Goal: Task Accomplishment & Management: Complete application form

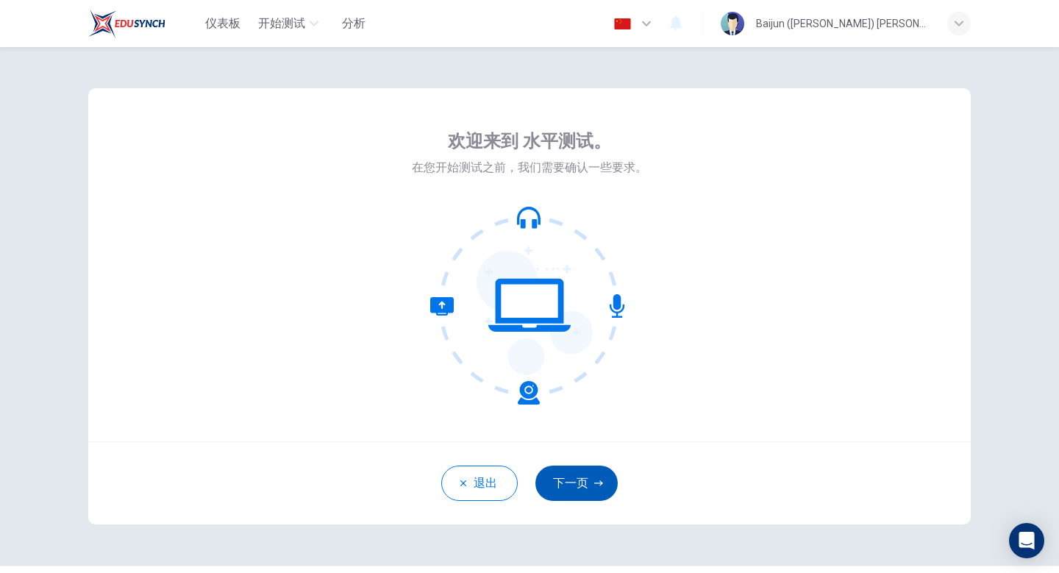
click at [577, 478] on button "下一页" at bounding box center [576, 483] width 82 height 35
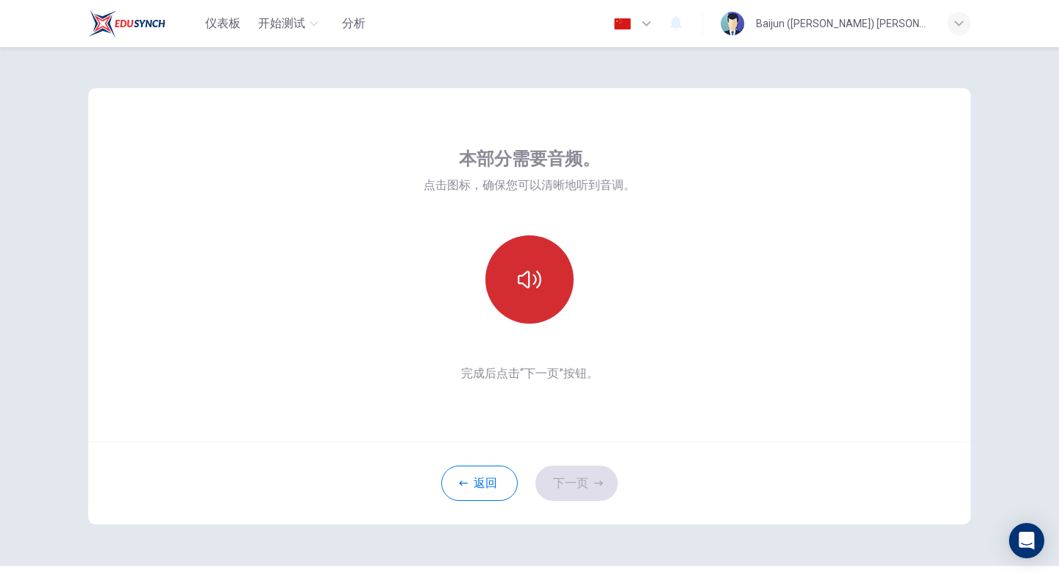
click at [508, 270] on button "button" at bounding box center [529, 279] width 88 height 88
click at [522, 276] on icon "button" at bounding box center [530, 280] width 24 height 18
click at [540, 288] on icon "button" at bounding box center [530, 280] width 24 height 24
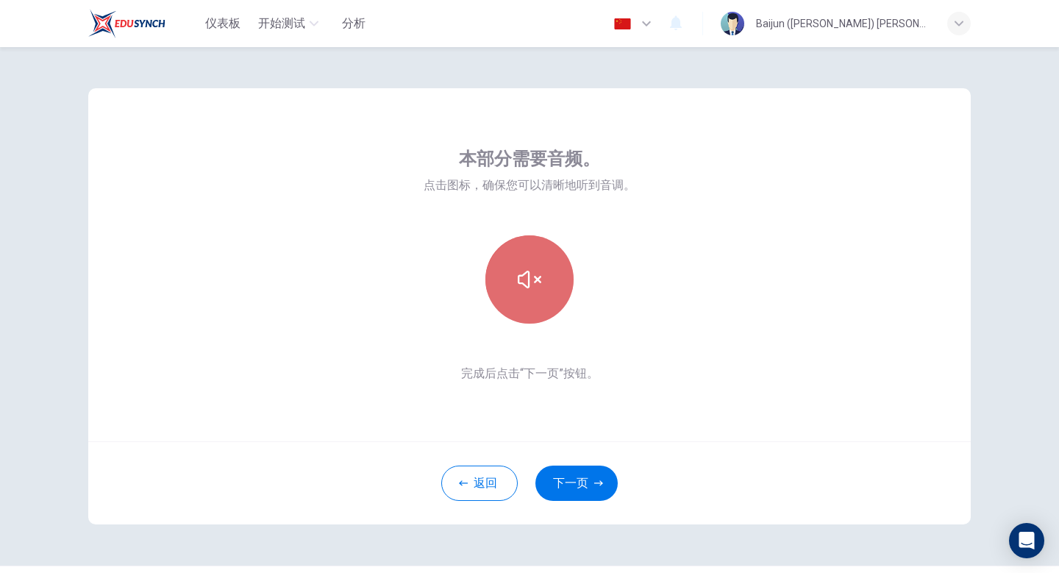
click at [540, 288] on icon "button" at bounding box center [530, 280] width 24 height 24
click at [535, 273] on icon "button" at bounding box center [530, 280] width 24 height 24
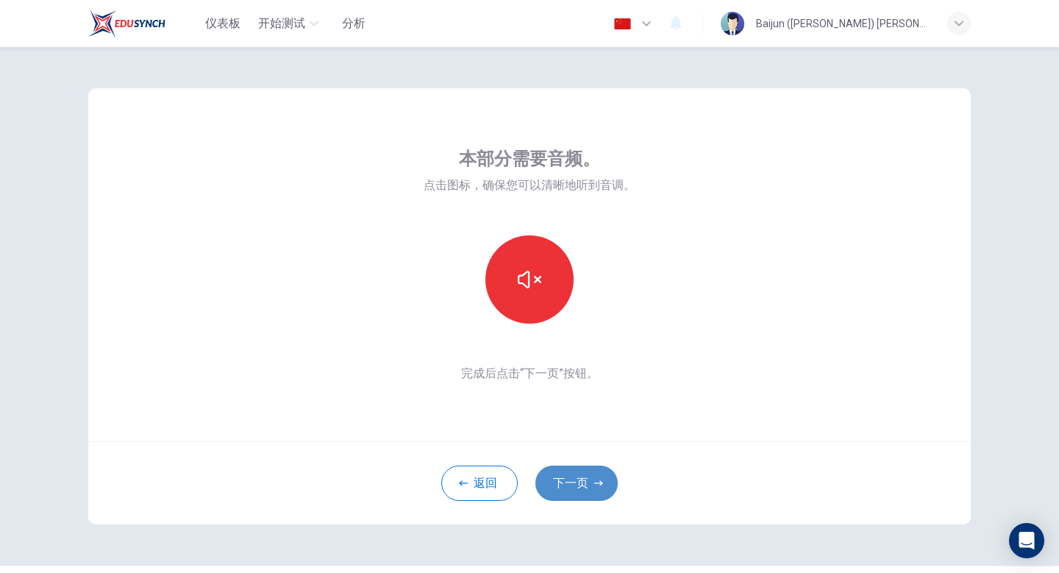
click at [588, 471] on button "下一页" at bounding box center [576, 483] width 82 height 35
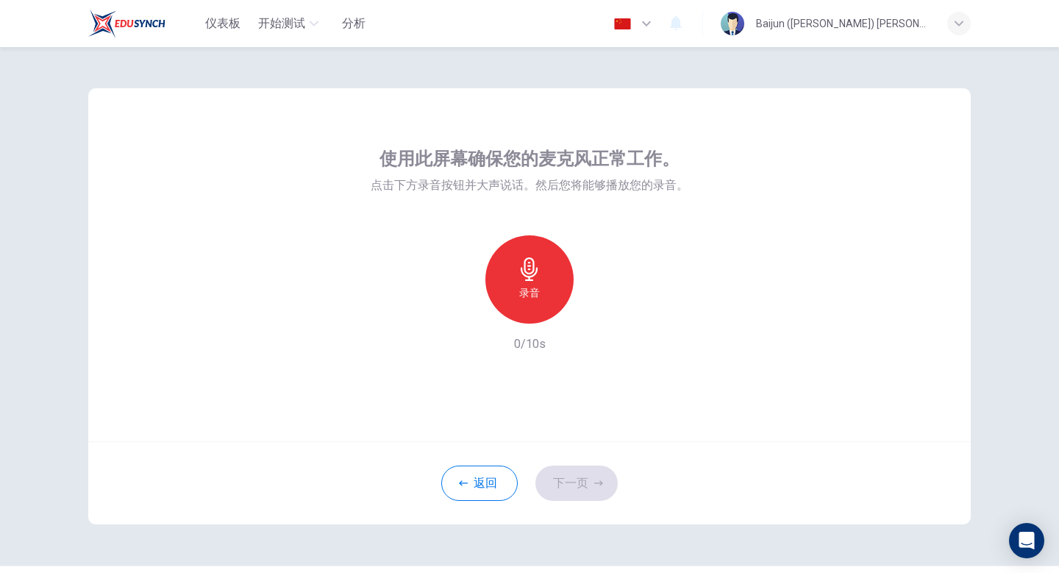
click at [515, 259] on div "录音" at bounding box center [529, 279] width 88 height 88
click at [527, 294] on h6 "停止" at bounding box center [529, 293] width 21 height 18
click at [577, 311] on div "录音" at bounding box center [529, 279] width 159 height 88
click at [591, 310] on icon "button" at bounding box center [597, 312] width 15 height 15
click at [590, 310] on icon "button" at bounding box center [597, 312] width 15 height 15
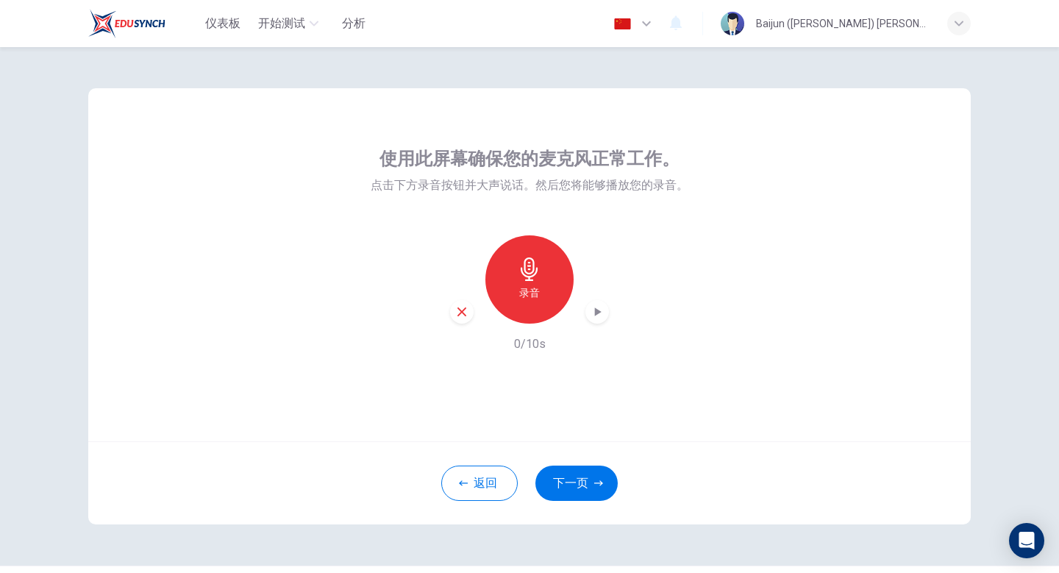
click at [549, 296] on div "录音" at bounding box center [529, 279] width 88 height 88
click at [519, 261] on icon "button" at bounding box center [530, 269] width 24 height 24
click at [589, 306] on div "button" at bounding box center [598, 312] width 24 height 24
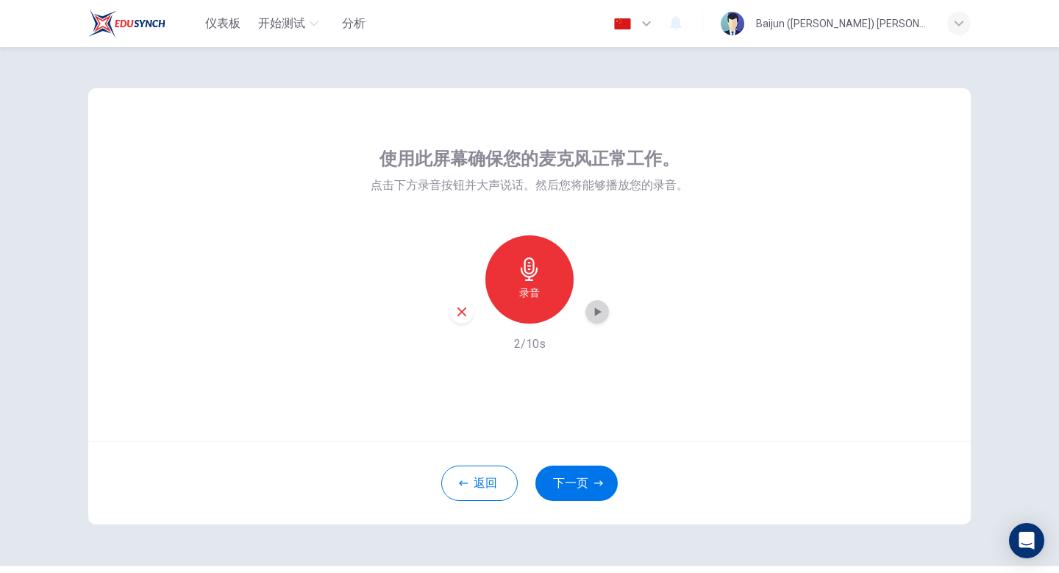
click at [590, 306] on icon "button" at bounding box center [597, 312] width 15 height 15
click at [533, 273] on icon "button" at bounding box center [530, 269] width 24 height 24
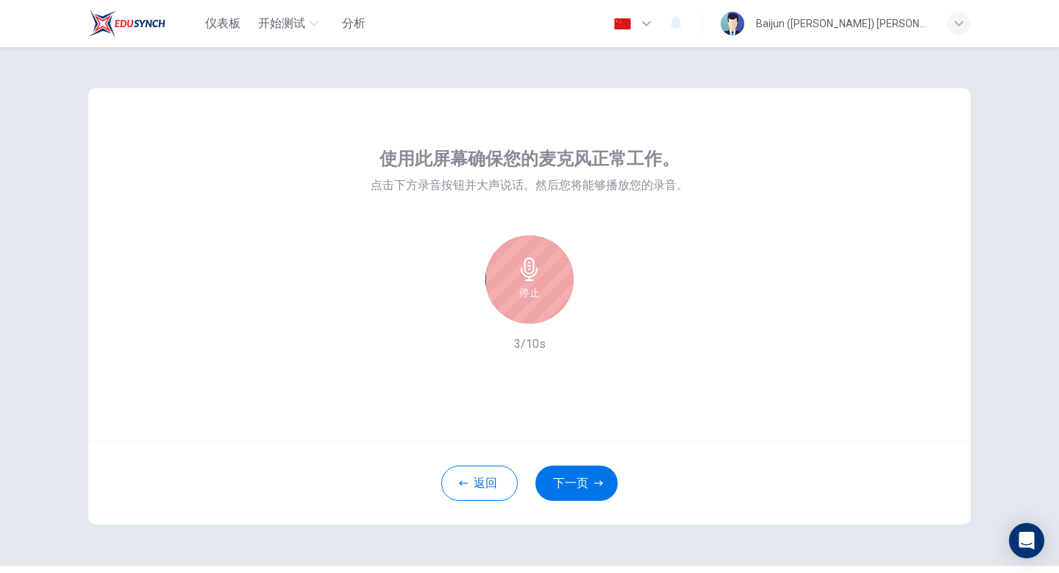
click at [532, 274] on icon "button" at bounding box center [530, 269] width 24 height 24
click at [584, 313] on div "录音" at bounding box center [529, 279] width 159 height 88
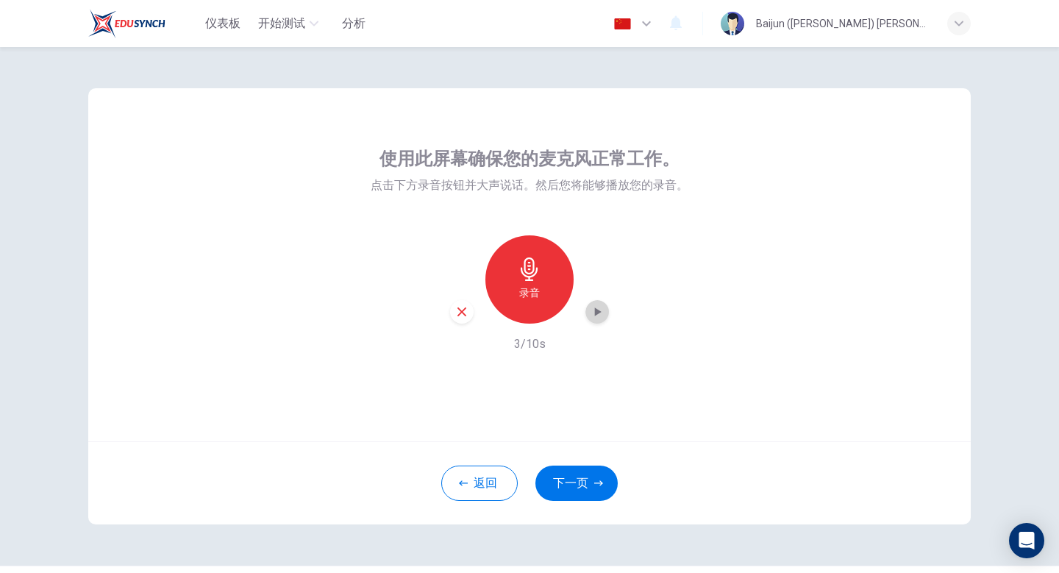
click at [602, 307] on icon "button" at bounding box center [597, 312] width 15 height 15
click at [527, 267] on icon "button" at bounding box center [530, 269] width 24 height 24
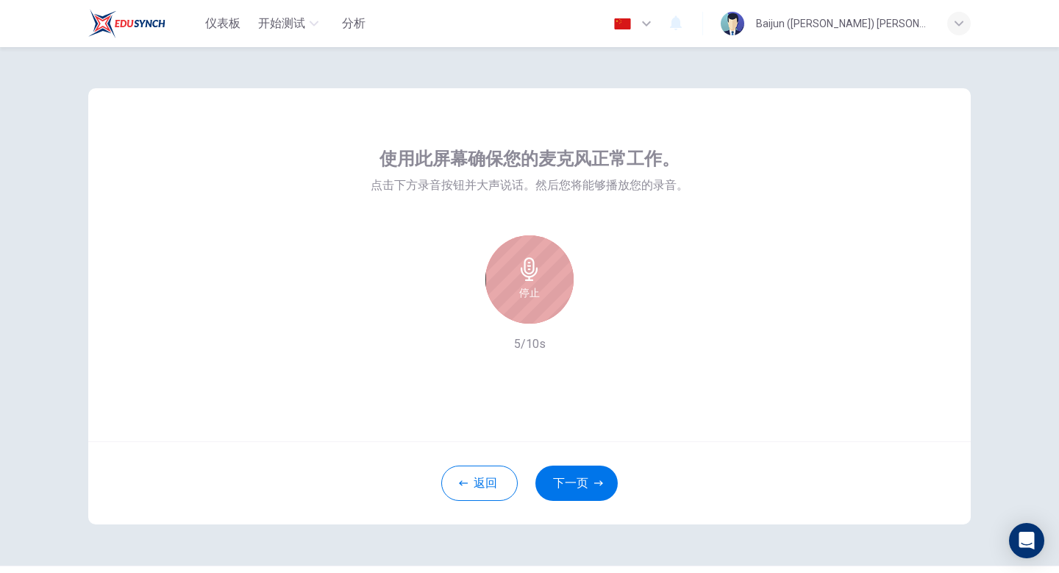
click at [525, 285] on h6 "停止" at bounding box center [529, 293] width 21 height 18
click at [581, 316] on div "录音" at bounding box center [529, 279] width 159 height 88
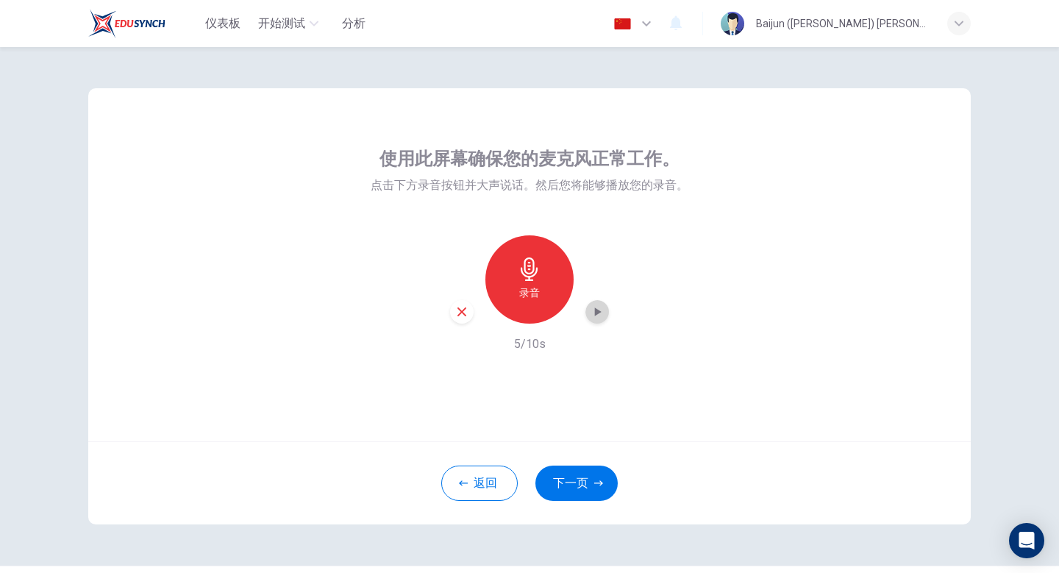
click at [598, 310] on icon "button" at bounding box center [598, 311] width 7 height 9
click at [598, 310] on icon "button" at bounding box center [597, 312] width 15 height 15
click at [598, 310] on icon "button" at bounding box center [598, 311] width 7 height 9
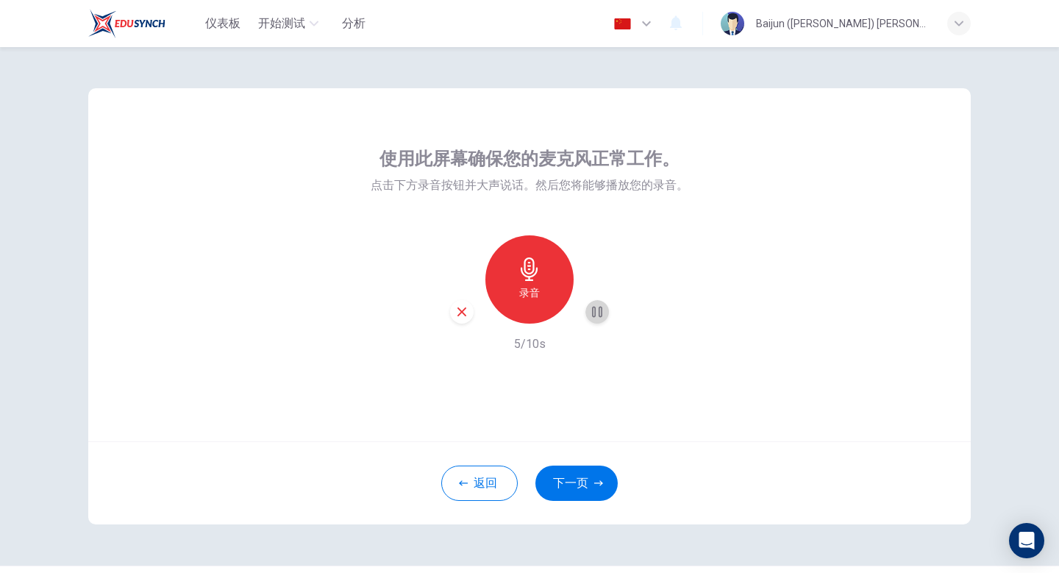
click at [598, 310] on icon "button" at bounding box center [597, 312] width 15 height 15
click at [598, 310] on icon "button" at bounding box center [598, 311] width 7 height 9
click at [597, 310] on icon "button" at bounding box center [598, 311] width 7 height 9
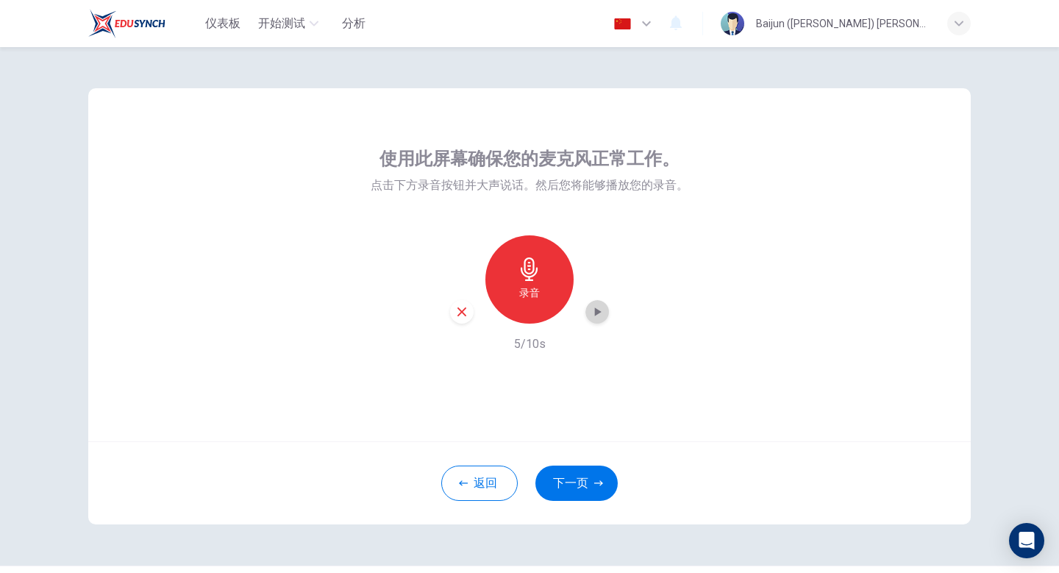
click at [602, 310] on icon "button" at bounding box center [597, 312] width 15 height 15
click at [546, 266] on div "录音" at bounding box center [529, 279] width 88 height 88
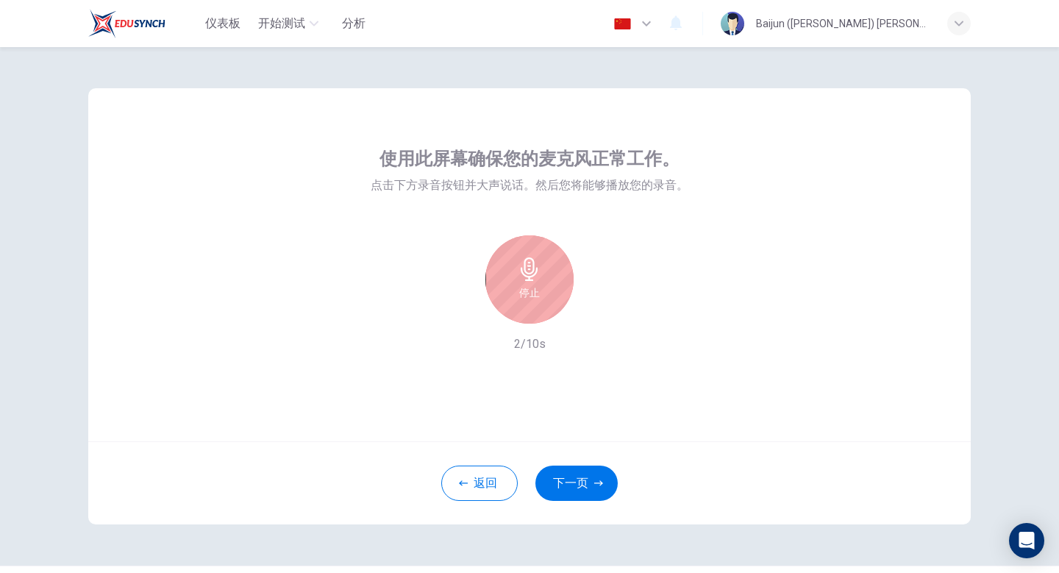
click at [524, 265] on icon "button" at bounding box center [529, 269] width 17 height 24
click at [597, 316] on icon "button" at bounding box center [597, 312] width 15 height 15
click at [462, 308] on icon "button" at bounding box center [461, 311] width 13 height 13
click at [661, 31] on button "button" at bounding box center [635, 23] width 54 height 29
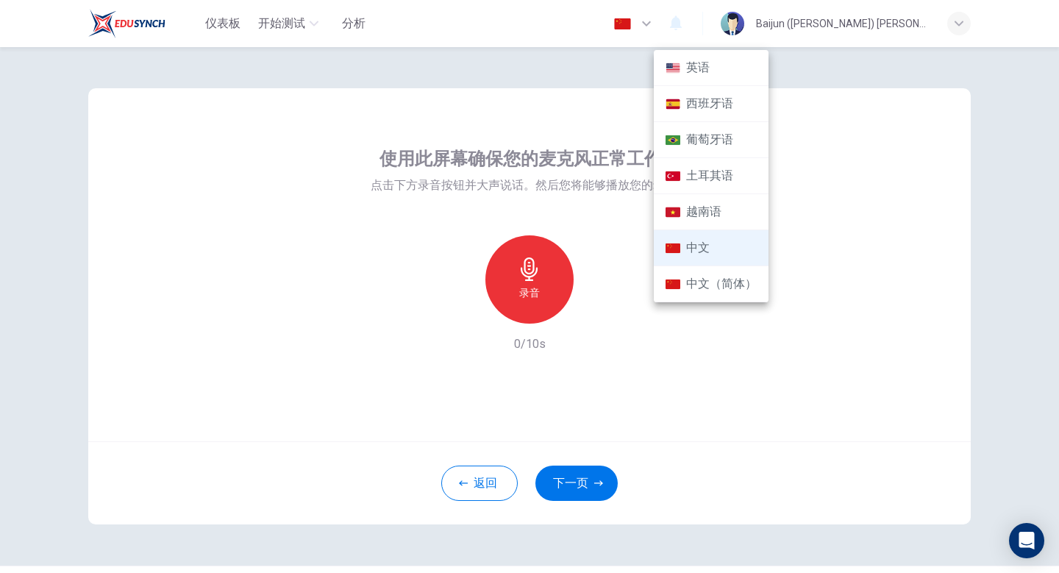
click at [730, 144] on li "葡萄牙语" at bounding box center [711, 140] width 115 height 36
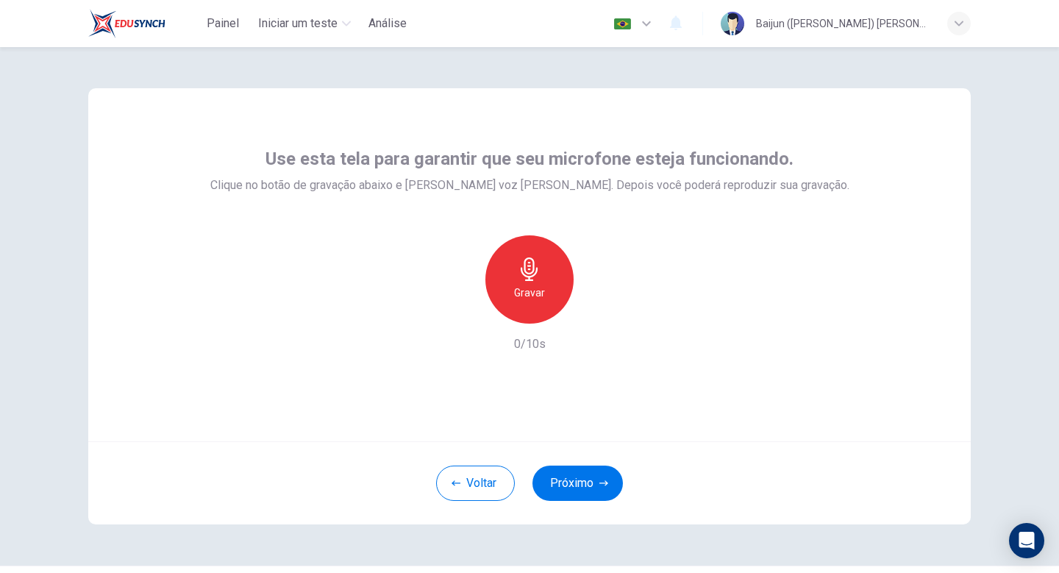
click at [655, 20] on icon "button" at bounding box center [647, 24] width 18 height 18
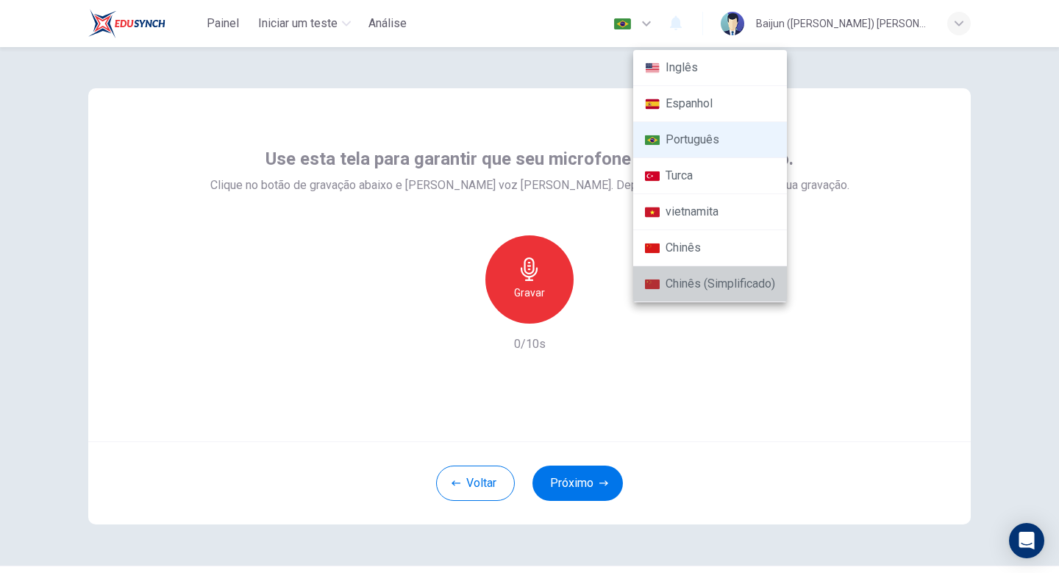
click at [744, 293] on li "Chinês (Simplificado)" at bounding box center [710, 284] width 154 height 36
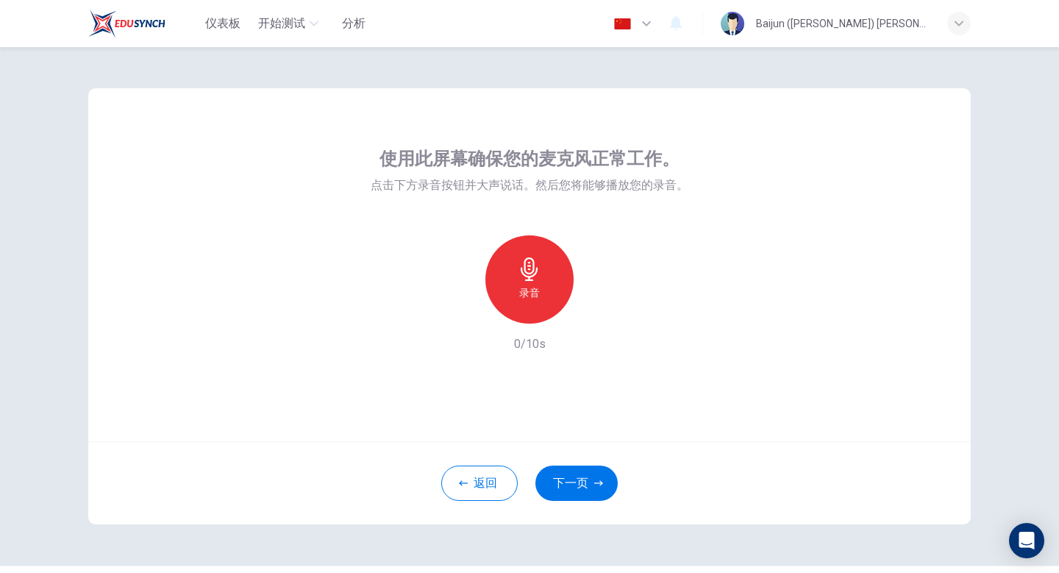
click at [655, 15] on icon "button" at bounding box center [647, 24] width 18 height 18
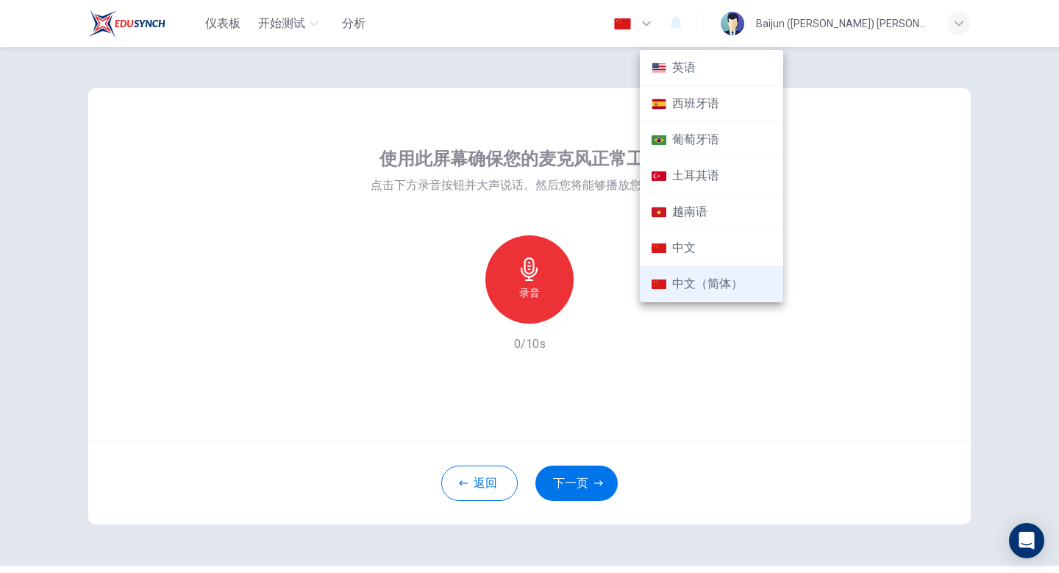
click at [769, 164] on li "土耳其语" at bounding box center [711, 176] width 143 height 36
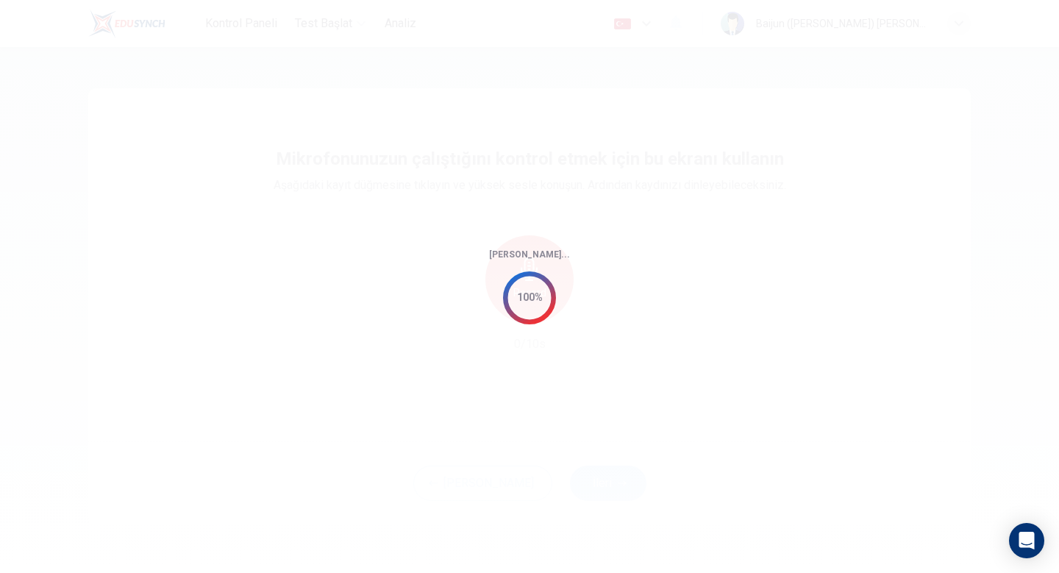
click at [700, 30] on div "[PERSON_NAME]... 100%" at bounding box center [529, 286] width 1059 height 573
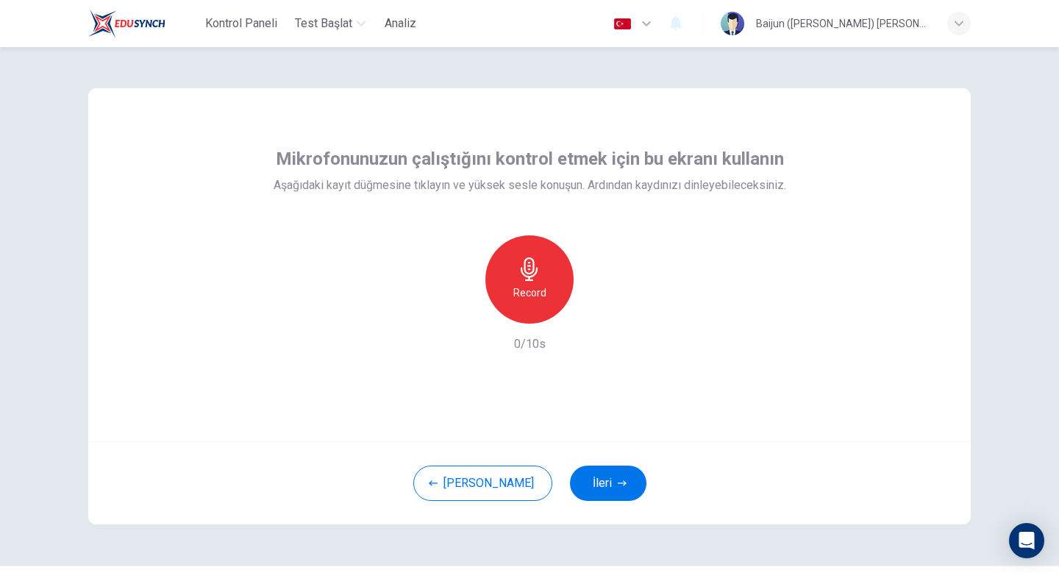
click at [661, 30] on button "button" at bounding box center [635, 23] width 54 height 29
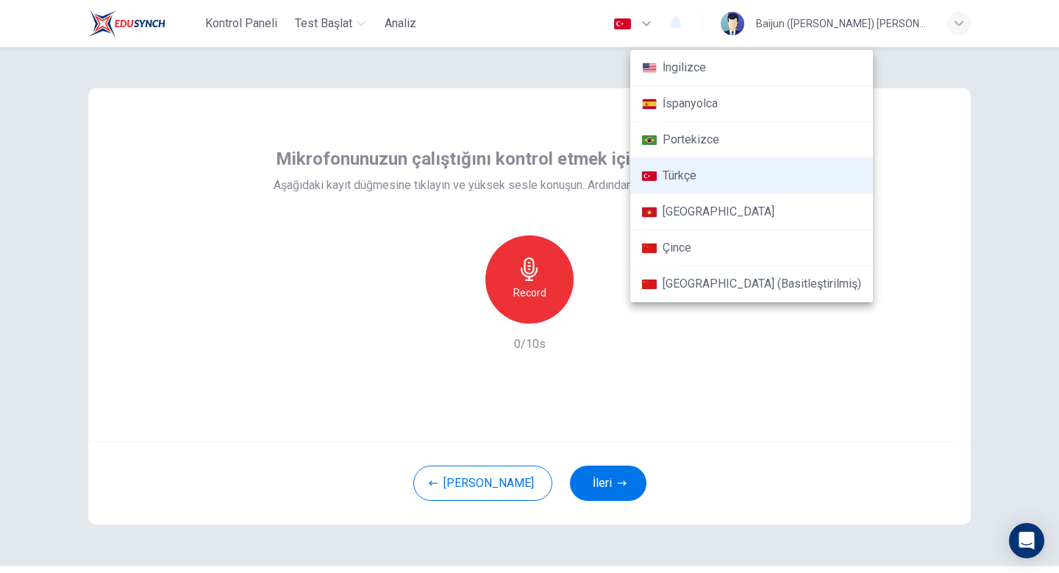
click at [705, 291] on li "[GEOGRAPHIC_DATA] (Basitleştirilmiş)" at bounding box center [751, 284] width 243 height 36
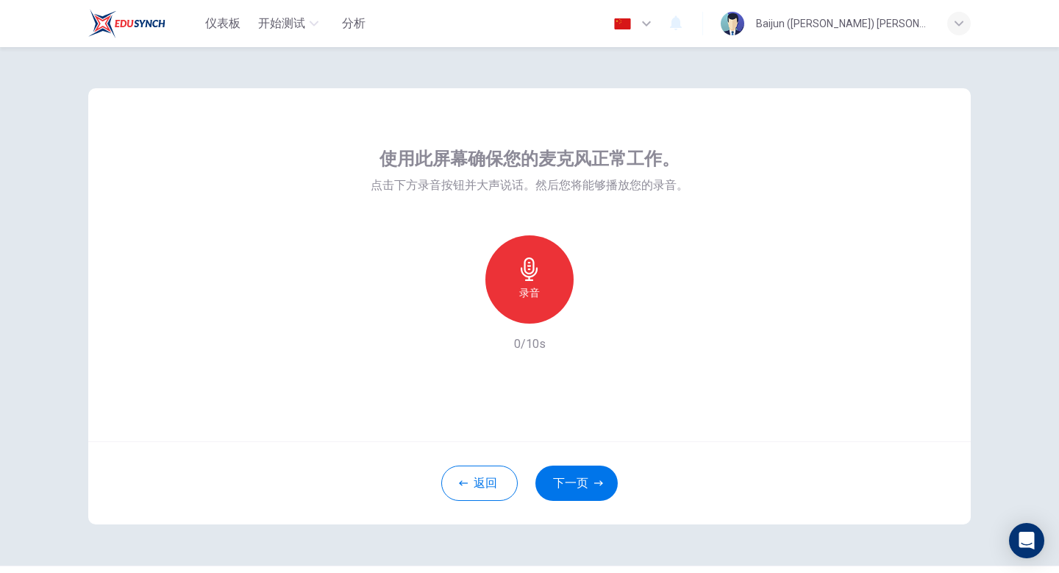
click at [655, 31] on icon "button" at bounding box center [647, 24] width 18 height 18
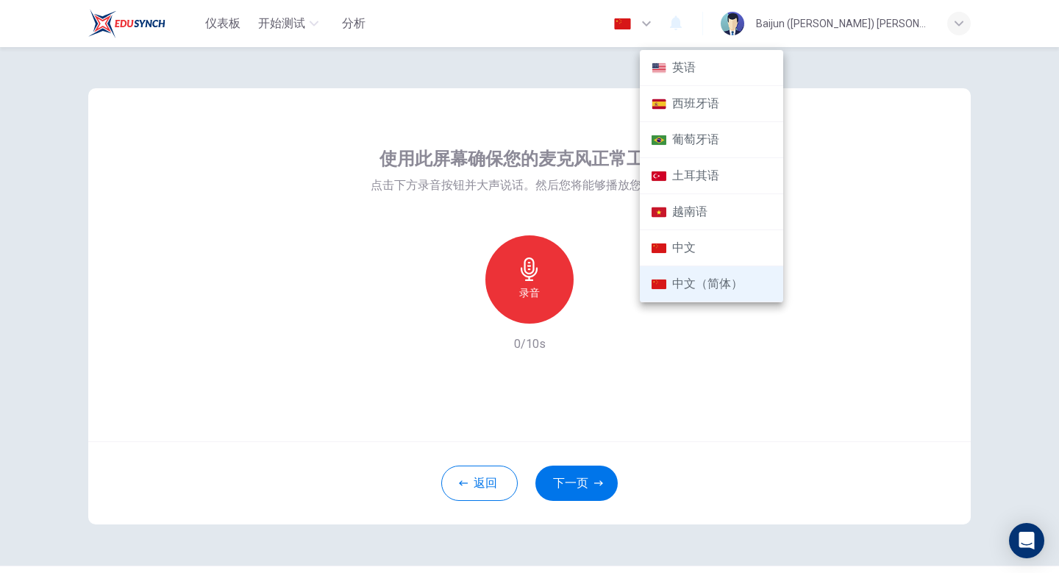
click at [714, 31] on div at bounding box center [529, 286] width 1059 height 573
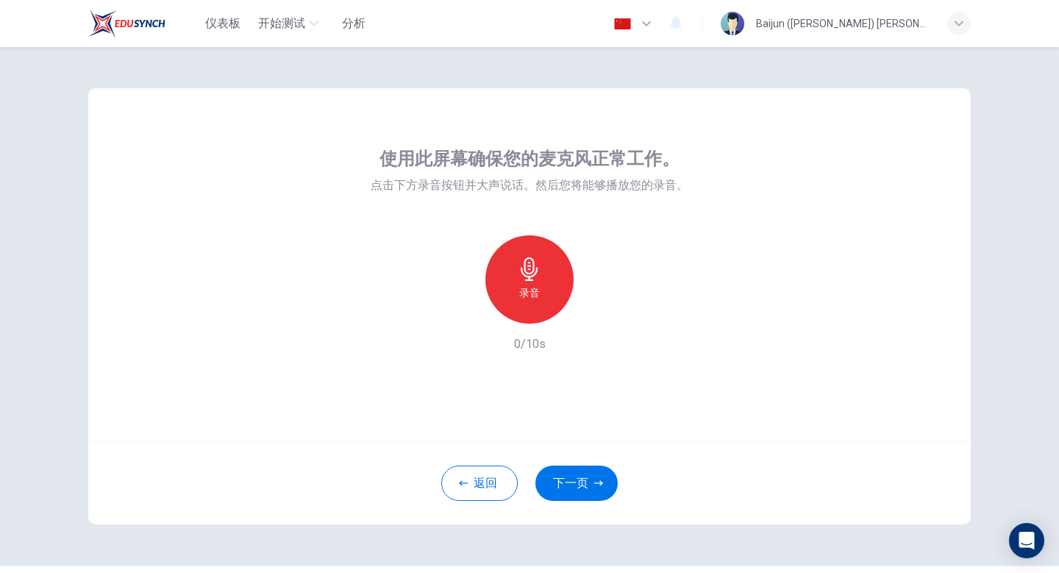
click at [725, 302] on div "使用此屏幕确保您的麦克风正常工作。 点击下方录音按钮并大声说话。然后您将能够播放您的录音。 录音 0/10s" at bounding box center [529, 264] width 883 height 353
click at [535, 279] on icon "button" at bounding box center [530, 269] width 24 height 24
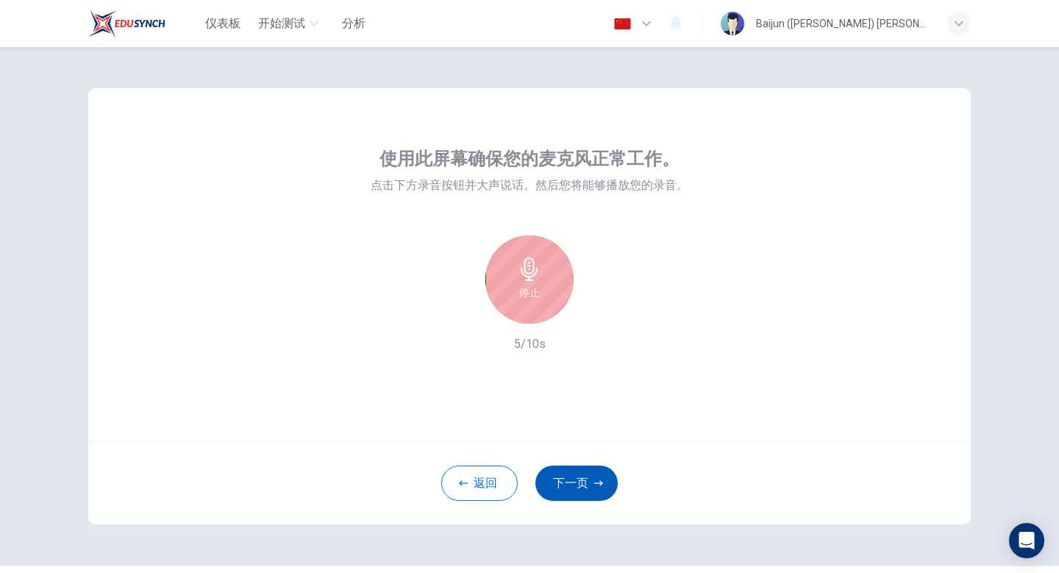
click at [573, 472] on button "下一页" at bounding box center [576, 483] width 82 height 35
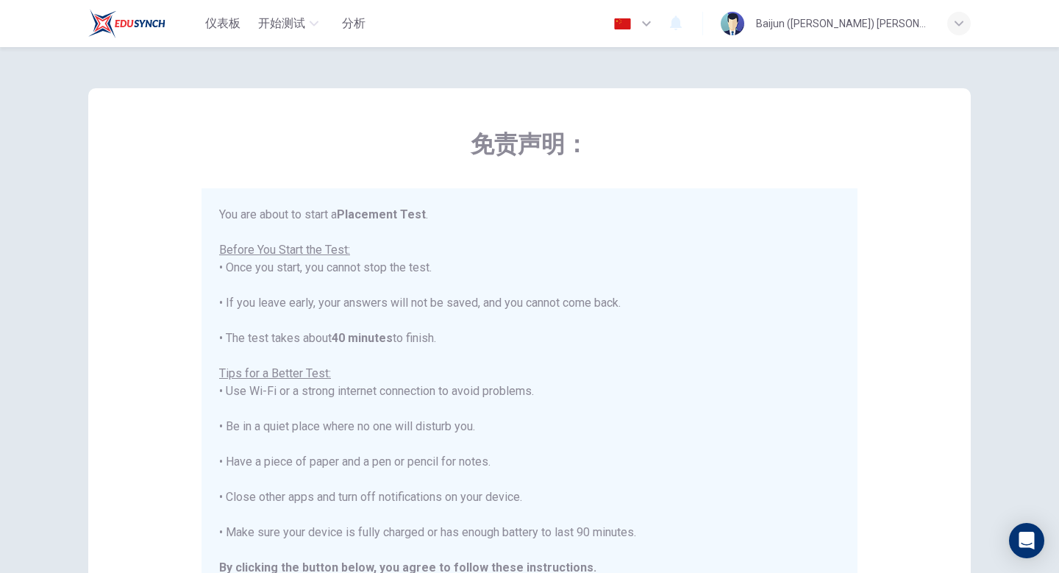
scroll to position [17, 0]
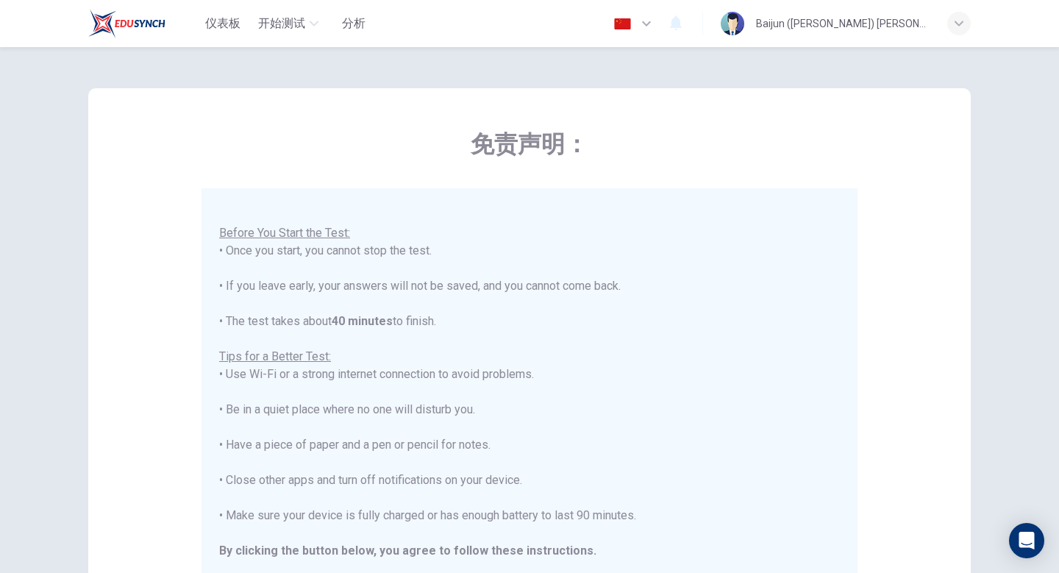
click at [661, 11] on button "button" at bounding box center [635, 23] width 54 height 29
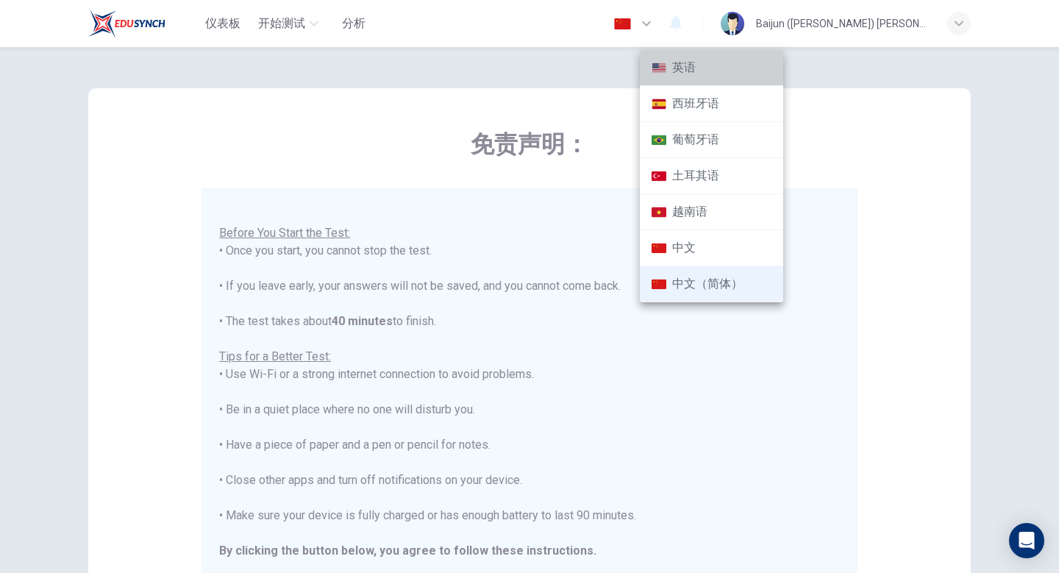
click at [682, 61] on li "英语" at bounding box center [711, 68] width 143 height 36
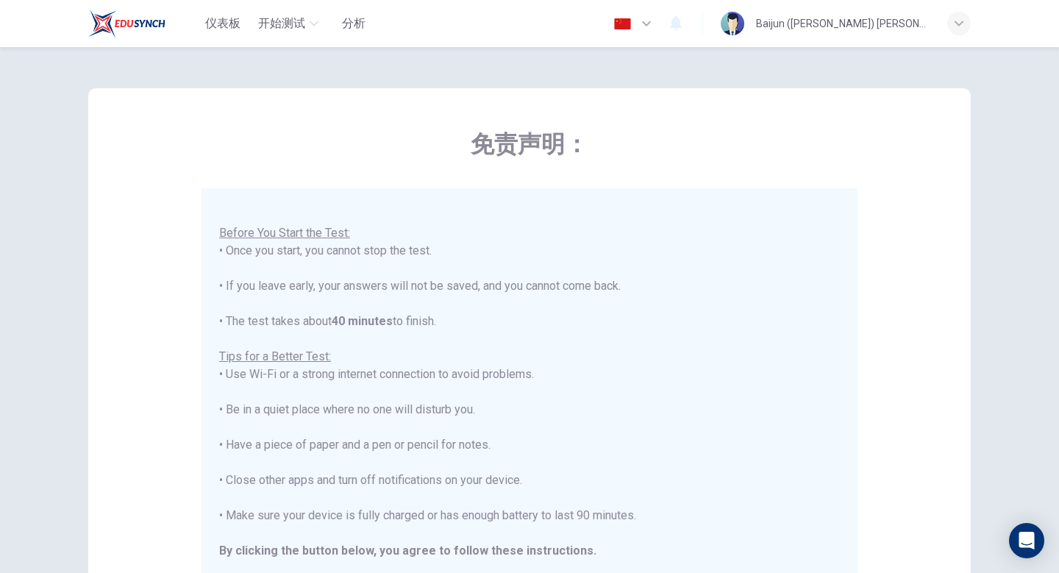
type input "en"
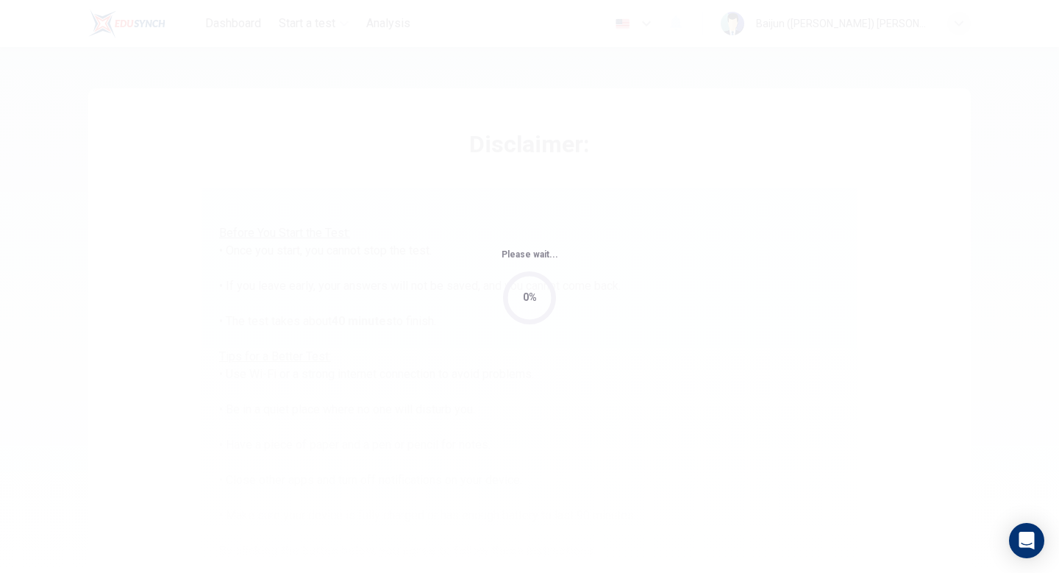
scroll to position [245, 0]
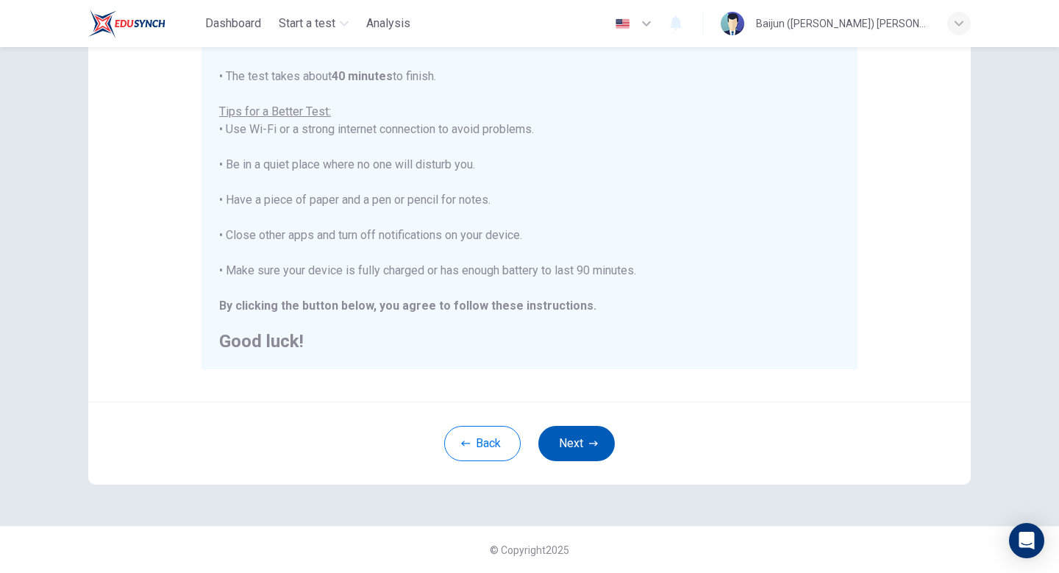
click at [569, 435] on button "Next" at bounding box center [576, 443] width 76 height 35
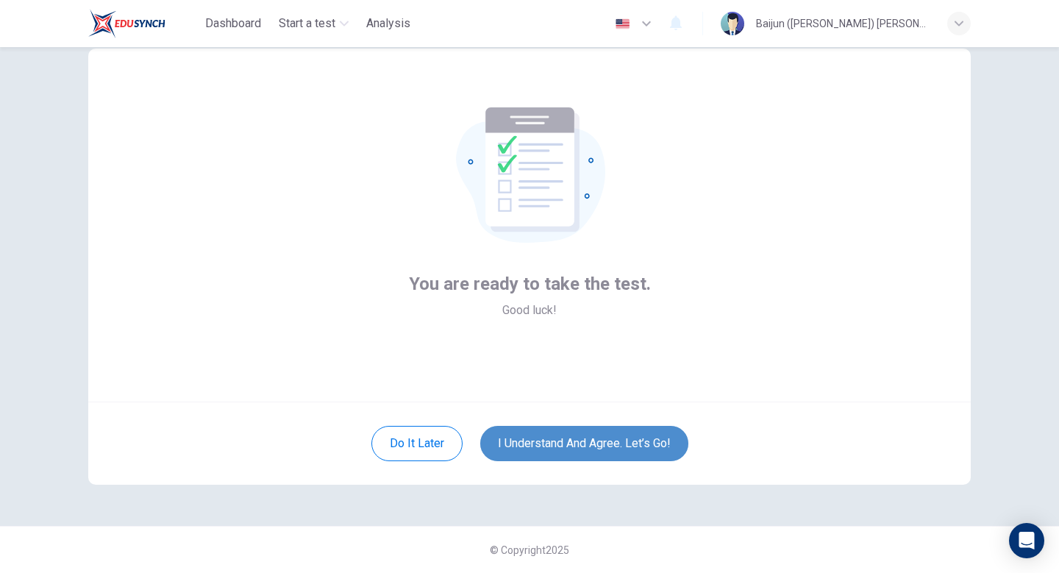
click at [604, 446] on button "I understand and agree. Let’s go!" at bounding box center [584, 443] width 208 height 35
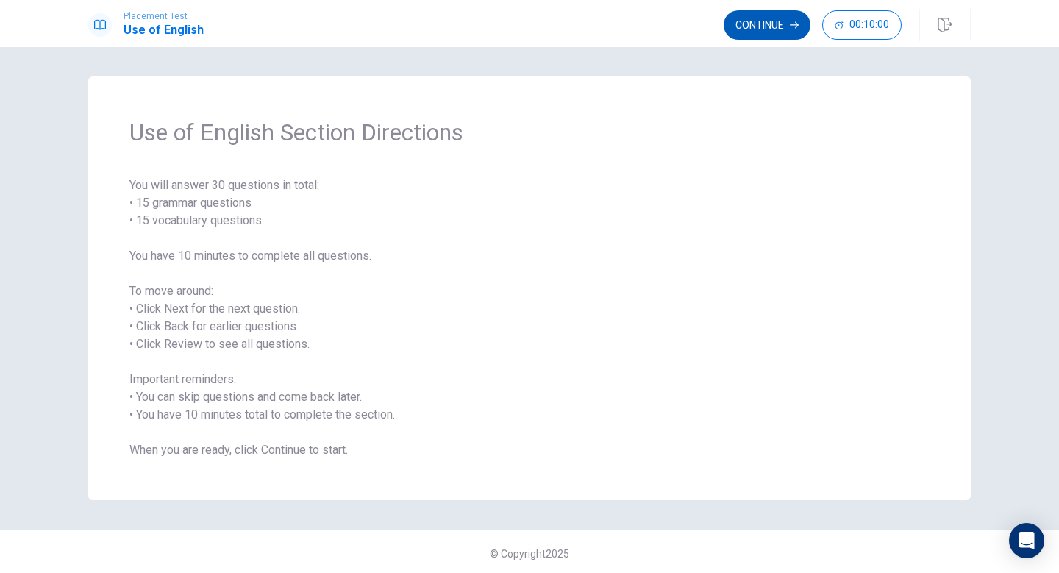
click at [782, 25] on button "Continue" at bounding box center [767, 24] width 87 height 29
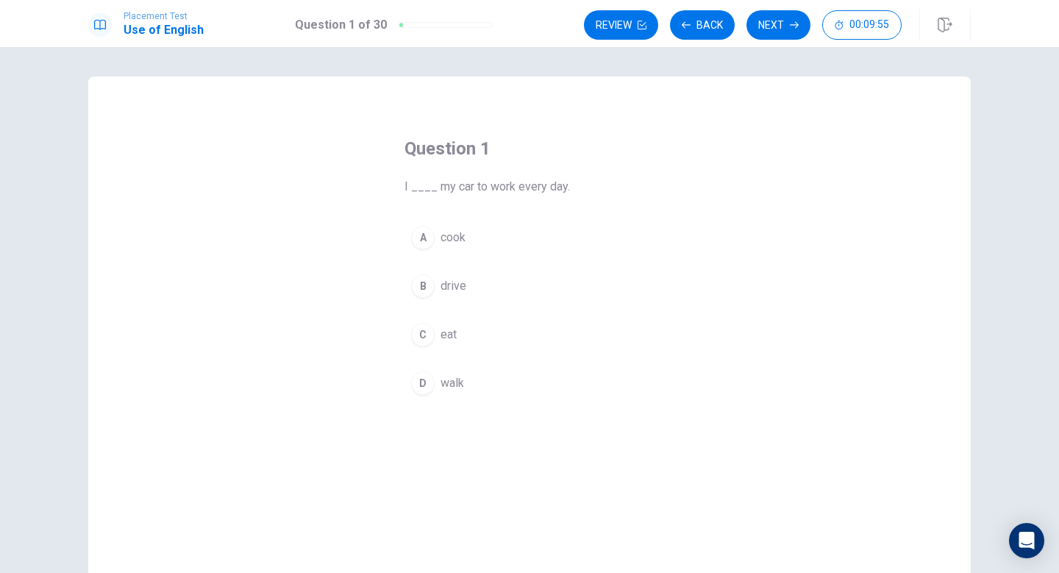
click at [416, 280] on div "B" at bounding box center [423, 286] width 24 height 24
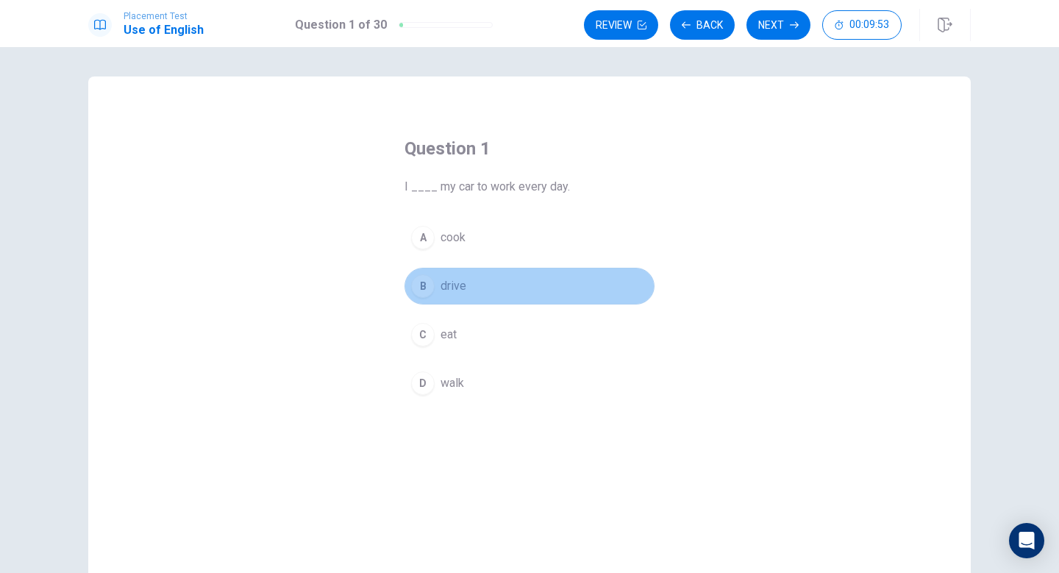
click at [564, 282] on button "B drive" at bounding box center [530, 286] width 250 height 37
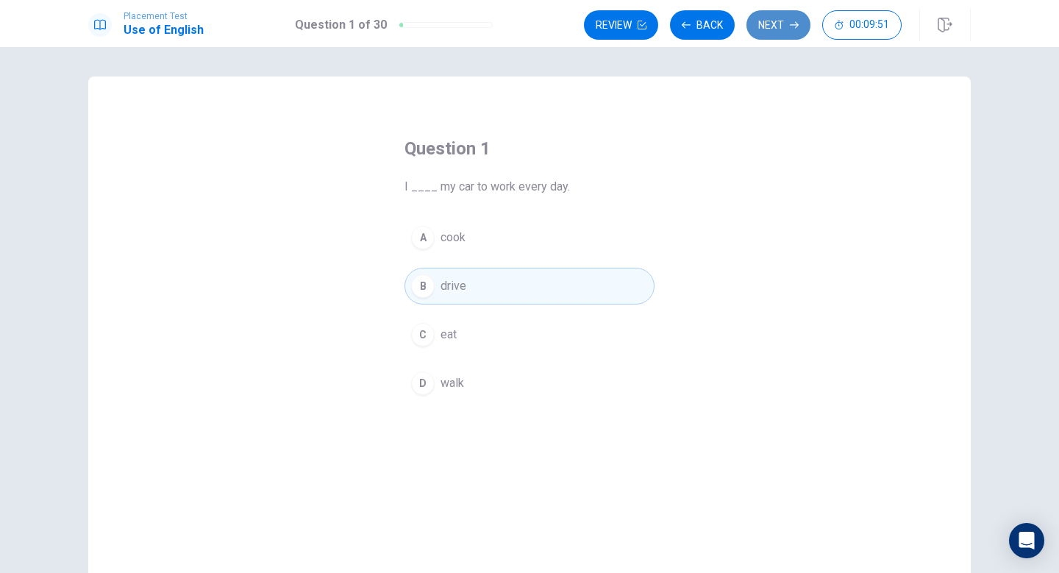
click at [775, 28] on button "Next" at bounding box center [779, 24] width 64 height 29
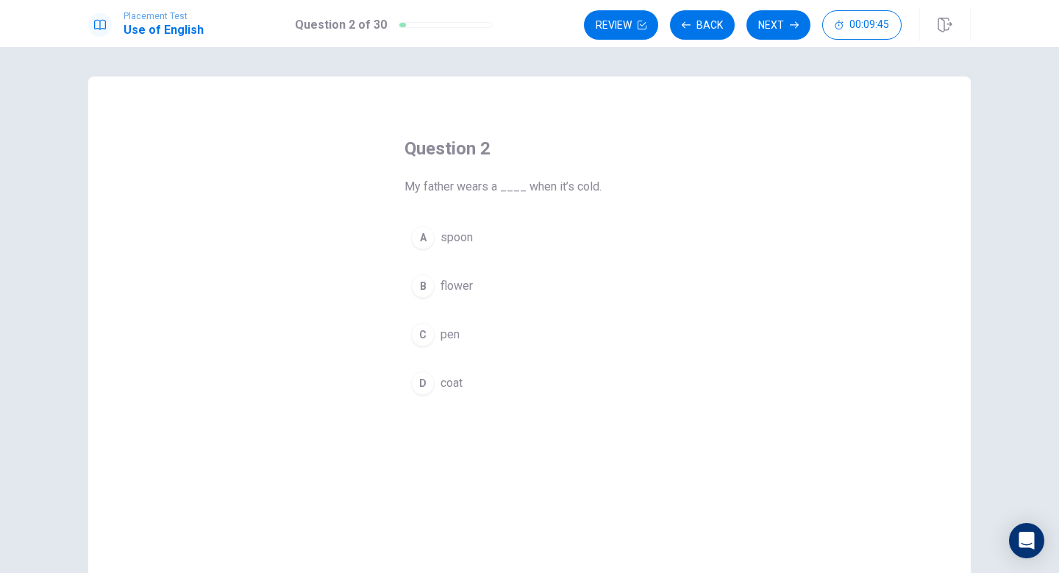
click at [427, 385] on div "D" at bounding box center [423, 383] width 24 height 24
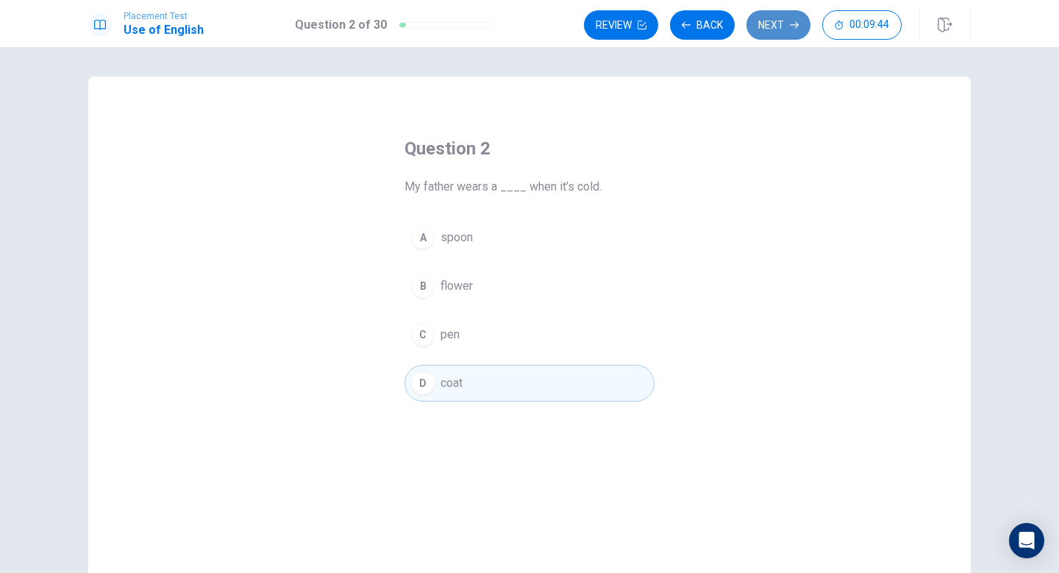
click at [763, 17] on button "Next" at bounding box center [779, 24] width 64 height 29
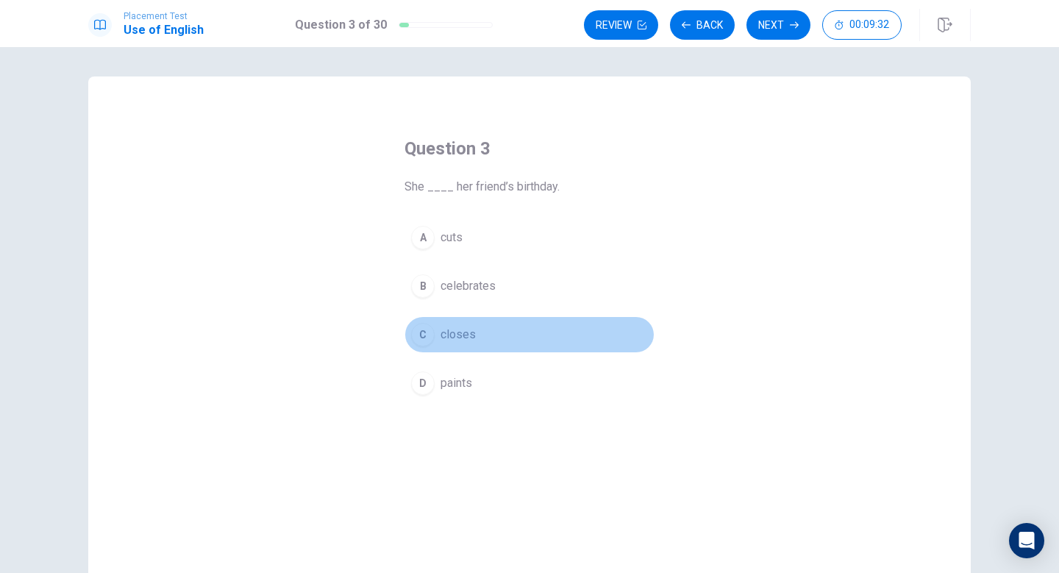
click at [455, 335] on span "closes" at bounding box center [458, 335] width 35 height 18
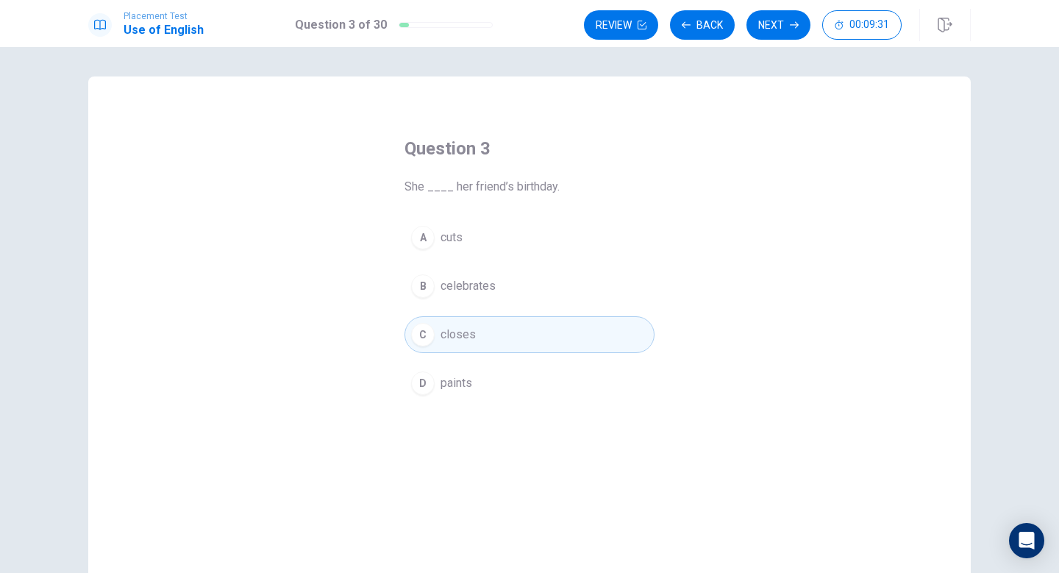
click at [746, 25] on div "Review Back Next 00:09:31" at bounding box center [743, 24] width 318 height 29
click at [761, 28] on button "Next" at bounding box center [779, 24] width 64 height 29
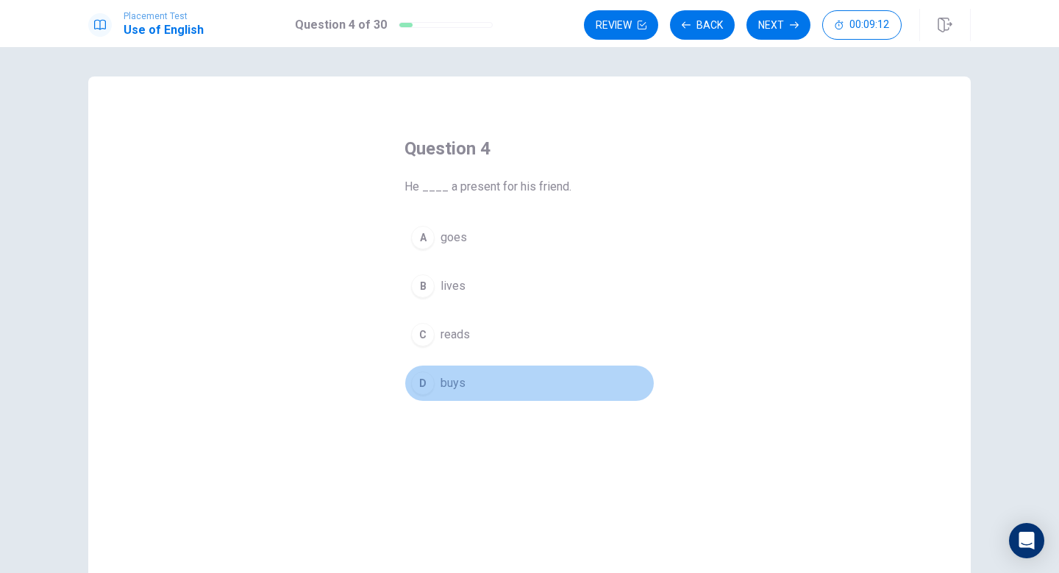
click at [419, 377] on div "D" at bounding box center [423, 383] width 24 height 24
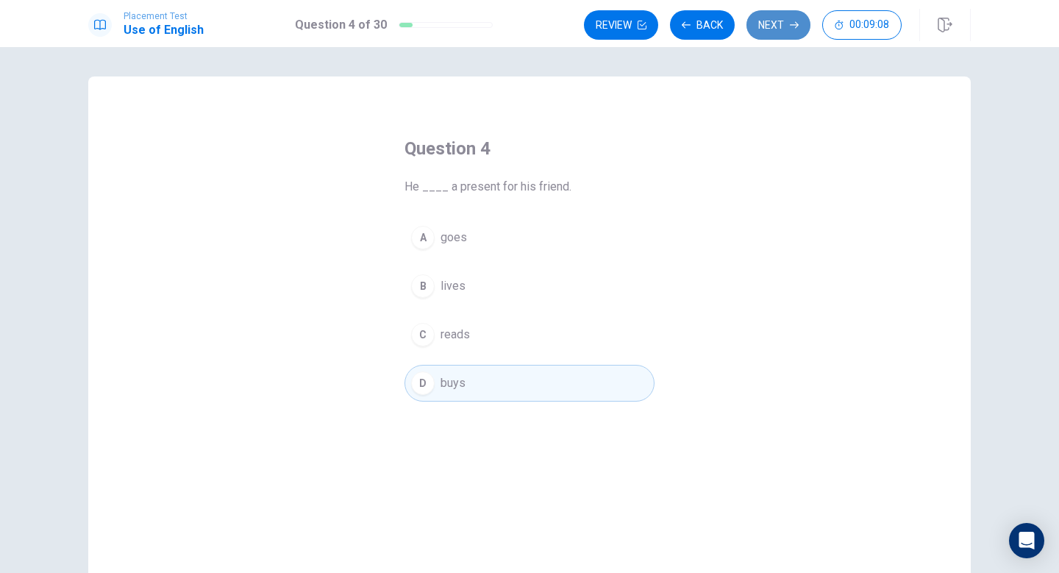
click at [780, 13] on button "Next" at bounding box center [779, 24] width 64 height 29
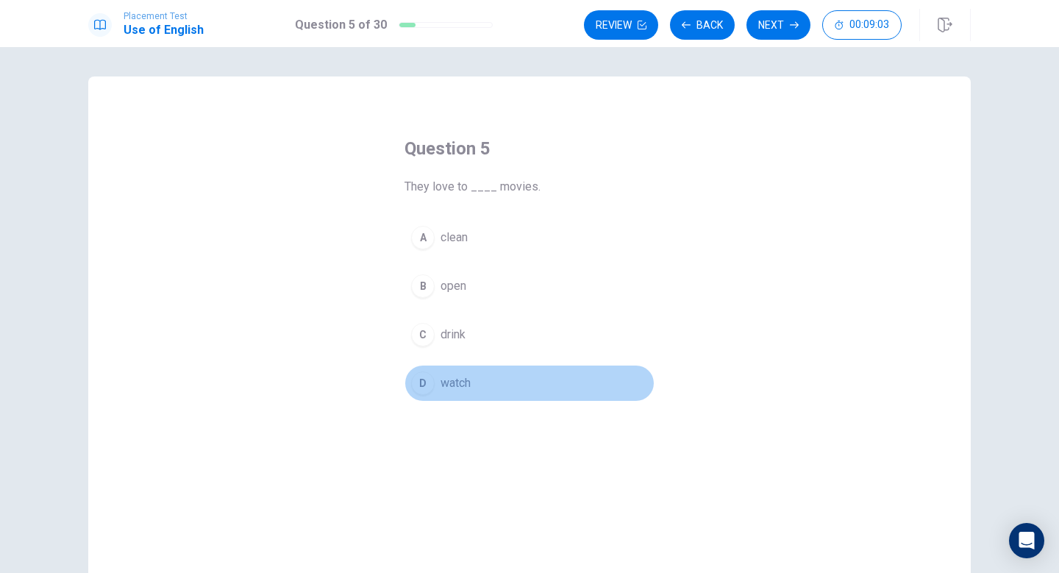
click at [415, 376] on div "D" at bounding box center [423, 383] width 24 height 24
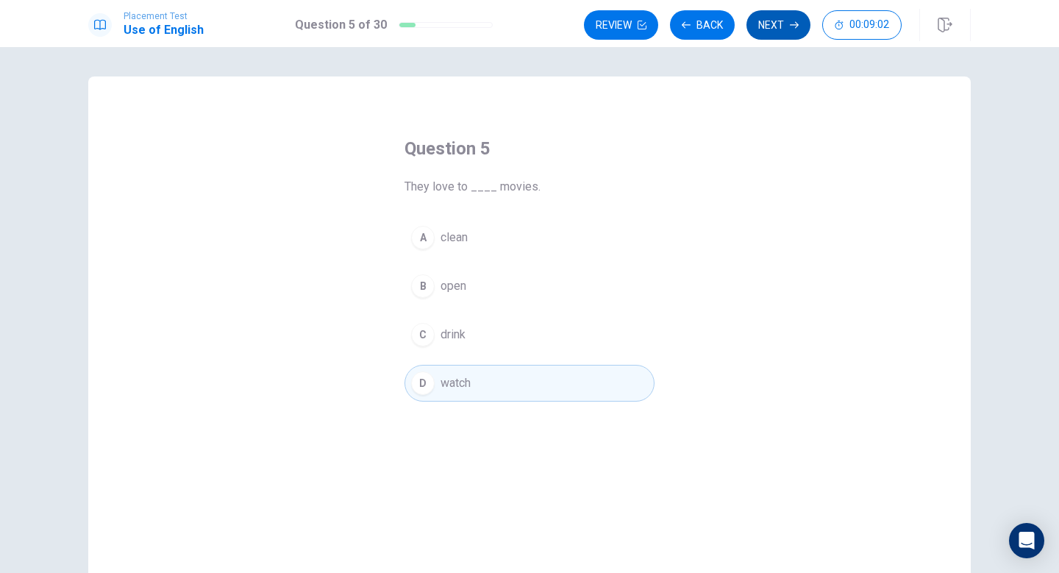
click at [757, 25] on button "Next" at bounding box center [779, 24] width 64 height 29
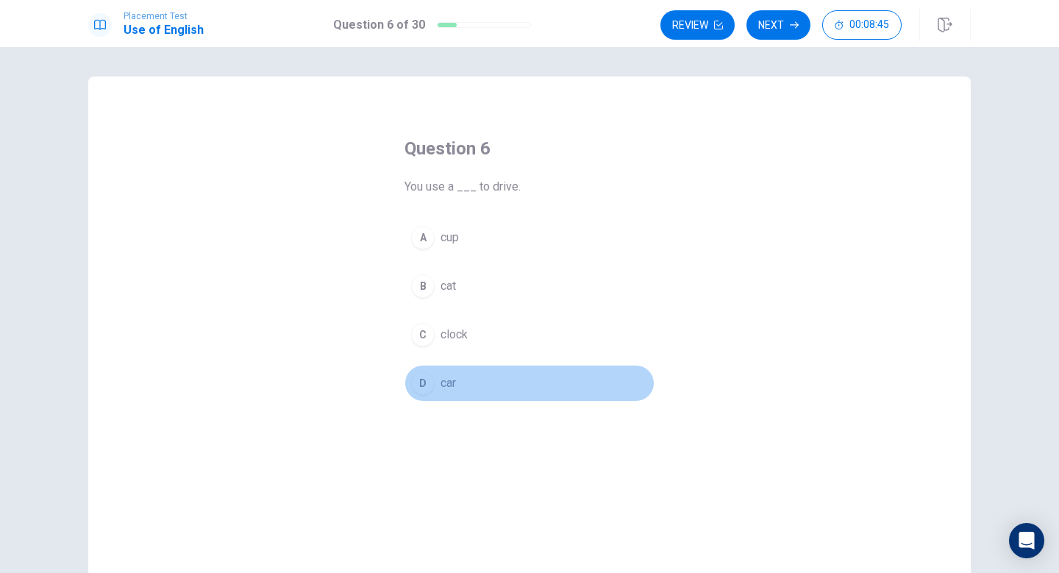
click at [410, 383] on button "D car" at bounding box center [530, 383] width 250 height 37
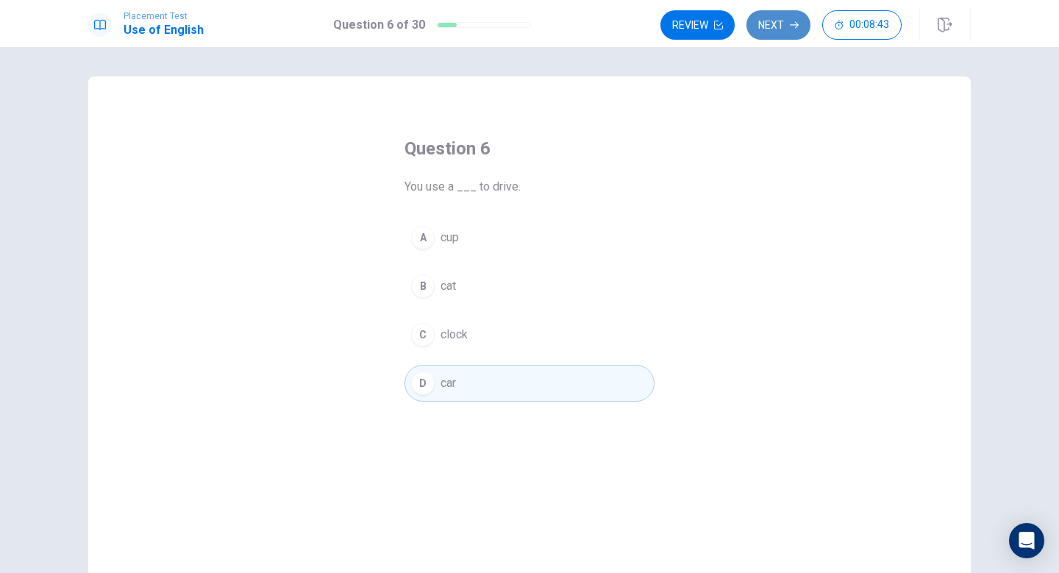
click at [771, 23] on button "Next" at bounding box center [779, 24] width 64 height 29
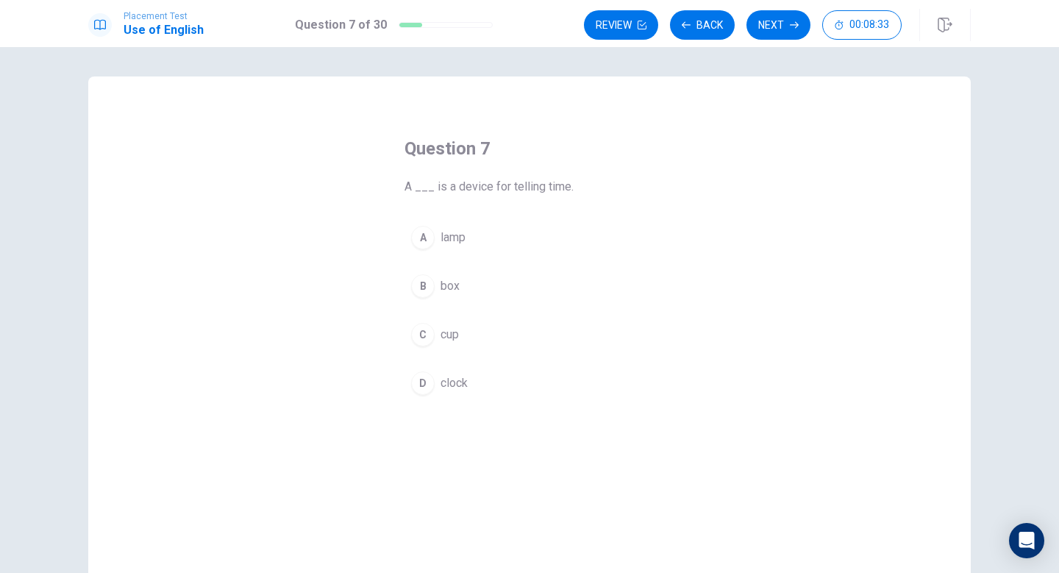
click at [419, 391] on div "D" at bounding box center [423, 383] width 24 height 24
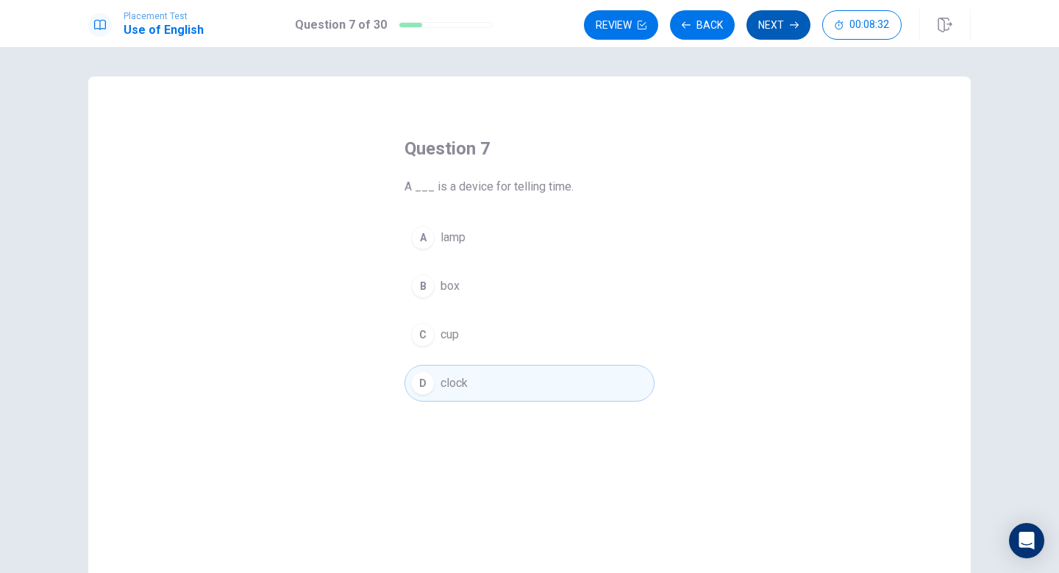
click at [767, 20] on button "Next" at bounding box center [779, 24] width 64 height 29
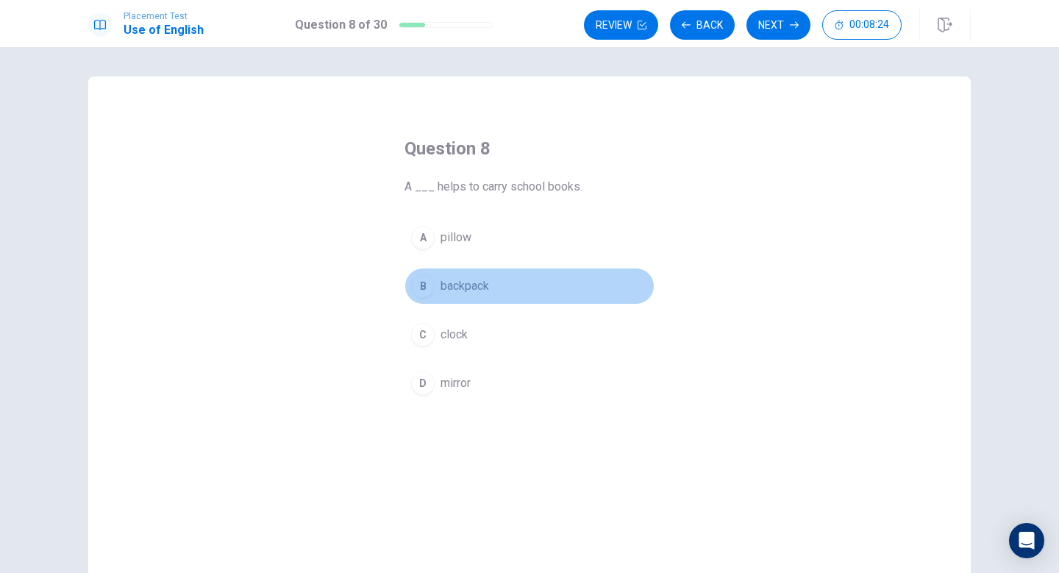
click at [419, 280] on div "B" at bounding box center [423, 286] width 24 height 24
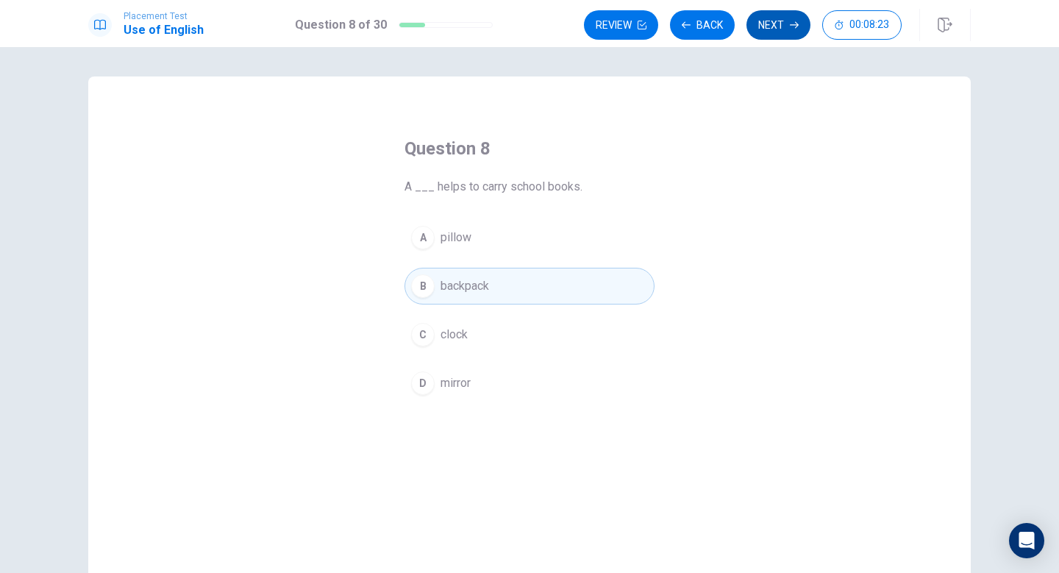
click at [791, 18] on button "Next" at bounding box center [779, 24] width 64 height 29
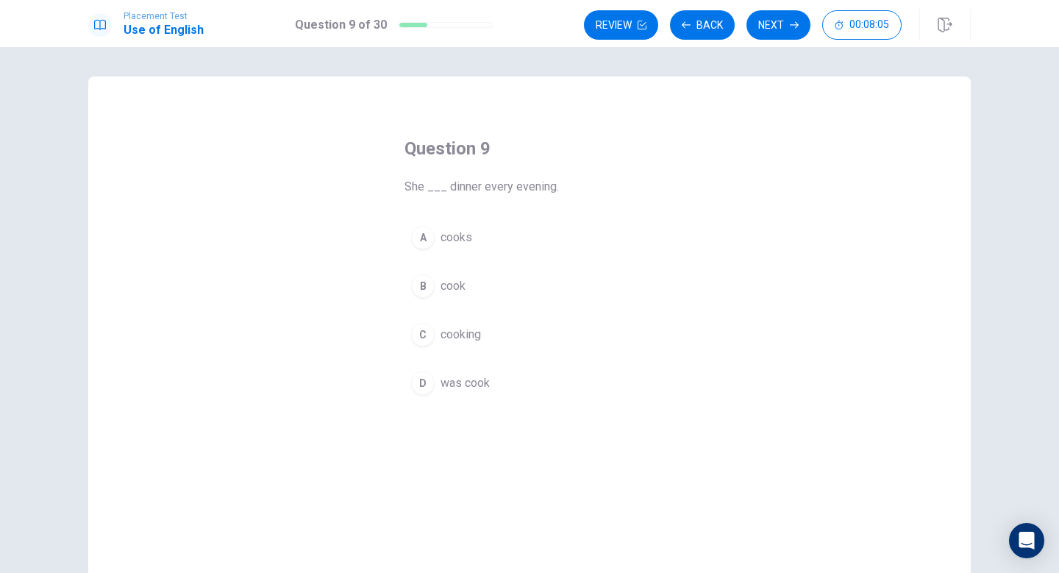
click at [424, 232] on div "A" at bounding box center [423, 238] width 24 height 24
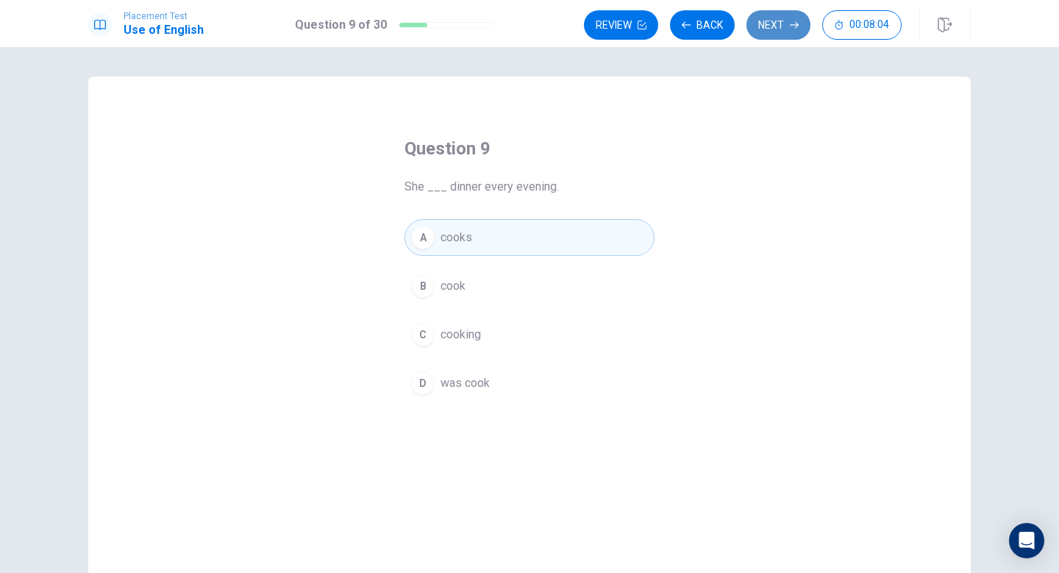
click at [772, 20] on button "Next" at bounding box center [779, 24] width 64 height 29
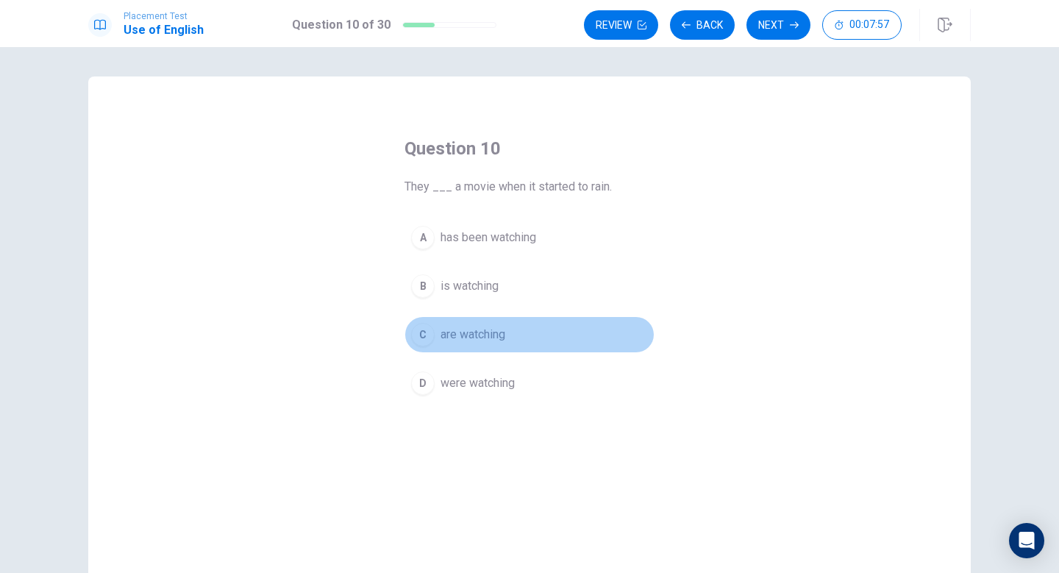
click at [436, 331] on button "C are watching" at bounding box center [530, 334] width 250 height 37
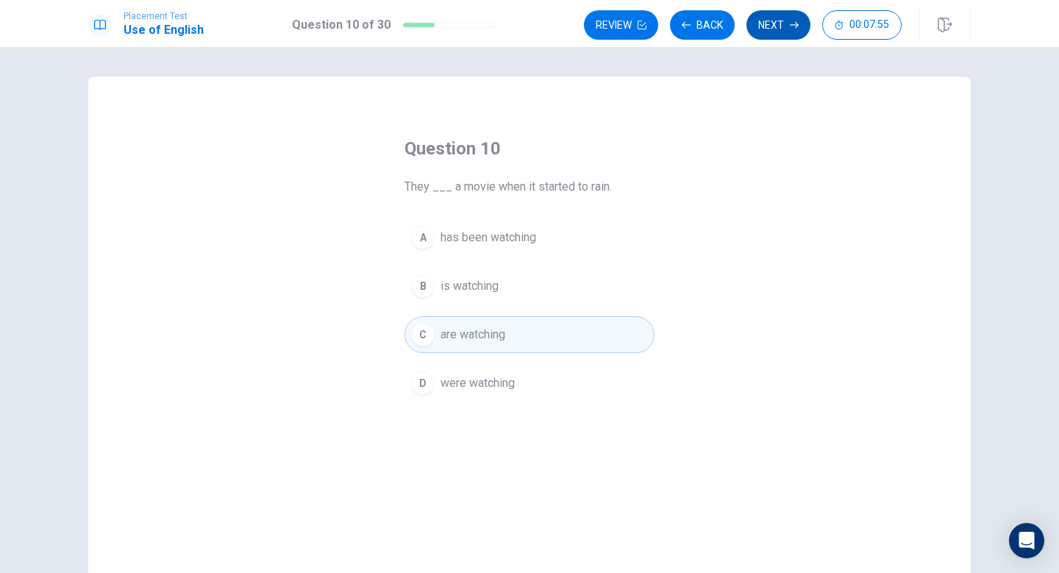
click at [771, 27] on button "Next" at bounding box center [779, 24] width 64 height 29
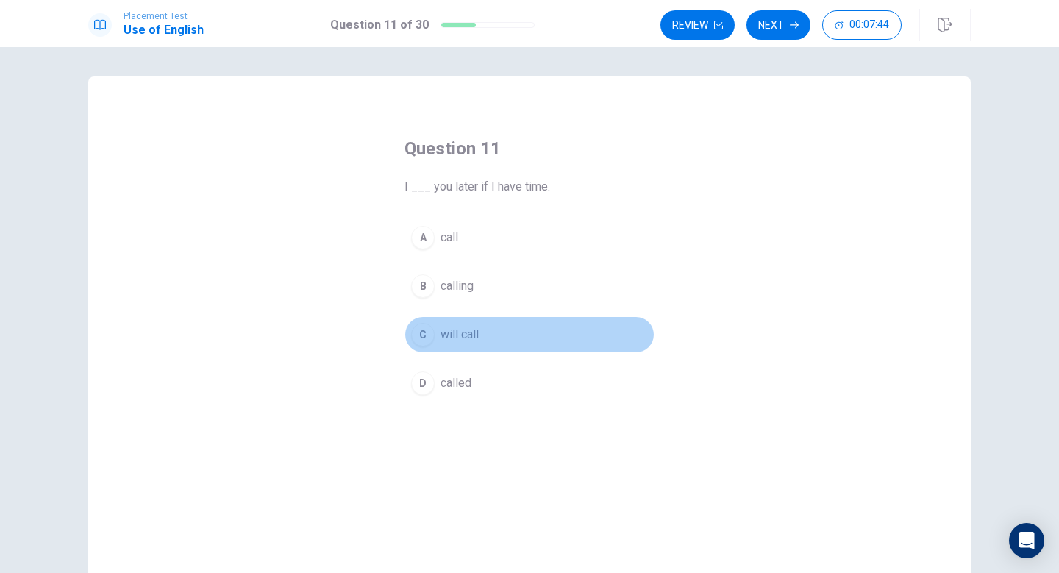
click at [421, 342] on div "C" at bounding box center [423, 335] width 24 height 24
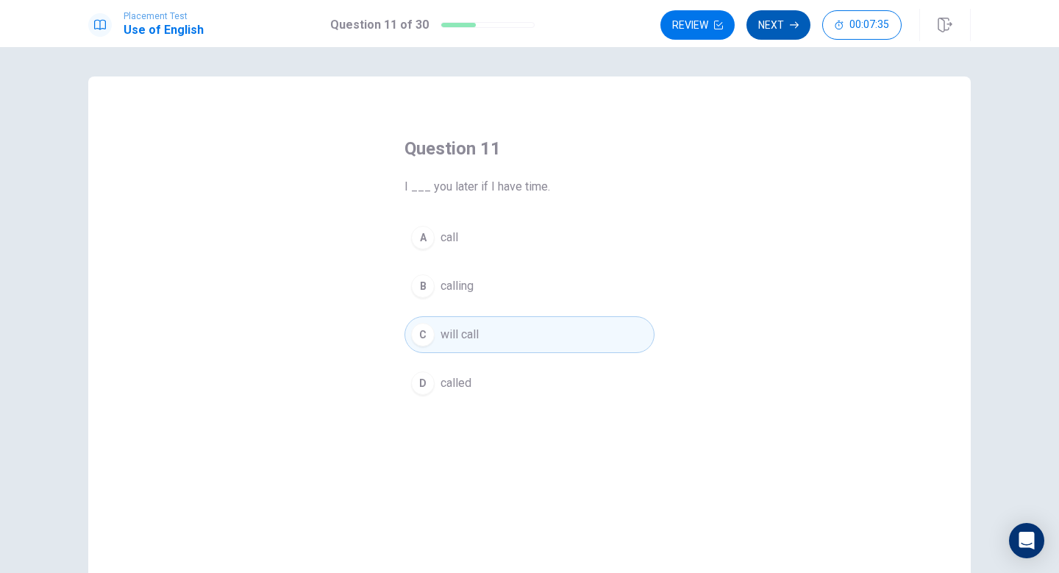
click at [764, 27] on button "Next" at bounding box center [779, 24] width 64 height 29
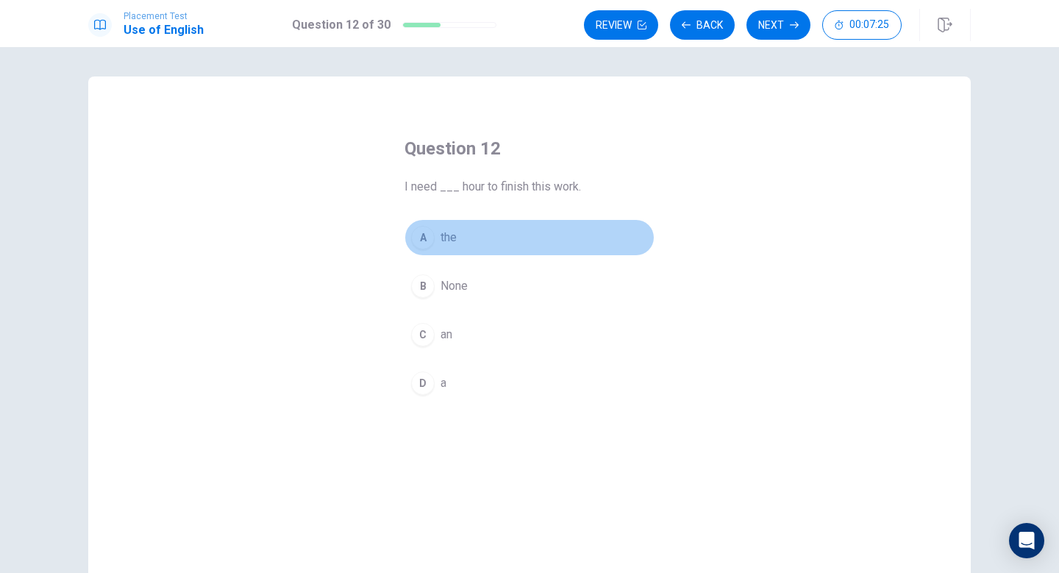
click at [456, 220] on button "A the" at bounding box center [530, 237] width 250 height 37
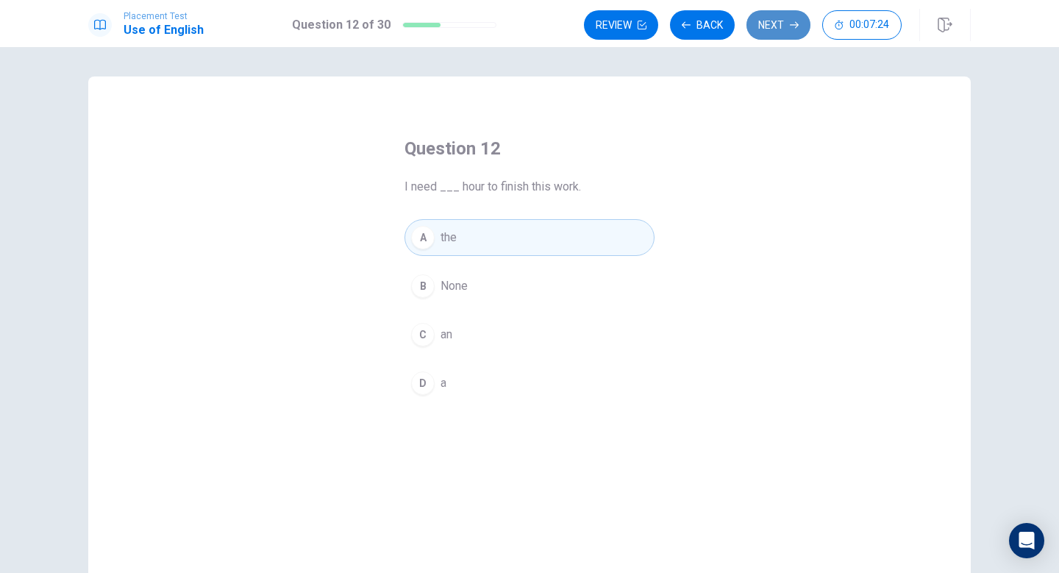
click at [775, 23] on button "Next" at bounding box center [779, 24] width 64 height 29
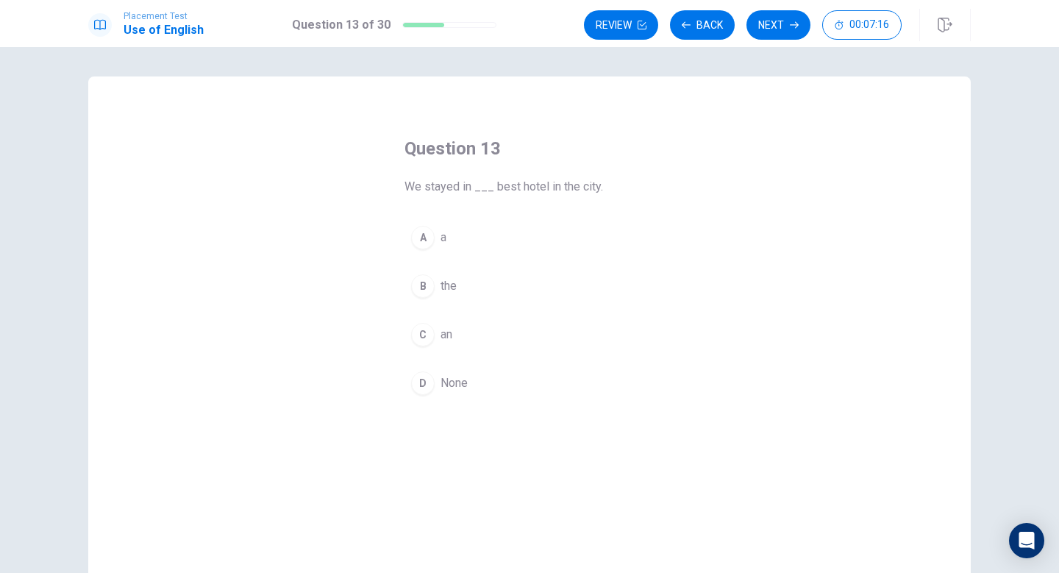
click at [432, 233] on div "A" at bounding box center [423, 238] width 24 height 24
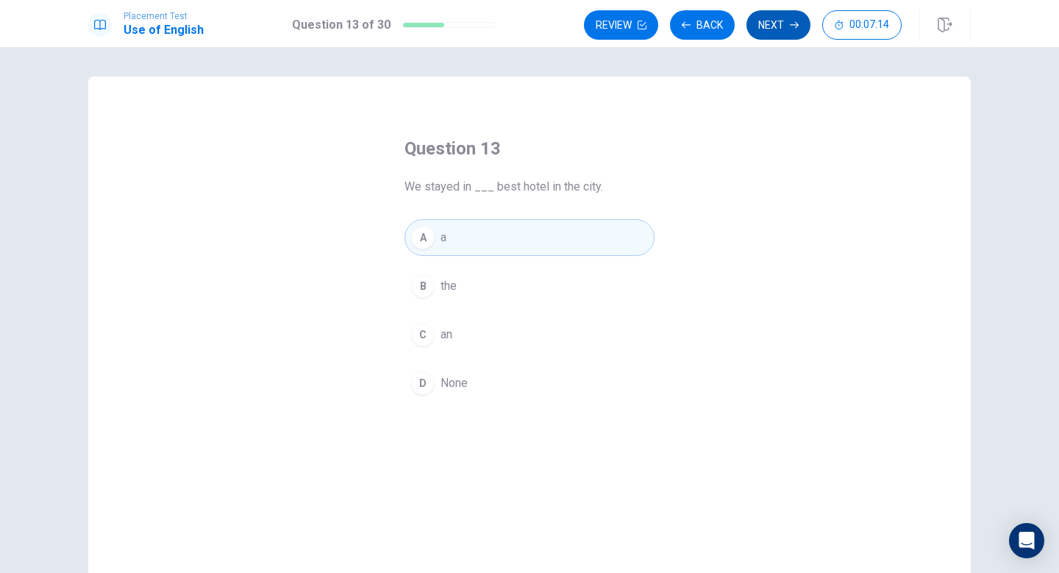
click at [778, 16] on button "Next" at bounding box center [779, 24] width 64 height 29
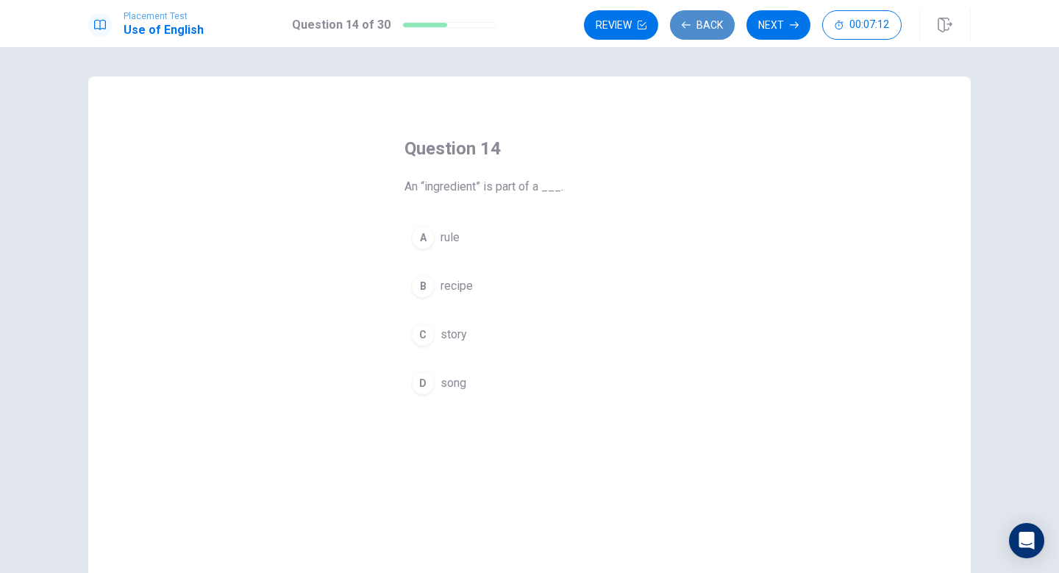
click at [695, 29] on button "Back" at bounding box center [702, 24] width 65 height 29
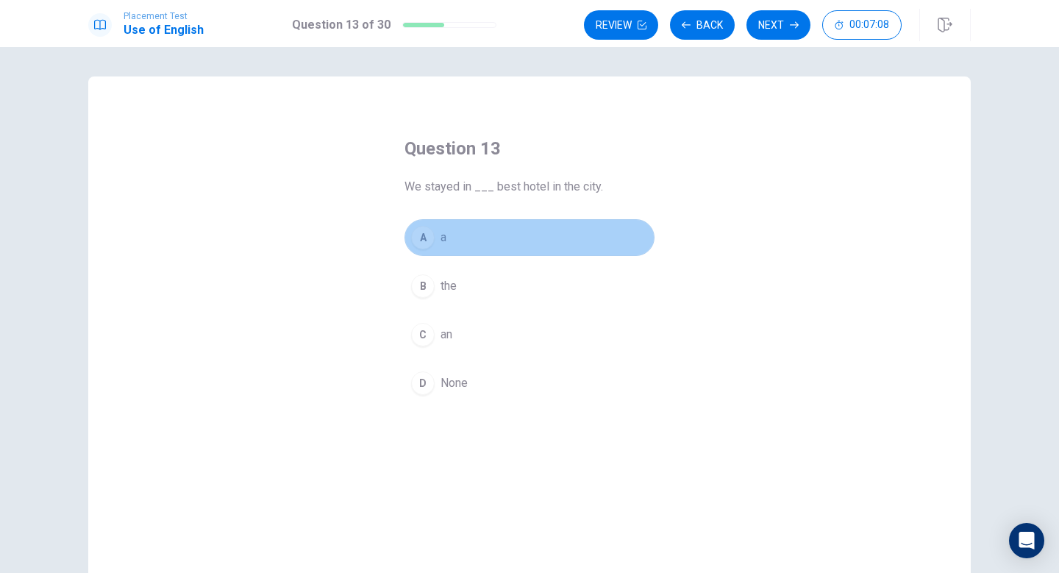
click at [597, 231] on button "A a" at bounding box center [530, 237] width 250 height 37
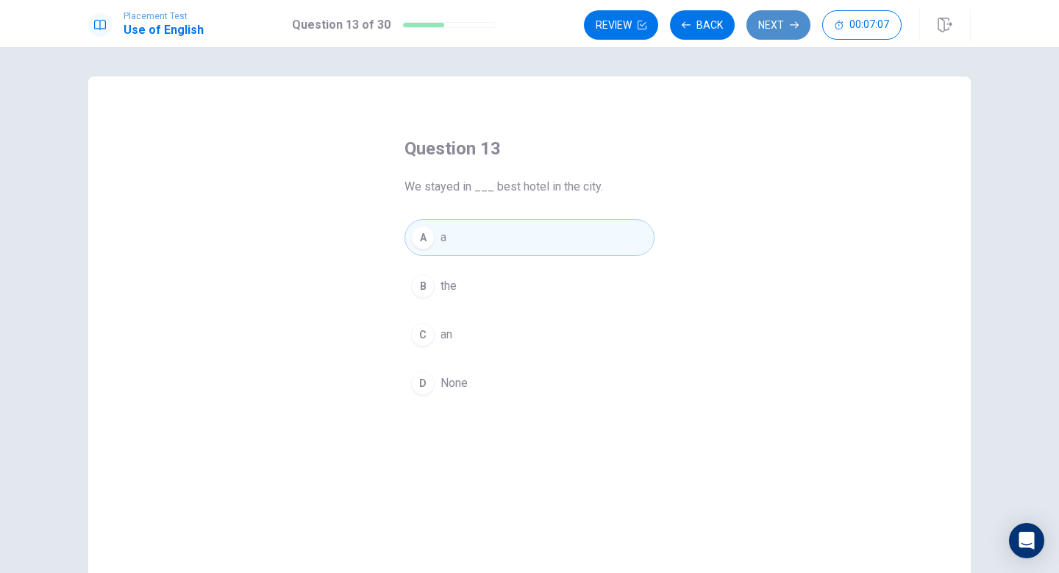
click at [760, 11] on button "Next" at bounding box center [779, 24] width 64 height 29
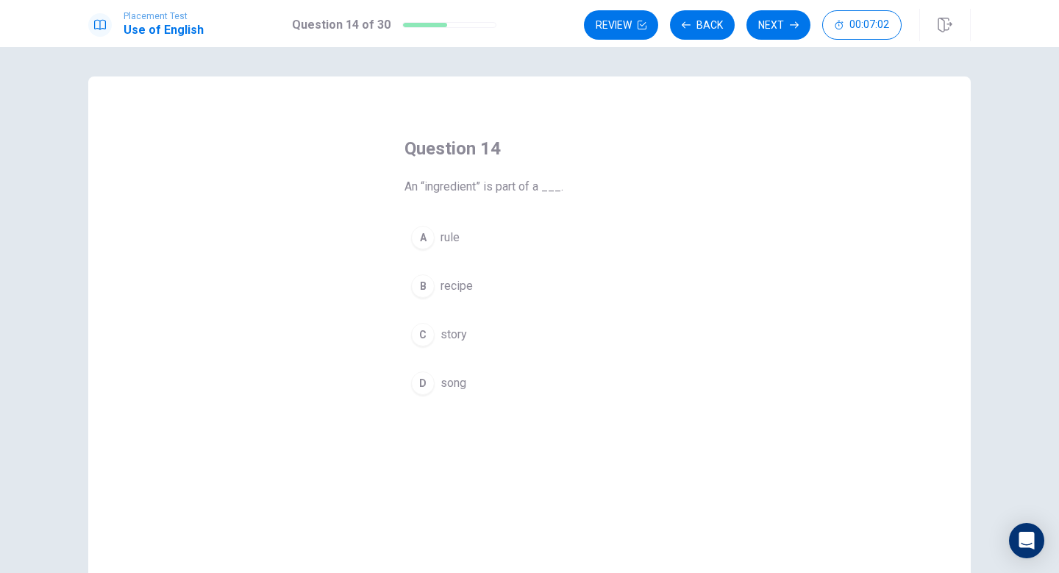
click at [430, 335] on div "C" at bounding box center [423, 335] width 24 height 24
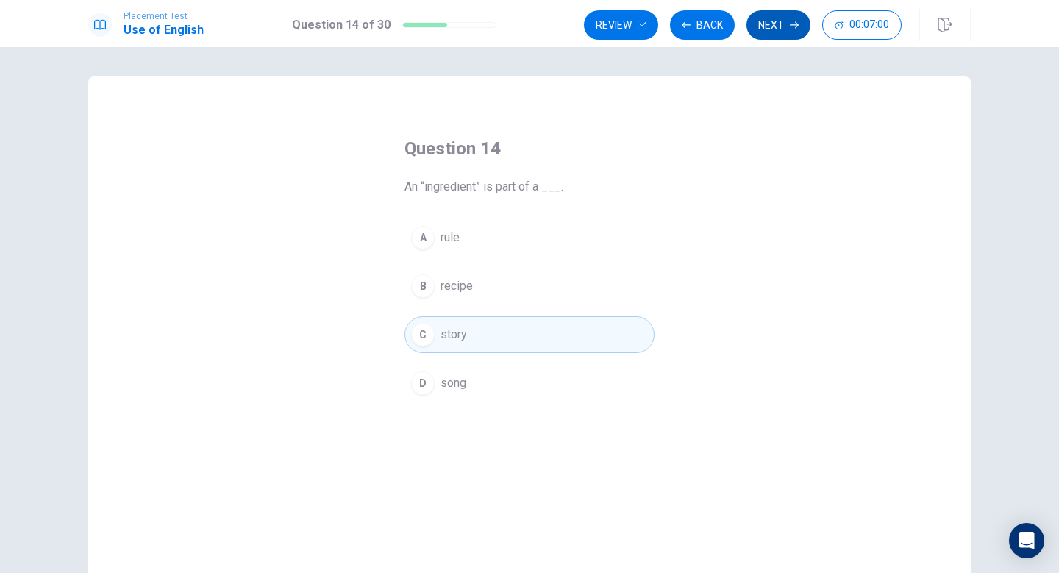
click at [784, 30] on button "Next" at bounding box center [779, 24] width 64 height 29
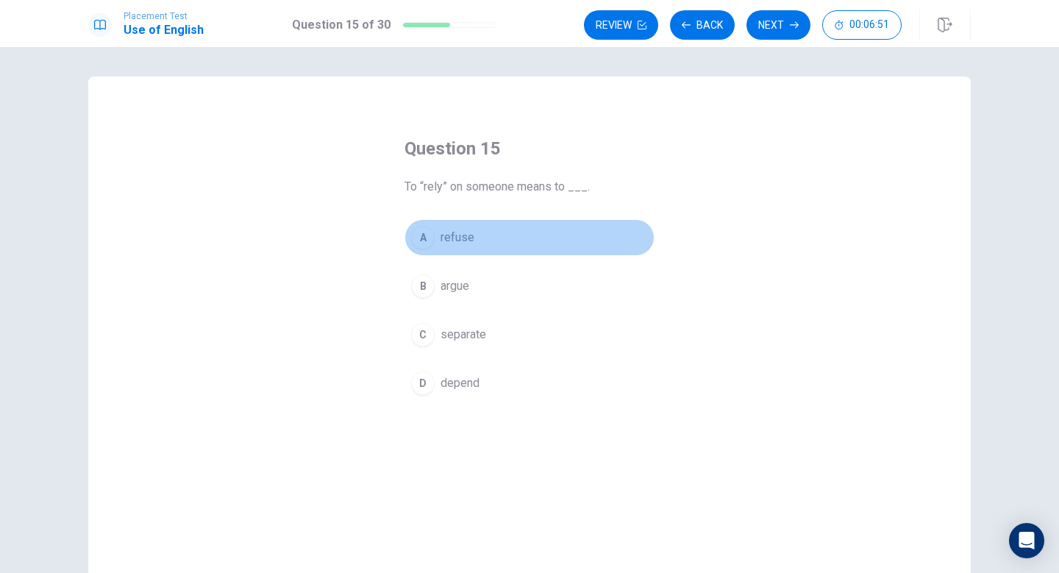
click at [441, 238] on span "refuse" at bounding box center [458, 238] width 34 height 18
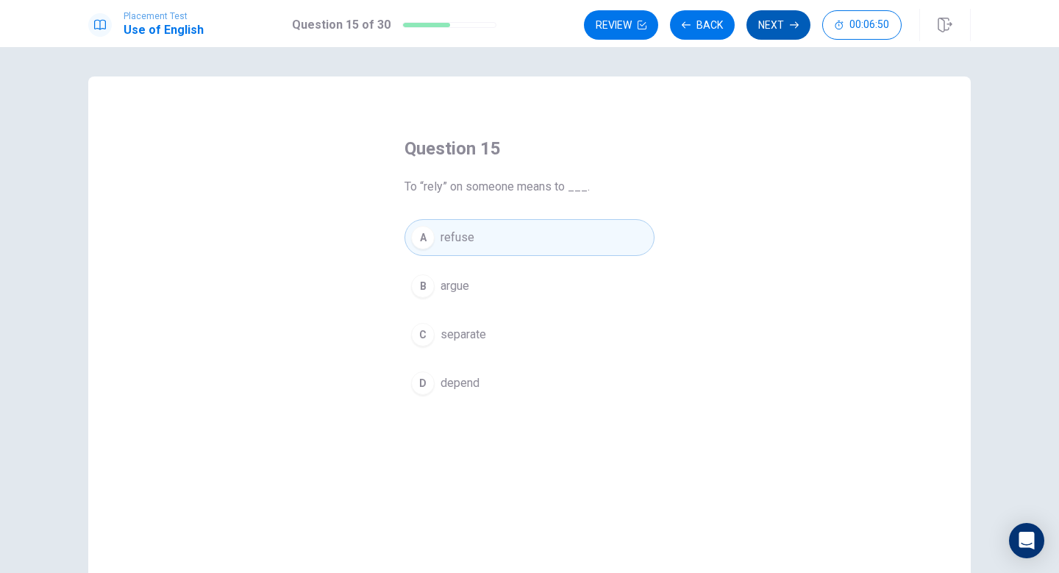
click at [778, 35] on button "Next" at bounding box center [779, 24] width 64 height 29
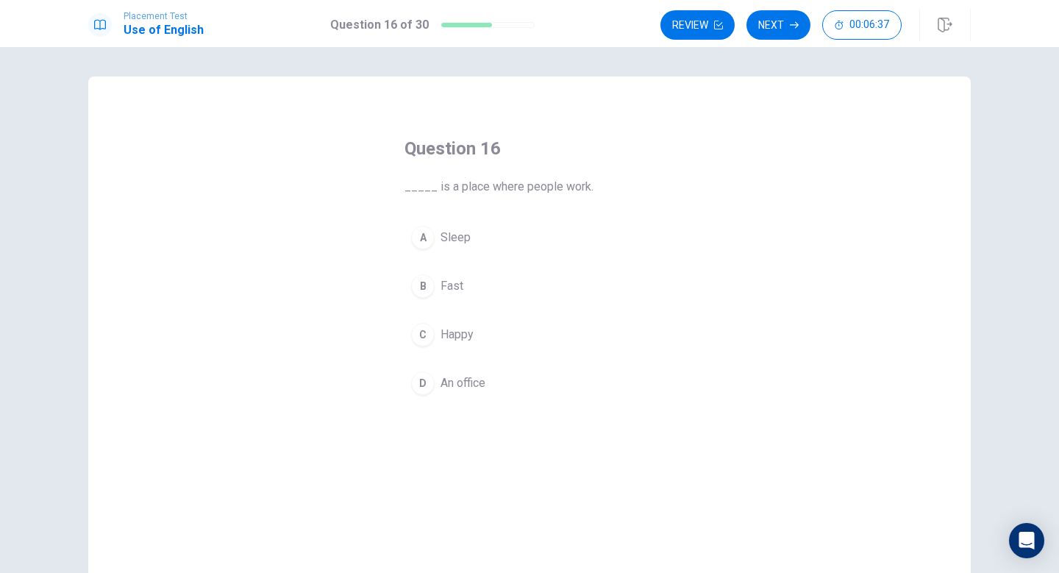
click at [478, 378] on span "An office" at bounding box center [463, 383] width 45 height 18
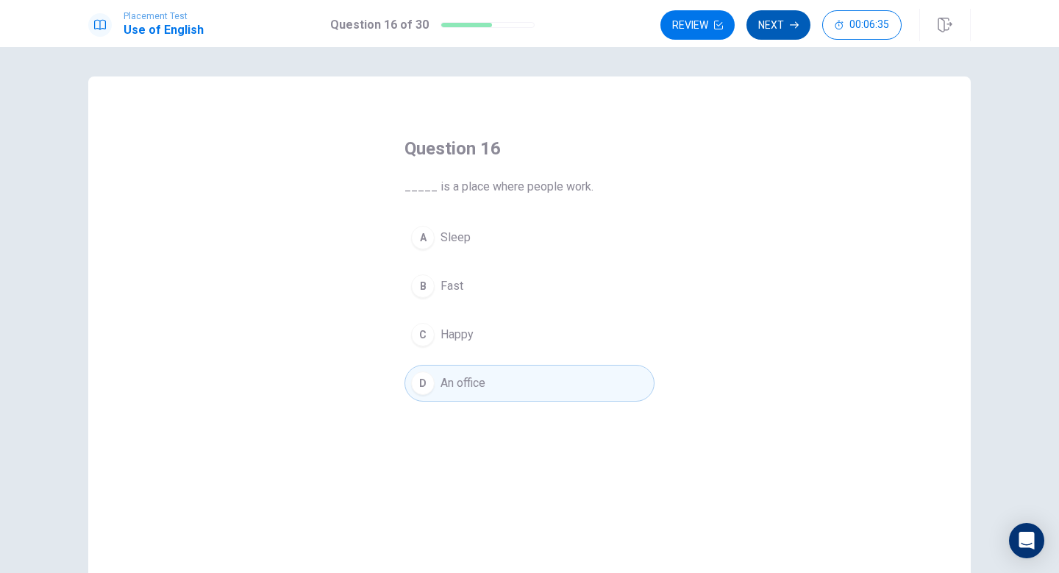
click at [788, 27] on button "Next" at bounding box center [779, 24] width 64 height 29
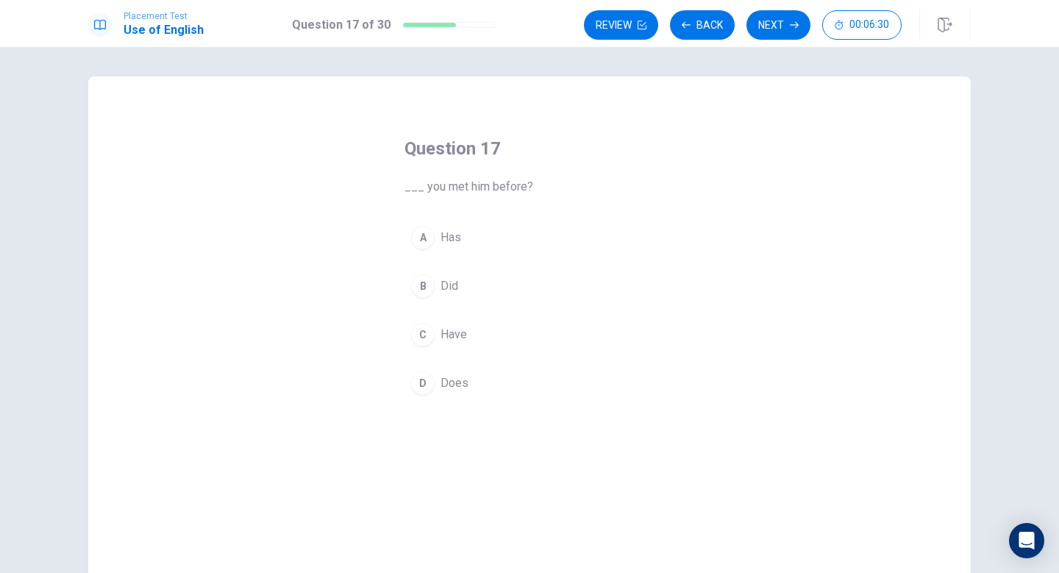
click at [421, 282] on div "B" at bounding box center [423, 286] width 24 height 24
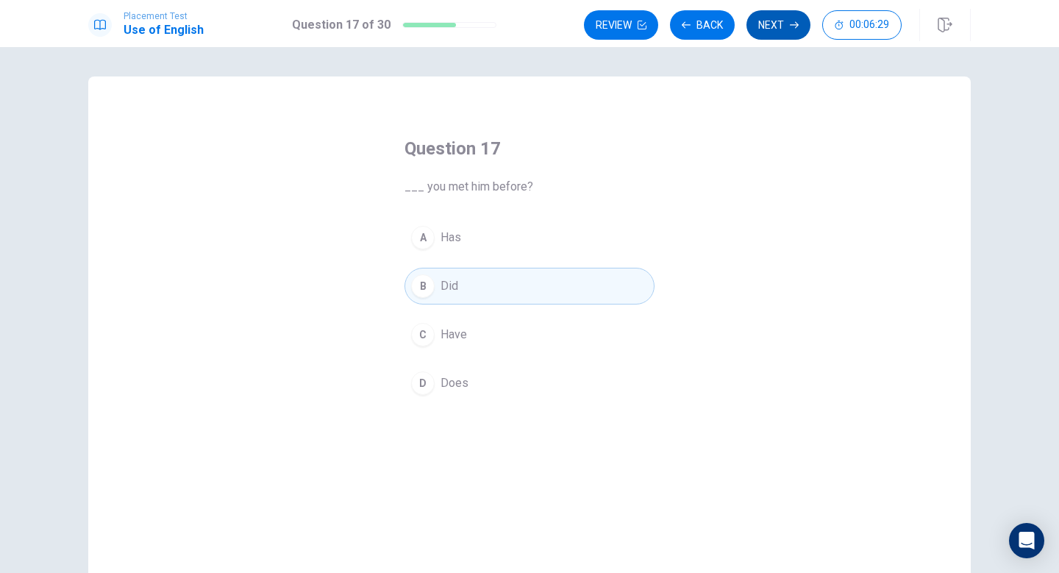
click at [757, 21] on button "Next" at bounding box center [779, 24] width 64 height 29
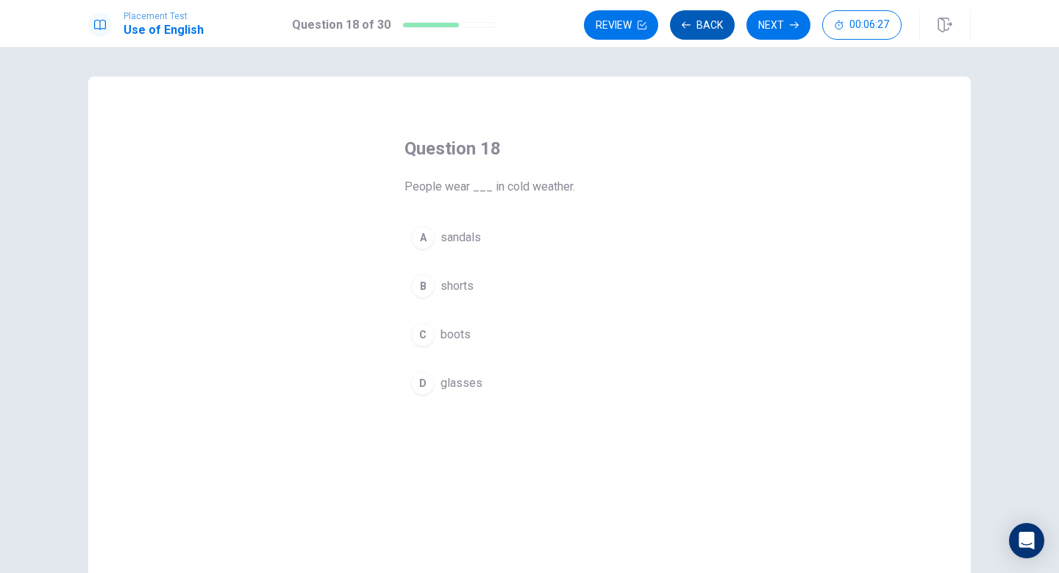
click at [700, 13] on button "Back" at bounding box center [702, 24] width 65 height 29
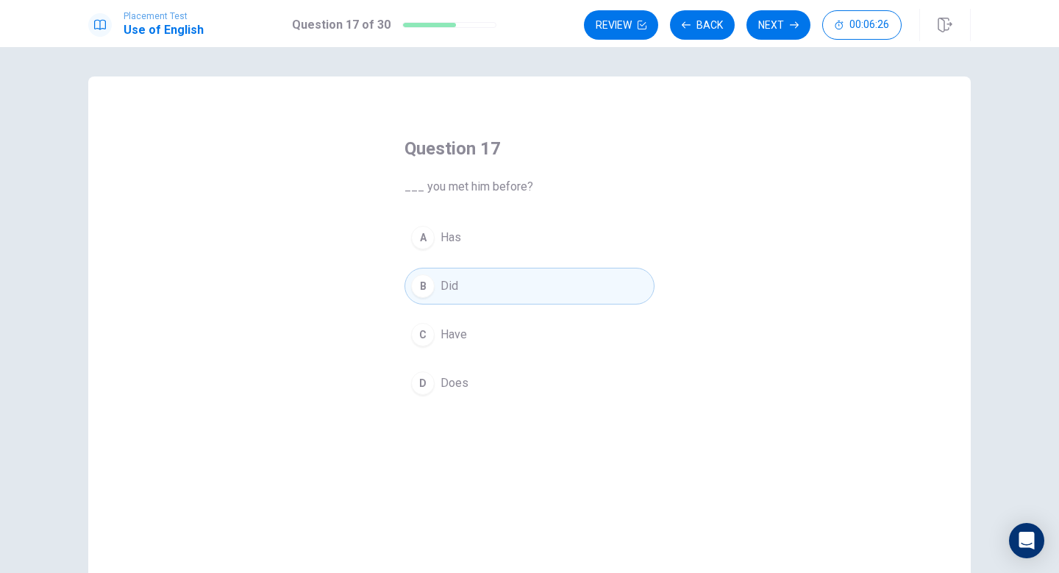
click at [566, 280] on button "B Did" at bounding box center [530, 286] width 250 height 37
click at [771, 9] on div "Review Back Next 00:06:16" at bounding box center [777, 25] width 387 height 32
click at [767, 23] on button "Next" at bounding box center [779, 24] width 64 height 29
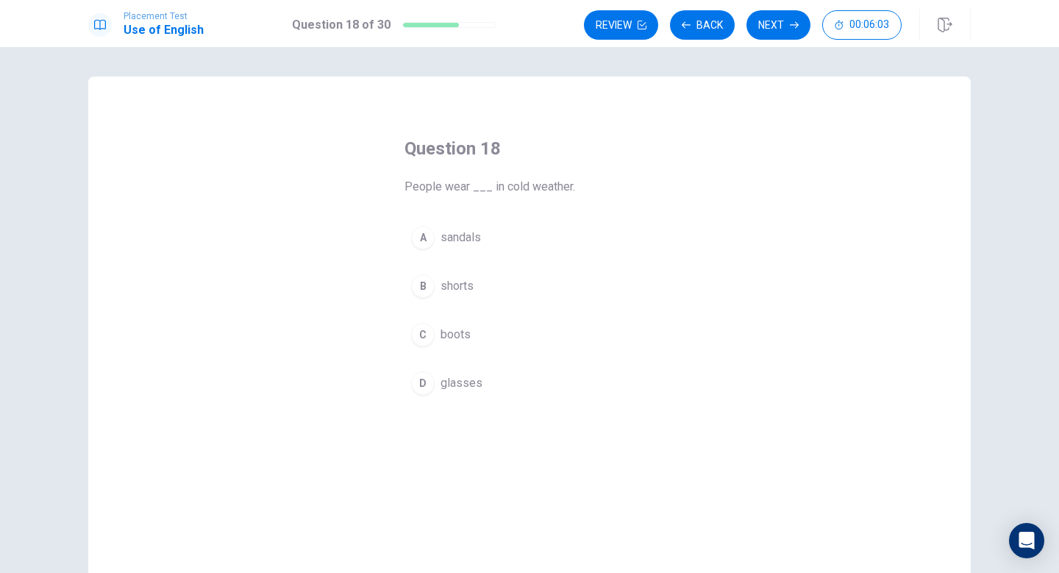
click at [439, 232] on button "A sandals" at bounding box center [530, 237] width 250 height 37
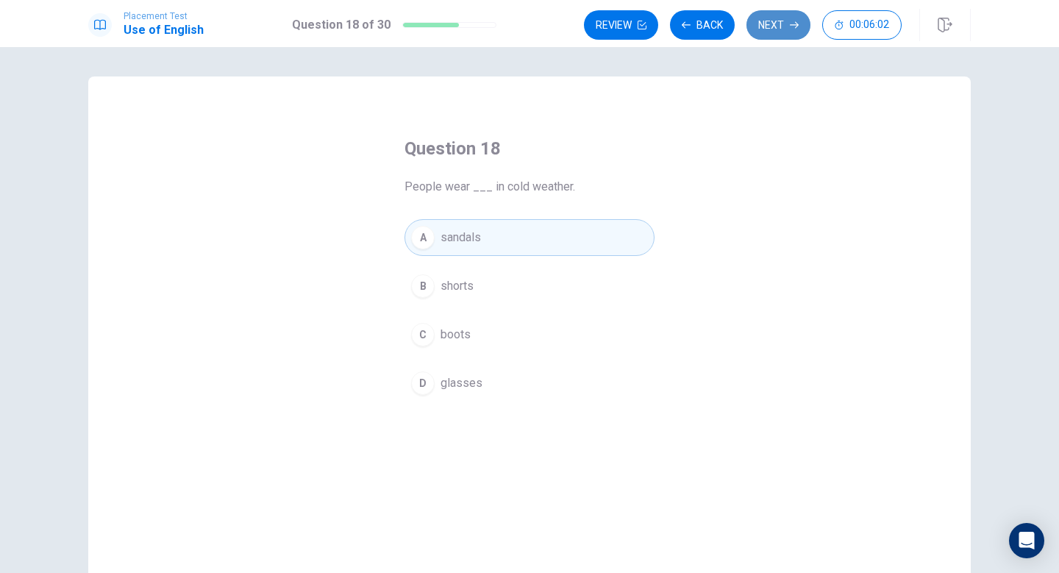
click at [773, 27] on button "Next" at bounding box center [779, 24] width 64 height 29
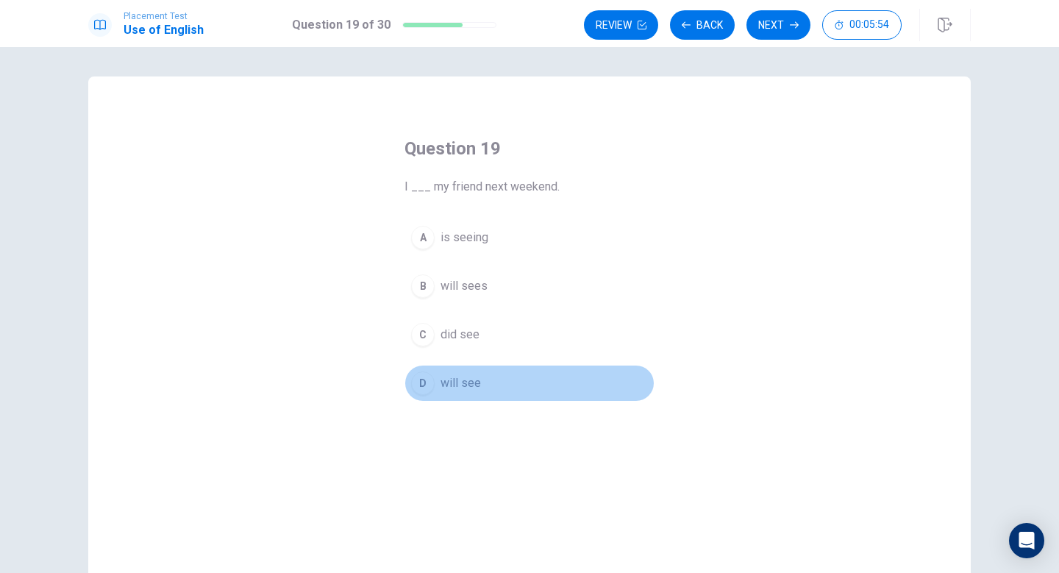
click at [444, 385] on span "will see" at bounding box center [461, 383] width 40 height 18
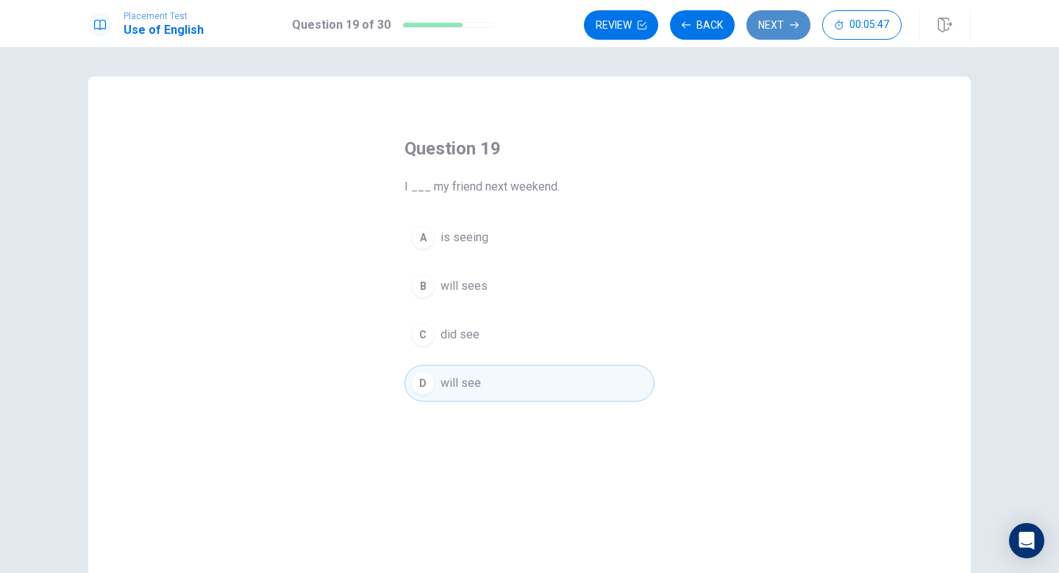
click at [781, 29] on button "Next" at bounding box center [779, 24] width 64 height 29
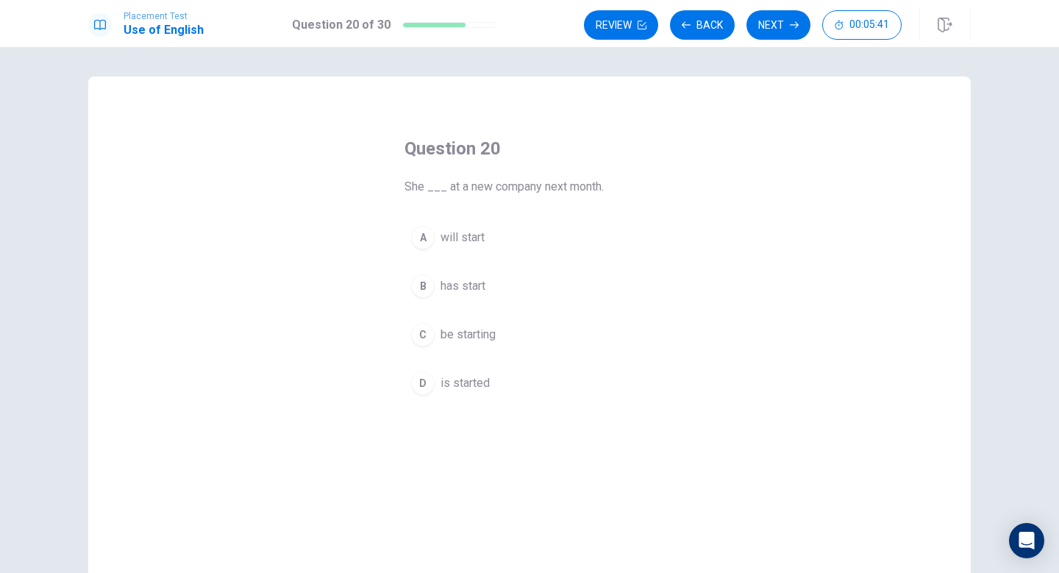
click at [472, 232] on span "will start" at bounding box center [463, 238] width 44 height 18
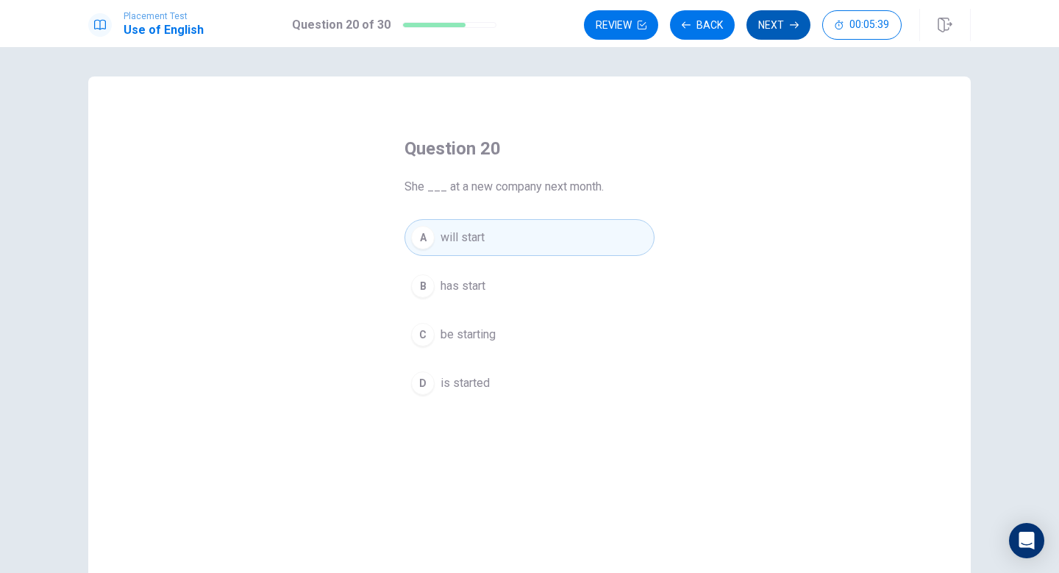
click at [789, 30] on button "Next" at bounding box center [779, 24] width 64 height 29
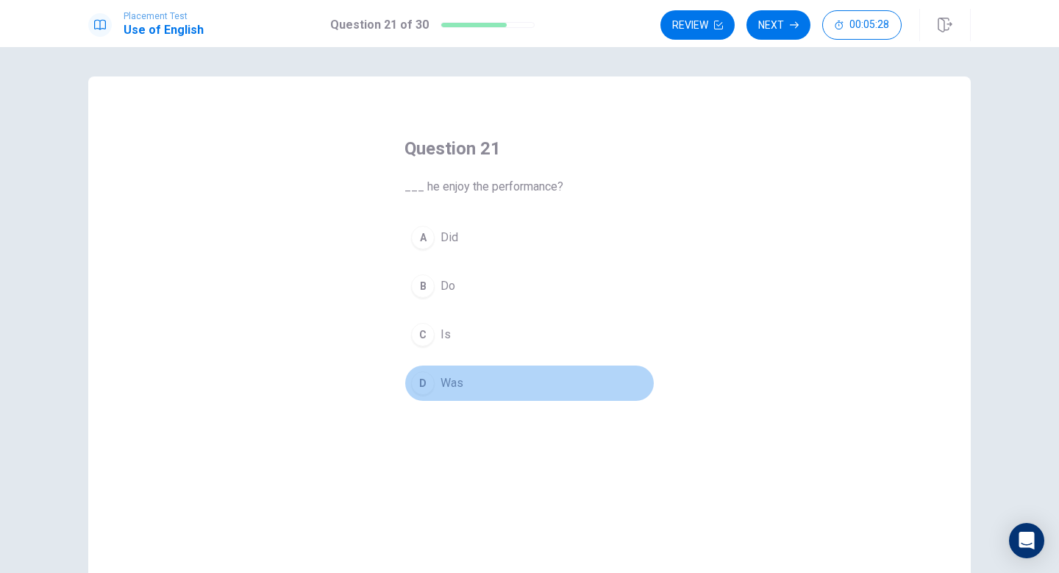
click at [427, 371] on button "D Was" at bounding box center [530, 383] width 250 height 37
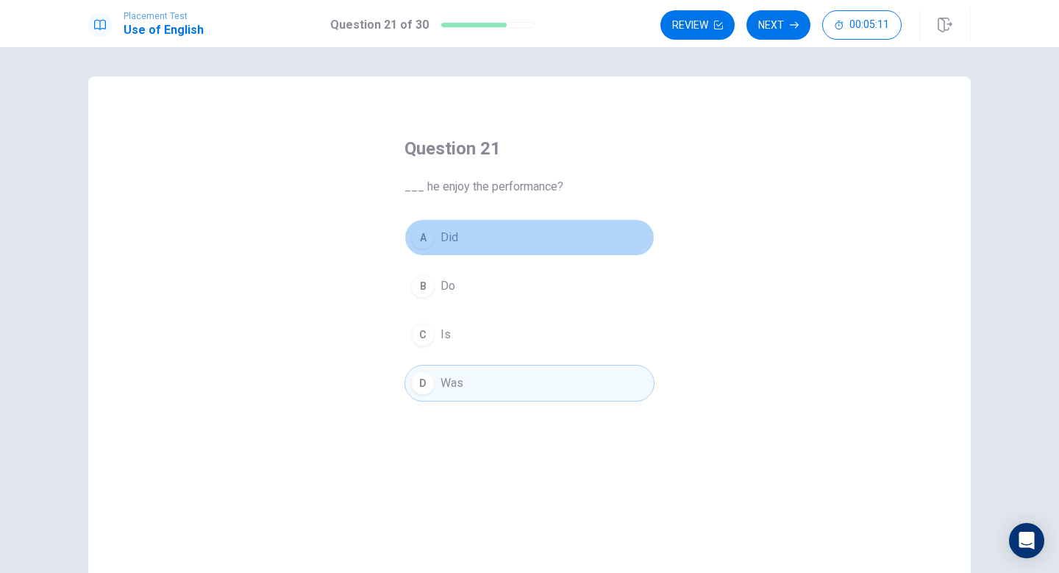
click at [435, 232] on button "A Did" at bounding box center [530, 237] width 250 height 37
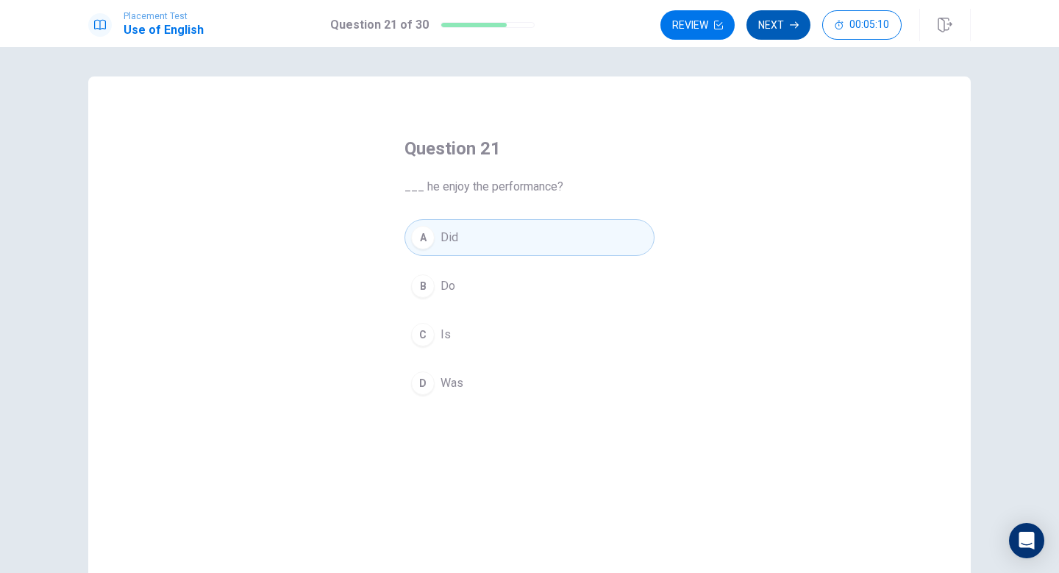
click at [769, 36] on button "Next" at bounding box center [779, 24] width 64 height 29
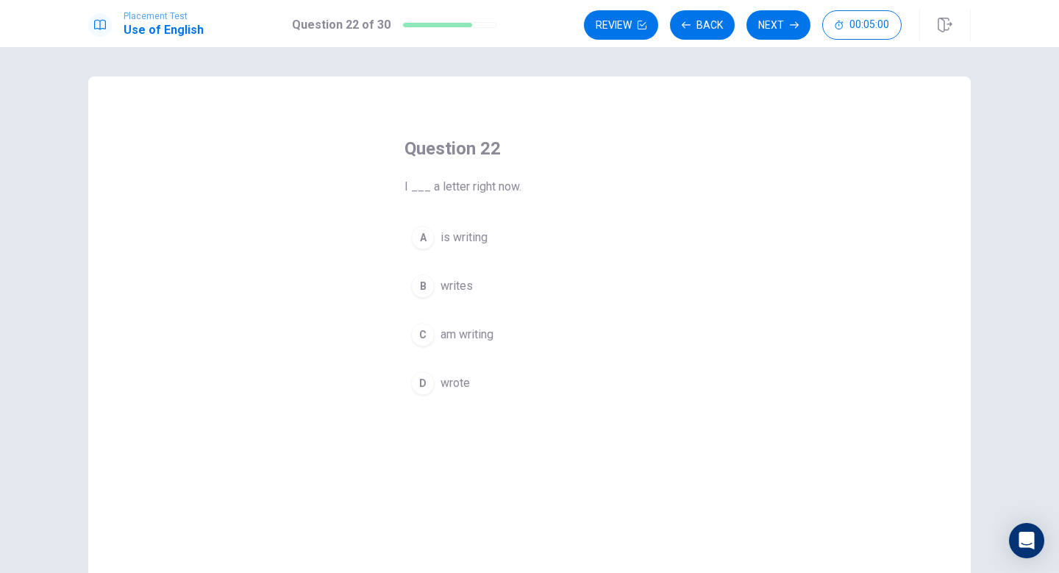
click at [480, 330] on span "am writing" at bounding box center [467, 335] width 53 height 18
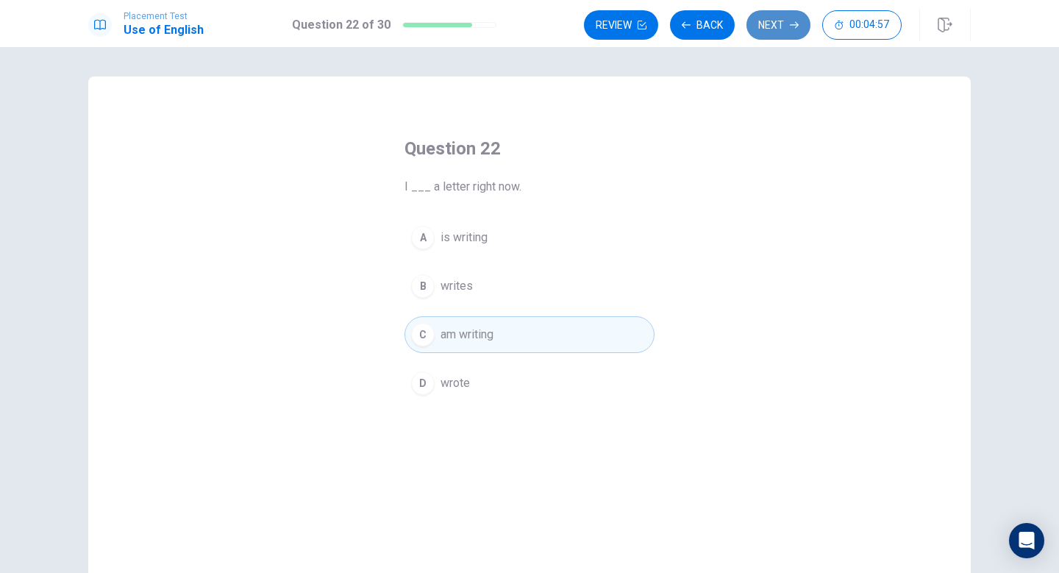
click at [782, 29] on button "Next" at bounding box center [779, 24] width 64 height 29
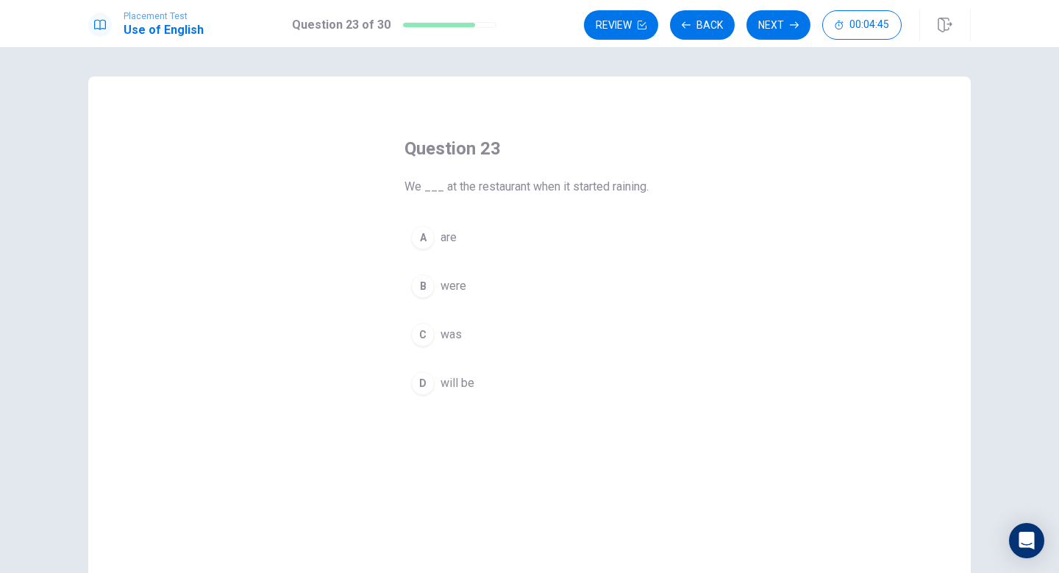
click at [463, 285] on span "were" at bounding box center [454, 286] width 26 height 18
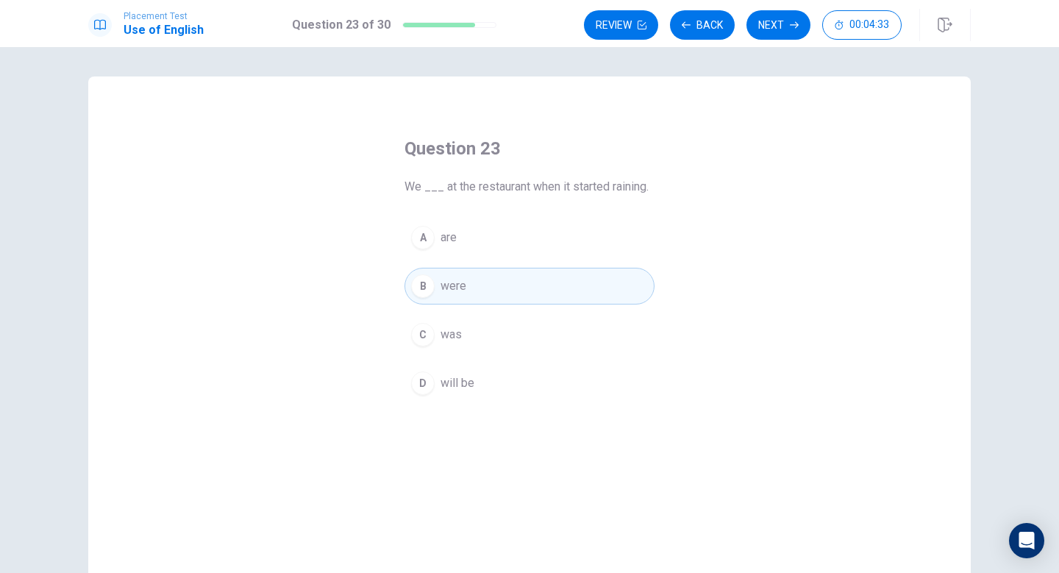
click at [533, 374] on button "D will be" at bounding box center [530, 383] width 250 height 37
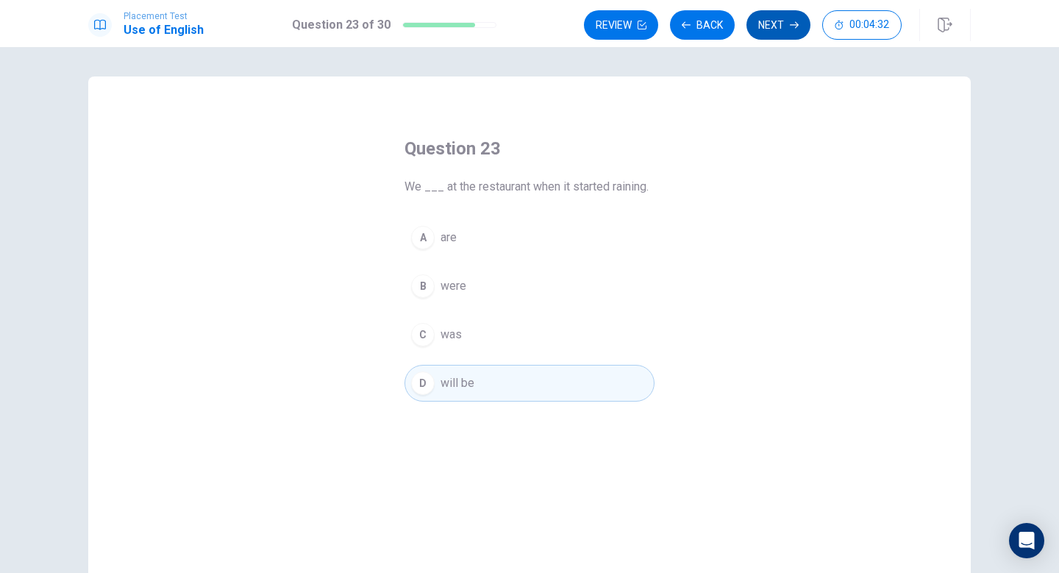
click at [775, 30] on button "Next" at bounding box center [779, 24] width 64 height 29
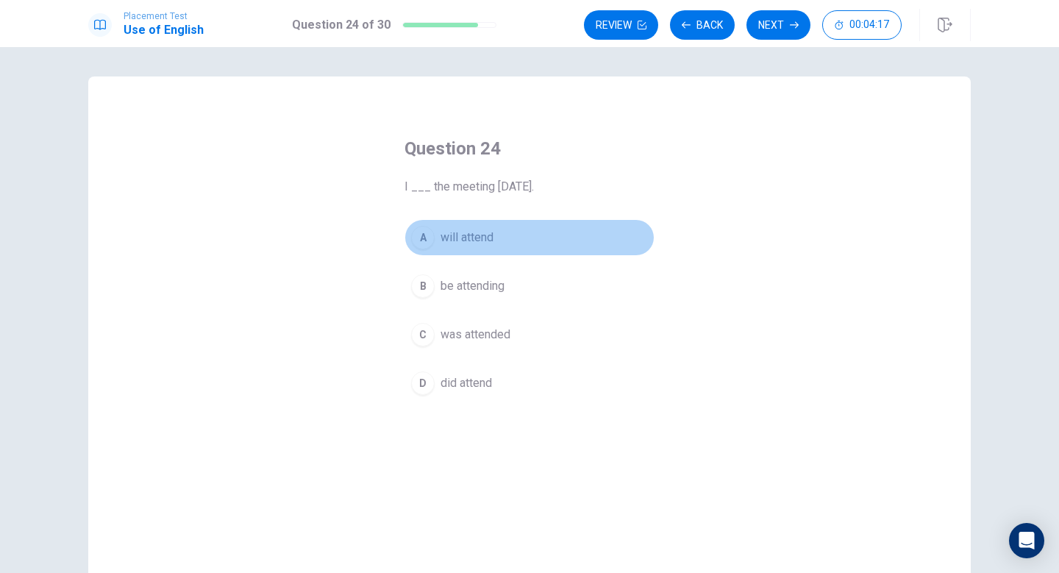
click at [459, 226] on button "A will attend" at bounding box center [530, 237] width 250 height 37
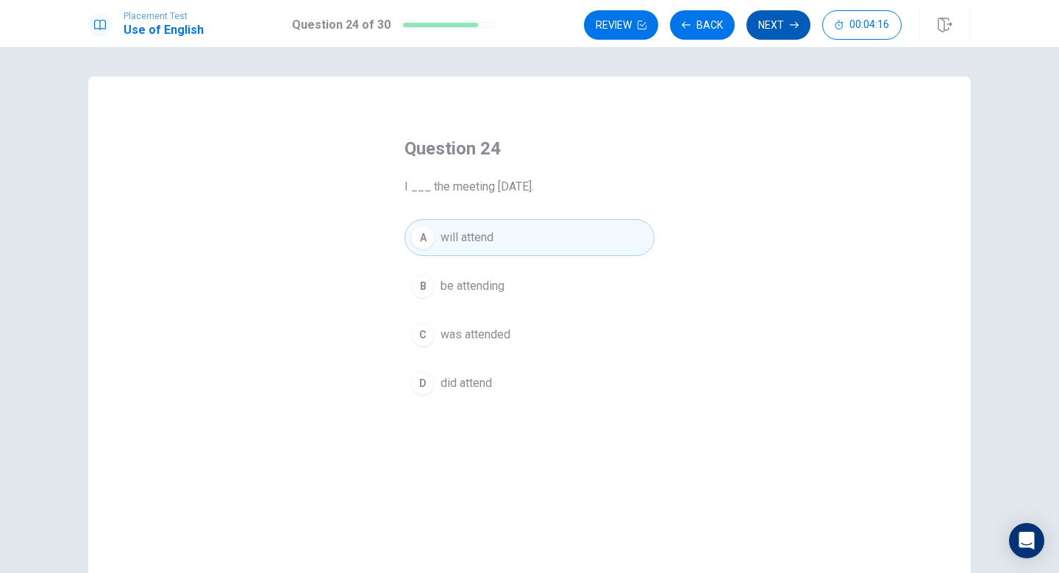
click at [772, 24] on button "Next" at bounding box center [779, 24] width 64 height 29
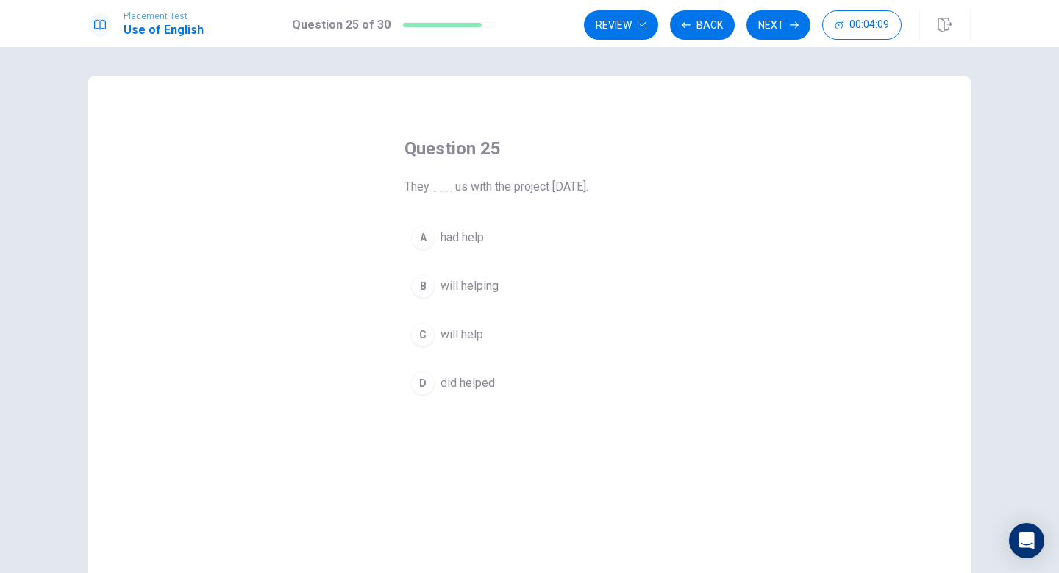
click at [455, 337] on span "will help" at bounding box center [462, 335] width 43 height 18
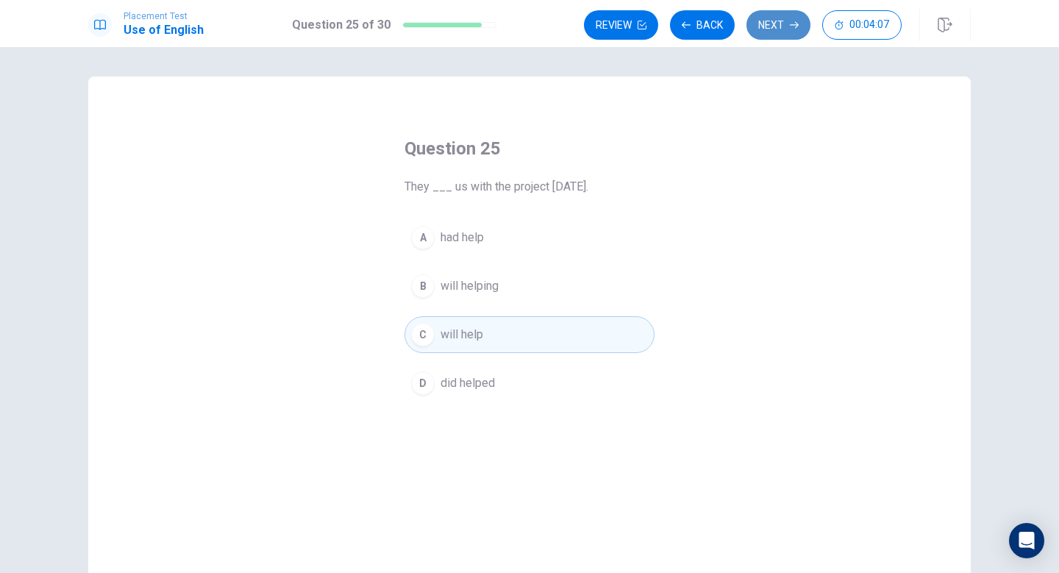
click at [775, 26] on button "Next" at bounding box center [779, 24] width 64 height 29
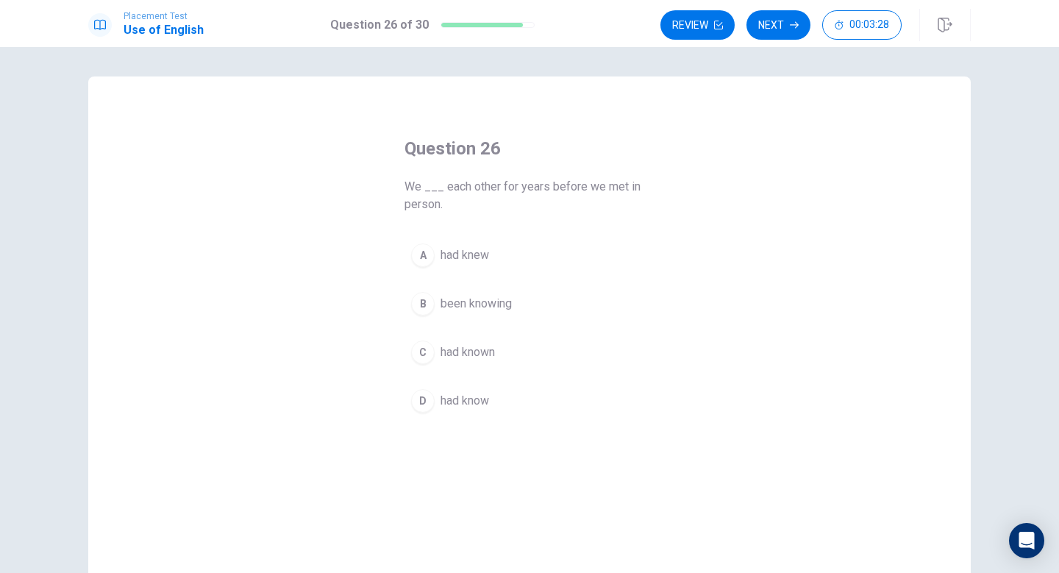
click at [477, 298] on span "been knowing" at bounding box center [476, 304] width 71 height 18
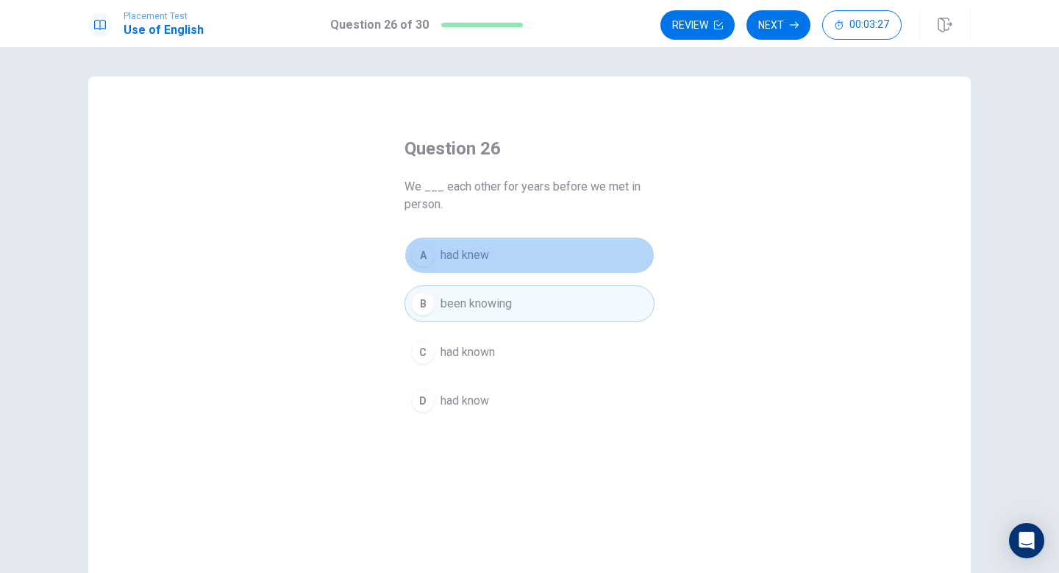
click at [495, 257] on button "A had knew" at bounding box center [530, 255] width 250 height 37
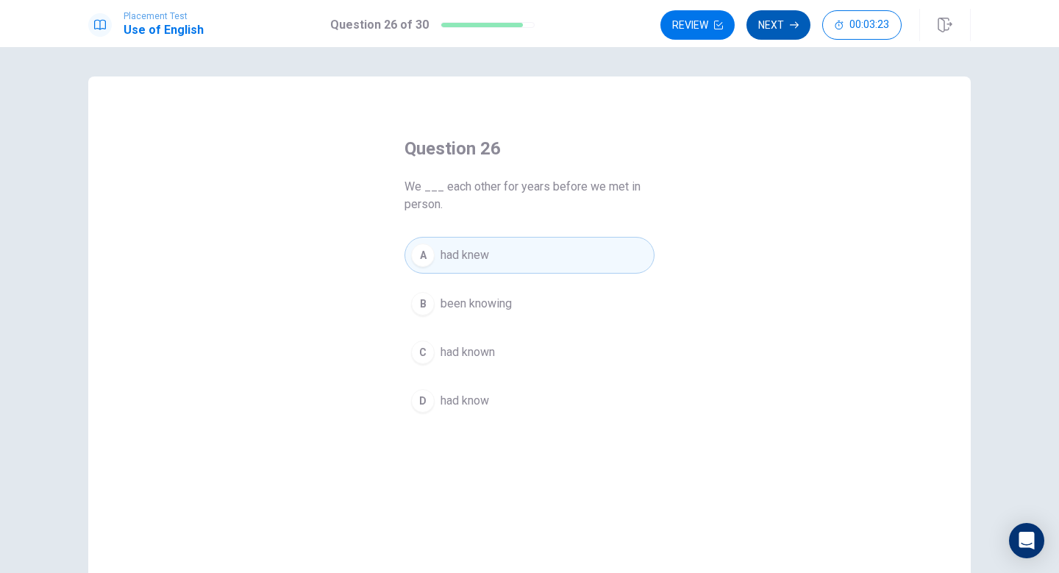
click at [780, 29] on button "Next" at bounding box center [779, 24] width 64 height 29
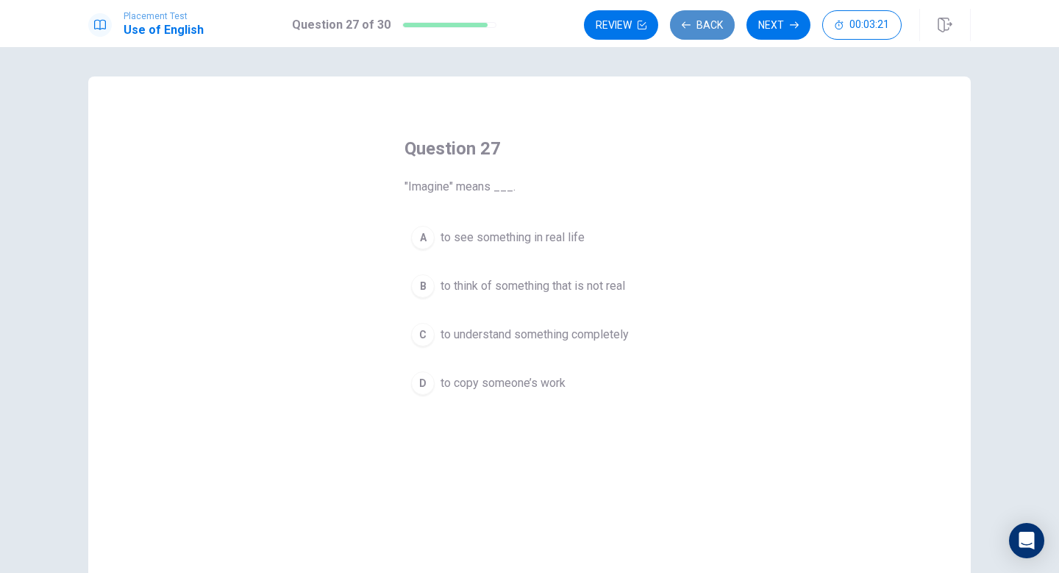
click at [705, 13] on button "Back" at bounding box center [702, 24] width 65 height 29
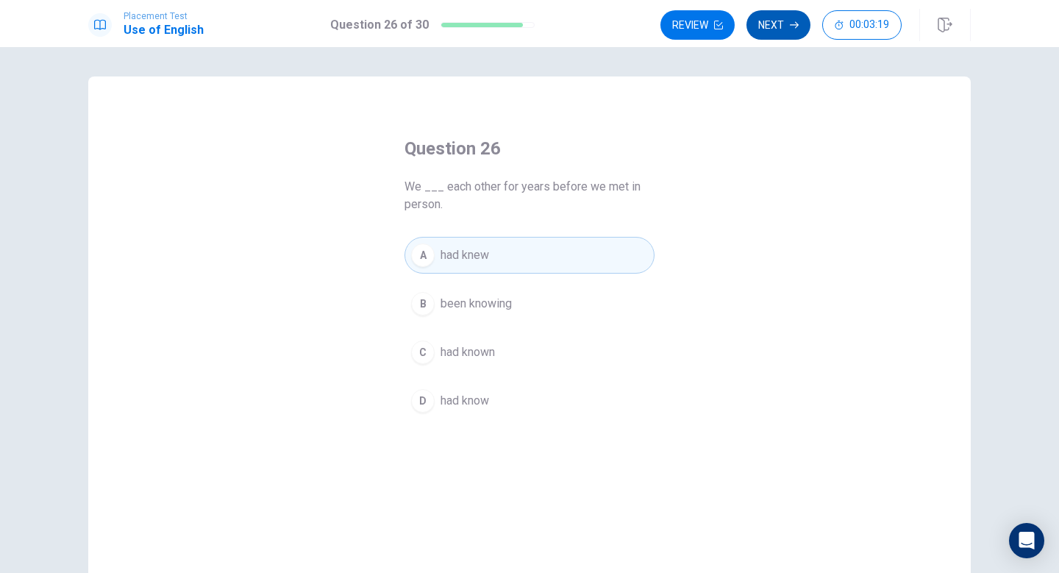
click at [781, 21] on button "Next" at bounding box center [779, 24] width 64 height 29
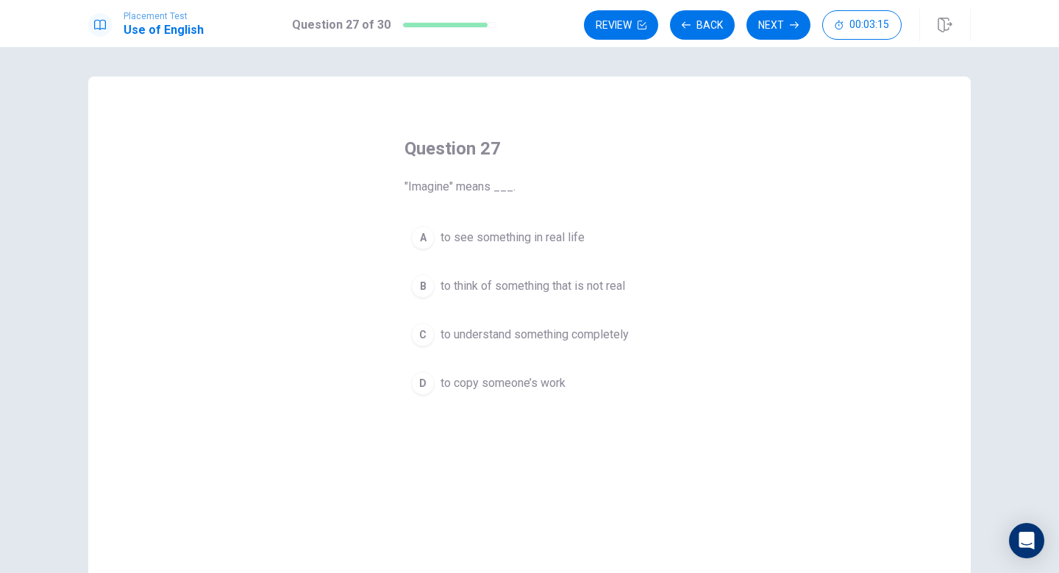
click at [480, 243] on span "to see something in real life" at bounding box center [513, 238] width 144 height 18
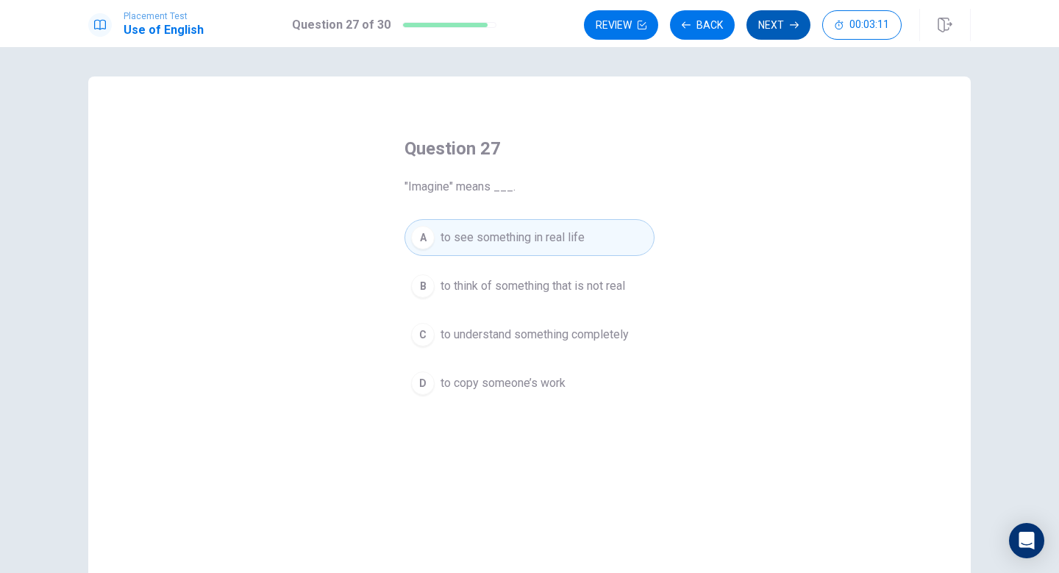
click at [762, 38] on button "Next" at bounding box center [779, 24] width 64 height 29
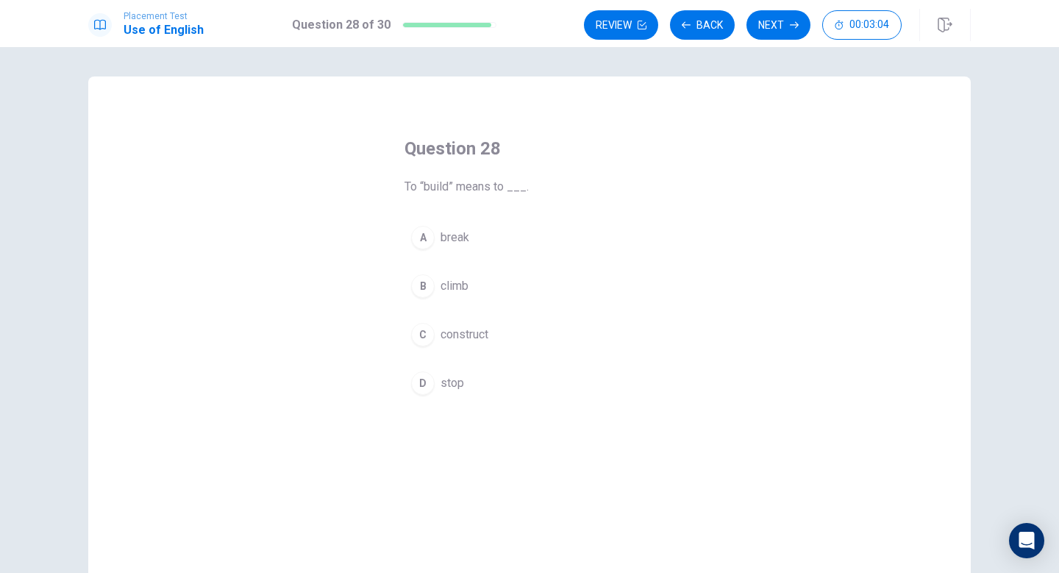
click at [616, 178] on span "To “build” means to ___." at bounding box center [530, 187] width 250 height 18
click at [406, 332] on button "C construct" at bounding box center [530, 334] width 250 height 37
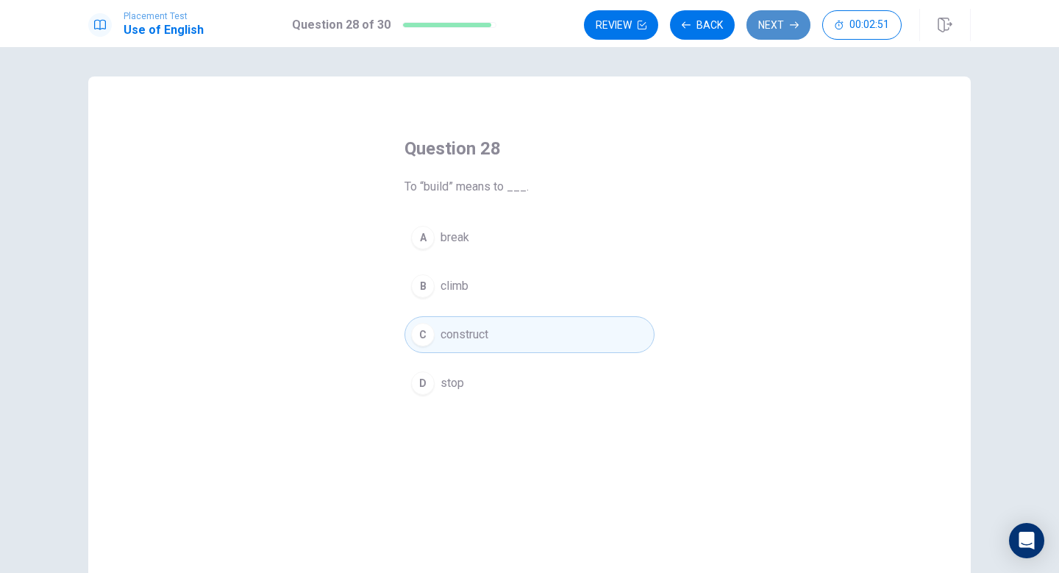
click at [770, 21] on button "Next" at bounding box center [779, 24] width 64 height 29
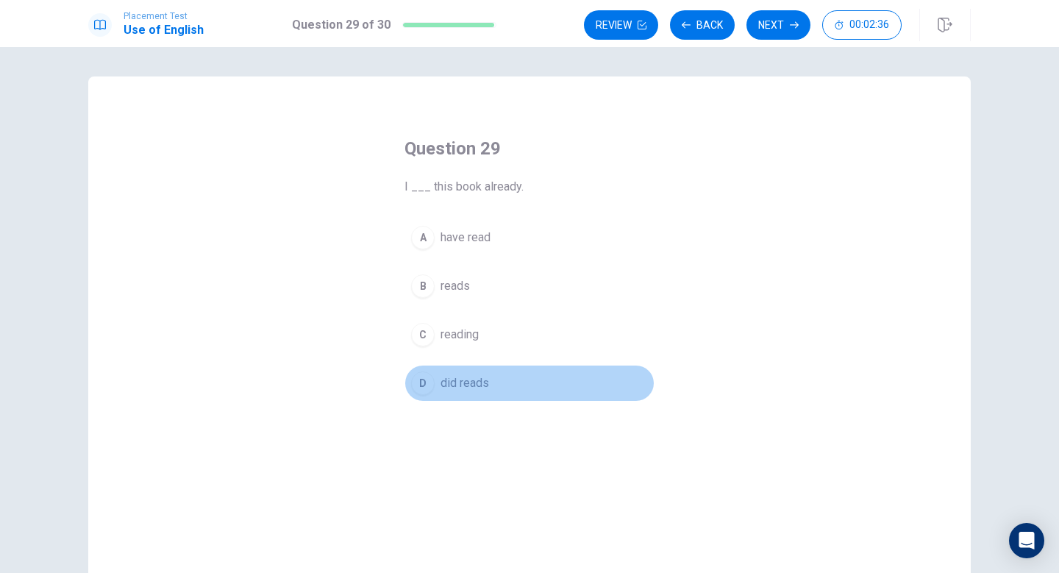
click at [459, 377] on span "did reads" at bounding box center [465, 383] width 49 height 18
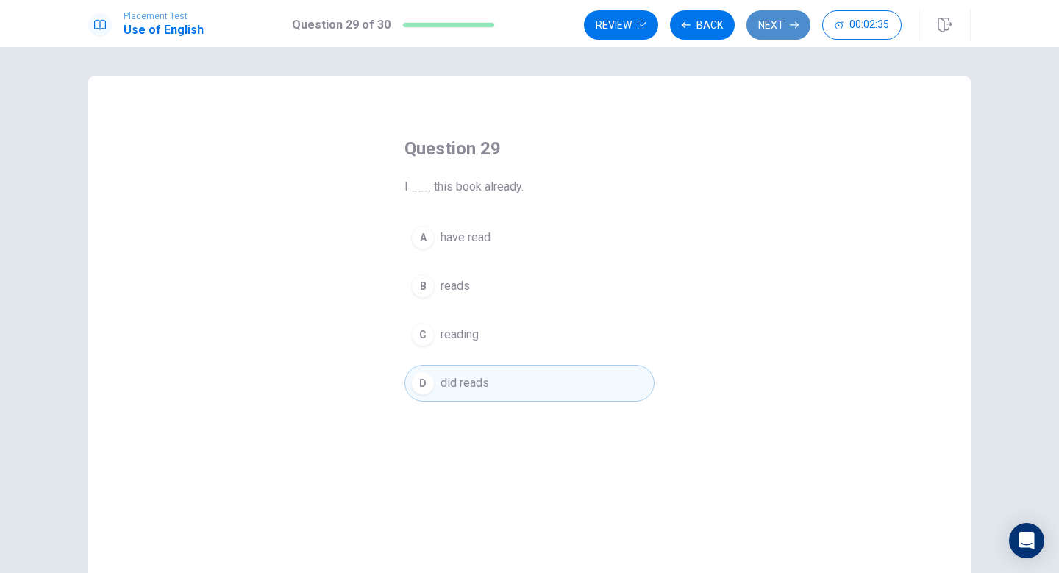
click at [751, 29] on button "Next" at bounding box center [779, 24] width 64 height 29
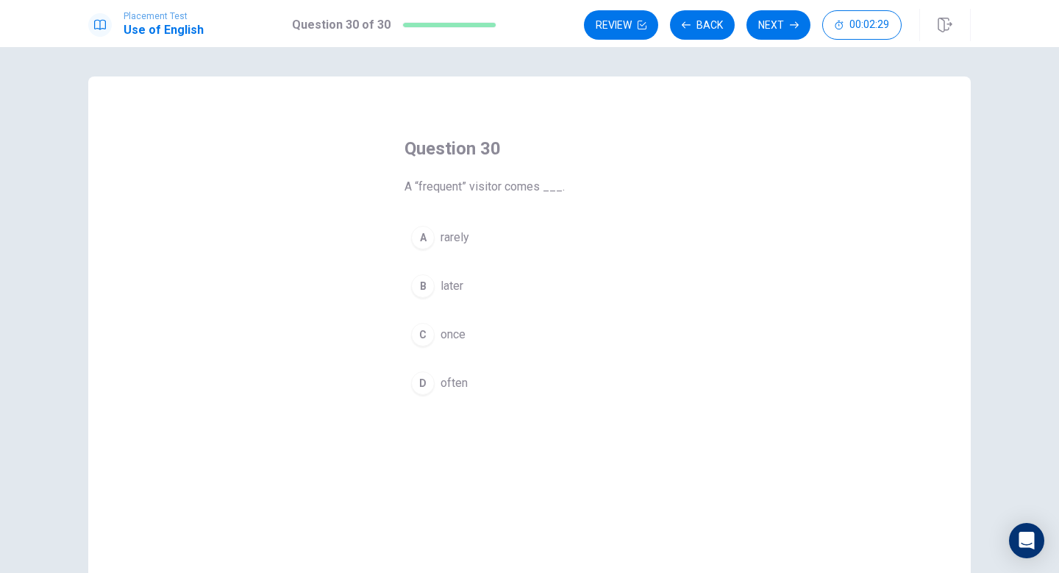
click at [416, 282] on div "B" at bounding box center [423, 286] width 24 height 24
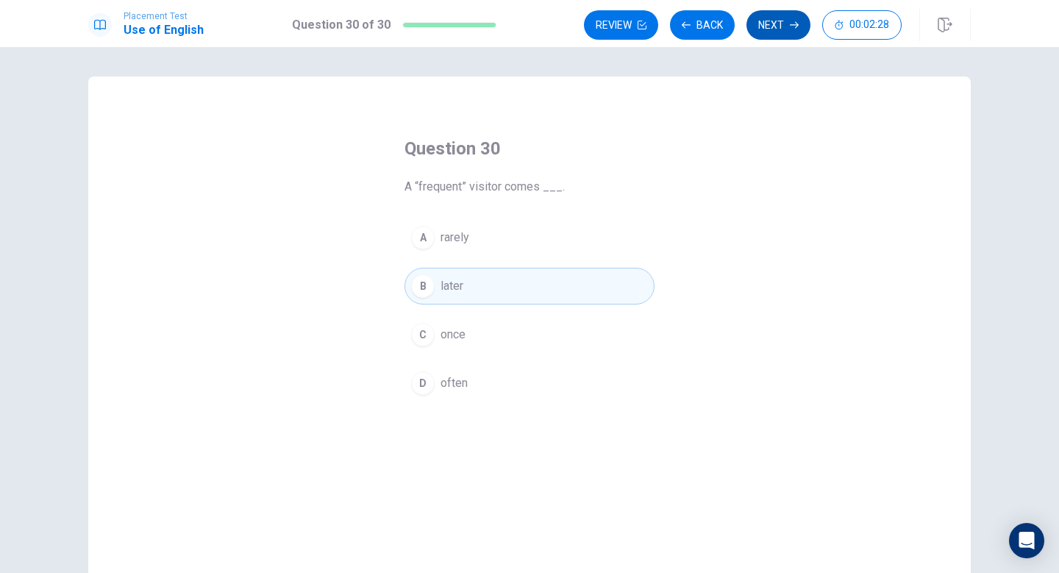
click at [774, 26] on button "Next" at bounding box center [779, 24] width 64 height 29
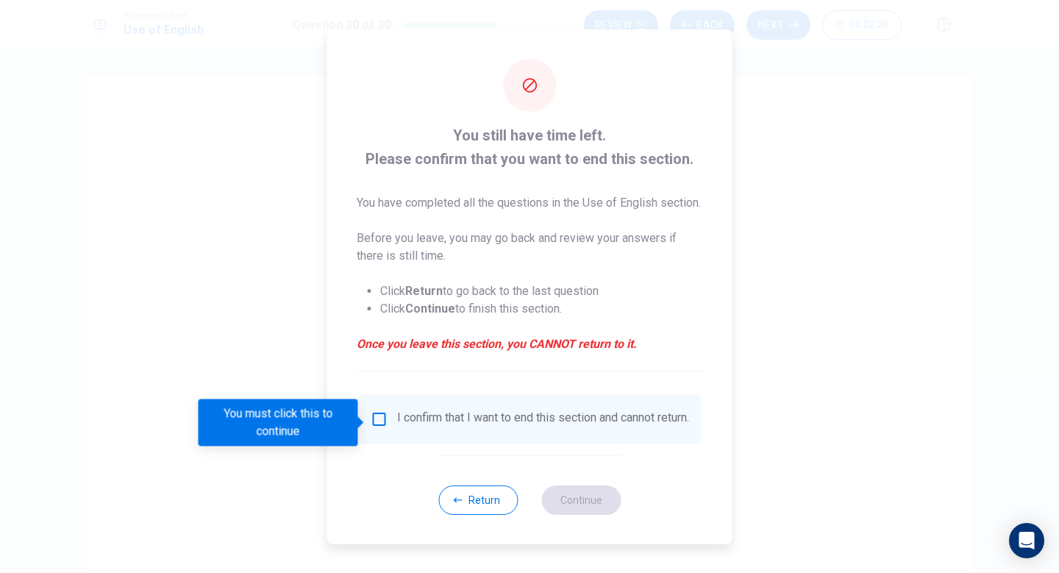
click at [362, 425] on span at bounding box center [362, 423] width 8 height 12
click at [376, 421] on input "You must click this to continue" at bounding box center [380, 419] width 18 height 18
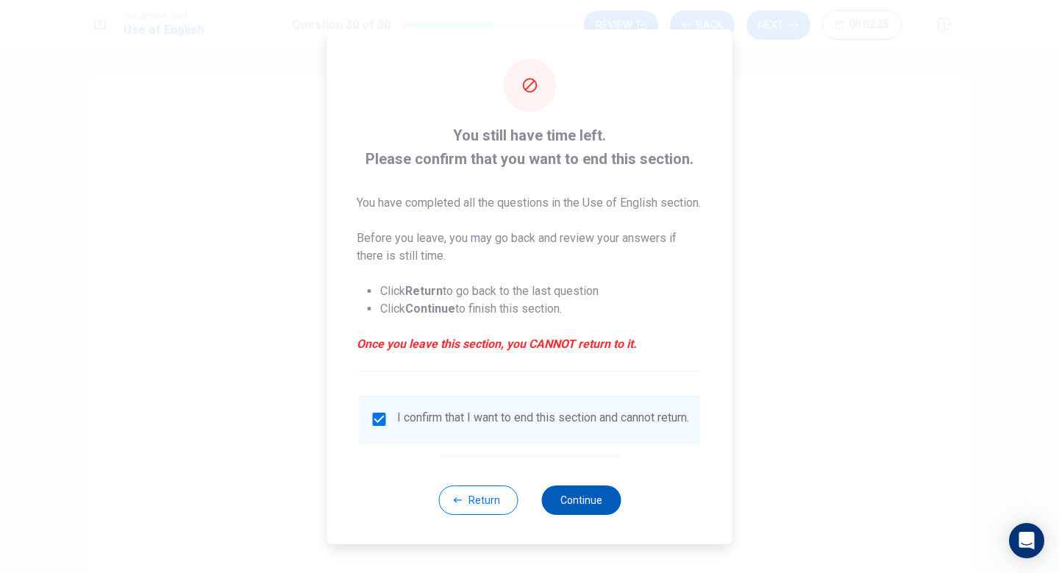
click at [588, 513] on button "Continue" at bounding box center [580, 499] width 79 height 29
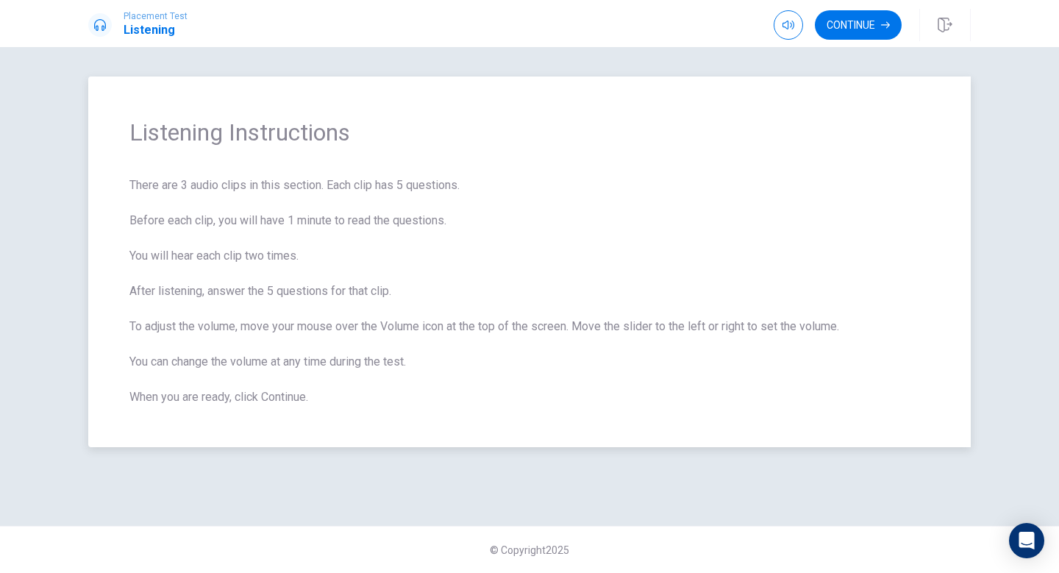
click at [564, 184] on span "There are 3 audio clips in this section. Each clip has 5 questions. Before each…" at bounding box center [529, 291] width 800 height 229
drag, startPoint x: 328, startPoint y: 185, endPoint x: 463, endPoint y: 218, distance: 139.3
click at [463, 216] on span "There are 3 audio clips in this section. Each clip has 5 questions. Before each…" at bounding box center [529, 291] width 800 height 229
drag, startPoint x: 328, startPoint y: 179, endPoint x: 486, endPoint y: 175, distance: 158.2
click at [486, 175] on div "Listening Instructions There are 3 audio clips in this section. Each clip has 5…" at bounding box center [529, 261] width 883 height 371
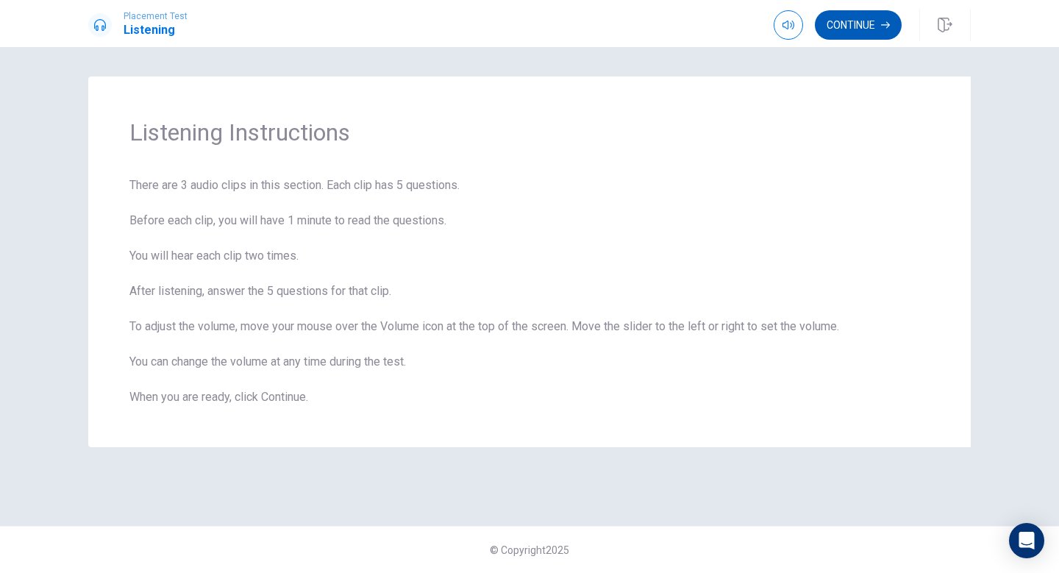
click at [850, 19] on button "Continue" at bounding box center [858, 24] width 87 height 29
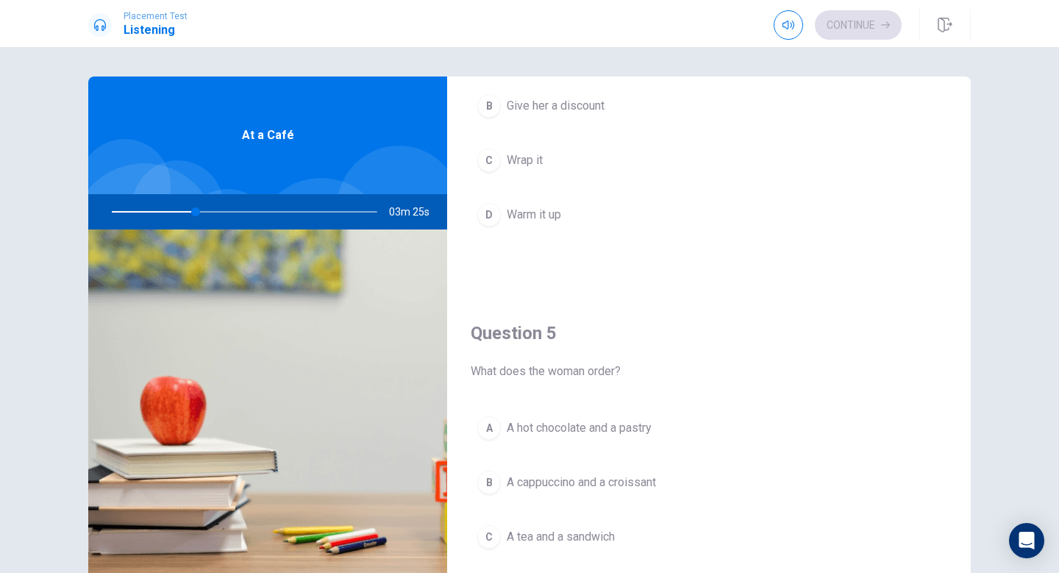
scroll to position [1372, 0]
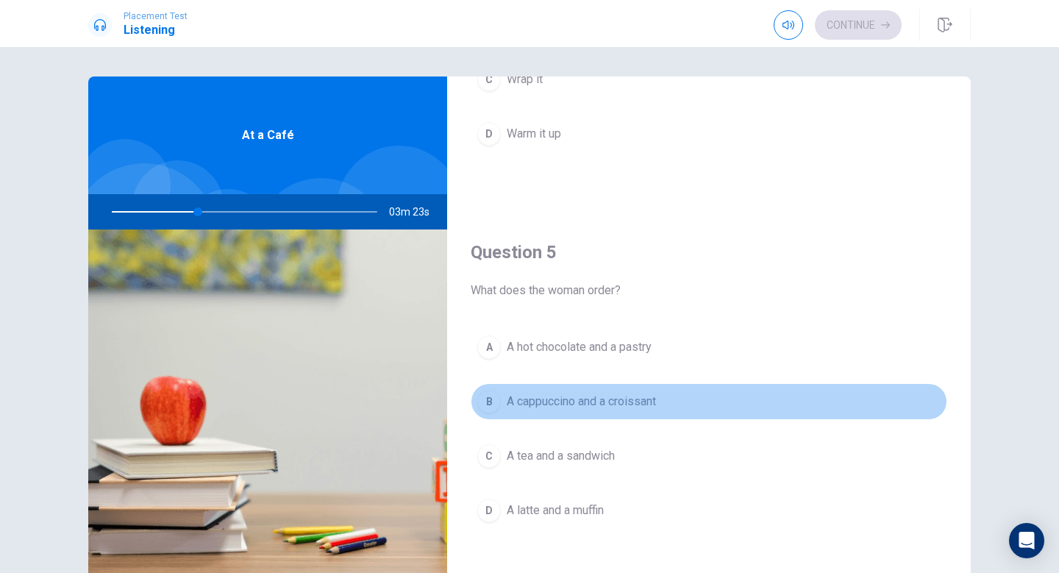
click at [636, 401] on span "A cappuccino and a croissant" at bounding box center [581, 402] width 149 height 18
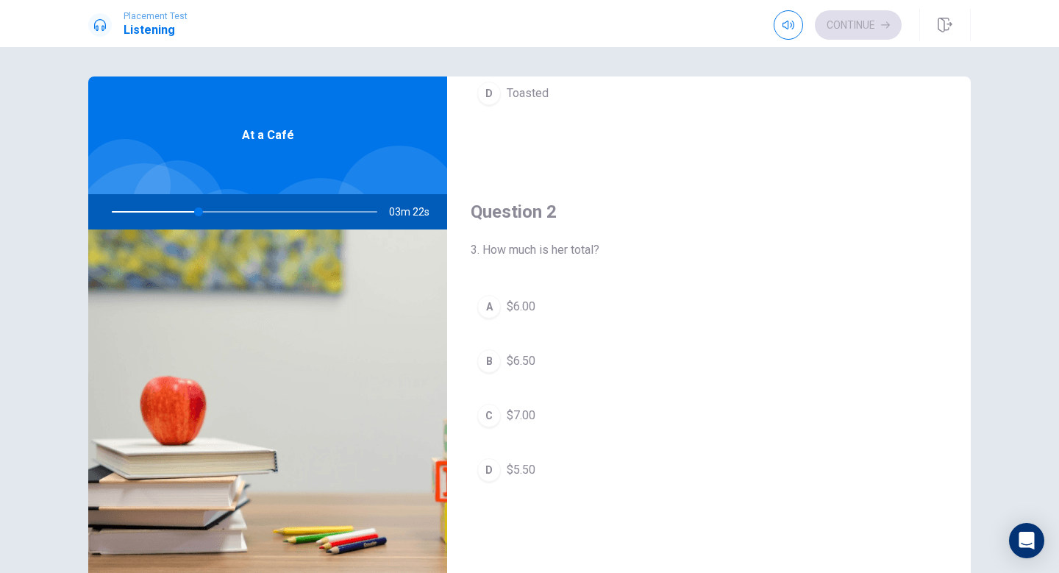
scroll to position [346, 0]
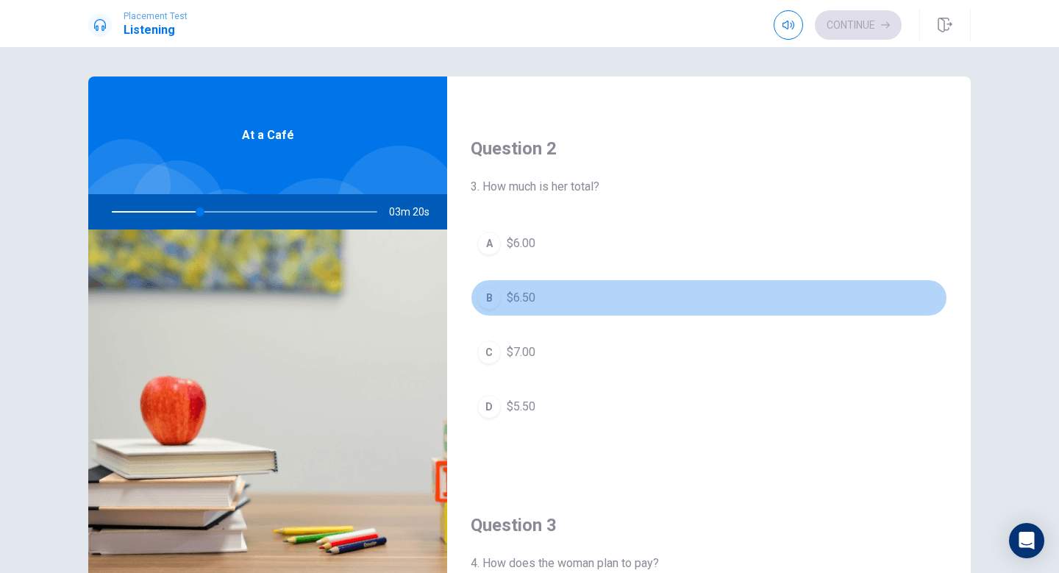
click at [558, 298] on button "B $6.50" at bounding box center [709, 298] width 477 height 37
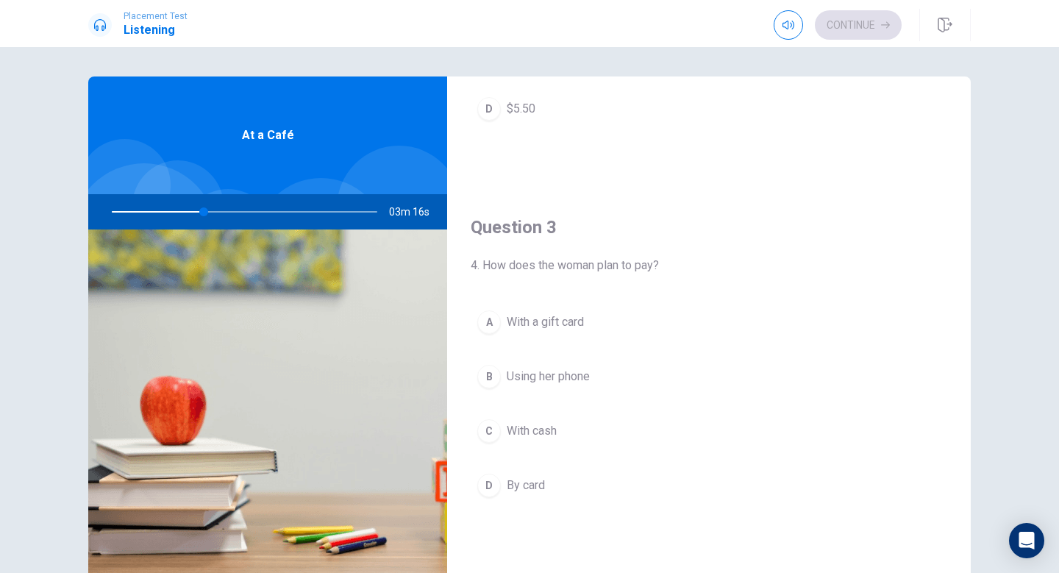
scroll to position [678, 0]
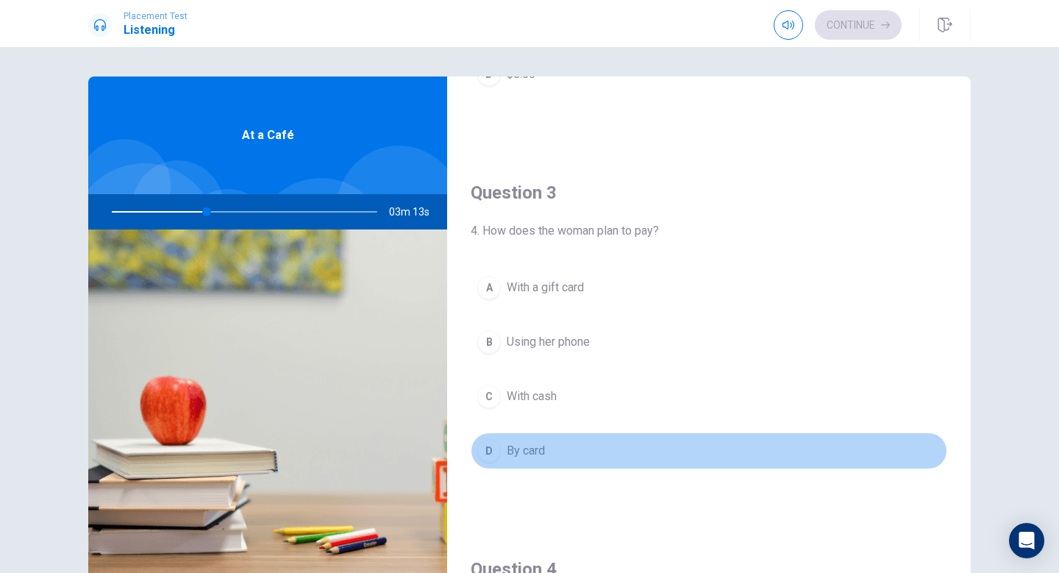
click at [561, 452] on button "D By card" at bounding box center [709, 451] width 477 height 37
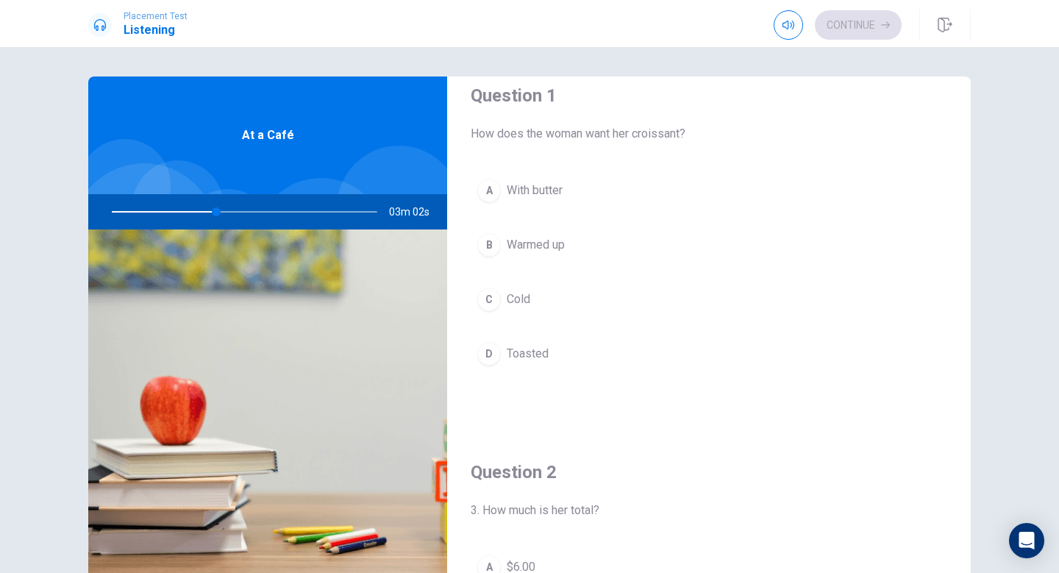
scroll to position [24, 0]
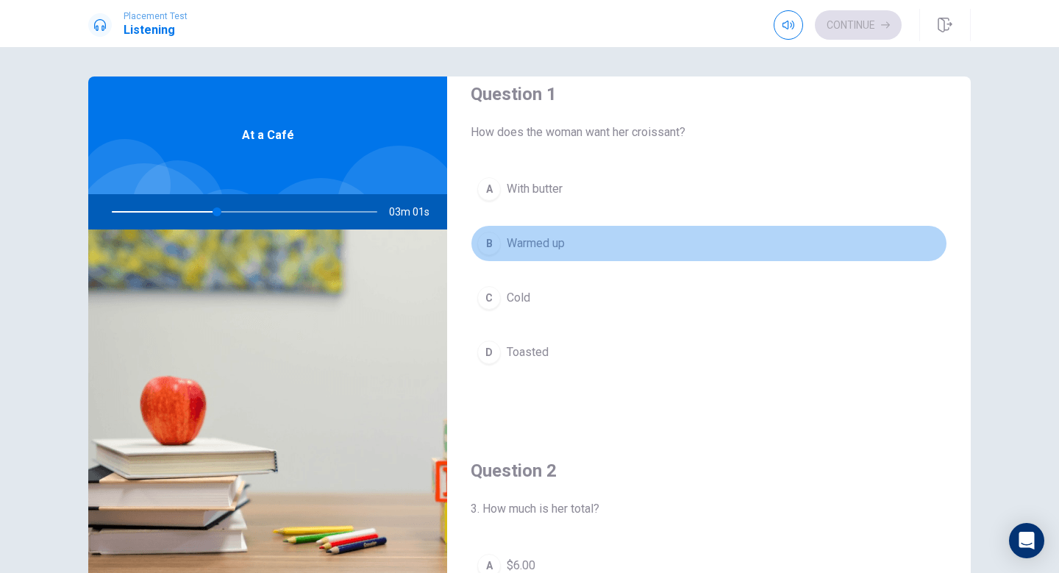
click at [542, 229] on button "B Warmed up" at bounding box center [709, 243] width 477 height 37
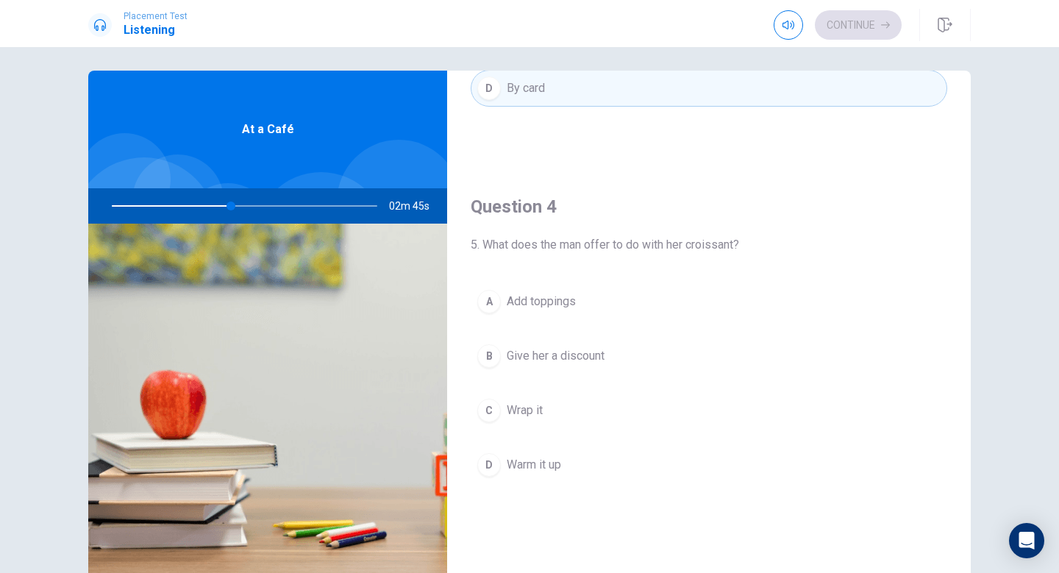
scroll to position [1036, 0]
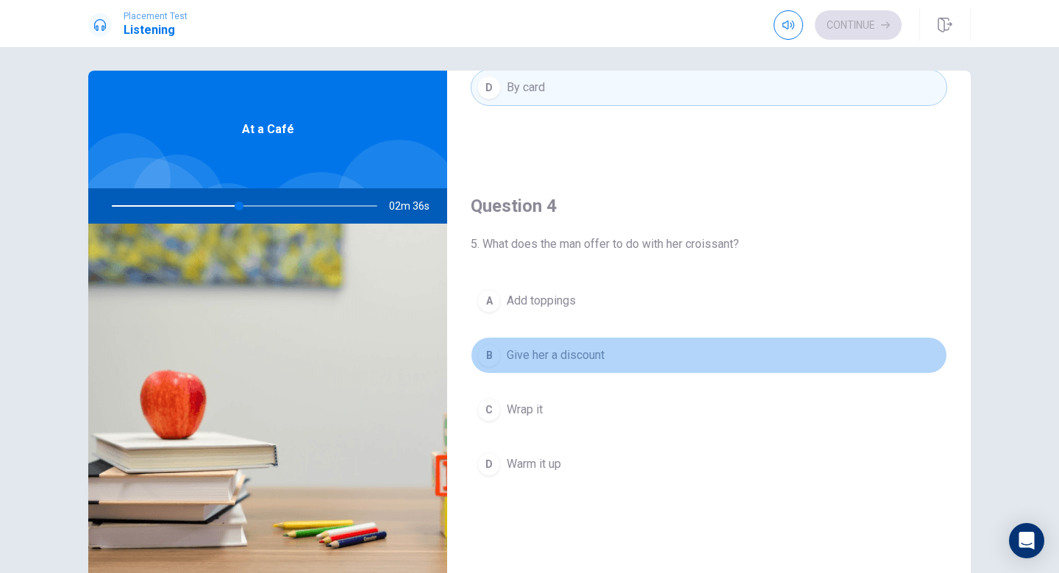
click at [588, 352] on span "Give her a discount" at bounding box center [556, 355] width 98 height 18
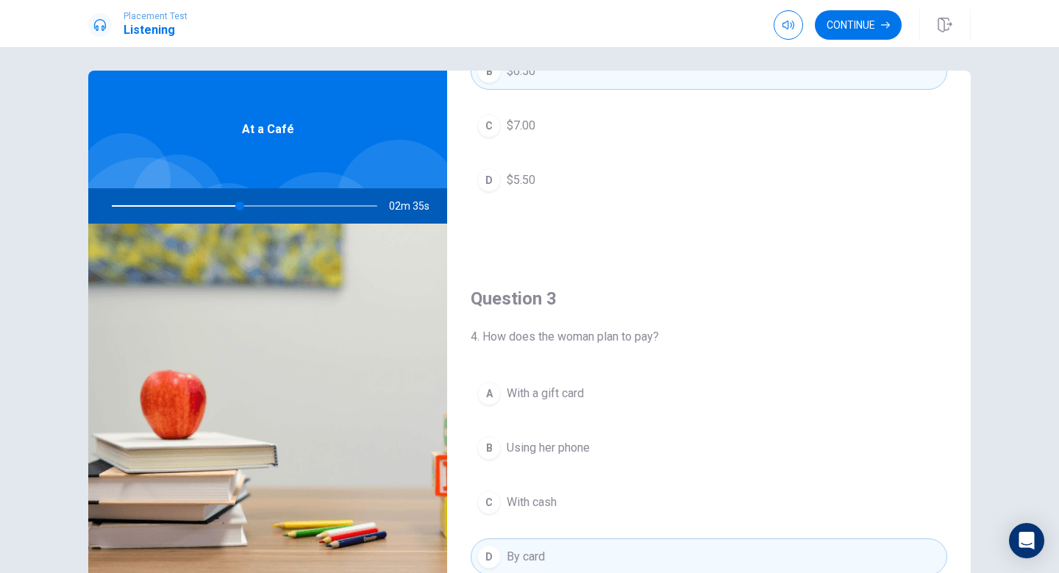
scroll to position [74, 0]
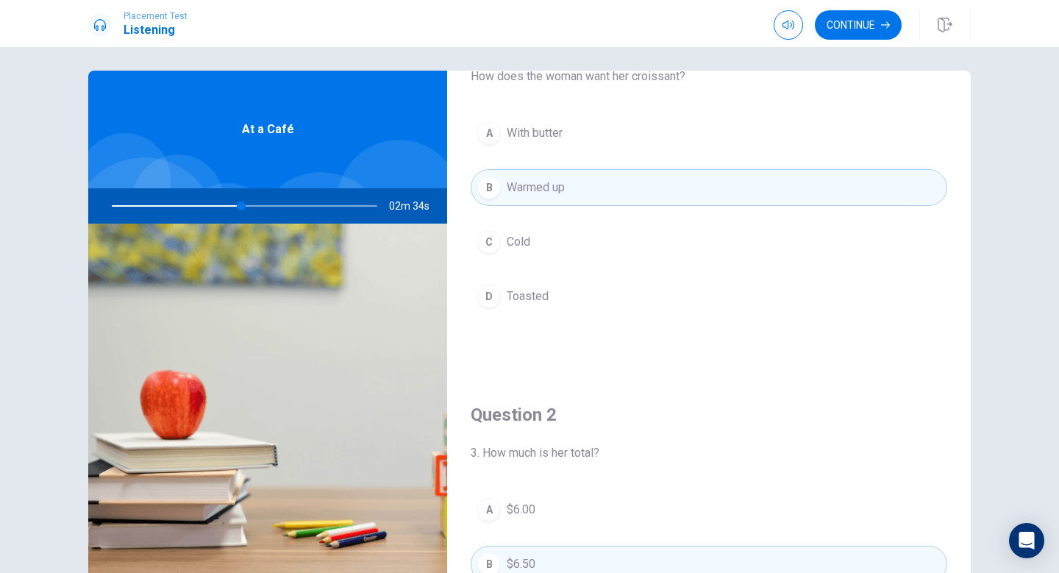
click at [851, 3] on div "Placement Test Listening Continue" at bounding box center [529, 23] width 1059 height 47
click at [852, 15] on button "Continue" at bounding box center [858, 24] width 87 height 29
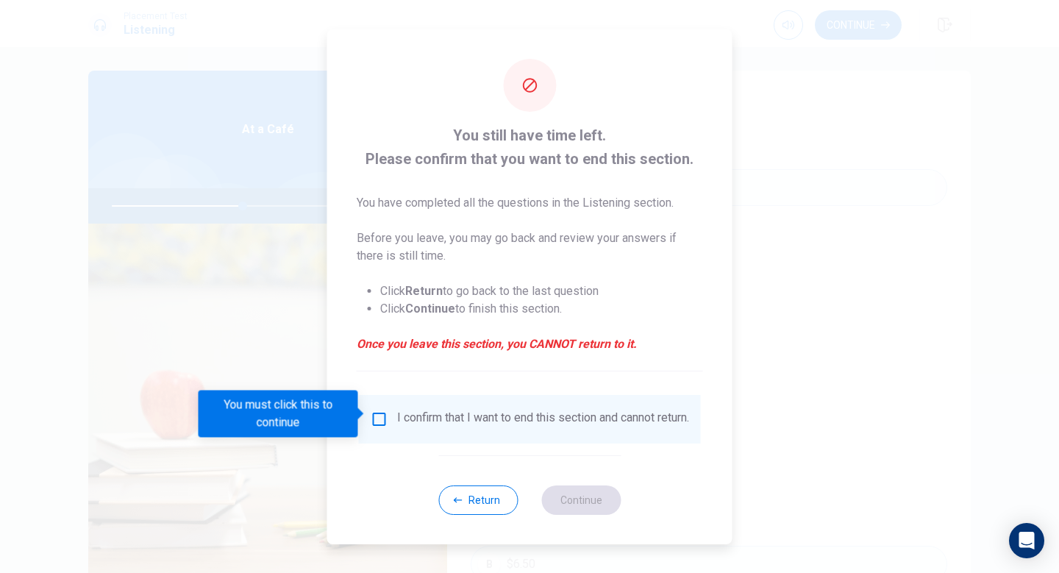
click at [373, 410] on input "You must click this to continue" at bounding box center [380, 419] width 18 height 18
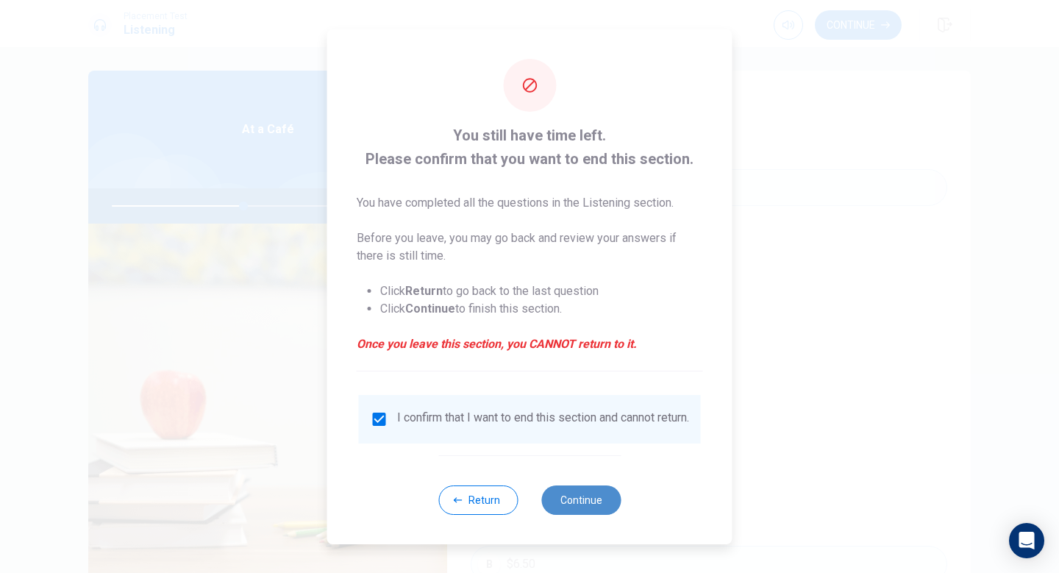
click at [584, 496] on button "Continue" at bounding box center [580, 499] width 79 height 29
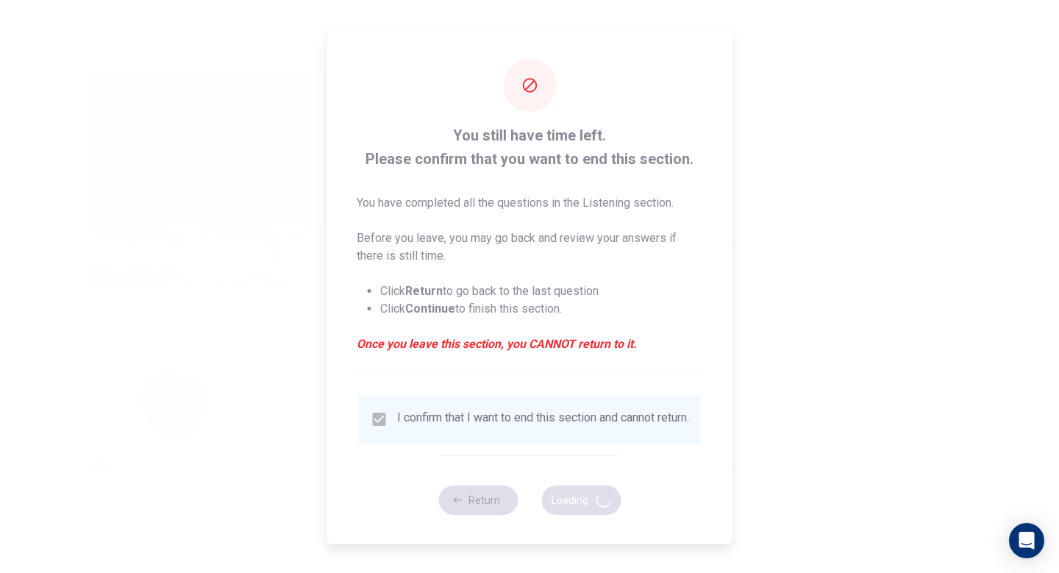
type input "50"
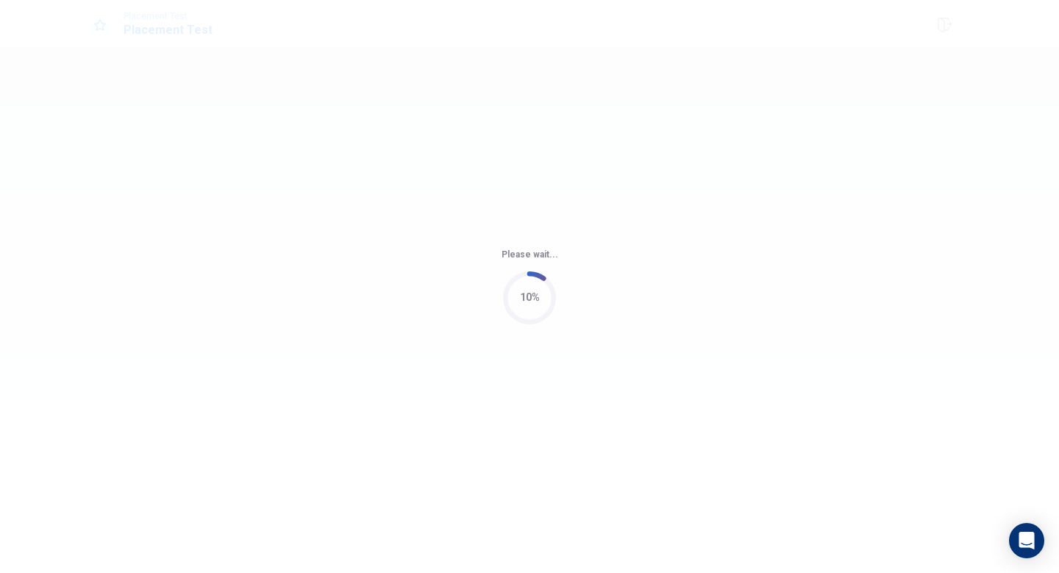
scroll to position [0, 0]
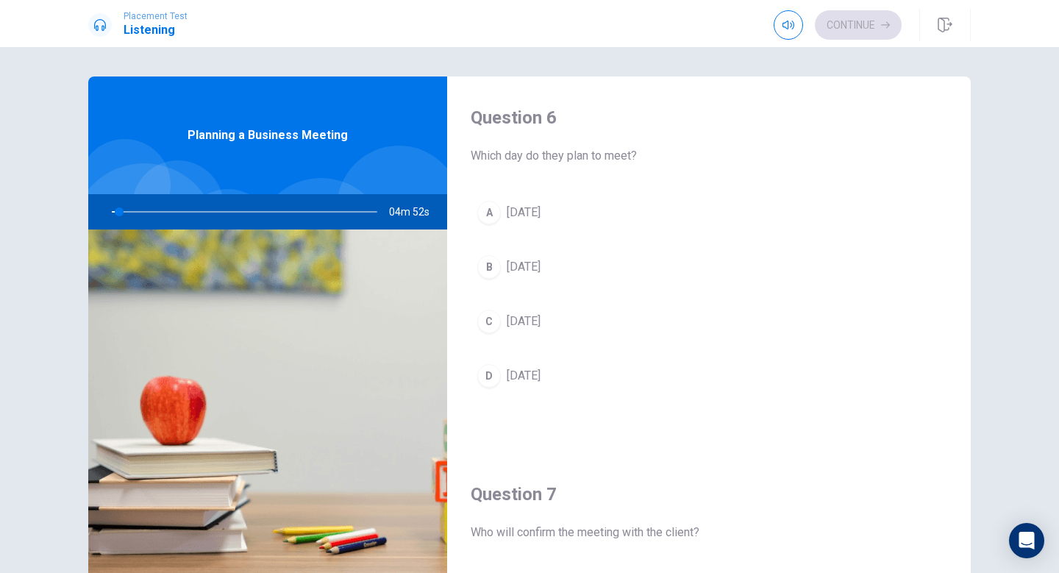
click at [248, 210] on div at bounding box center [241, 211] width 295 height 35
click at [259, 202] on div at bounding box center [241, 211] width 295 height 35
drag, startPoint x: 263, startPoint y: 202, endPoint x: 194, endPoint y: 202, distance: 69.1
click at [257, 202] on div at bounding box center [241, 211] width 295 height 35
drag, startPoint x: 105, startPoint y: 206, endPoint x: 137, endPoint y: 204, distance: 31.7
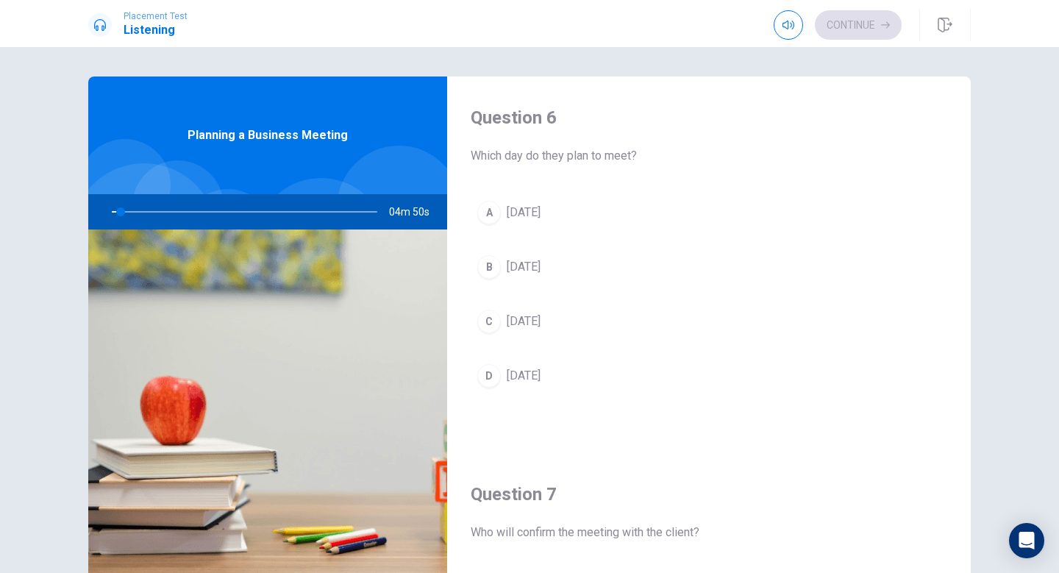
click at [139, 204] on div at bounding box center [241, 211] width 295 height 35
drag, startPoint x: 121, startPoint y: 204, endPoint x: 254, endPoint y: 203, distance: 133.1
click at [254, 203] on div at bounding box center [241, 211] width 295 height 35
click at [524, 318] on span "[DATE]" at bounding box center [524, 322] width 34 height 18
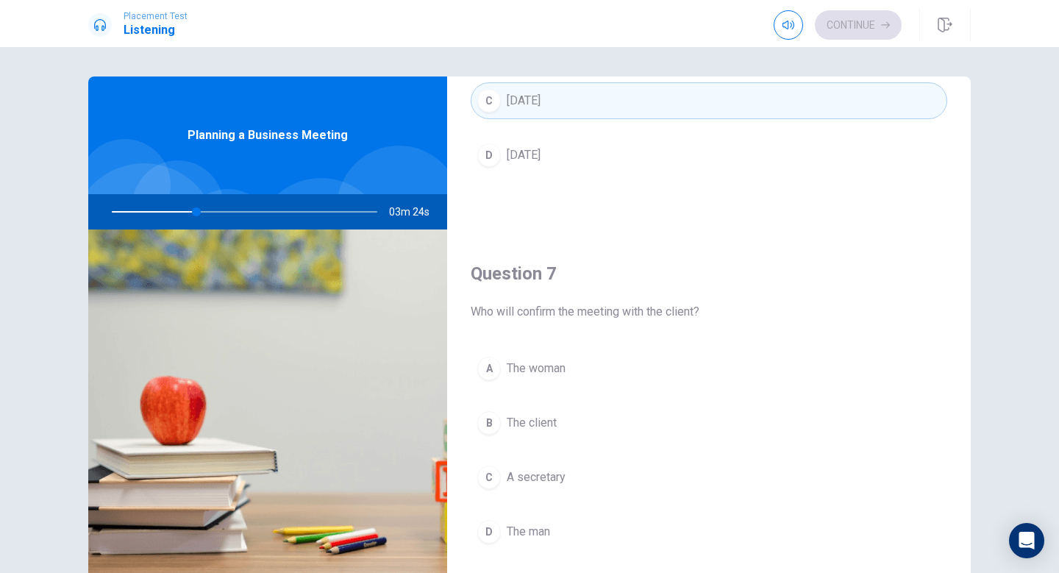
scroll to position [232, 0]
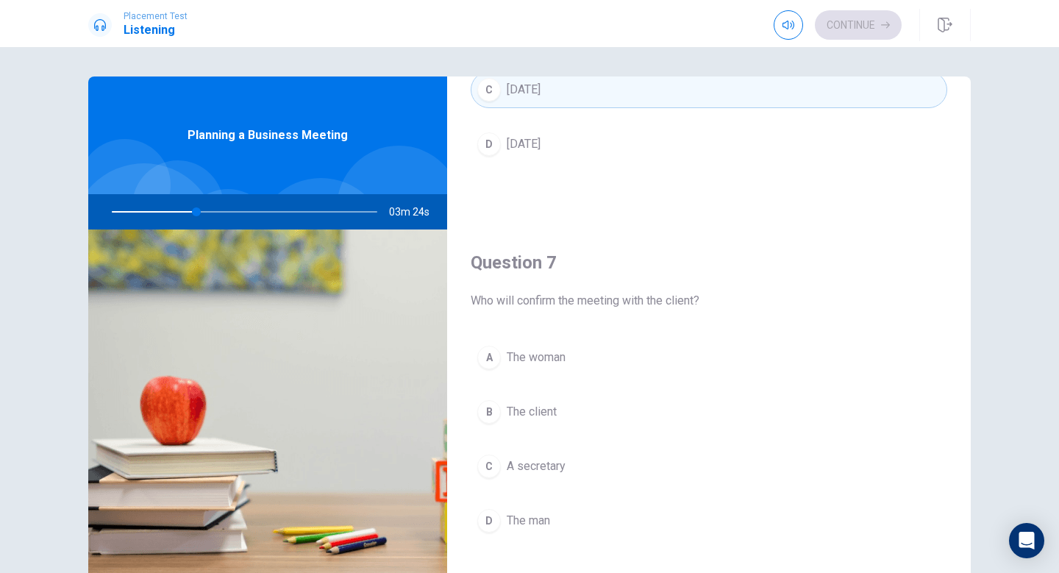
click at [548, 342] on button "A The woman" at bounding box center [709, 357] width 477 height 37
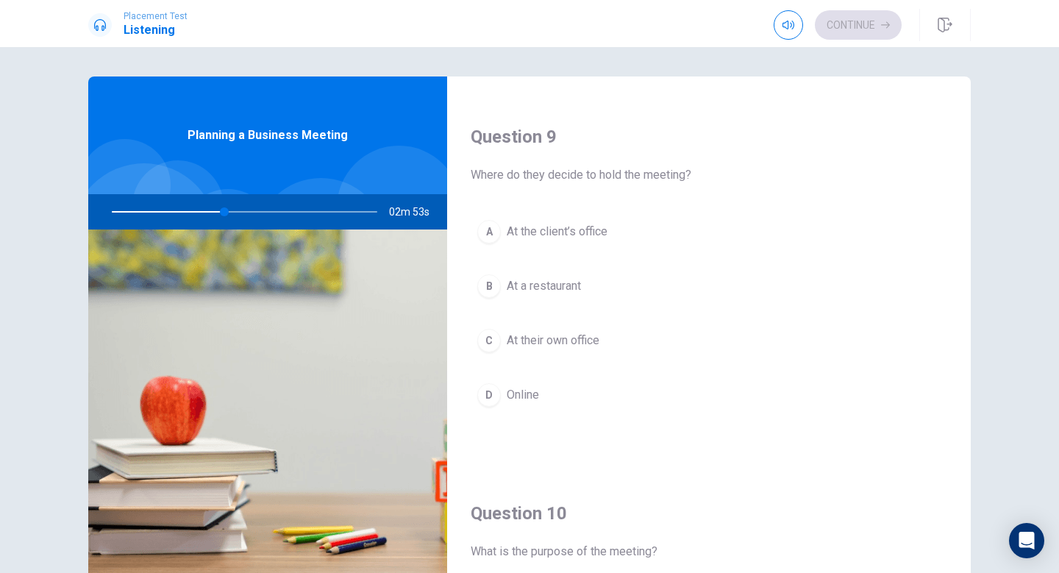
scroll to position [1112, 0]
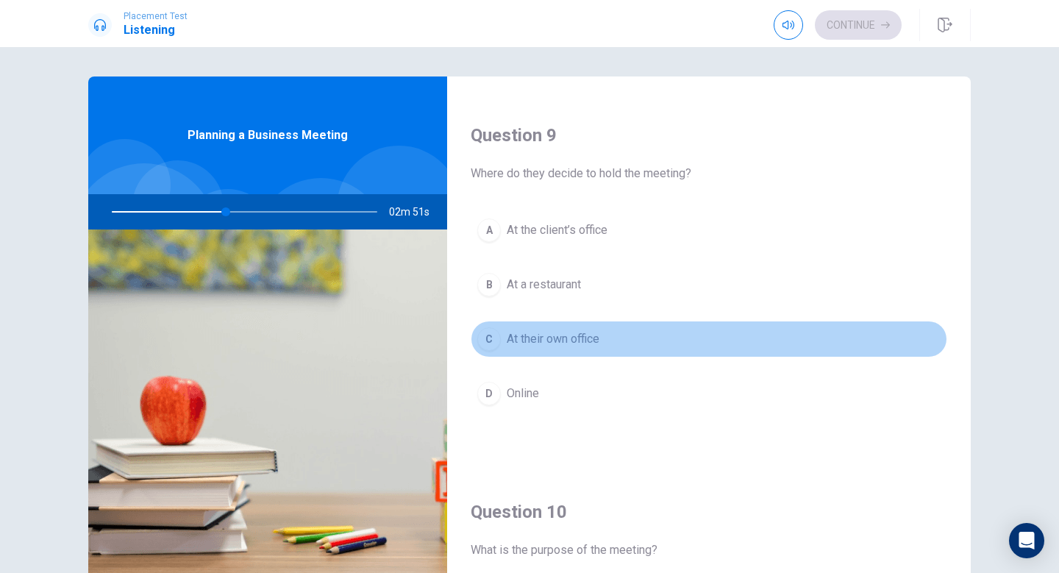
click at [602, 338] on button "C At their own office" at bounding box center [709, 339] width 477 height 37
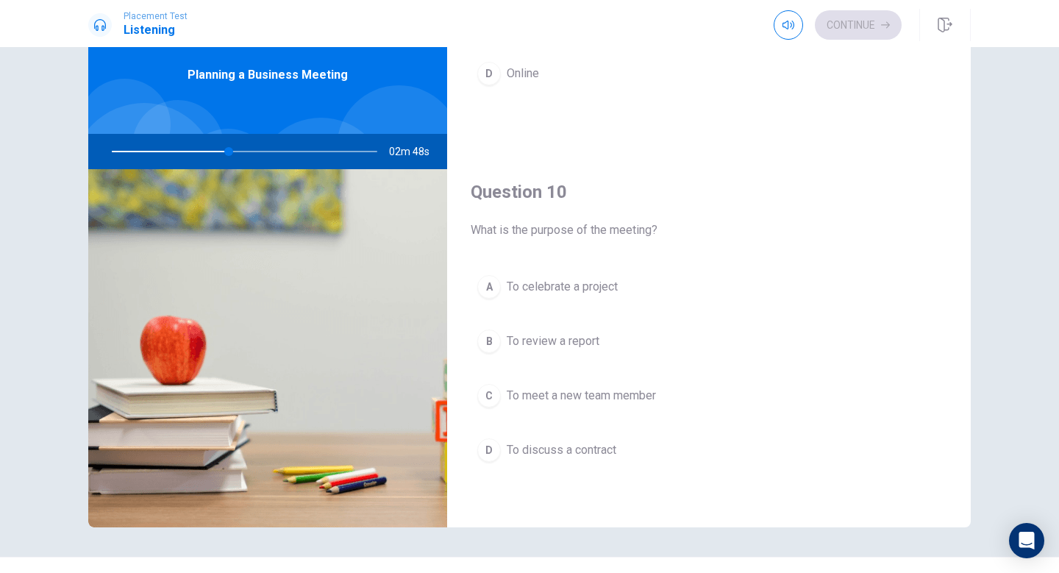
scroll to position [60, 0]
click at [608, 383] on button "C To meet a new team member" at bounding box center [709, 396] width 477 height 37
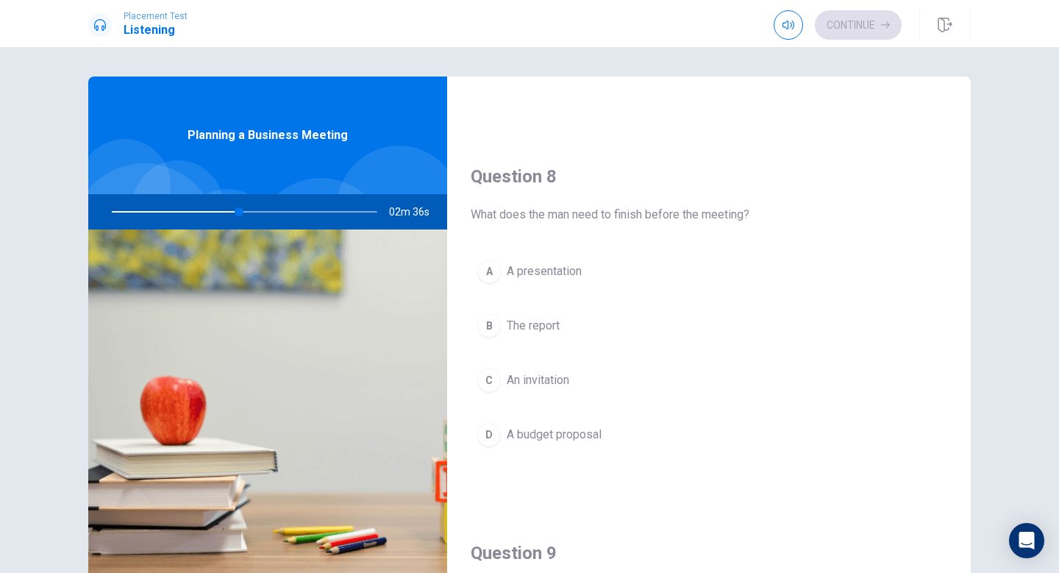
scroll to position [693, 0]
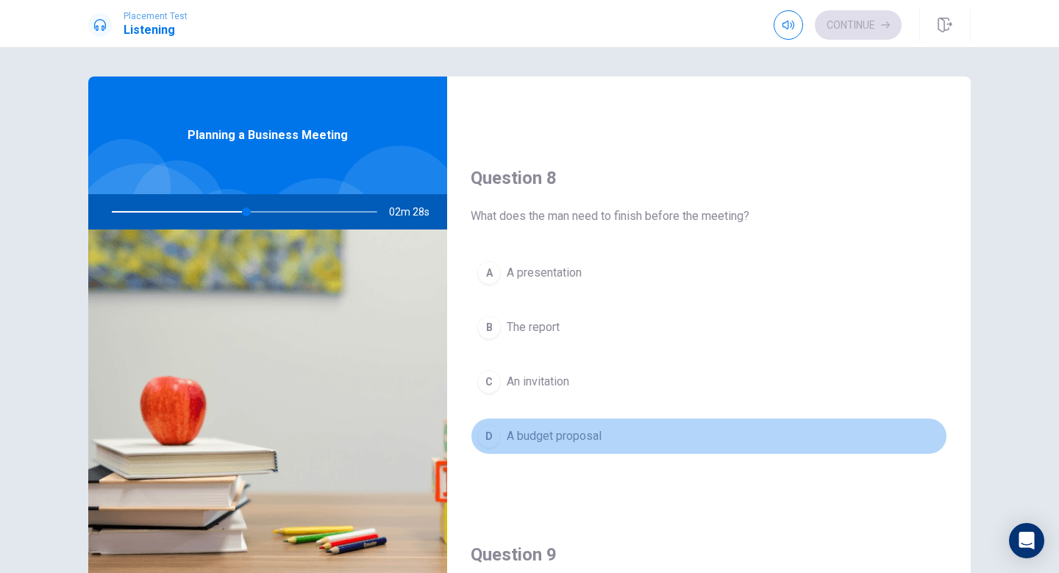
click at [528, 429] on span "A budget proposal" at bounding box center [554, 436] width 95 height 18
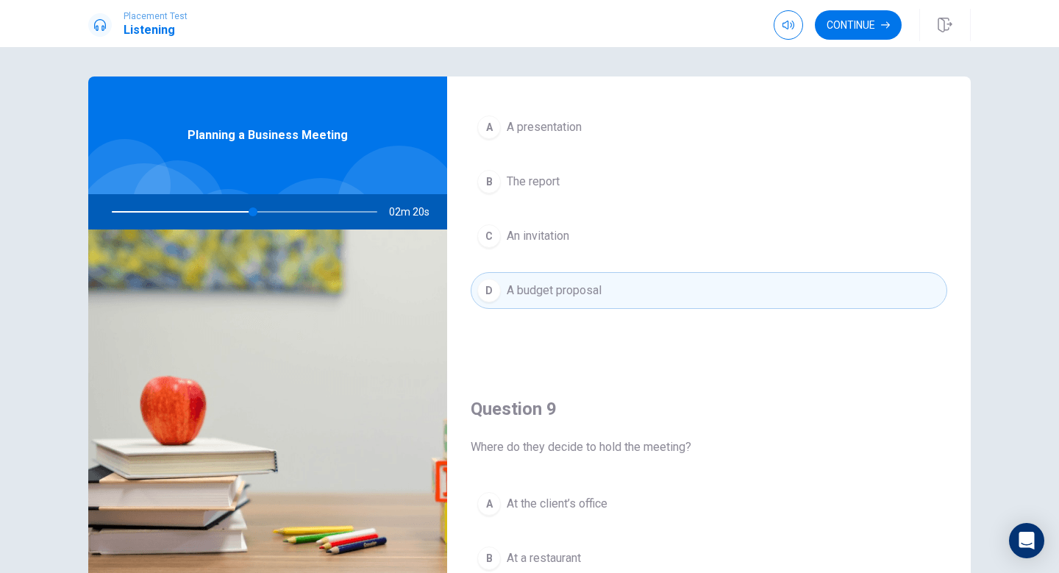
scroll to position [812, 0]
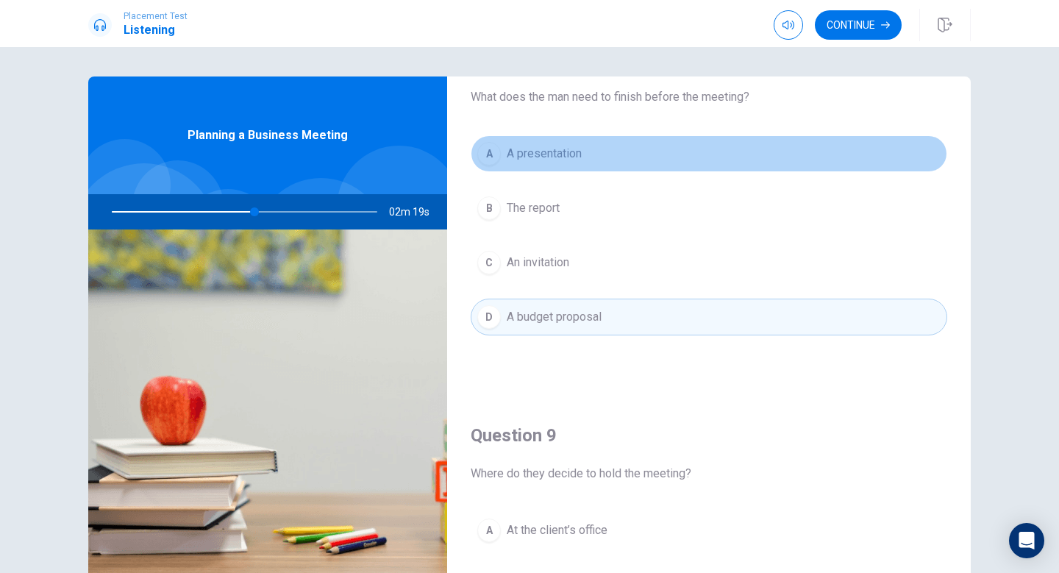
click at [576, 152] on span "A presentation" at bounding box center [544, 154] width 75 height 18
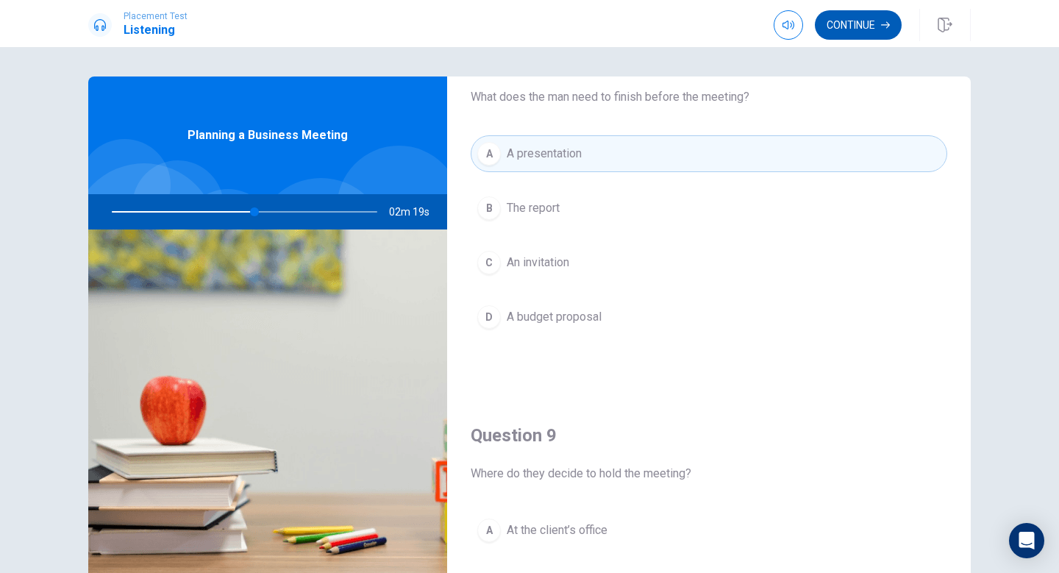
click at [864, 22] on button "Continue" at bounding box center [858, 24] width 87 height 29
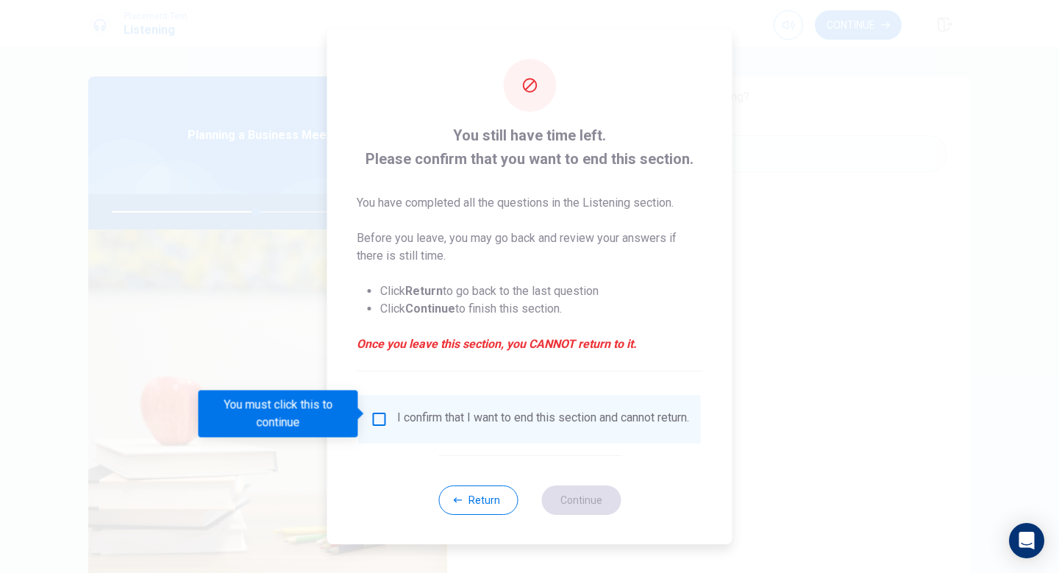
click at [390, 410] on div "I confirm that I want to end this section and cannot return." at bounding box center [530, 419] width 319 height 18
click at [374, 410] on input "You must click this to continue" at bounding box center [380, 419] width 18 height 18
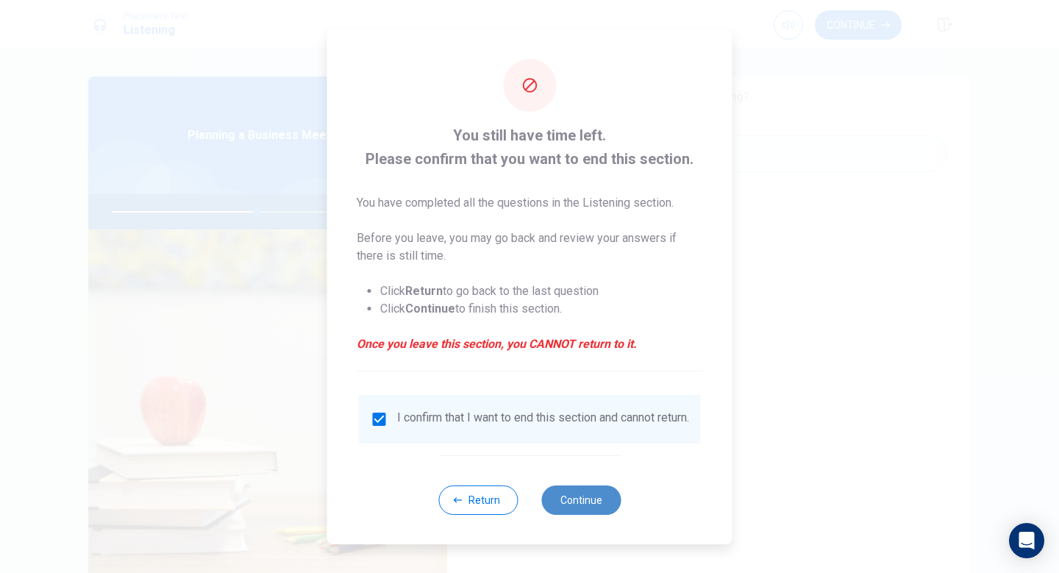
click at [579, 505] on button "Continue" at bounding box center [580, 499] width 79 height 29
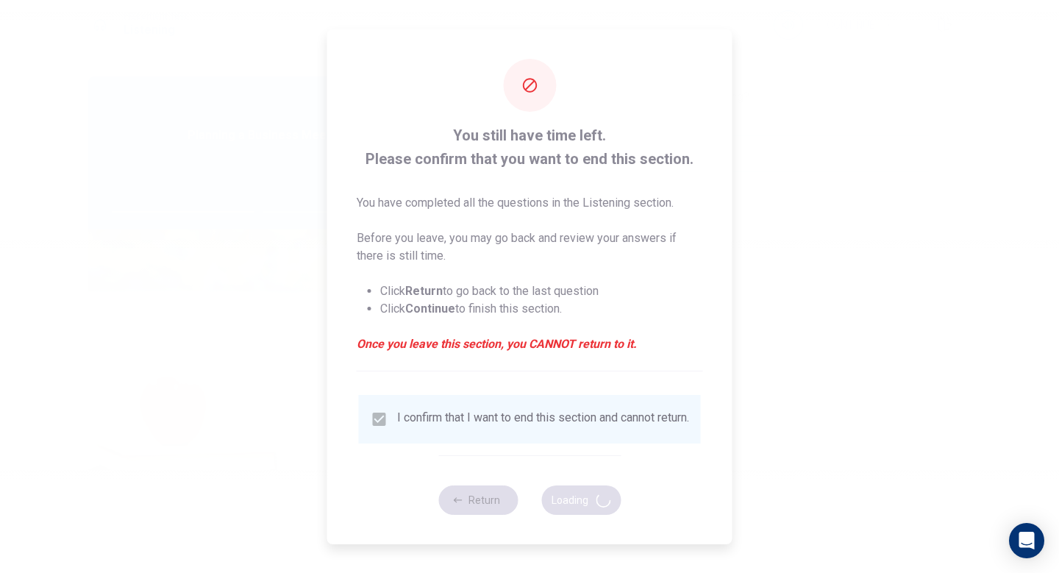
type input "56"
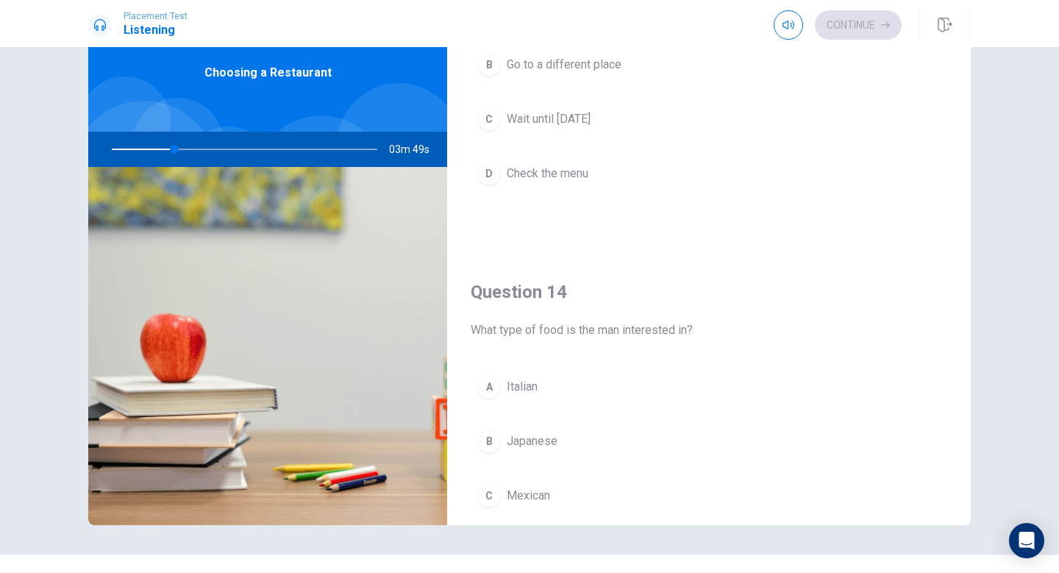
scroll to position [0, 0]
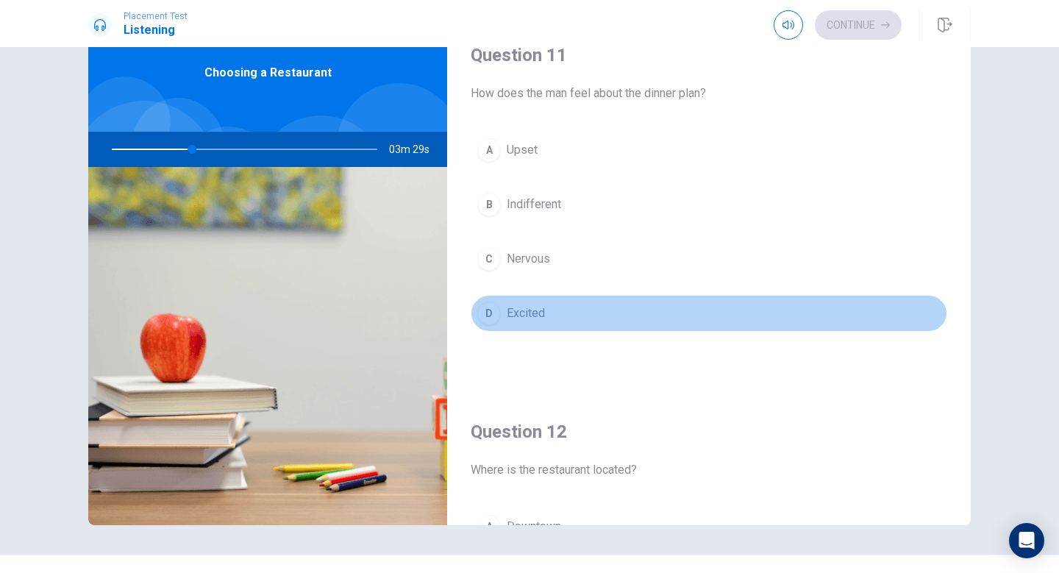
click at [491, 313] on div "D" at bounding box center [489, 314] width 24 height 24
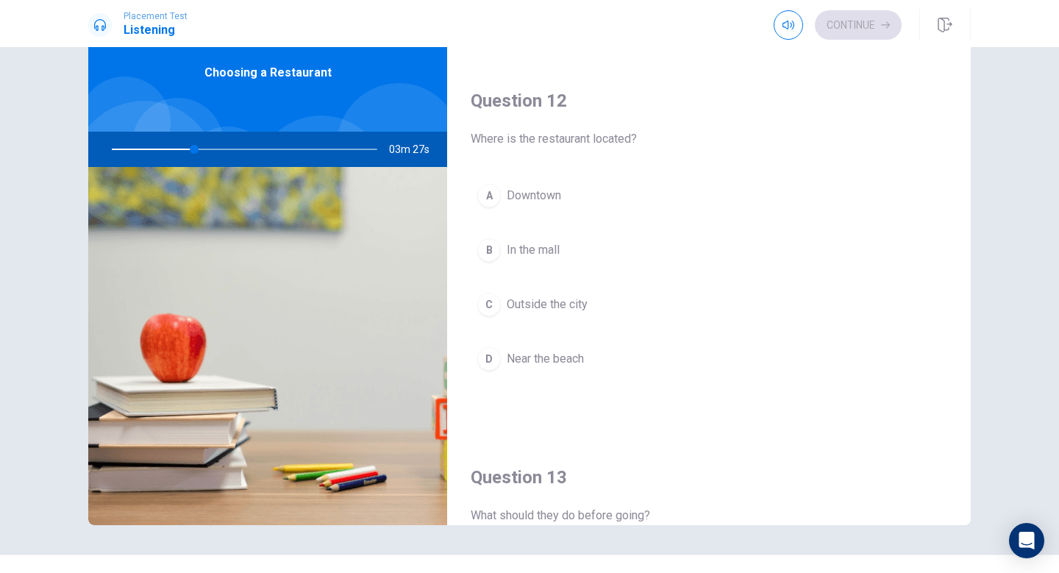
scroll to position [335, 0]
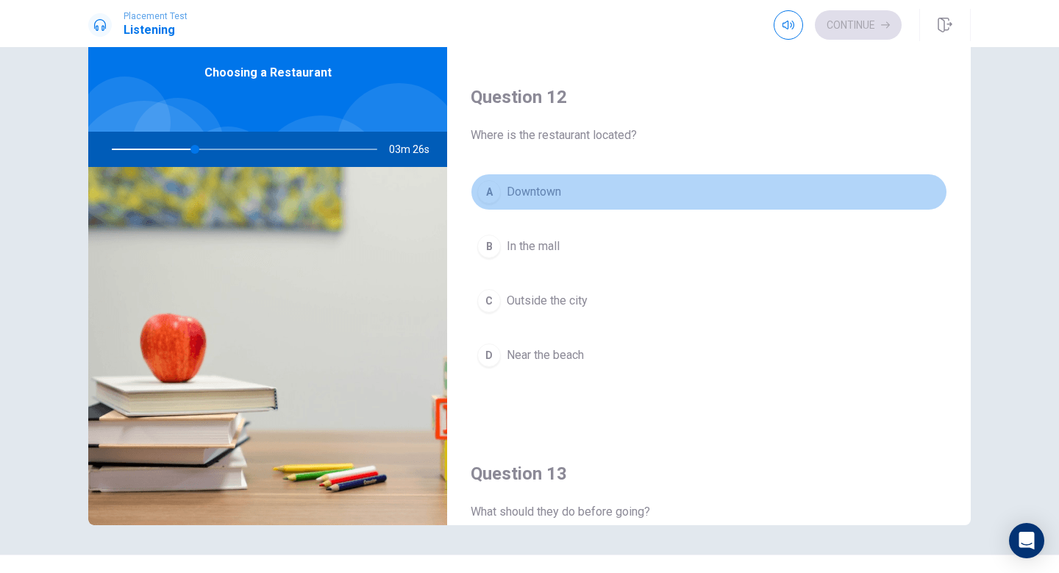
click at [492, 200] on div "A" at bounding box center [489, 192] width 24 height 24
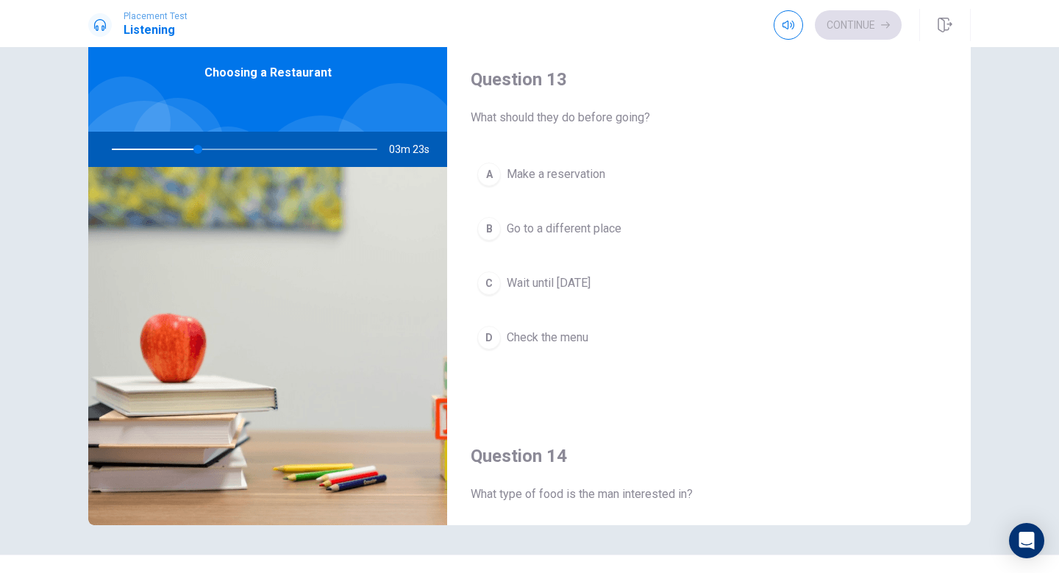
scroll to position [741, 0]
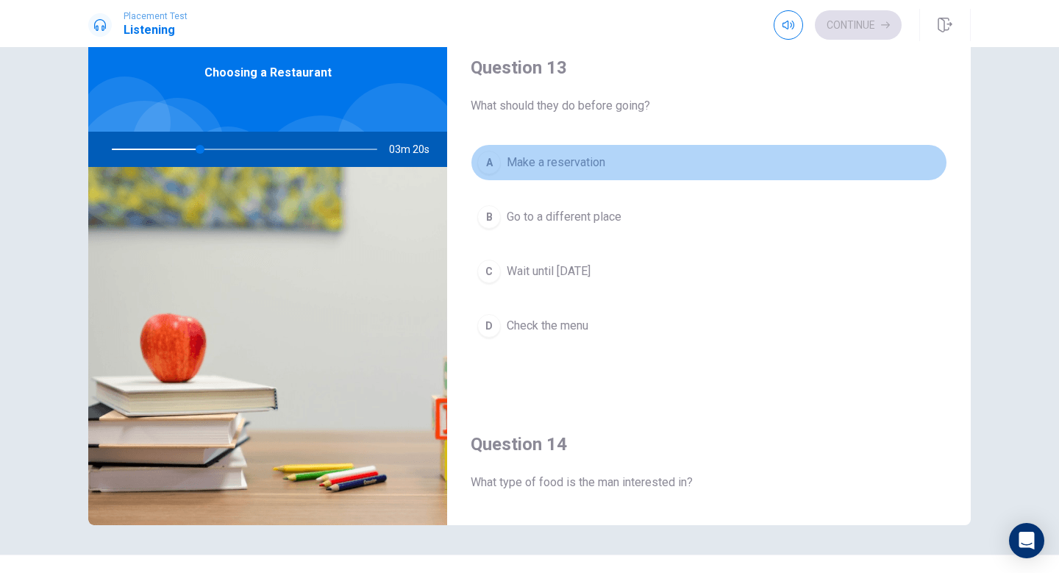
click at [598, 154] on span "Make a reservation" at bounding box center [556, 163] width 99 height 18
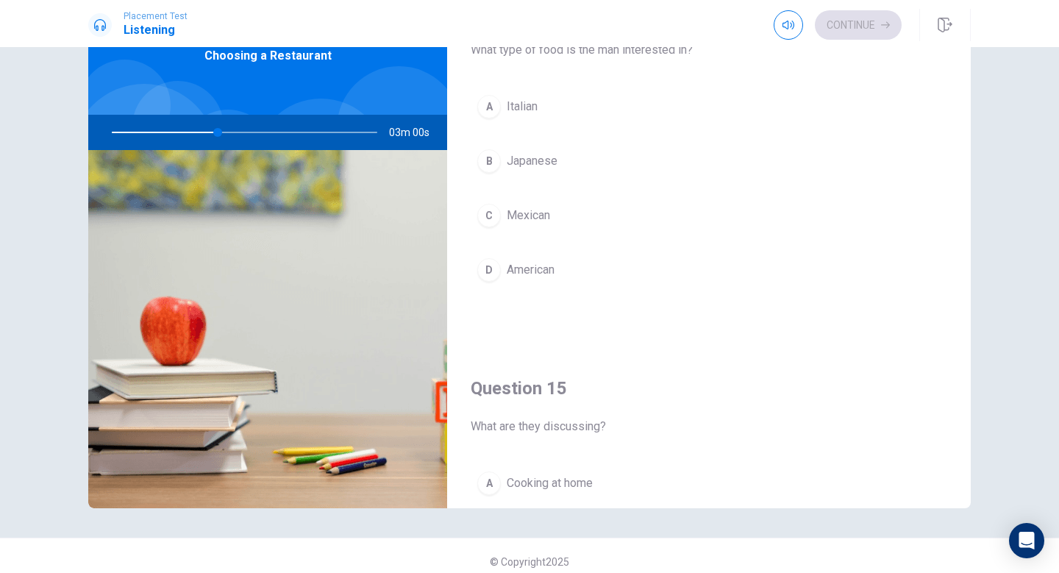
scroll to position [1156, 0]
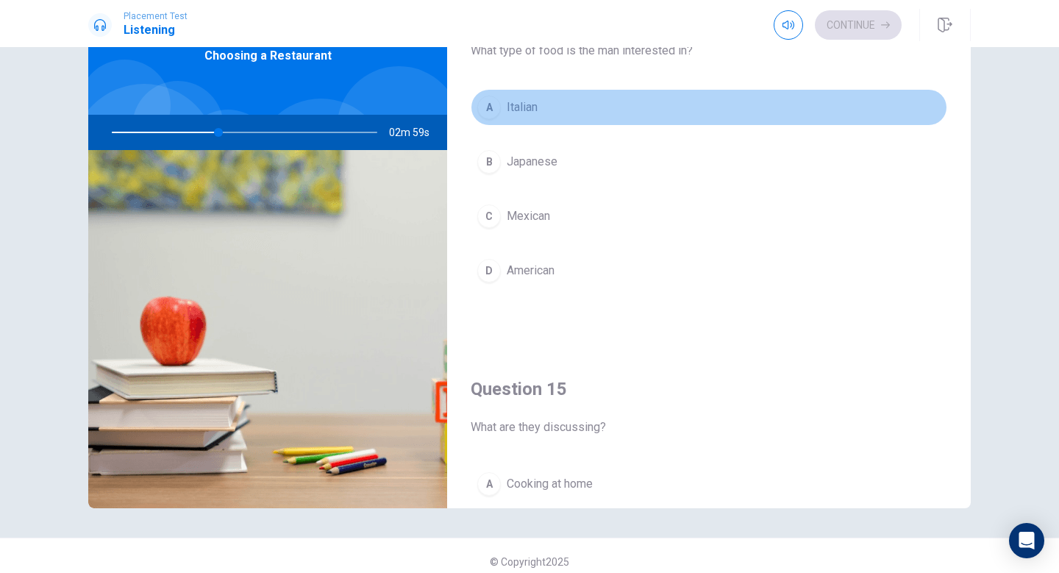
click at [515, 102] on span "Italian" at bounding box center [522, 108] width 31 height 18
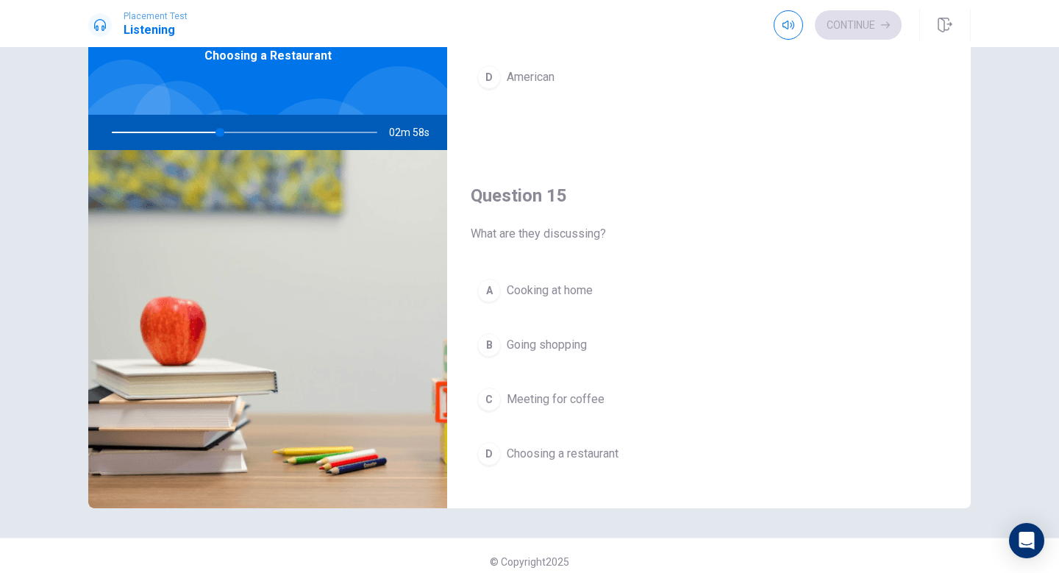
scroll to position [1372, 0]
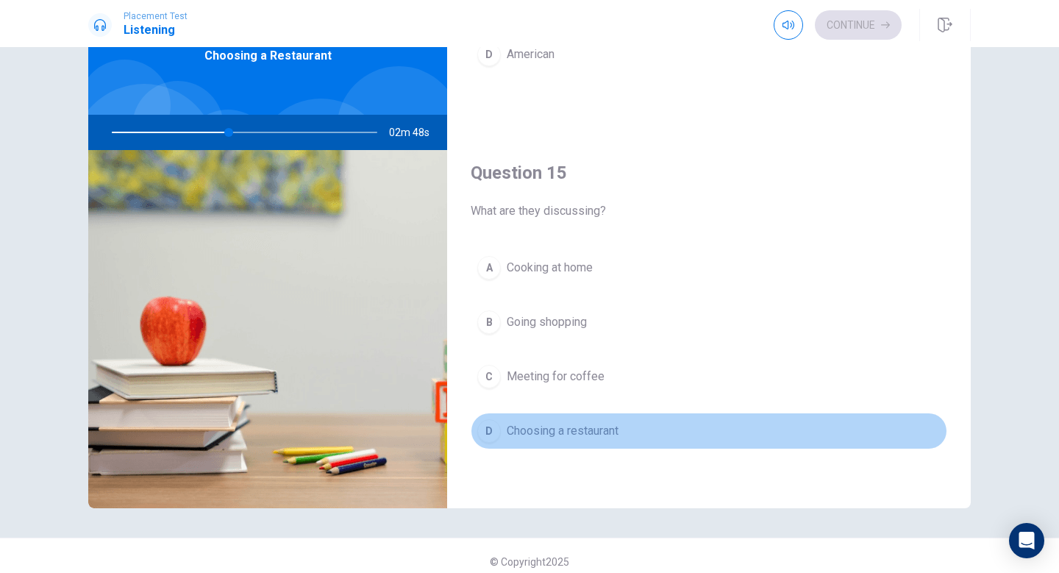
click at [512, 423] on span "Choosing a restaurant" at bounding box center [563, 431] width 112 height 18
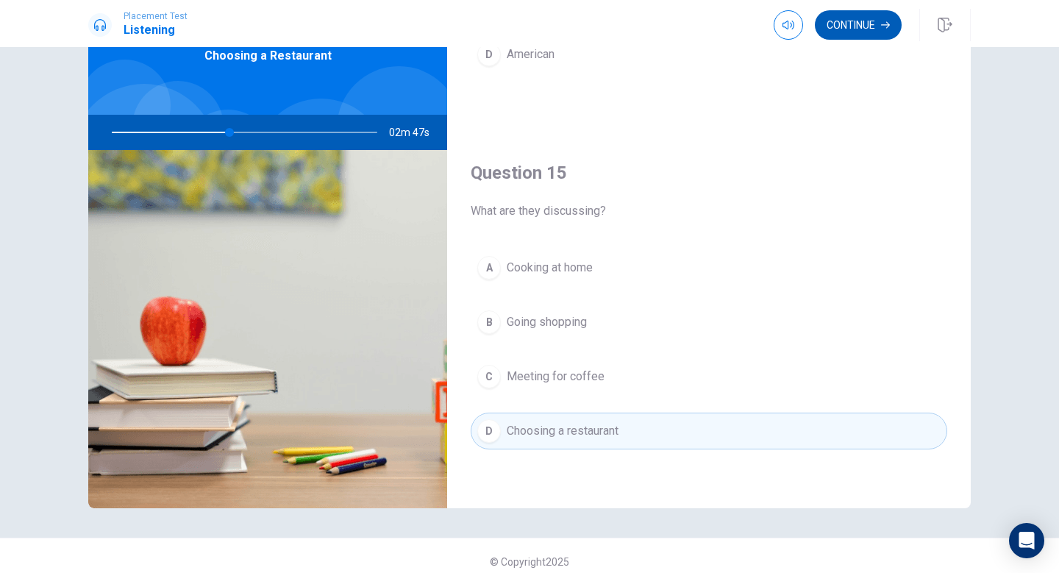
click at [841, 23] on button "Continue" at bounding box center [858, 24] width 87 height 29
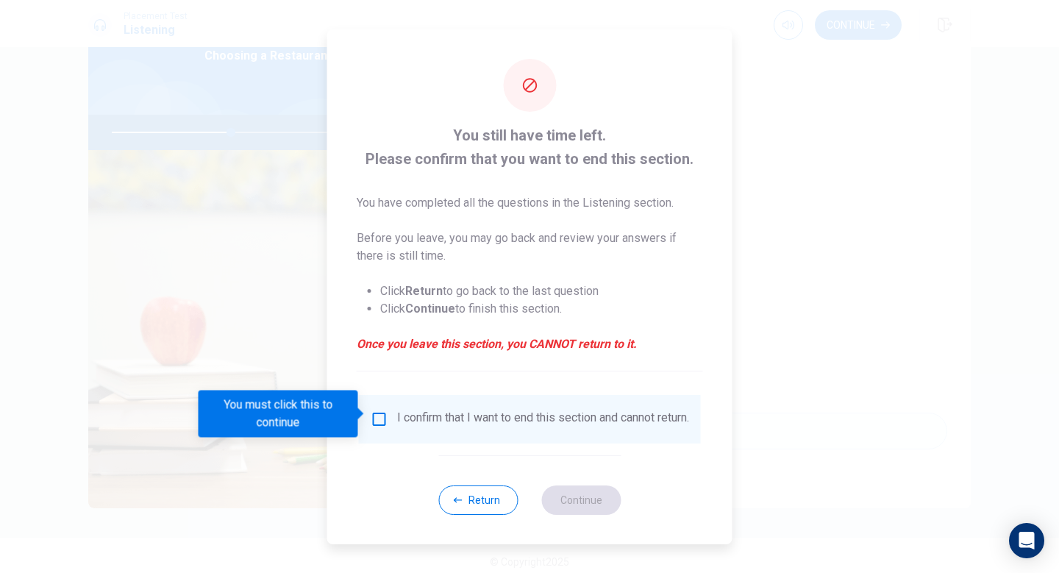
click at [371, 402] on div "I confirm that I want to end this section and cannot return." at bounding box center [530, 419] width 342 height 49
click at [374, 414] on input "You must click this to continue" at bounding box center [380, 419] width 18 height 18
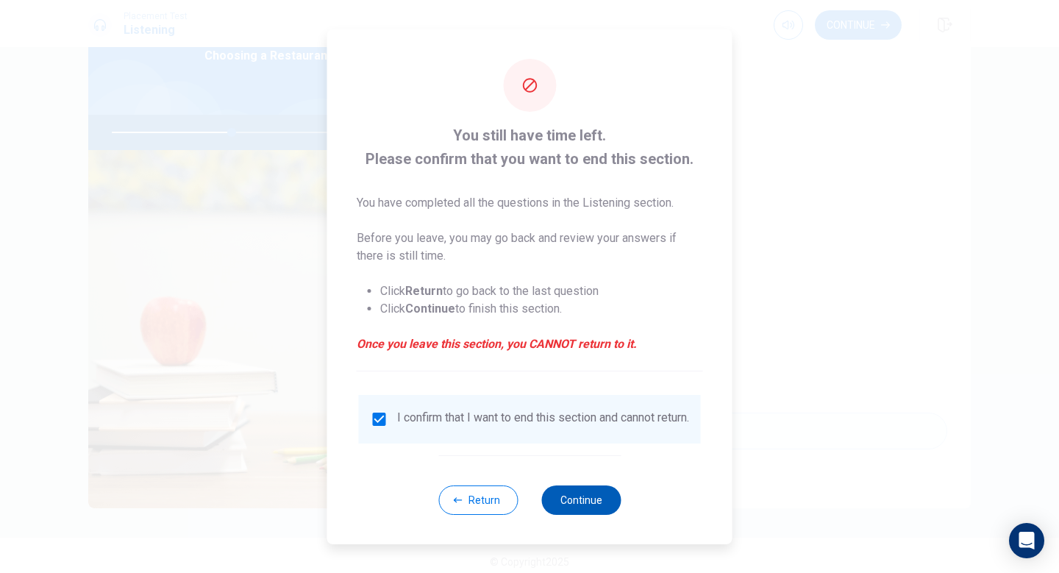
click at [605, 510] on button "Continue" at bounding box center [580, 499] width 79 height 29
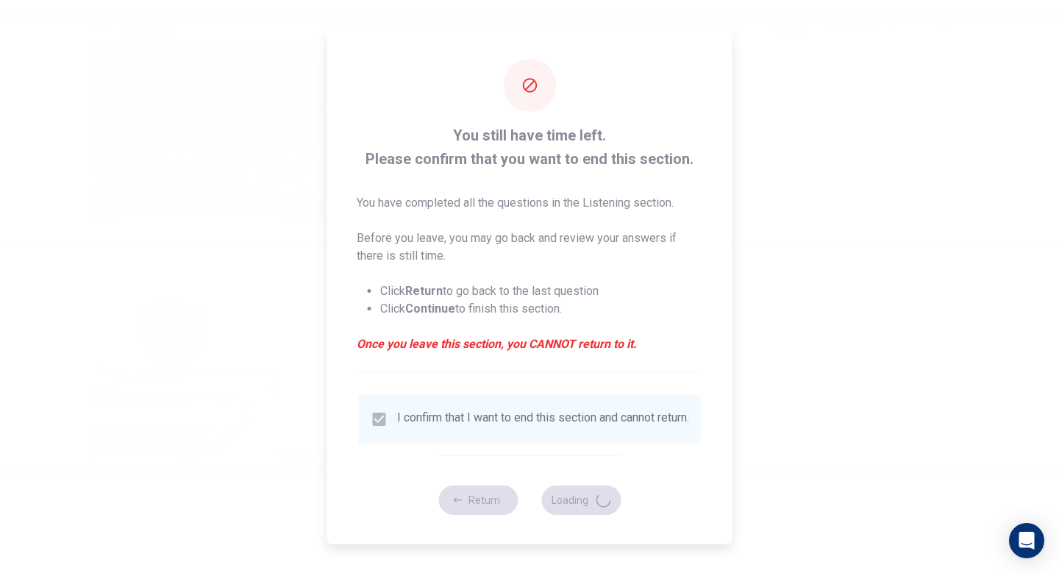
type input "46"
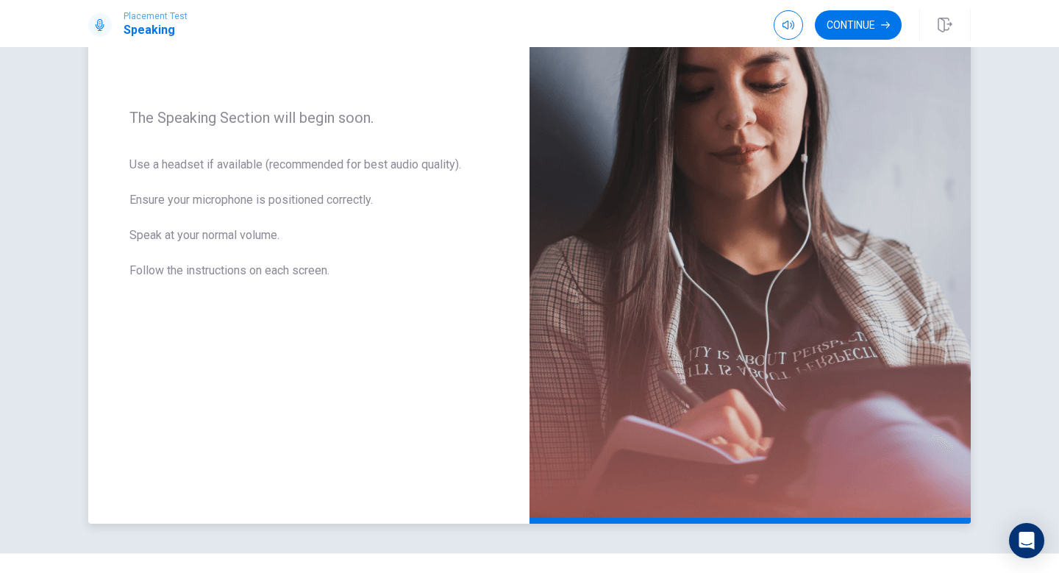
scroll to position [221, 0]
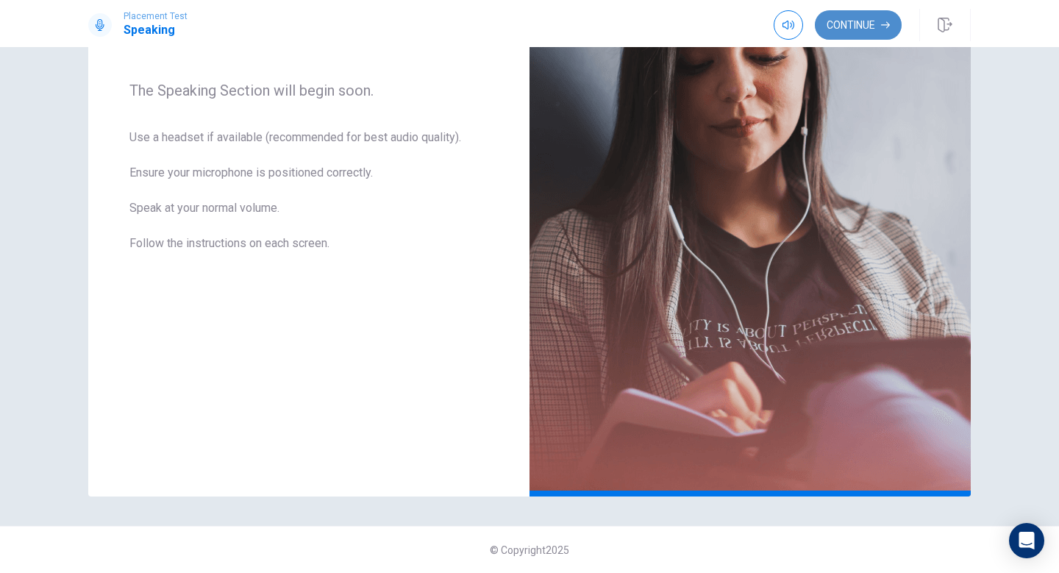
click at [854, 33] on button "Continue" at bounding box center [858, 24] width 87 height 29
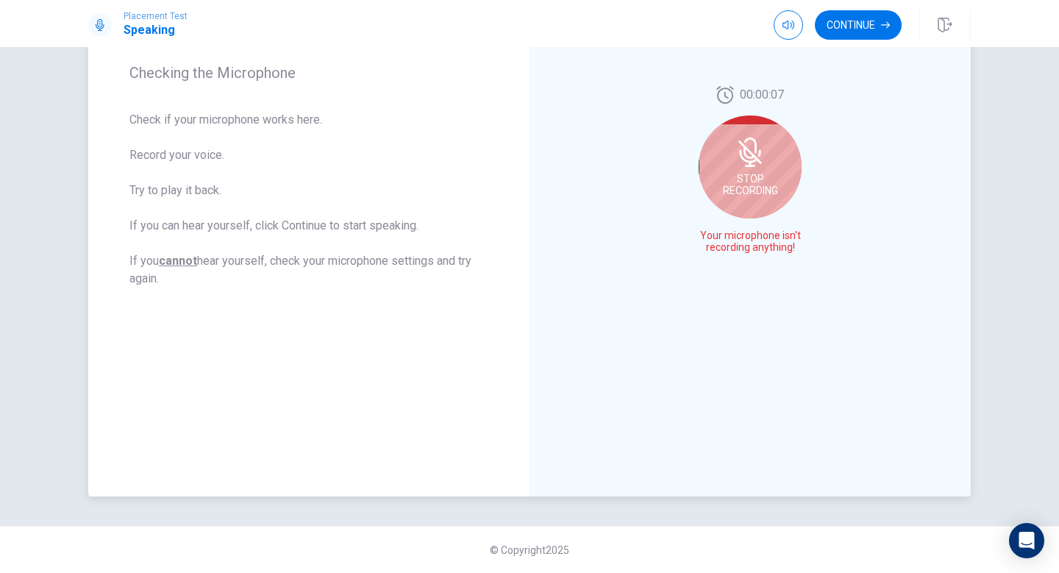
click at [770, 161] on div "Stop Recording" at bounding box center [750, 166] width 103 height 103
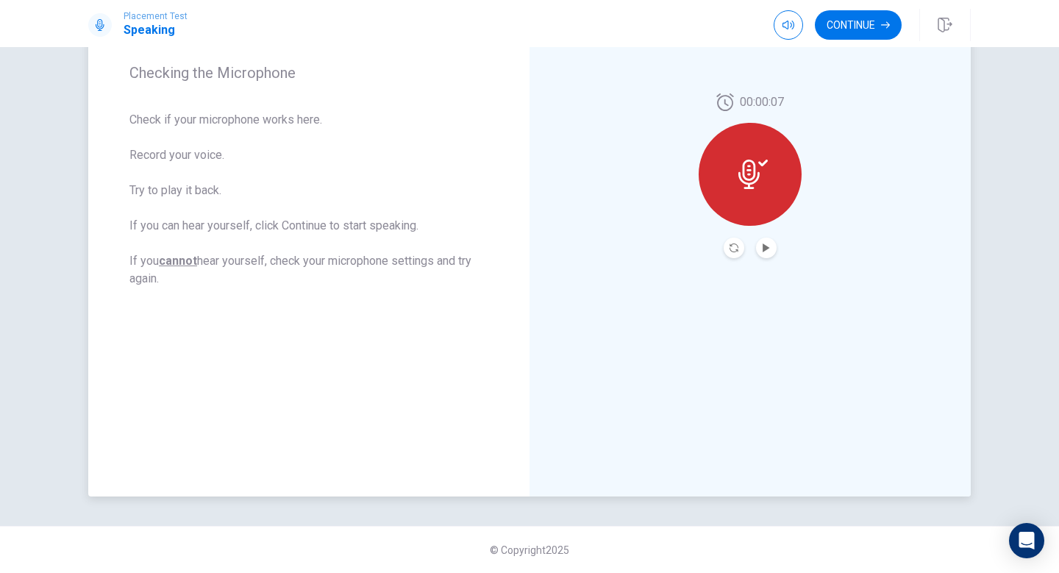
click at [777, 191] on div at bounding box center [750, 174] width 103 height 103
click at [726, 252] on button "Record Again" at bounding box center [734, 248] width 21 height 21
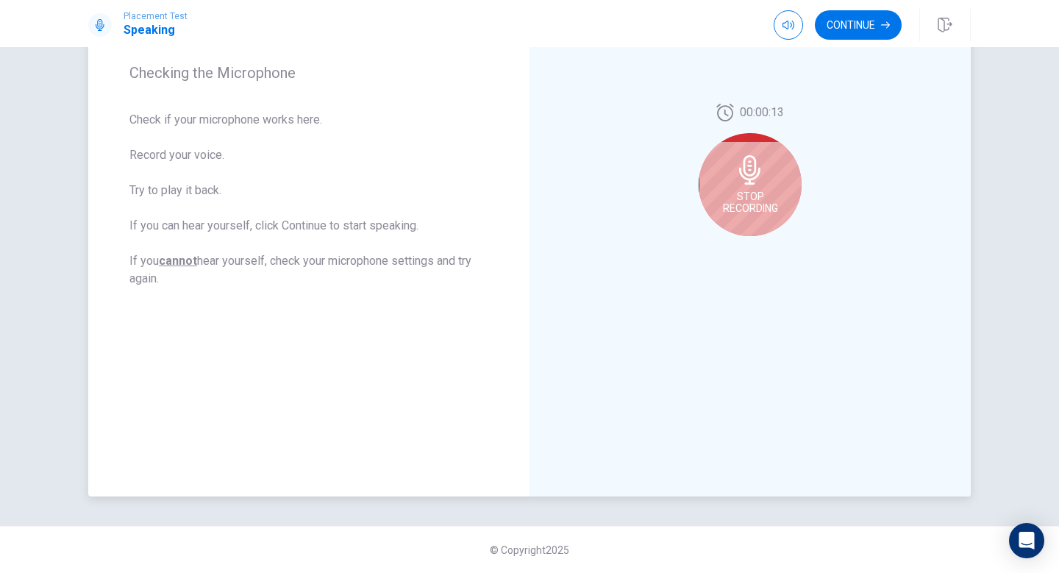
click at [751, 199] on span "Stop Recording" at bounding box center [750, 203] width 55 height 24
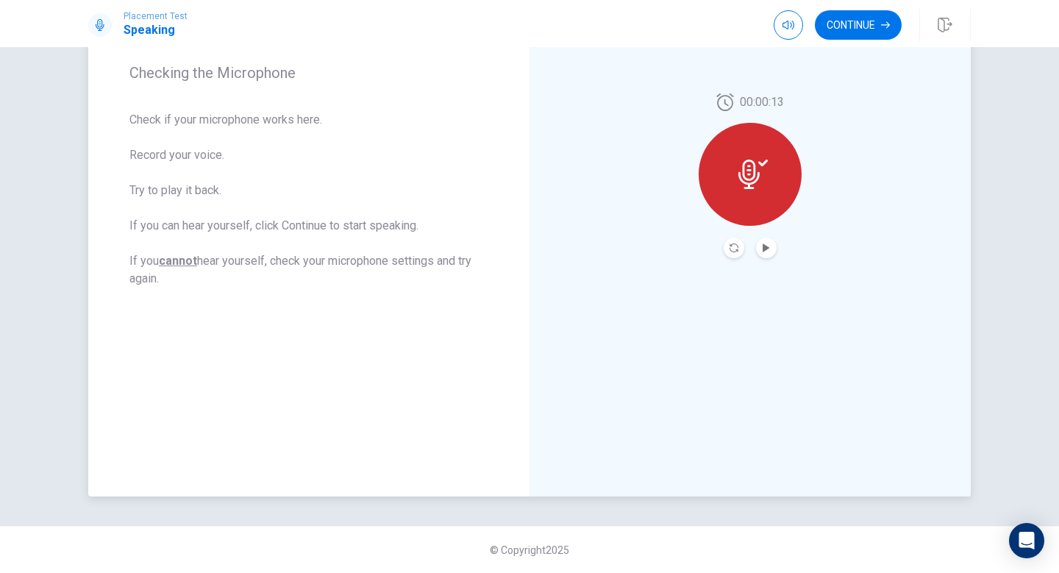
click at [769, 242] on button "Play Audio" at bounding box center [766, 248] width 21 height 21
click at [824, 23] on button "Continue" at bounding box center [858, 24] width 87 height 29
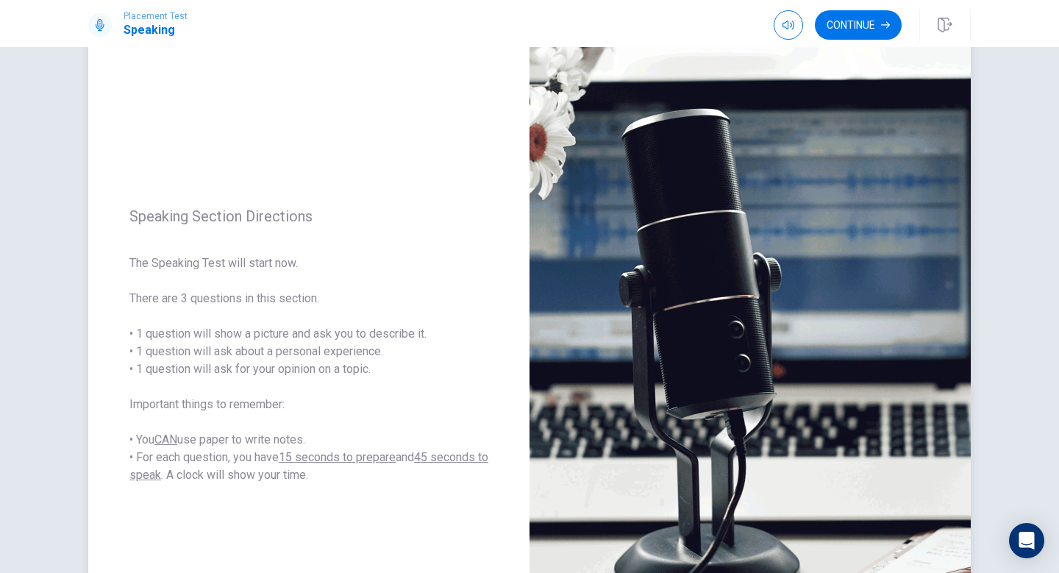
scroll to position [106, 0]
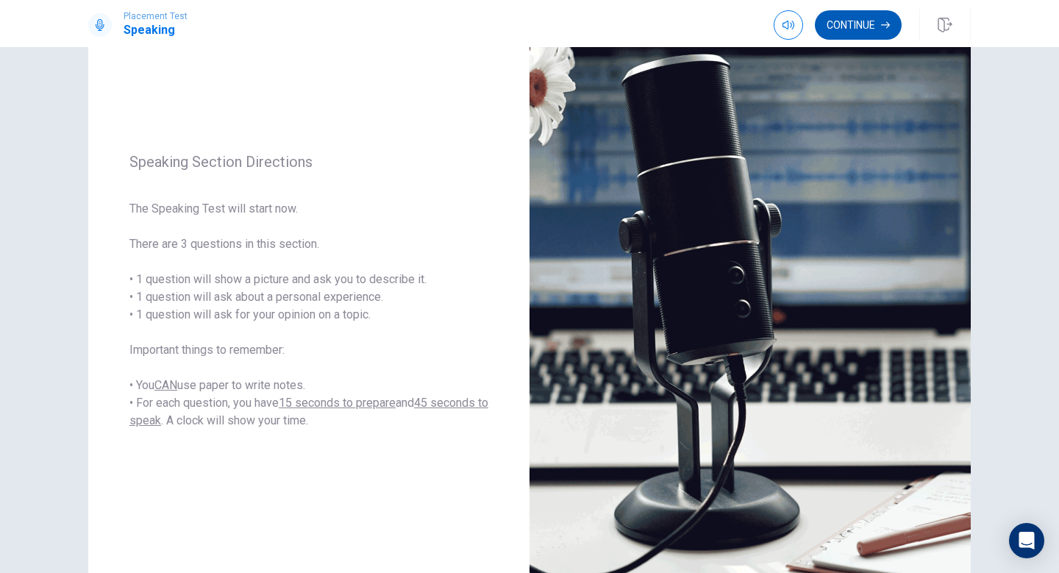
click at [849, 28] on button "Continue" at bounding box center [858, 24] width 87 height 29
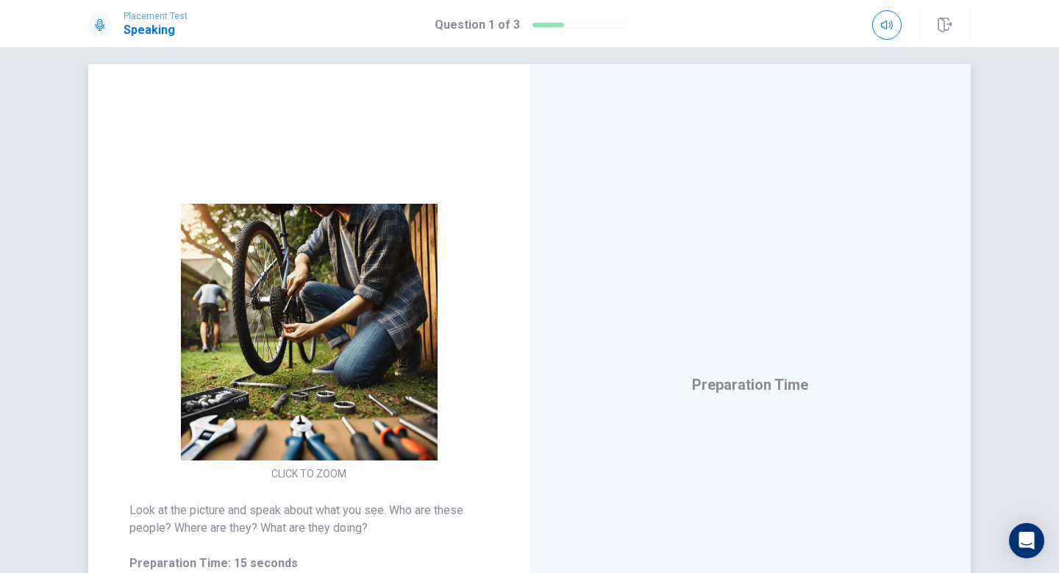
scroll to position [0, 0]
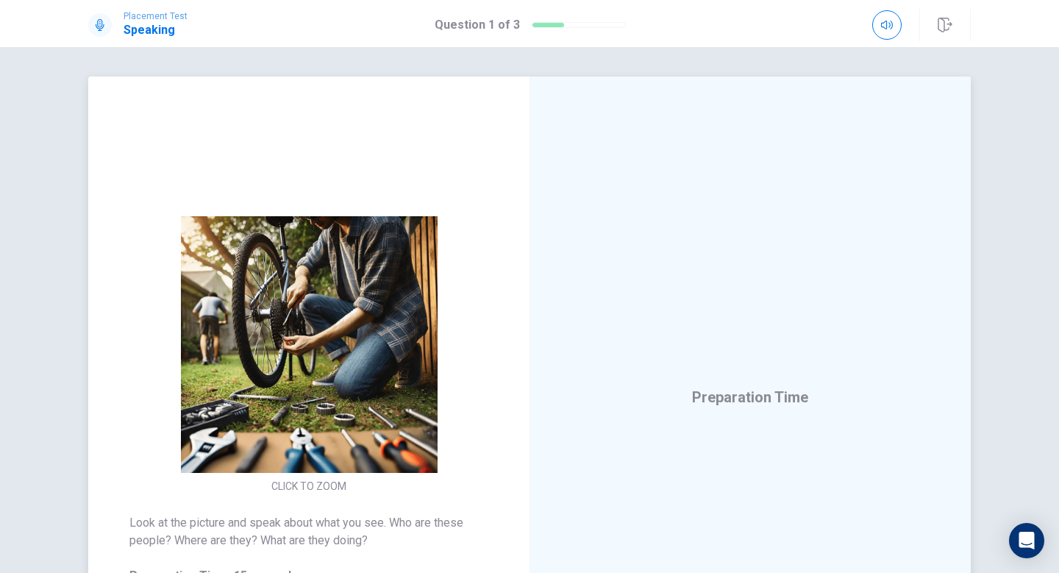
click at [630, 311] on div "Preparation Time" at bounding box center [750, 396] width 441 height 641
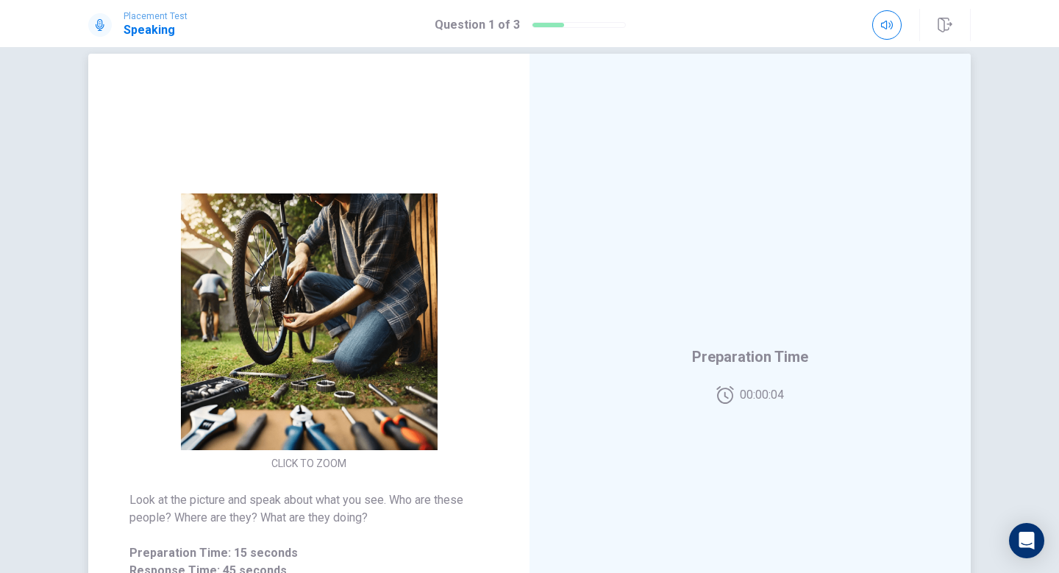
scroll to position [26, 0]
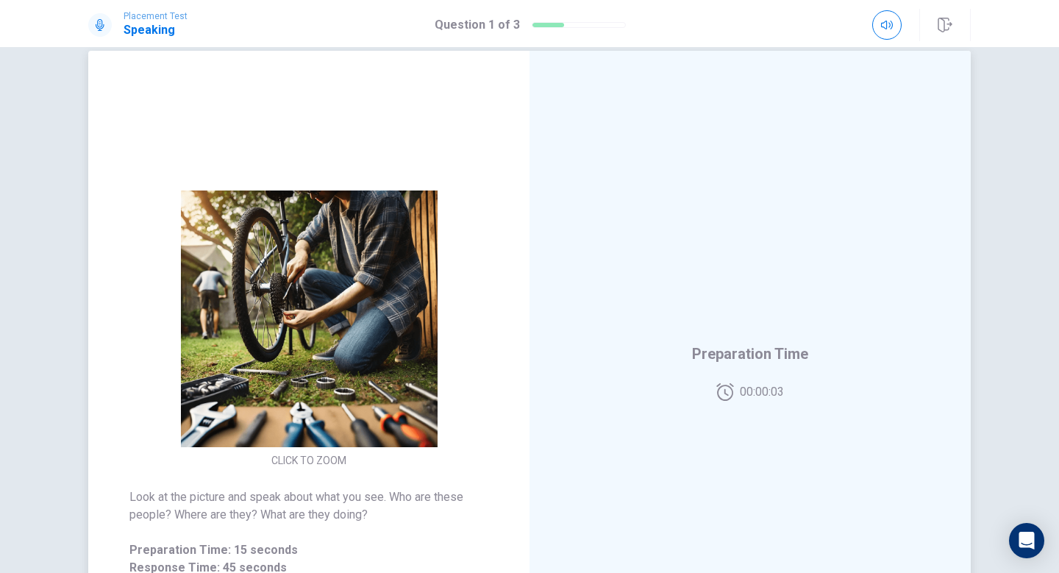
click at [691, 367] on div "Preparation Time 00:00:03" at bounding box center [750, 371] width 441 height 641
click at [707, 401] on div "Preparation Time 00:00:02" at bounding box center [750, 371] width 441 height 641
click at [707, 403] on div "Preparation Time 00:00:02" at bounding box center [750, 371] width 441 height 641
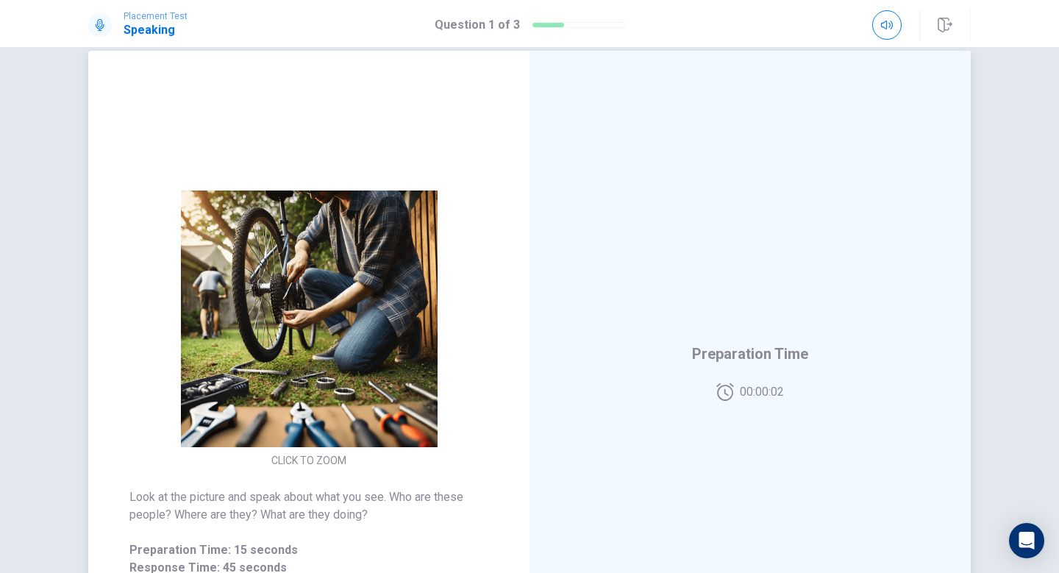
click at [707, 403] on div "Preparation Time 00:00:02" at bounding box center [750, 371] width 441 height 641
click at [707, 403] on div "Preparation Time 00:00:01" at bounding box center [750, 371] width 441 height 641
click at [708, 403] on div "Preparation Time 00:00:01" at bounding box center [750, 371] width 441 height 641
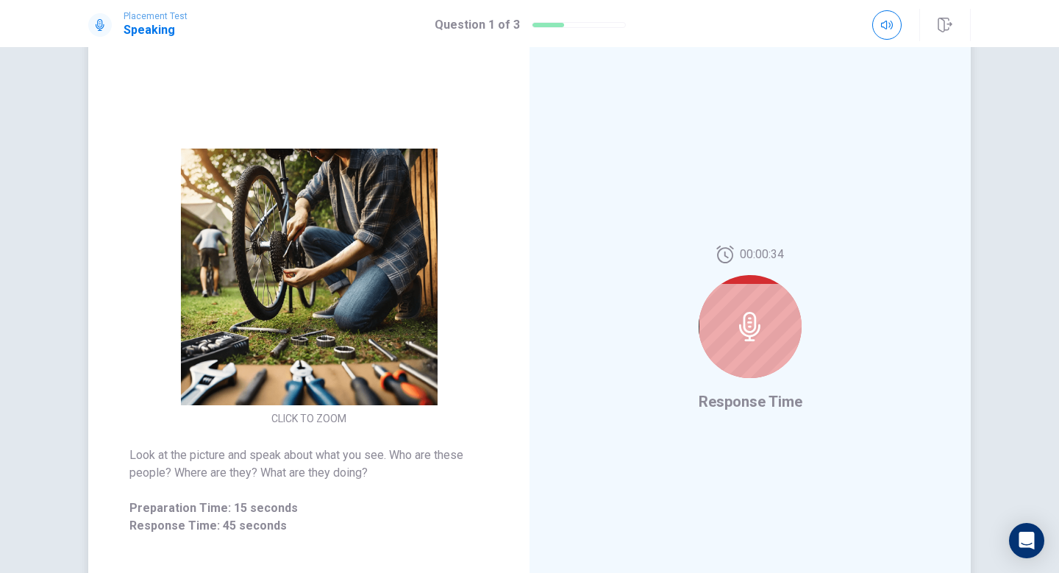
scroll to position [69, 0]
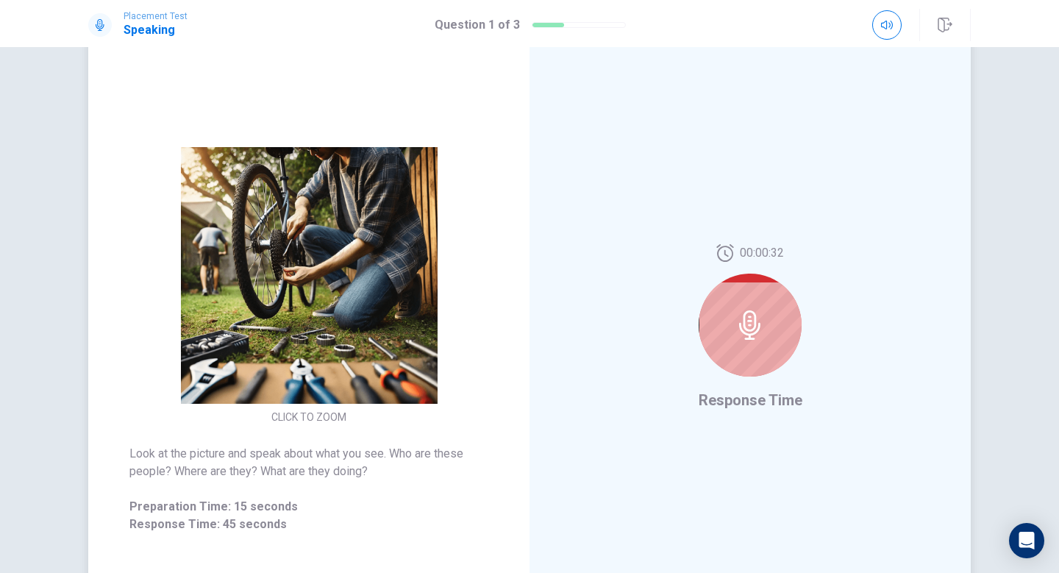
click at [722, 318] on div at bounding box center [750, 325] width 103 height 103
click at [765, 307] on div at bounding box center [750, 325] width 103 height 103
click at [741, 343] on div at bounding box center [750, 325] width 103 height 103
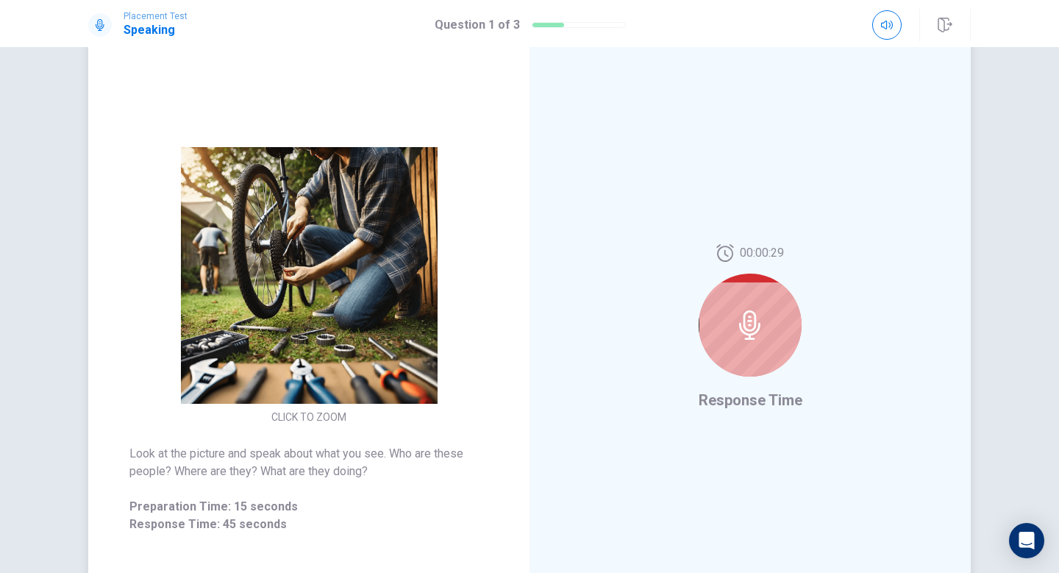
click at [741, 343] on div at bounding box center [750, 325] width 103 height 103
click at [739, 343] on div at bounding box center [750, 325] width 103 height 103
click at [902, 260] on div "00:00:20 Response Time" at bounding box center [750, 327] width 441 height 641
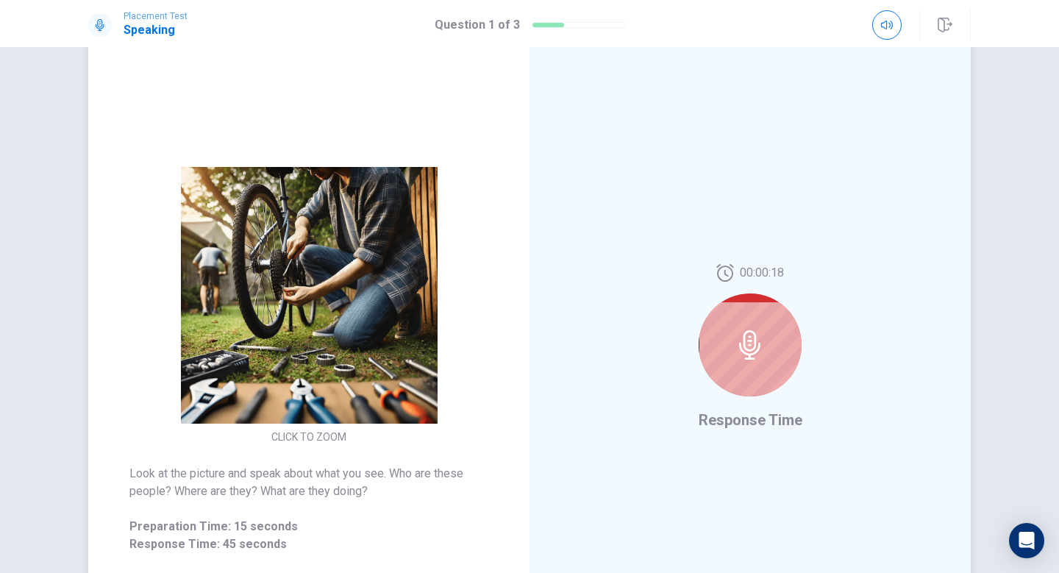
scroll to position [0, 0]
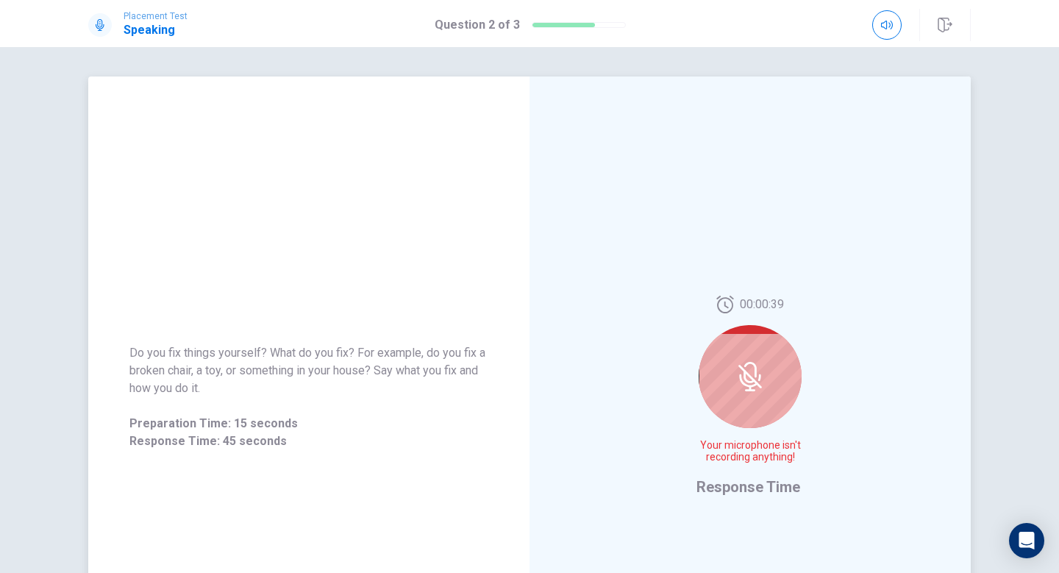
click at [721, 364] on div at bounding box center [750, 376] width 103 height 103
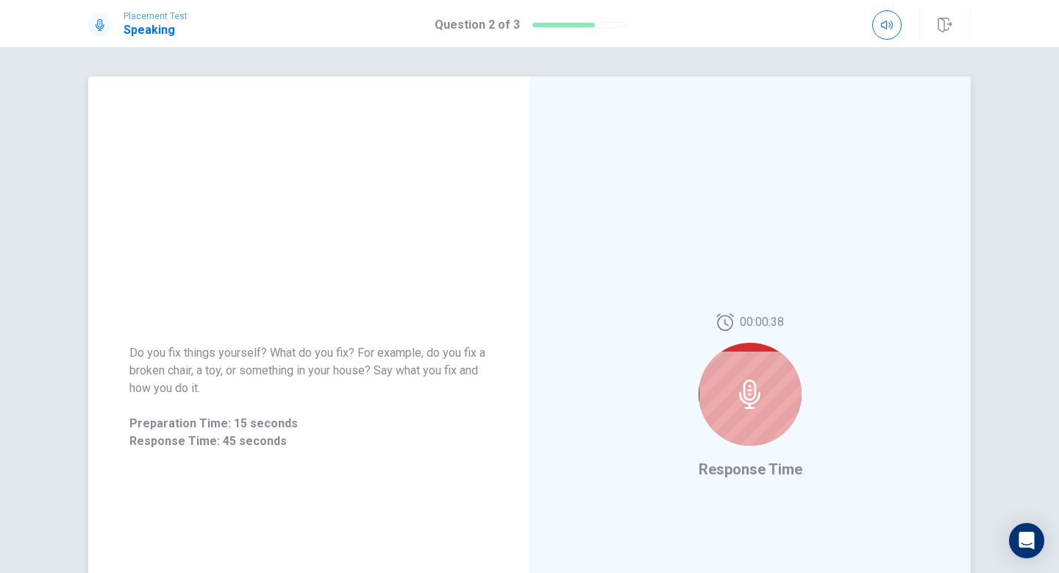
click at [757, 439] on div at bounding box center [750, 394] width 103 height 103
click at [757, 413] on div at bounding box center [750, 394] width 103 height 103
click at [738, 385] on icon at bounding box center [750, 394] width 29 height 29
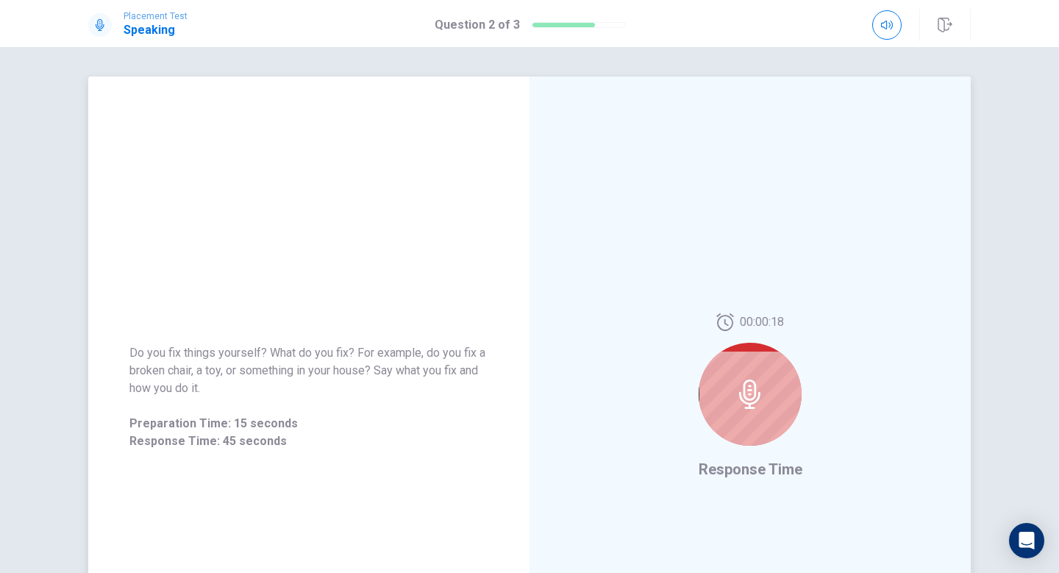
click at [751, 472] on span "Response Time" at bounding box center [751, 469] width 104 height 18
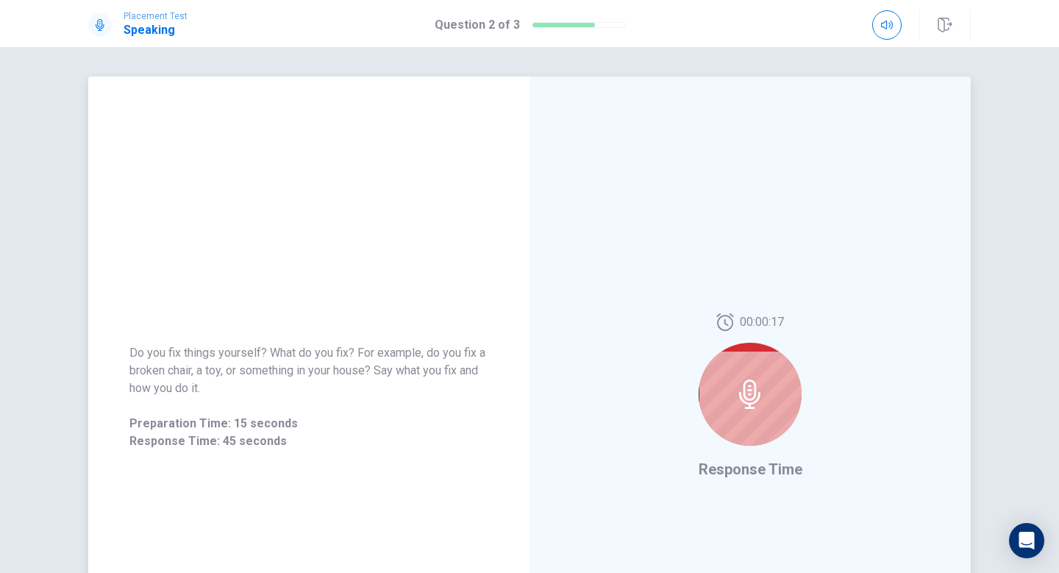
click at [751, 472] on span "Response Time" at bounding box center [751, 469] width 104 height 18
click at [749, 472] on span "Response Time" at bounding box center [751, 469] width 104 height 18
click at [775, 408] on div at bounding box center [750, 394] width 103 height 103
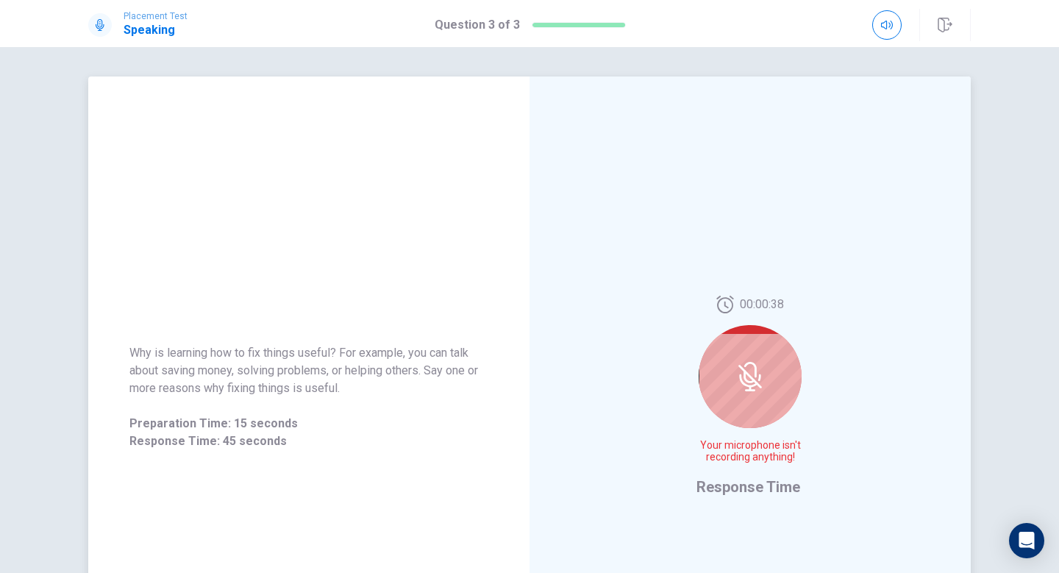
click at [775, 388] on div at bounding box center [750, 376] width 103 height 103
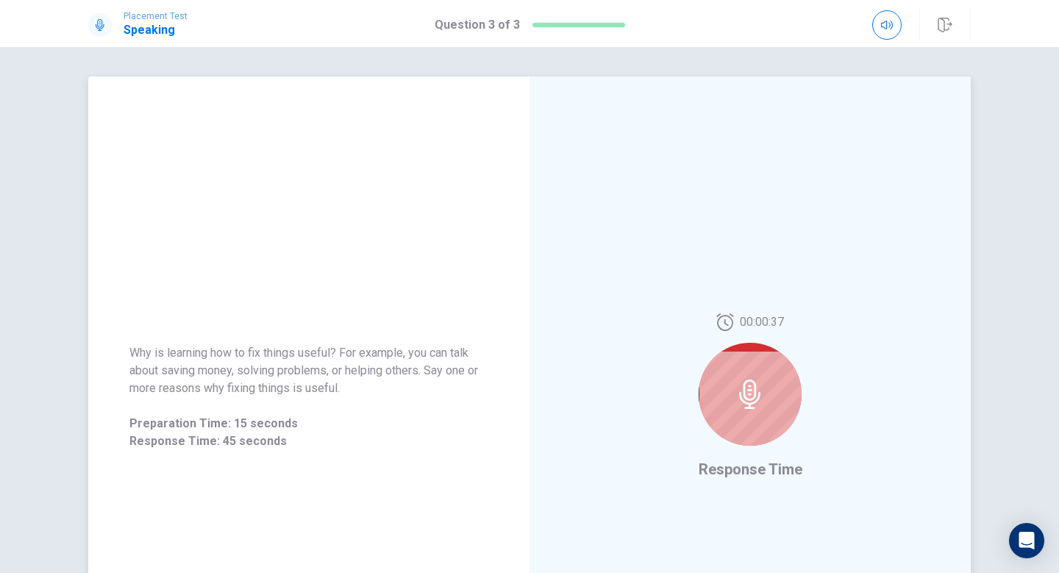
click at [778, 389] on div at bounding box center [750, 394] width 103 height 103
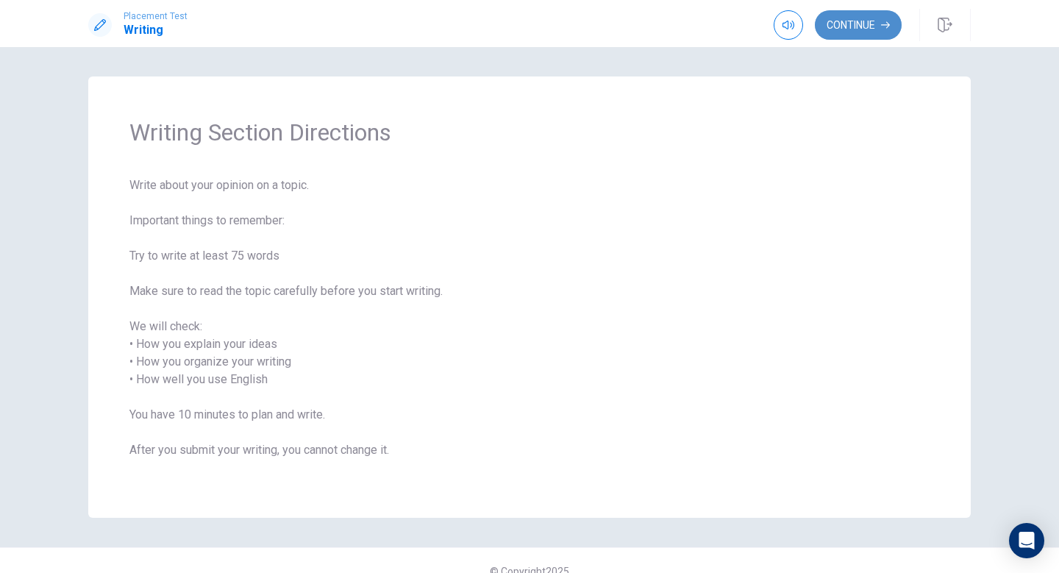
click at [872, 21] on button "Continue" at bounding box center [858, 24] width 87 height 29
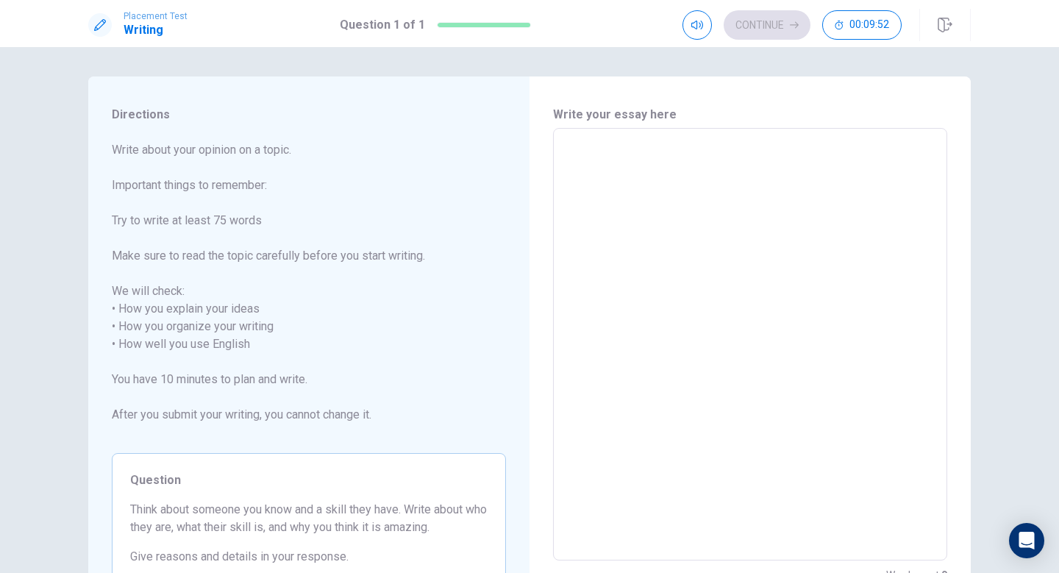
click at [571, 188] on textarea at bounding box center [750, 344] width 374 height 408
click at [574, 194] on textarea at bounding box center [750, 344] width 374 height 408
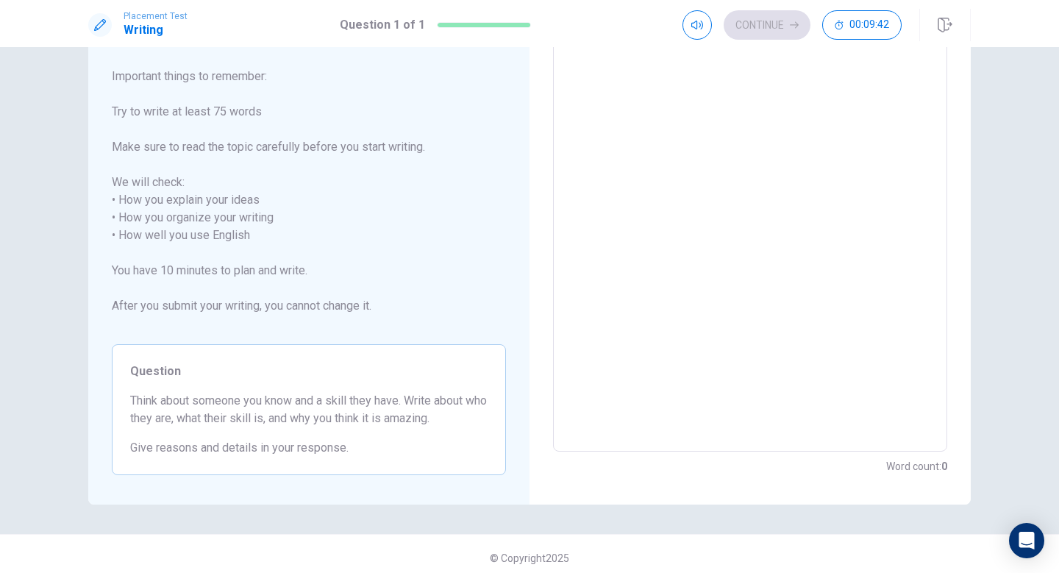
scroll to position [117, 0]
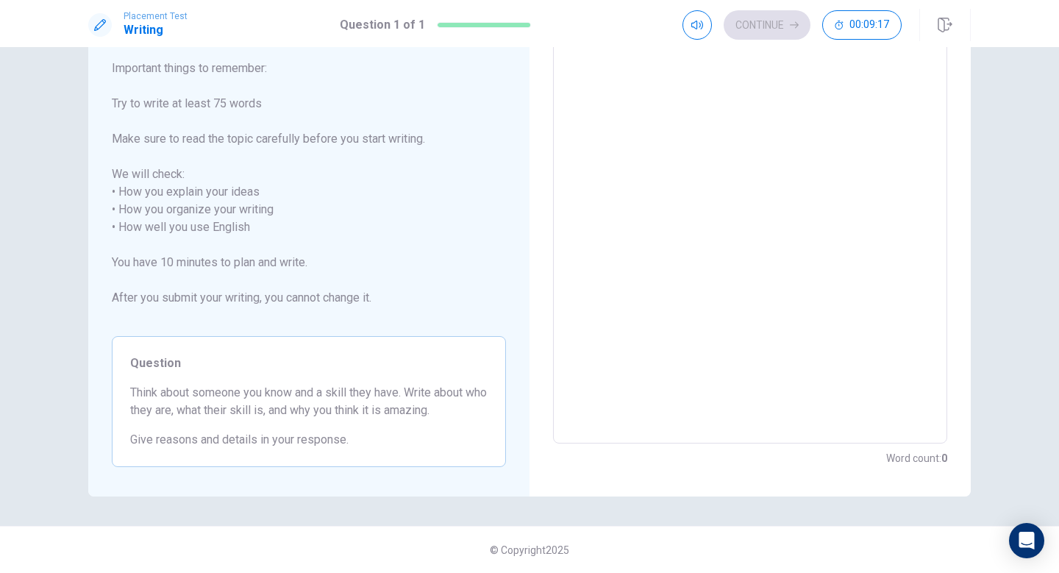
click at [644, 211] on textarea at bounding box center [750, 228] width 374 height 408
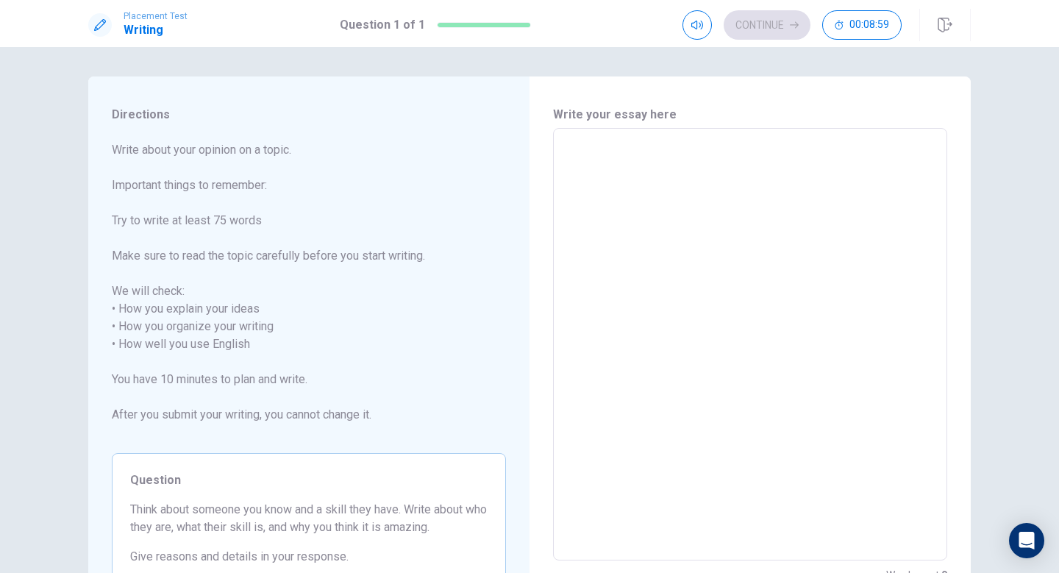
click at [823, 290] on textarea at bounding box center [750, 344] width 374 height 408
click at [679, 29] on div "Placement Test Writing Question 1 of 1 Continue 00:08:49" at bounding box center [530, 25] width 930 height 32
click at [683, 27] on button "button" at bounding box center [697, 24] width 29 height 29
click at [404, 139] on div "Directions Write about your opinion on a topic. Important things to remember: T…" at bounding box center [308, 344] width 441 height 537
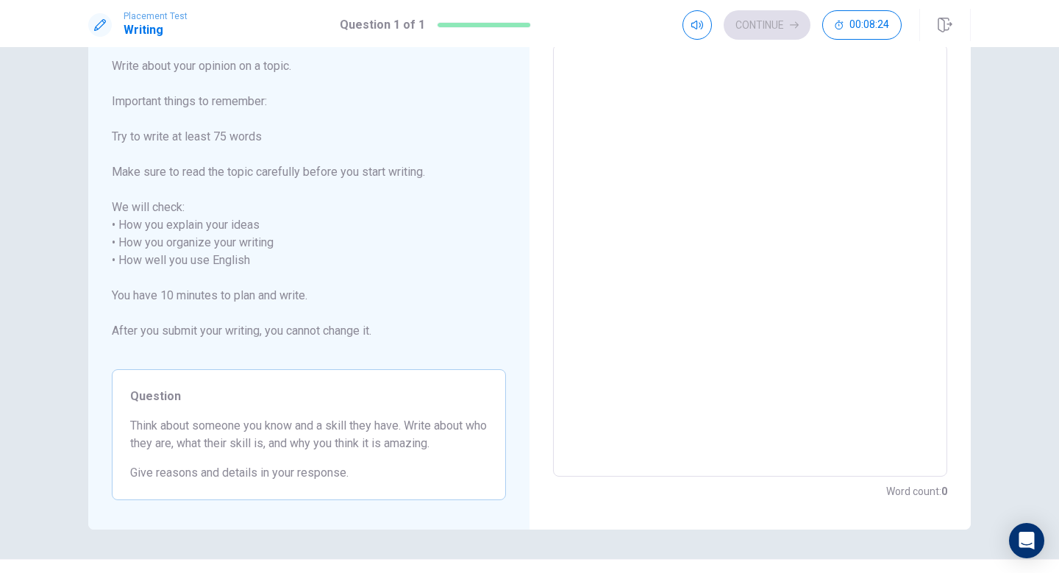
scroll to position [117, 0]
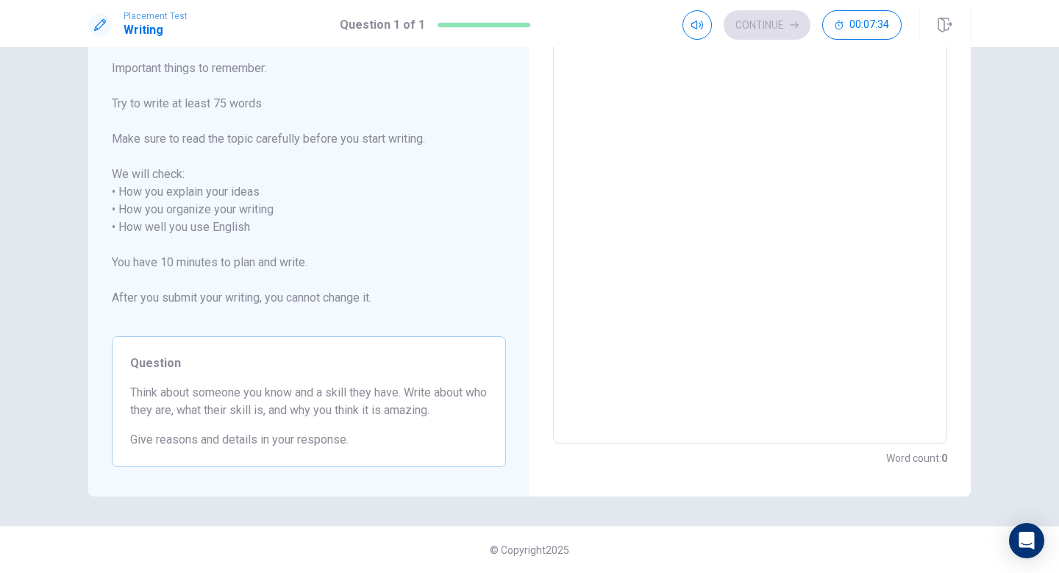
click at [594, 266] on textarea at bounding box center [750, 228] width 374 height 408
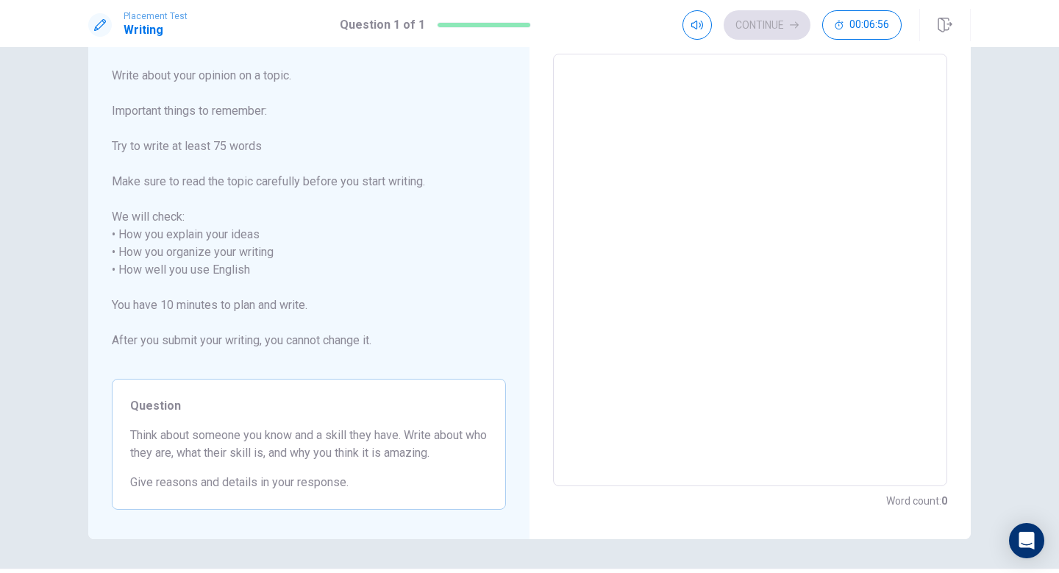
scroll to position [75, 0]
click at [626, 181] on textarea at bounding box center [750, 269] width 374 height 408
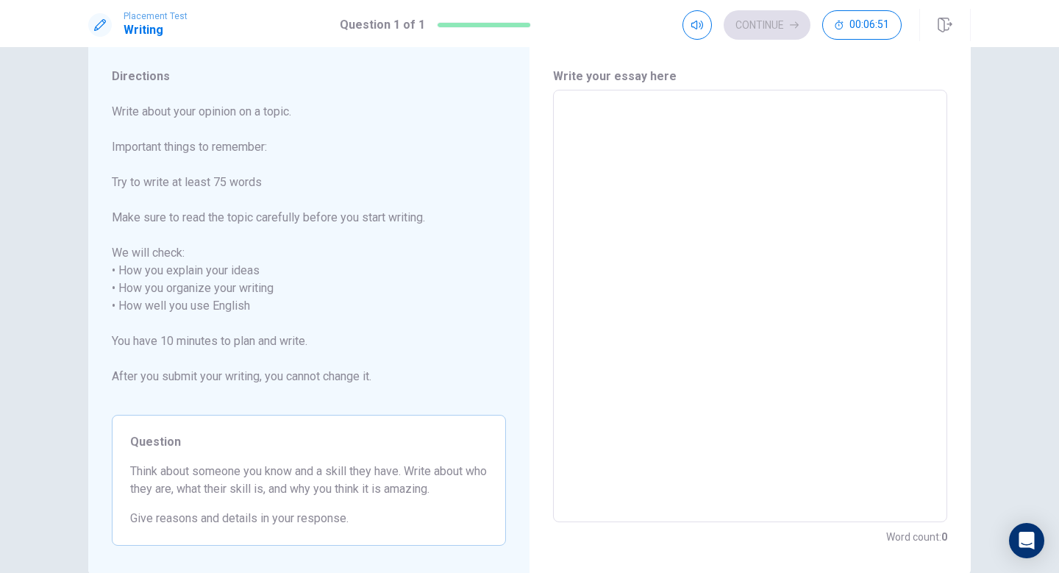
scroll to position [117, 0]
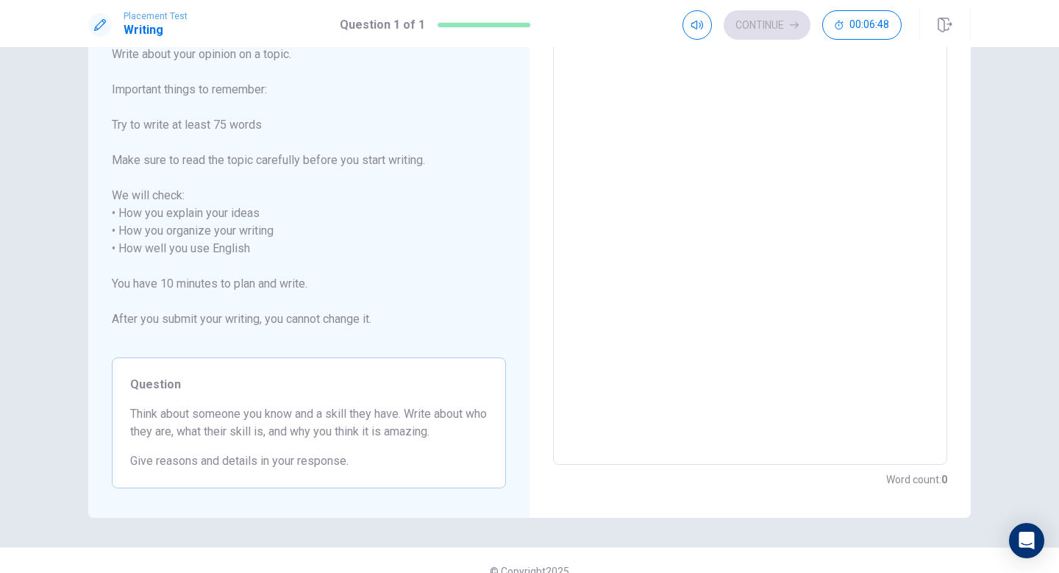
type textarea "h"
type textarea "x"
type textarea "hh"
type textarea "x"
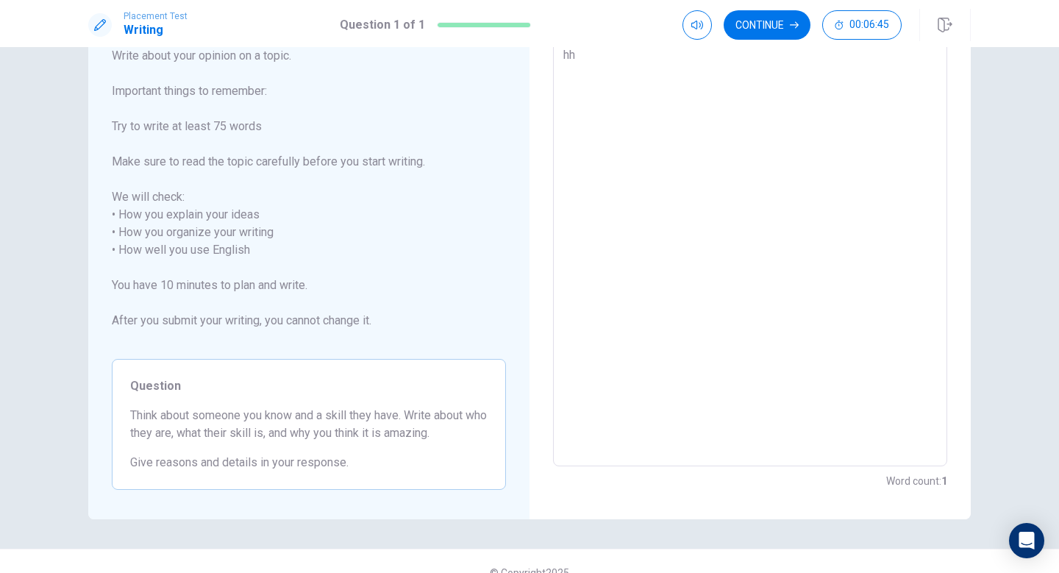
type textarea "h"
type textarea "x"
type textarea "hi"
type textarea "x"
type textarea "hi"
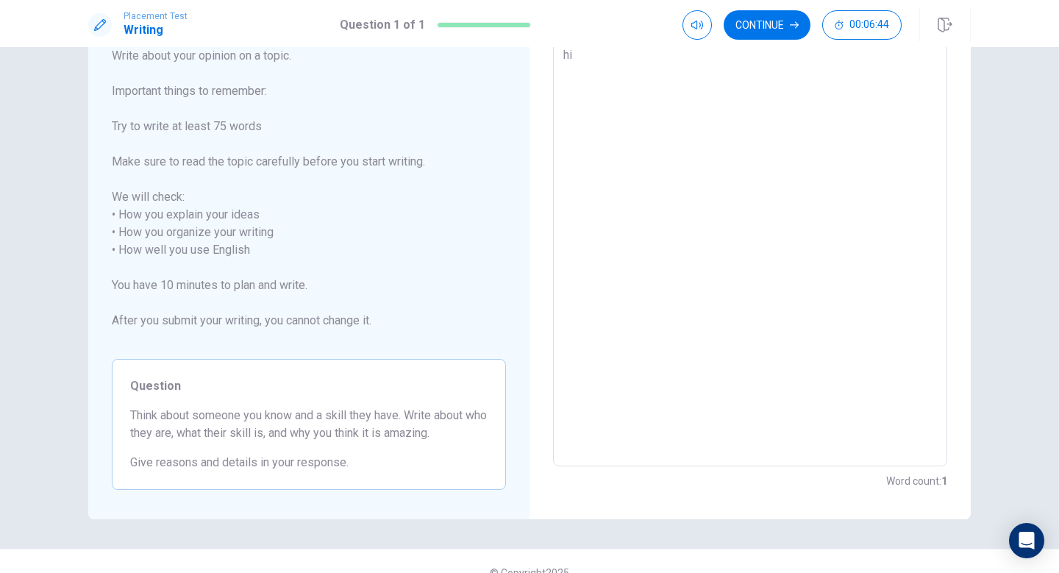
type textarea "x"
type textarea "hi j"
type textarea "x"
type textarea "hi [PERSON_NAME]"
type textarea "x"
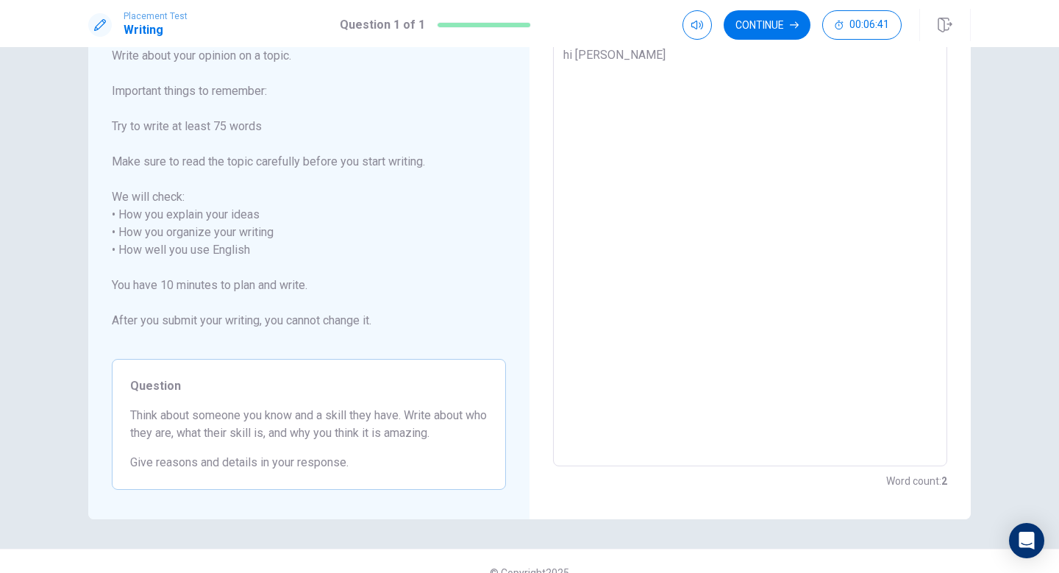
type textarea "hi j"
type textarea "x"
type textarea "hi"
type textarea "x"
type textarea "hi"
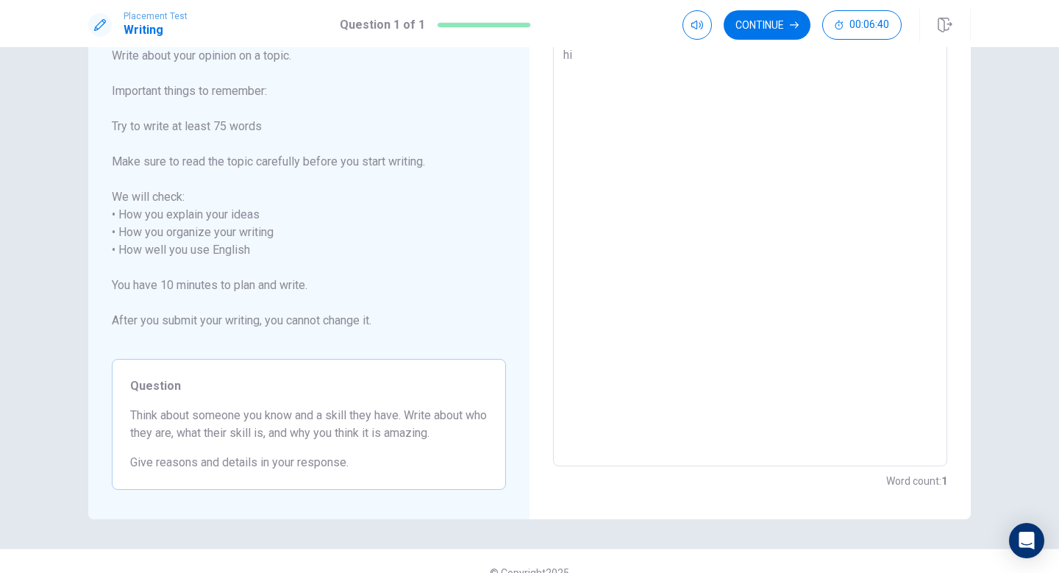
type textarea "x"
type textarea "h"
type textarea "x"
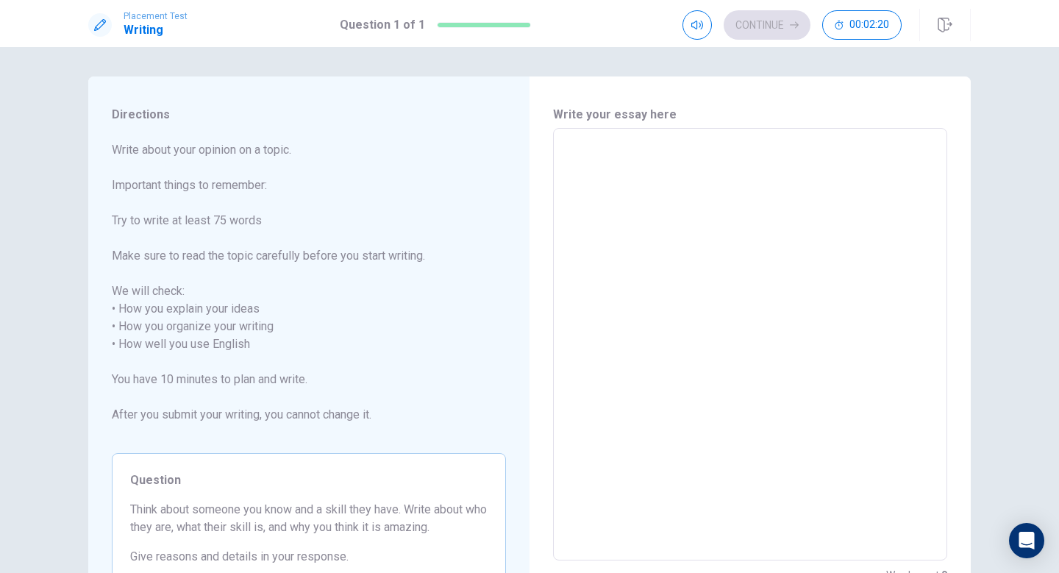
type textarea "w"
type textarea "x"
type textarea "we"
type textarea "x"
type textarea "we"
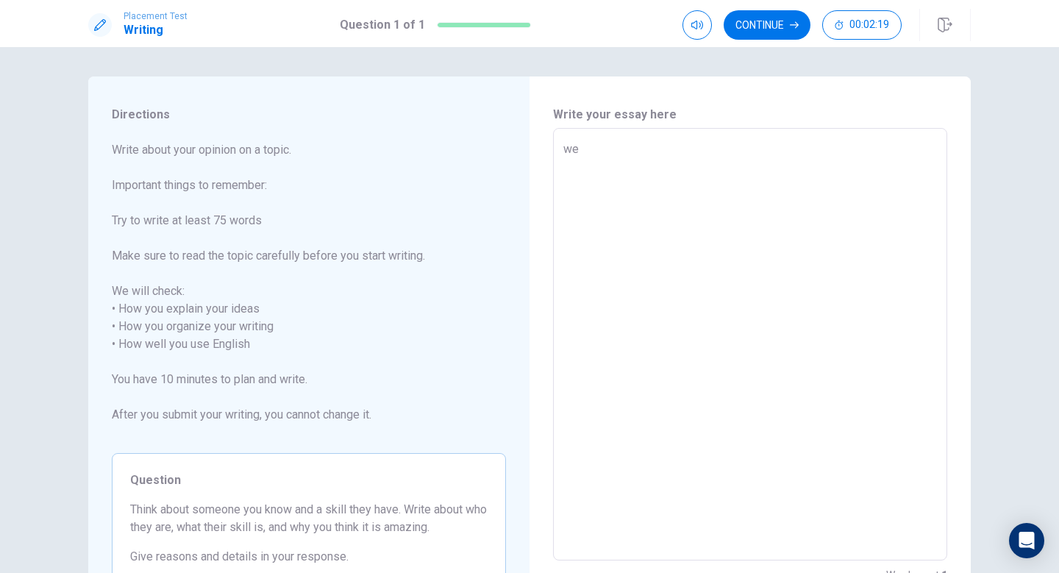
type textarea "x"
type textarea "we m"
type textarea "x"
type textarea "we mu"
type textarea "x"
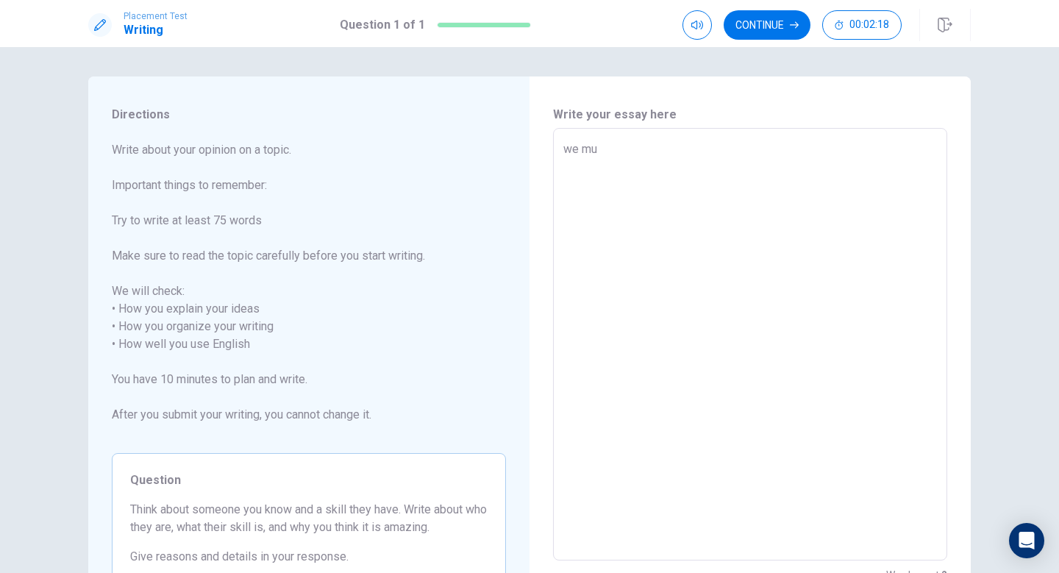
type textarea "we mus"
type textarea "x"
type textarea "we must"
type textarea "x"
type textarea "we must"
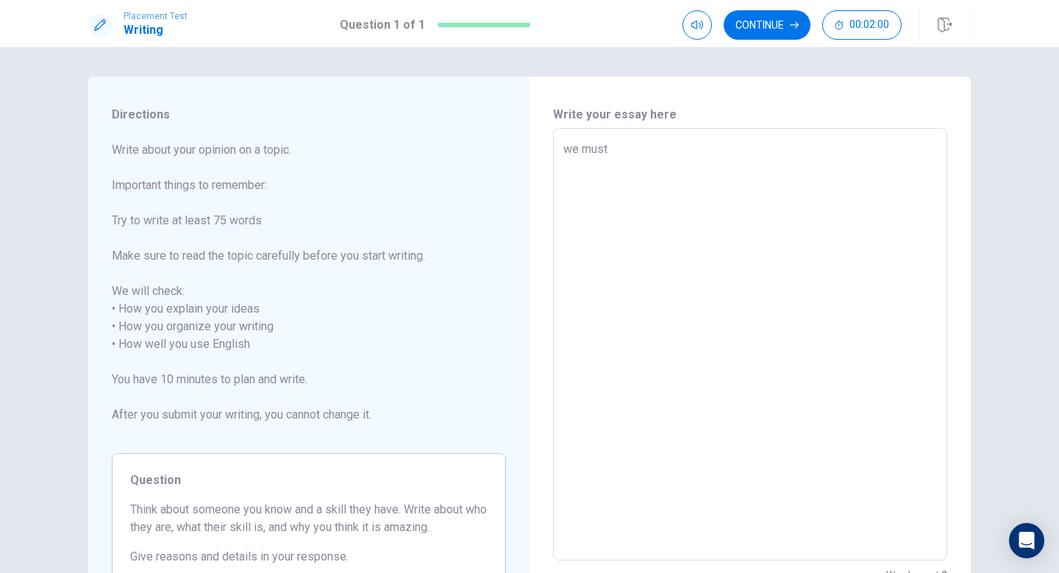
type textarea "x"
type textarea "we must"
type textarea "x"
type textarea "we mus"
type textarea "x"
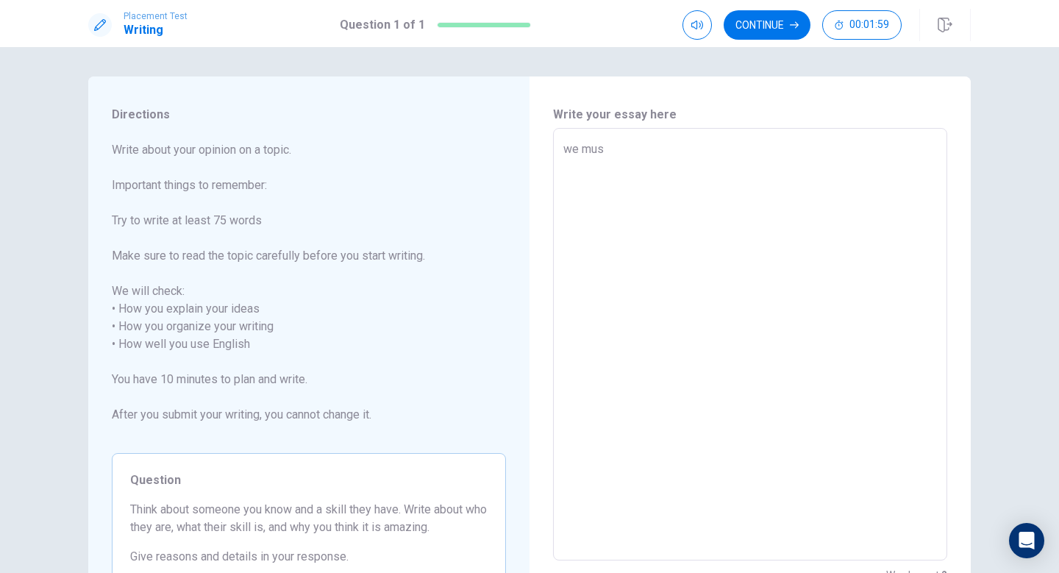
type textarea "we mu"
type textarea "x"
type textarea "we m"
type textarea "x"
type textarea "we"
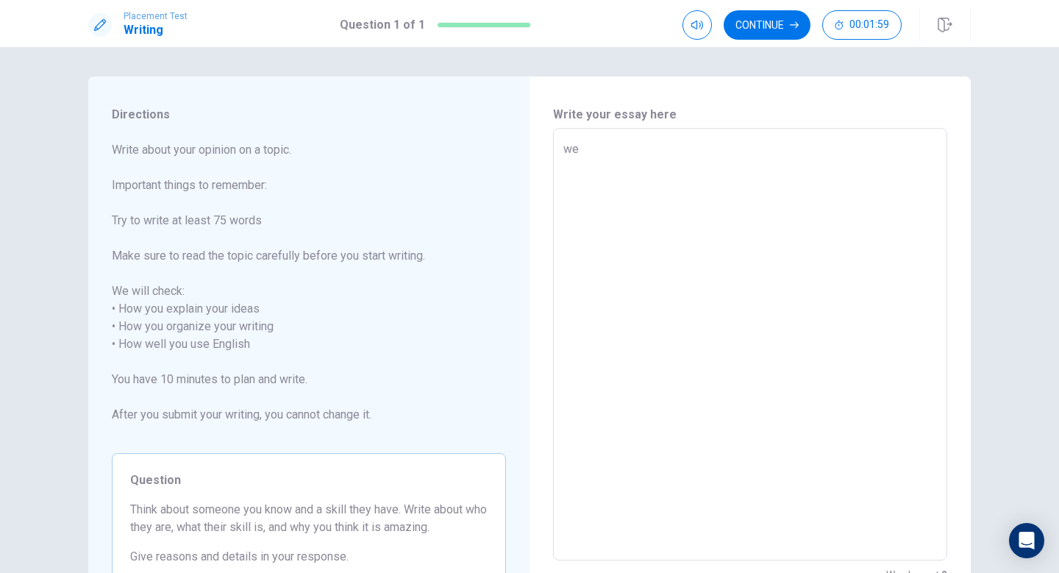
type textarea "x"
type textarea "we"
type textarea "x"
type textarea "w"
type textarea "x"
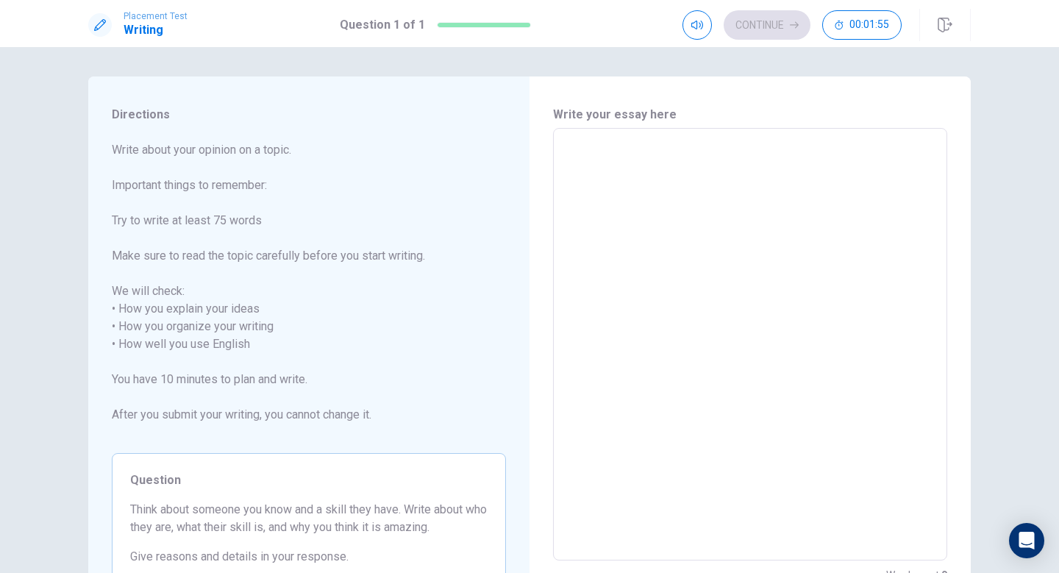
type textarea "w"
type textarea "x"
type textarea "we"
type textarea "x"
type textarea "we"
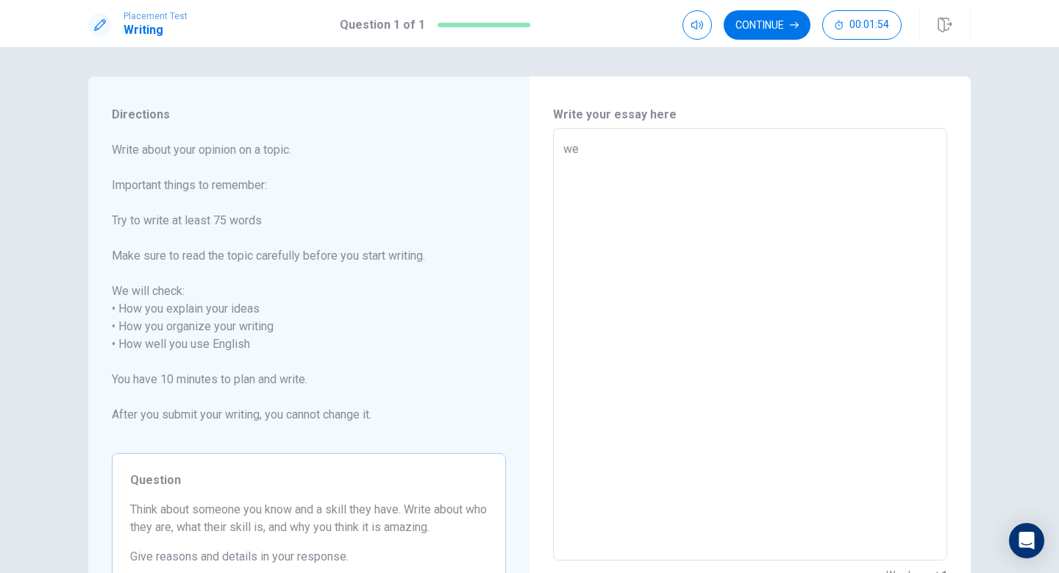
type textarea "x"
type textarea "we m"
type textarea "x"
type textarea "we mu"
type textarea "x"
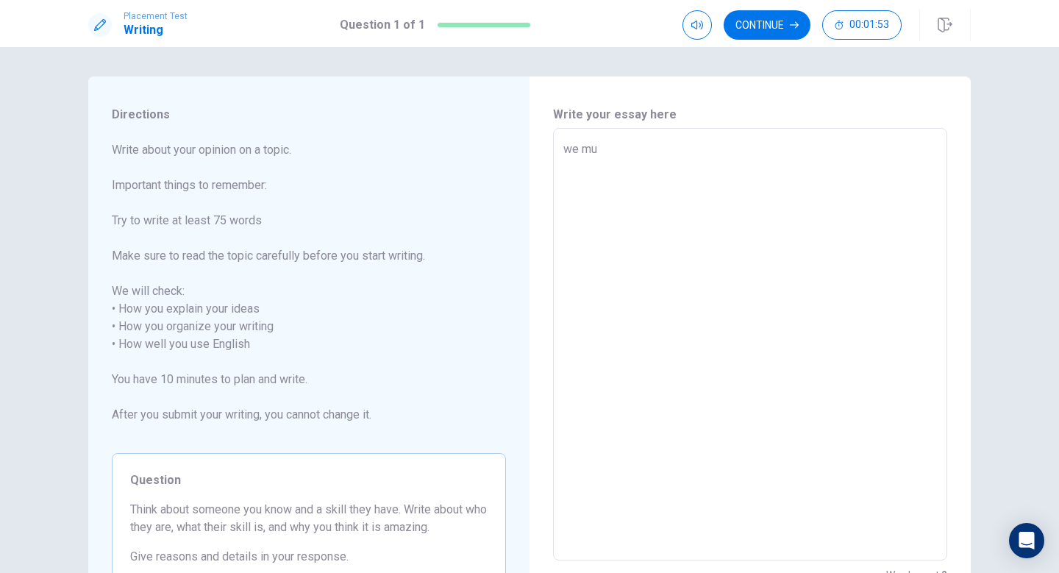
type textarea "we mus"
type textarea "x"
type textarea "we must"
type textarea "x"
type textarea "we must"
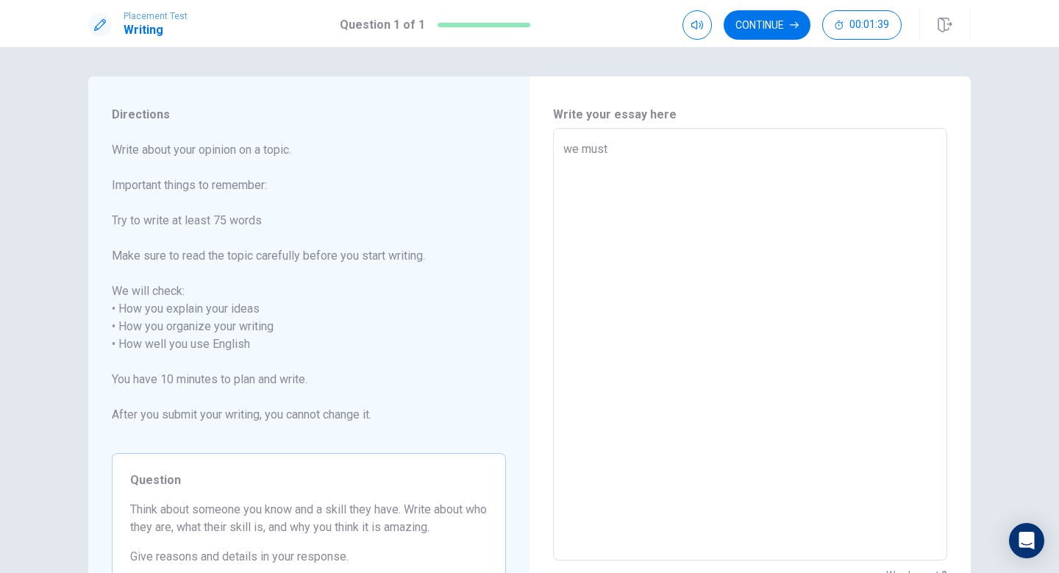
type textarea "x"
type textarea "we must r"
type textarea "x"
type textarea "we must re"
type textarea "x"
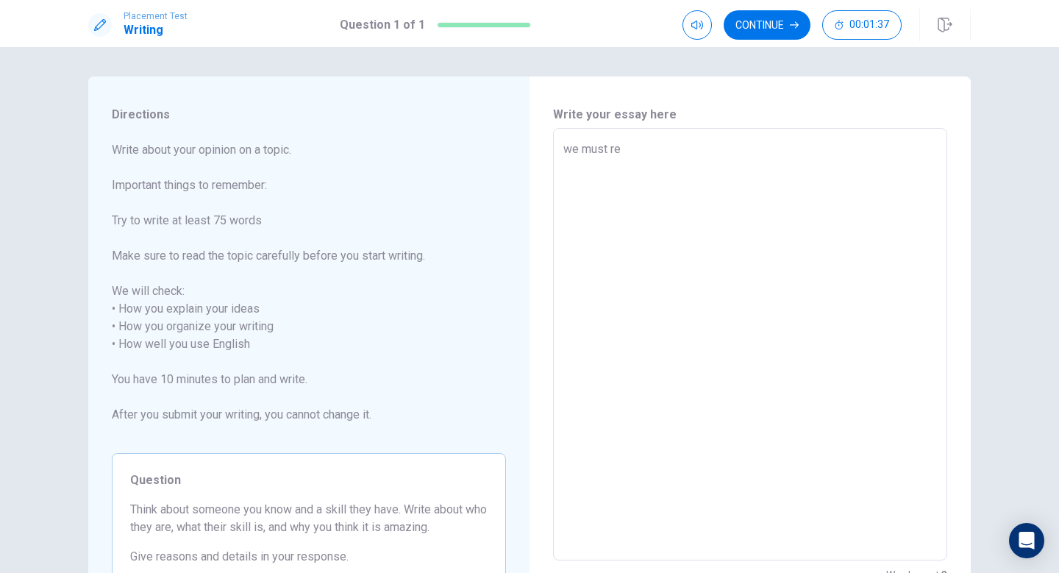
type textarea "we must rem"
type textarea "x"
type textarea "we must reme"
type textarea "x"
type textarea "we must remem"
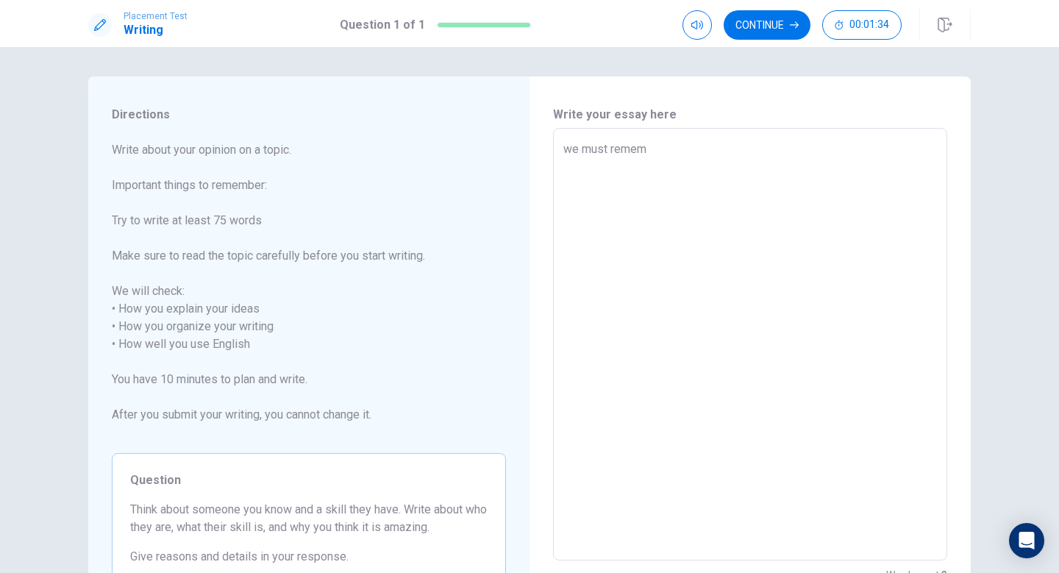
type textarea "x"
type textarea "we must rememb"
type textarea "x"
type textarea "we must remembe"
type textarea "x"
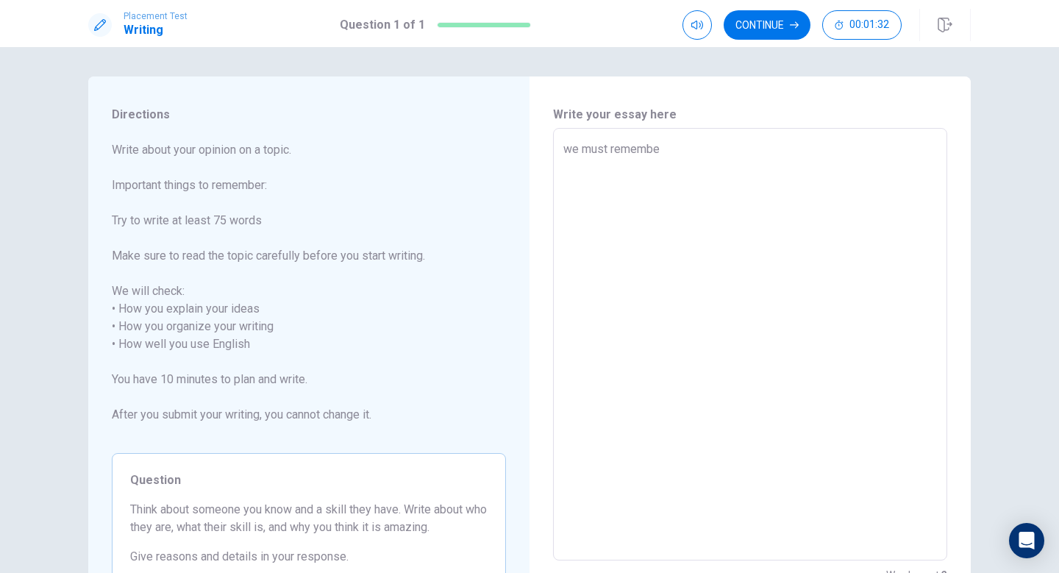
type textarea "we must remember"
type textarea "x"
type textarea "we must rememberd"
type textarea "x"
type textarea "we must remember"
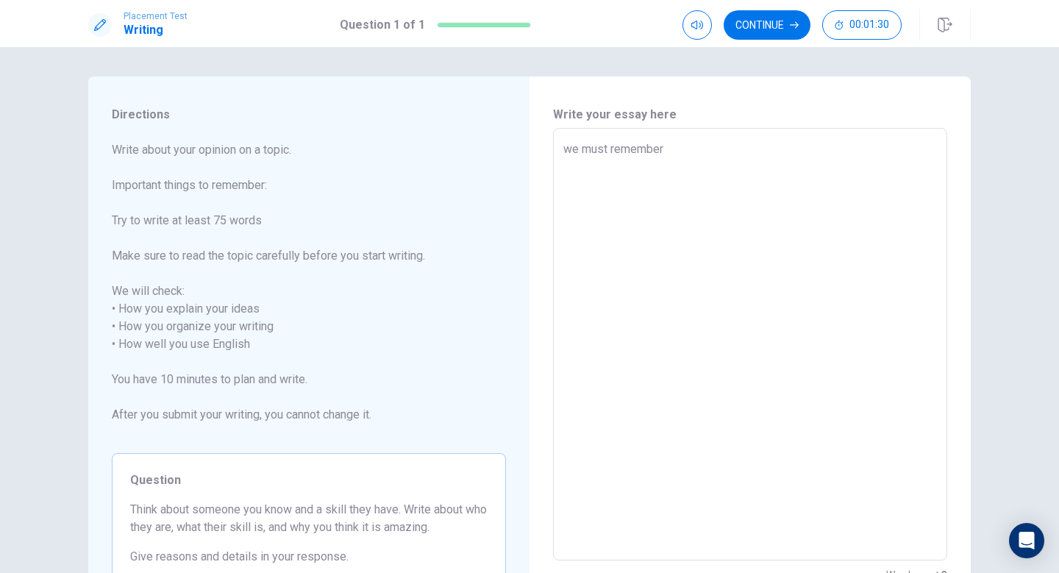
type textarea "x"
type textarea "we must remember"
type textarea "x"
type textarea "we must remember m"
type textarea "x"
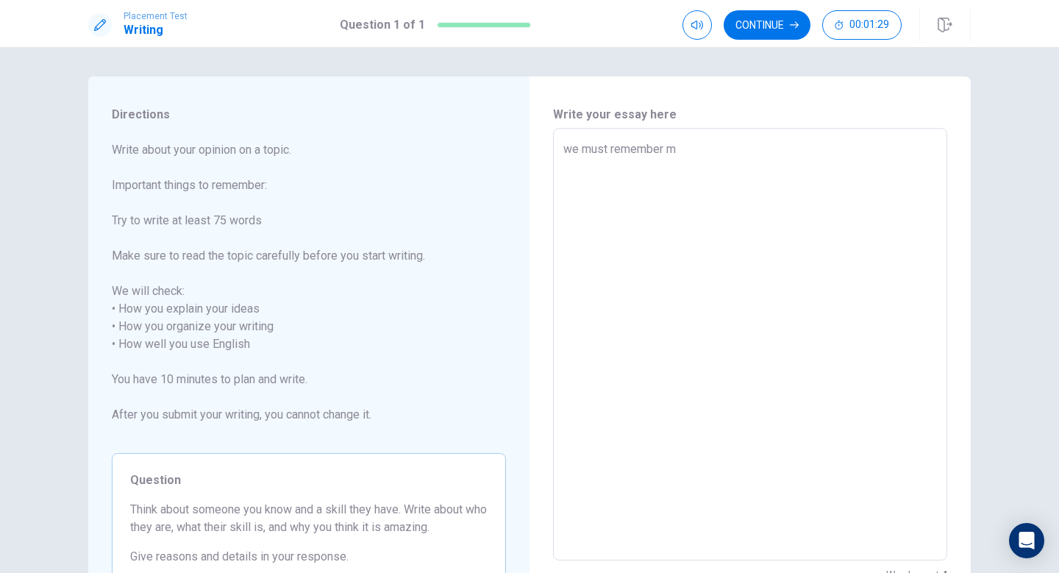
type textarea "we must remember my"
type textarea "x"
type textarea "we must remember my"
type textarea "x"
type textarea "we must remember my b"
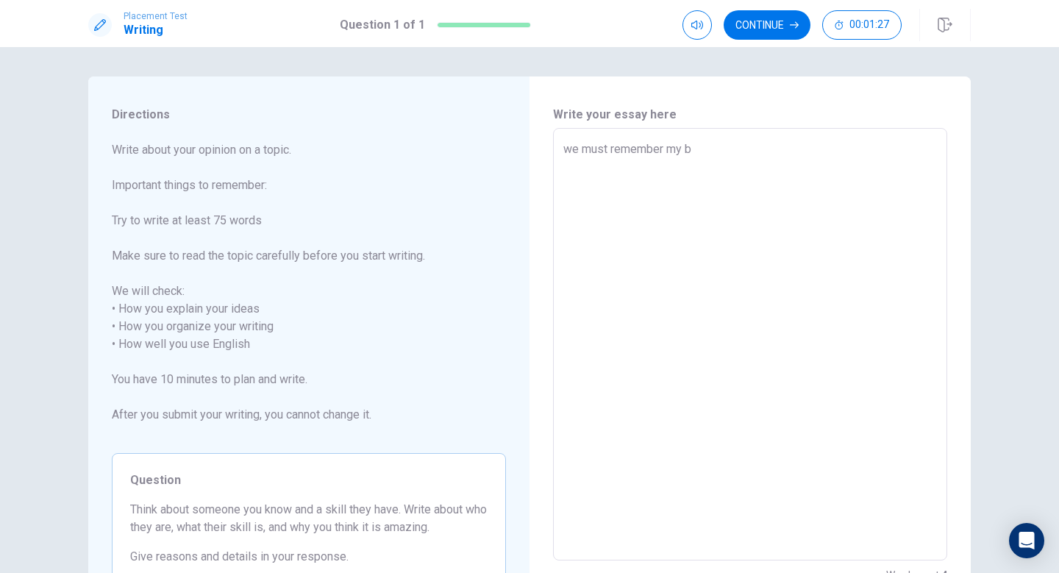
type textarea "x"
type textarea "we must remember my br"
type textarea "x"
type textarea "we must remember my bro"
type textarea "x"
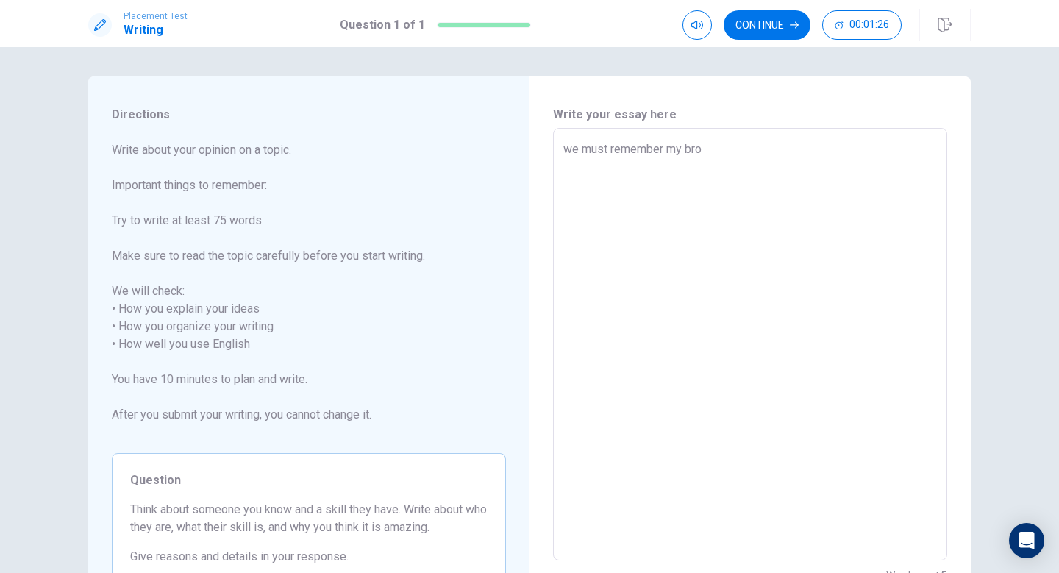
type textarea "we must remember my brot"
type textarea "x"
type textarea "we must remember my broth"
type textarea "x"
type textarea "we must remember my brothe"
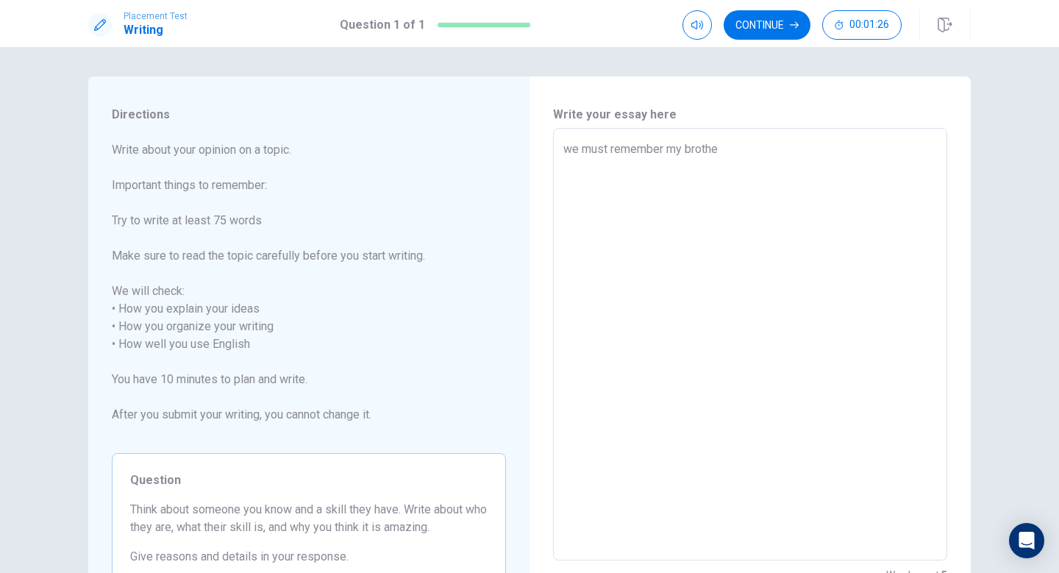
type textarea "x"
type textarea "we must remember my brother"
type textarea "x"
type textarea "we must remember my brother"
type textarea "x"
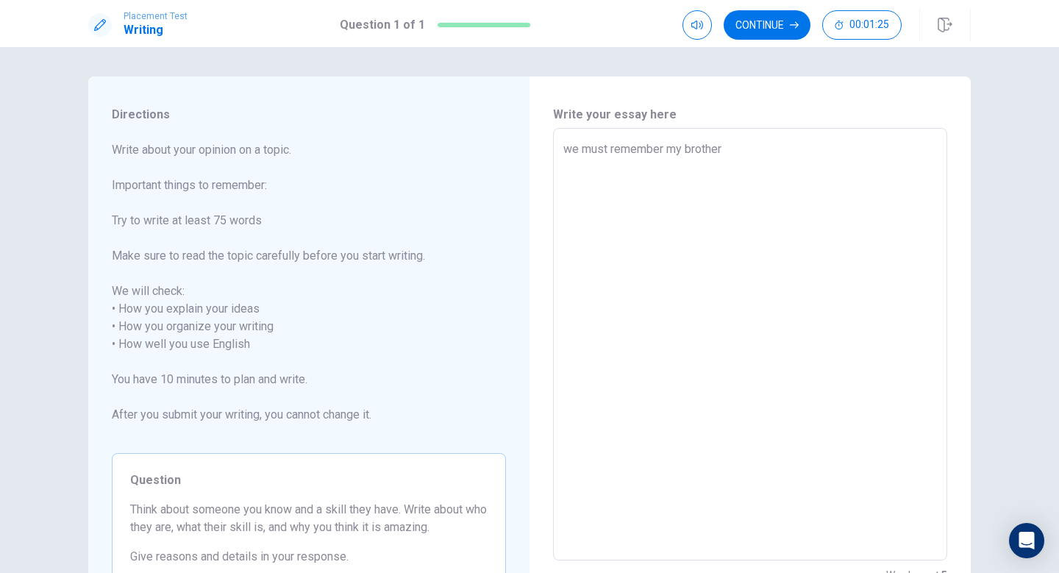
type textarea "we must remember my brother n"
type textarea "x"
type textarea "we must remember my brother"
type textarea "x"
type textarea "we must remember my brother i"
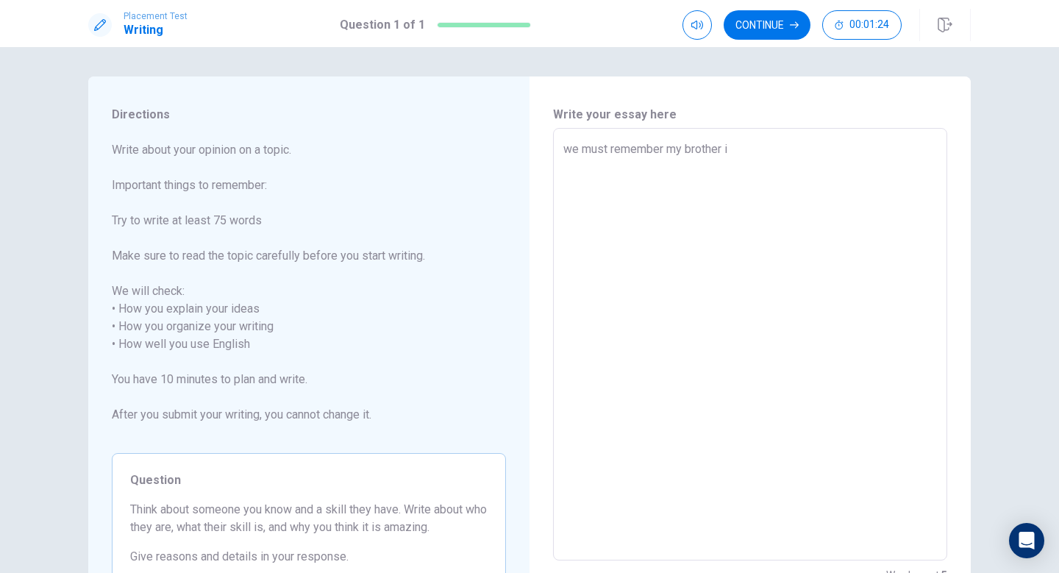
type textarea "x"
type textarea "we must remember my brother is"
type textarea "x"
type textarea "we must remember my brother is"
type textarea "x"
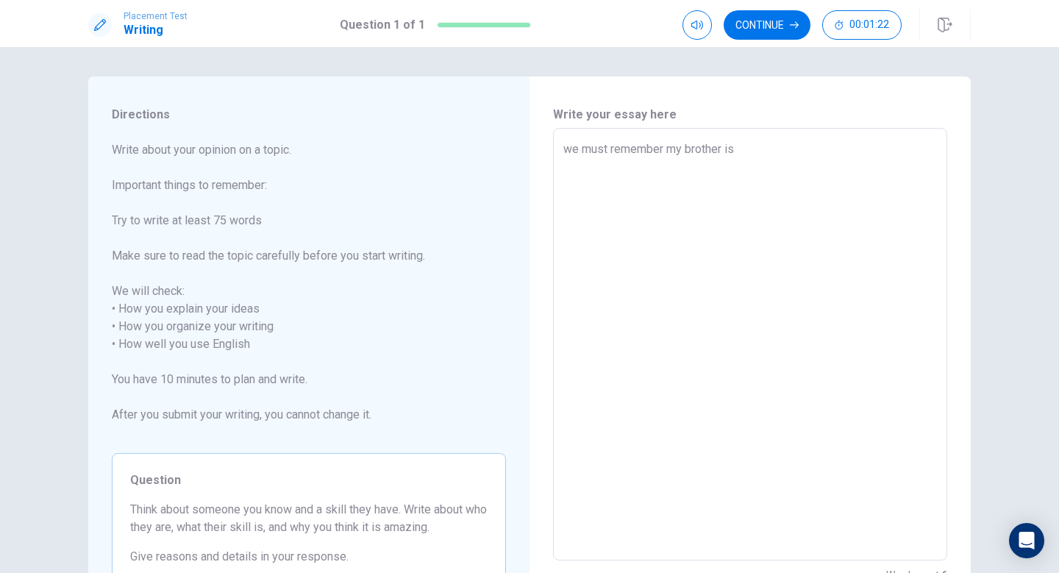
type textarea "we must remember my brother is m"
type textarea "x"
type textarea "we must remember my brother is my"
type textarea "x"
type textarea "we must remember my brother is m"
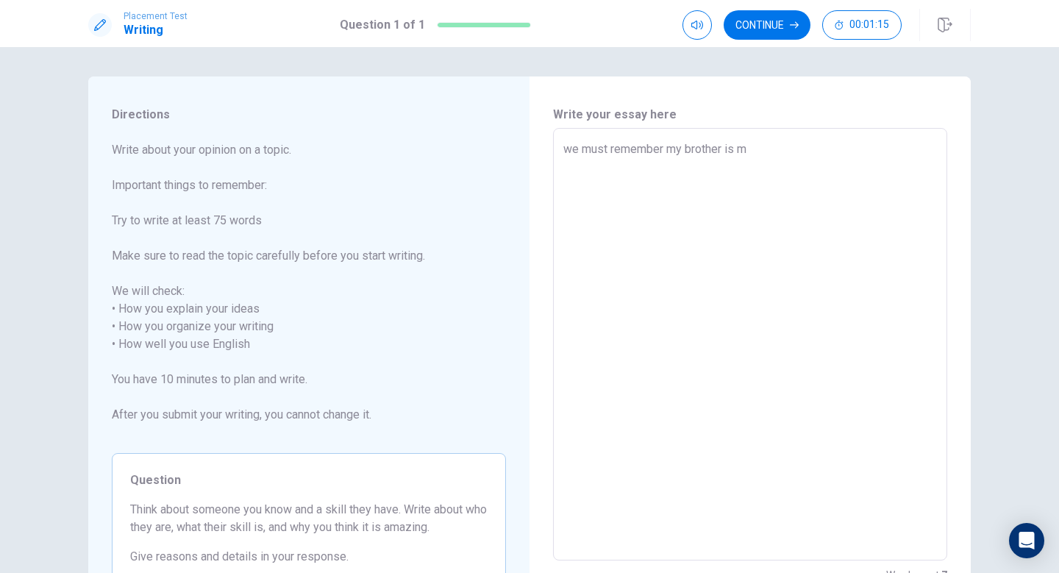
type textarea "x"
type textarea "we must remember my brother is"
type textarea "x"
type textarea "we must remember my brother is m"
type textarea "x"
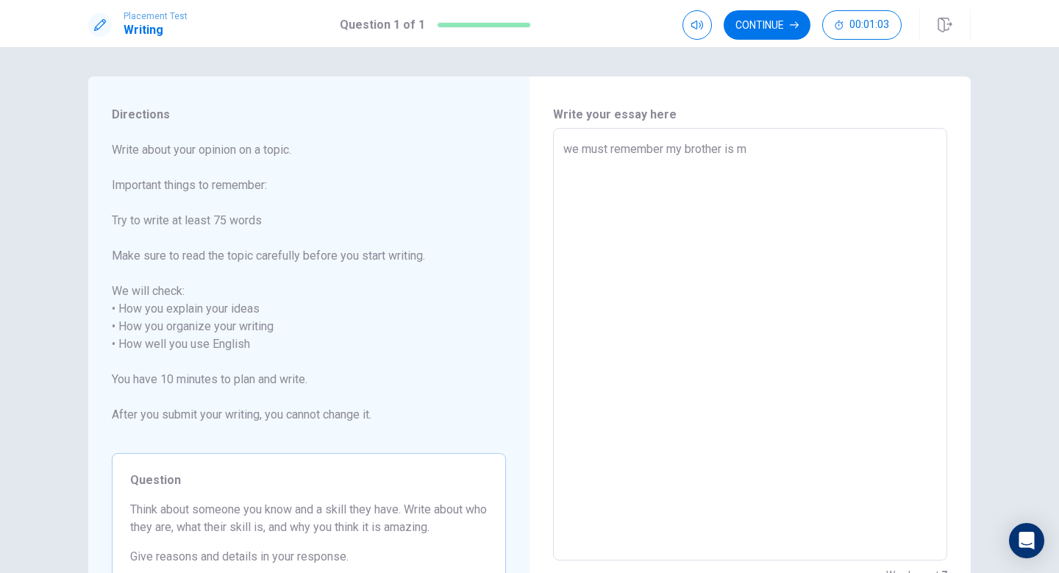
type textarea "we must remember my brother is my"
type textarea "x"
type textarea "we must remember my brother is m"
type textarea "x"
type textarea "we must remember my brother is"
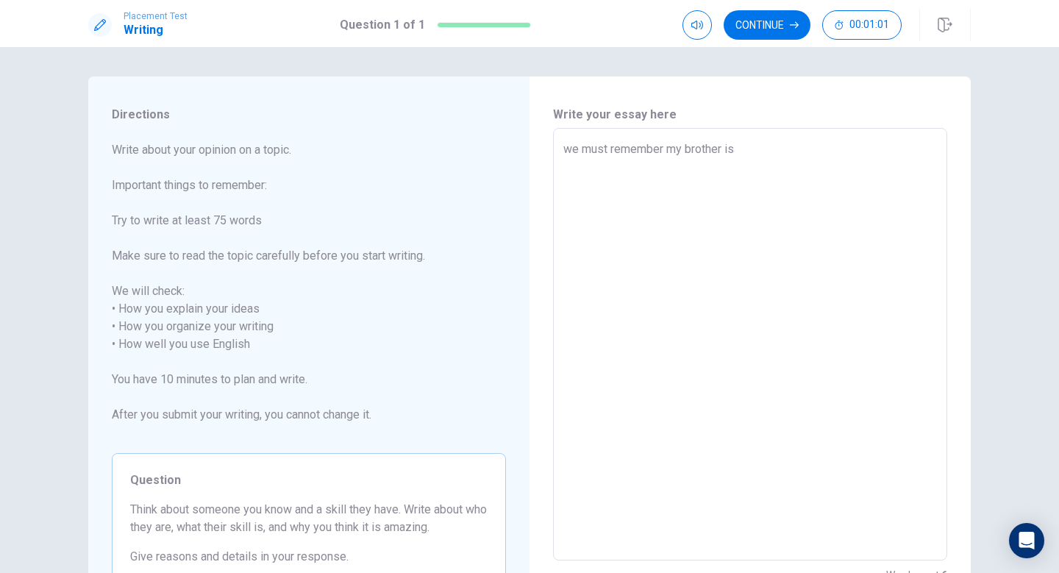
type textarea "x"
type textarea "we must remember my brother is"
type textarea "x"
type textarea "we must remember my brother i"
type textarea "x"
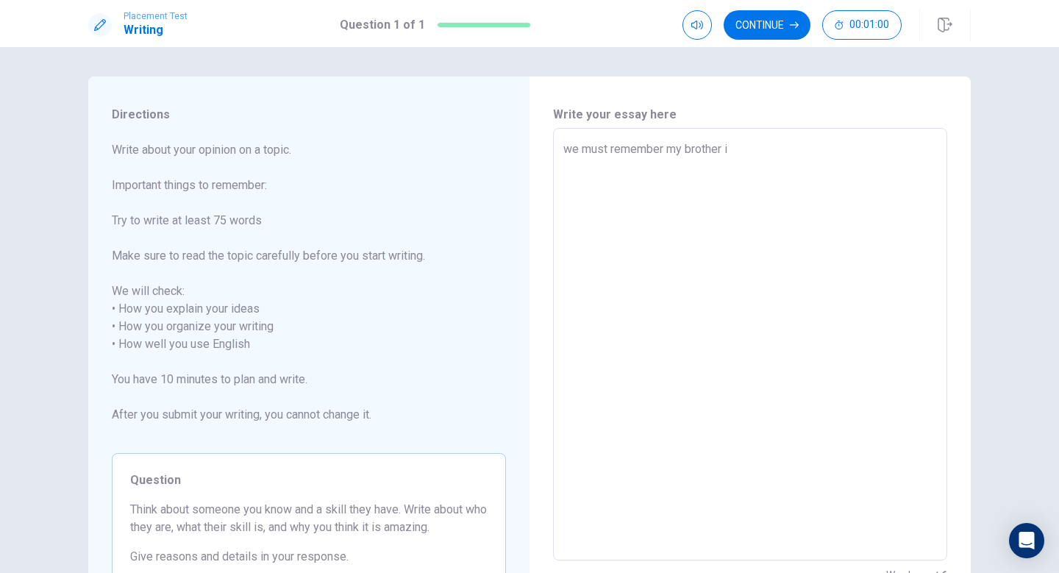
type textarea "we must remember my brother"
type textarea "x"
type textarea "we must remember my brother"
type textarea "x"
type textarea "we must remember my brothe"
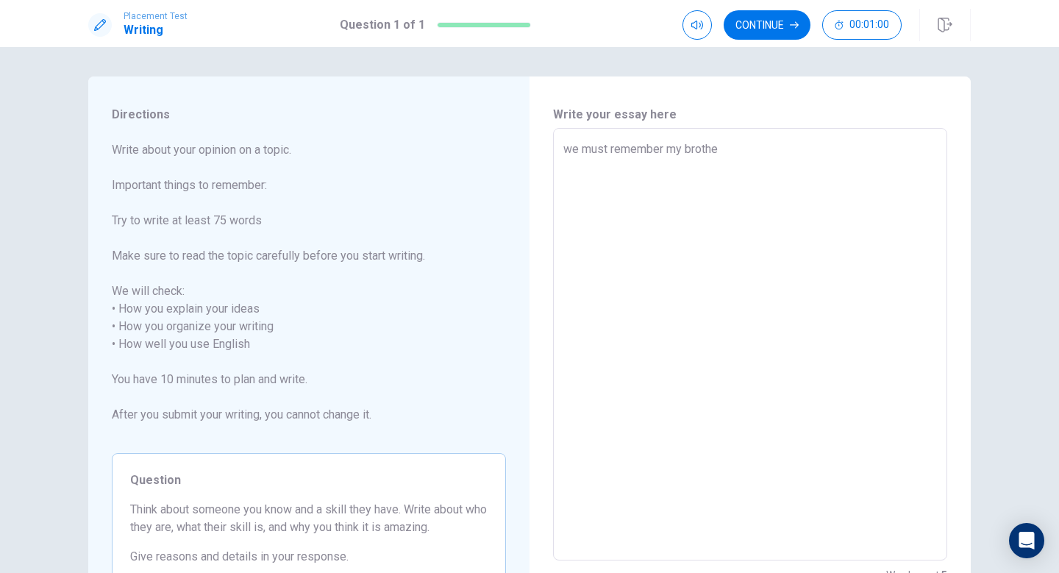
type textarea "x"
type textarea "we must remember my broth"
type textarea "x"
type textarea "we must remember my brot"
type textarea "x"
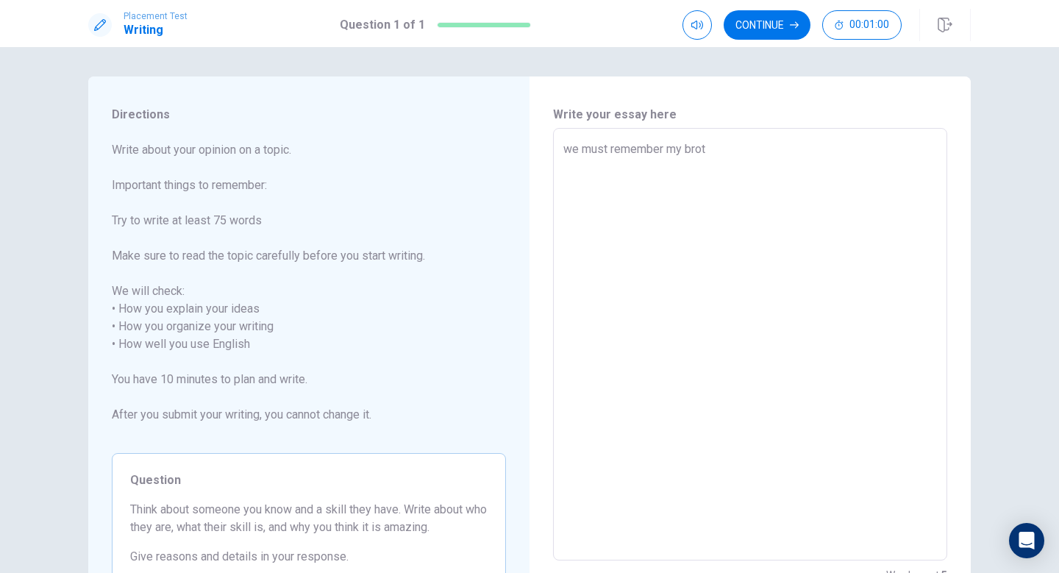
type textarea "we must remember my bro"
type textarea "x"
type textarea "we must remember my br"
type textarea "x"
type textarea "we must remember my b"
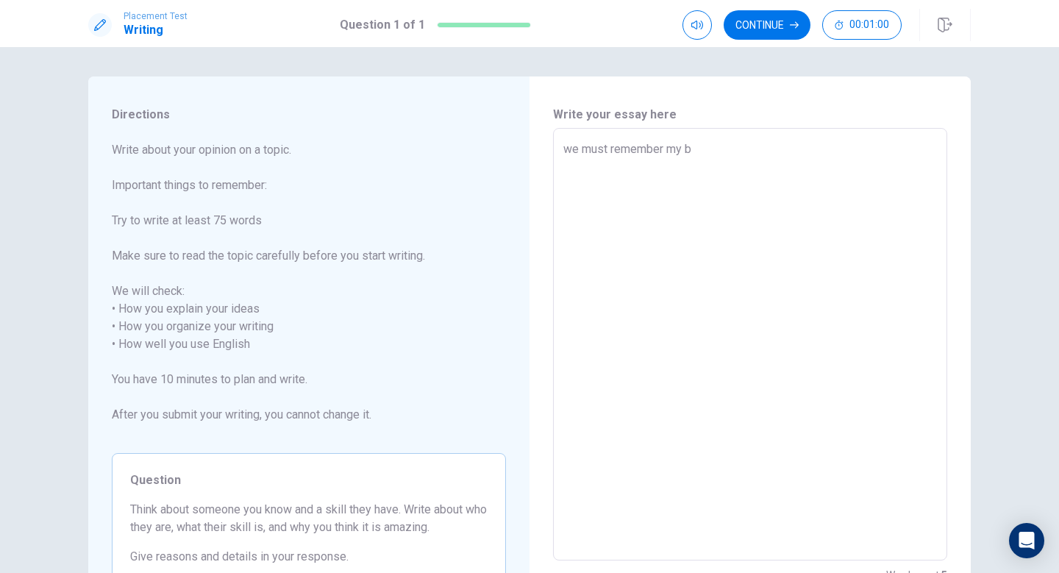
type textarea "x"
type textarea "we must remember my"
type textarea "x"
type textarea "we must remember my"
type textarea "x"
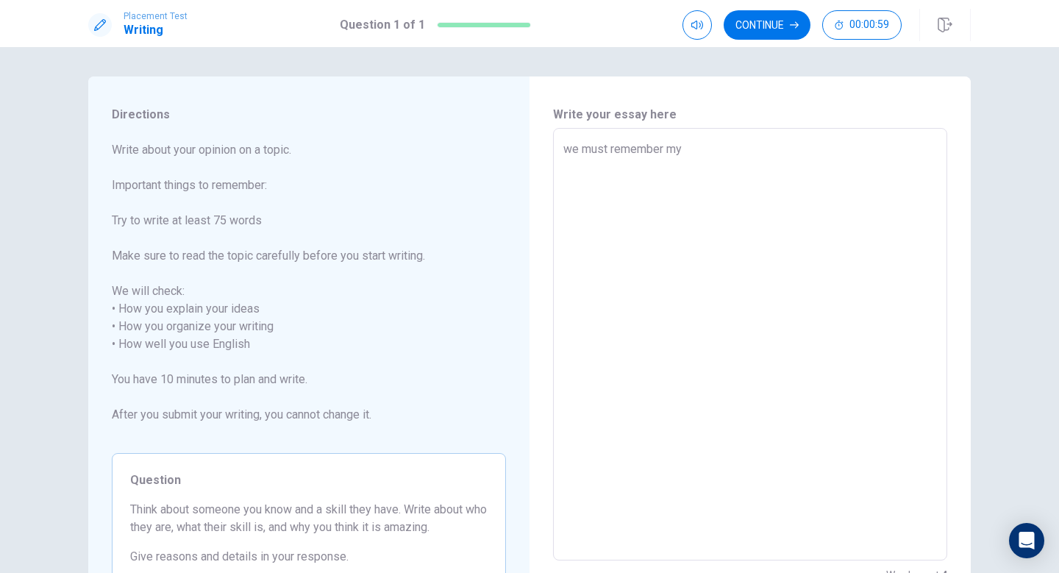
type textarea "we must remember m"
type textarea "x"
type textarea "we must remember"
type textarea "x"
type textarea "we must remember"
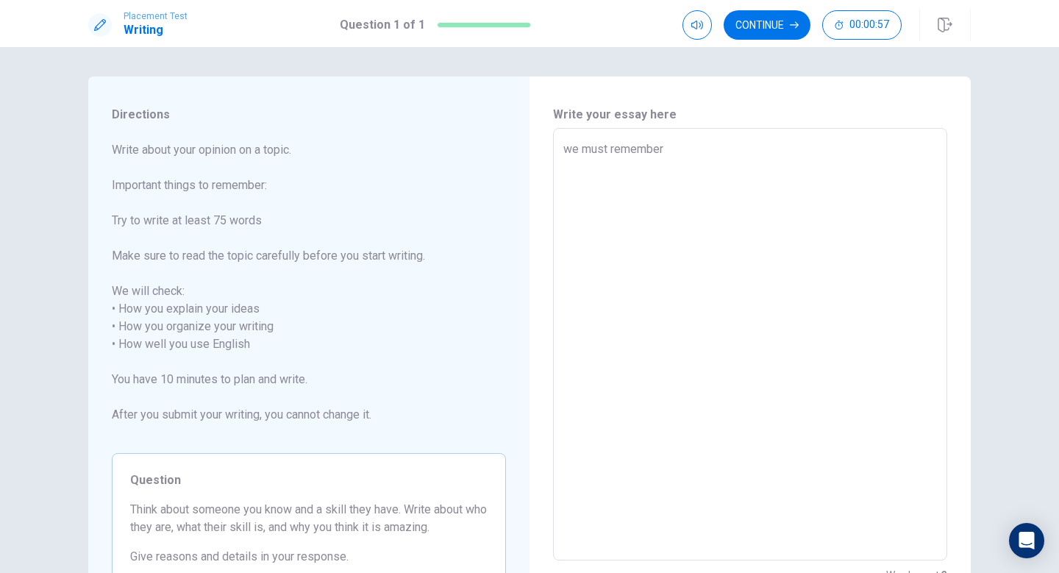
type textarea "x"
type textarea "we must remembern"
type textarea "x"
type textarea "we must remember"
type textarea "x"
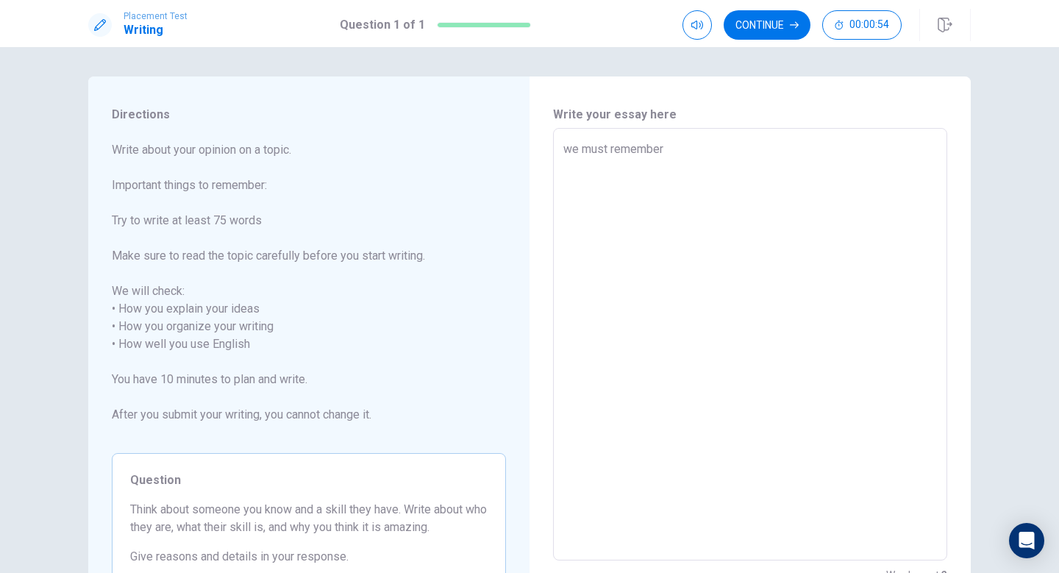
type textarea "we must rememberm"
type textarea "x"
type textarea "we must rememberm"
type textarea "x"
type textarea "we must rememberm"
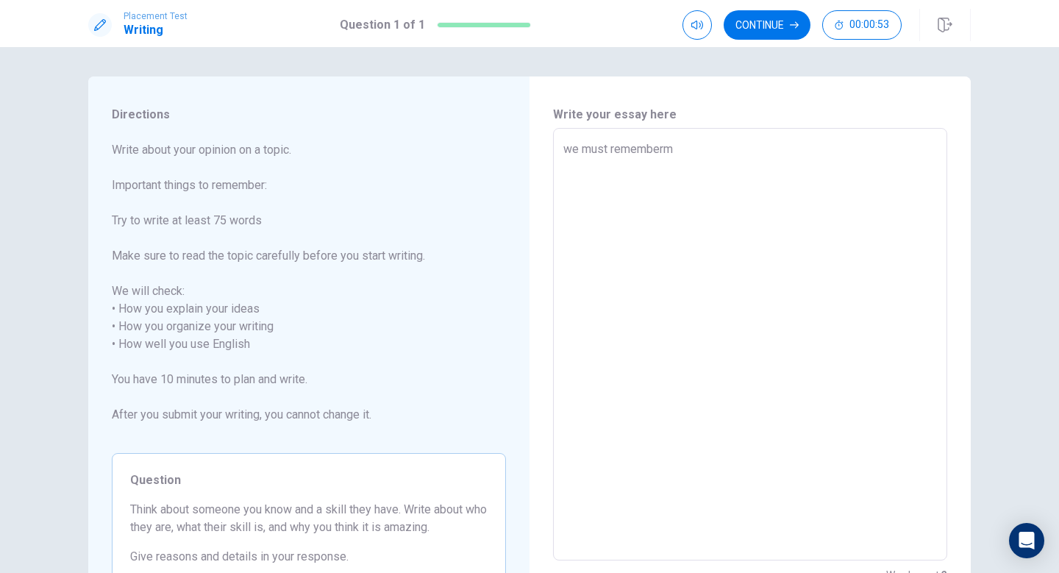
type textarea "x"
type textarea "we must remember"
type textarea "x"
type textarea "we must remember"
type textarea "x"
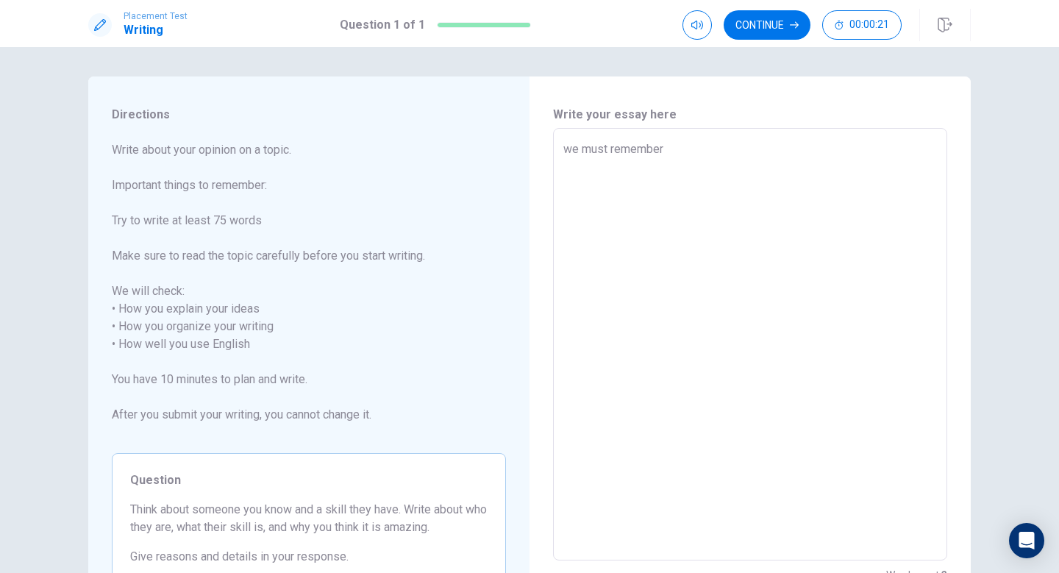
type textarea "w must remember"
type textarea "x"
type textarea "must remember"
type textarea "x"
type textarea "i must remember"
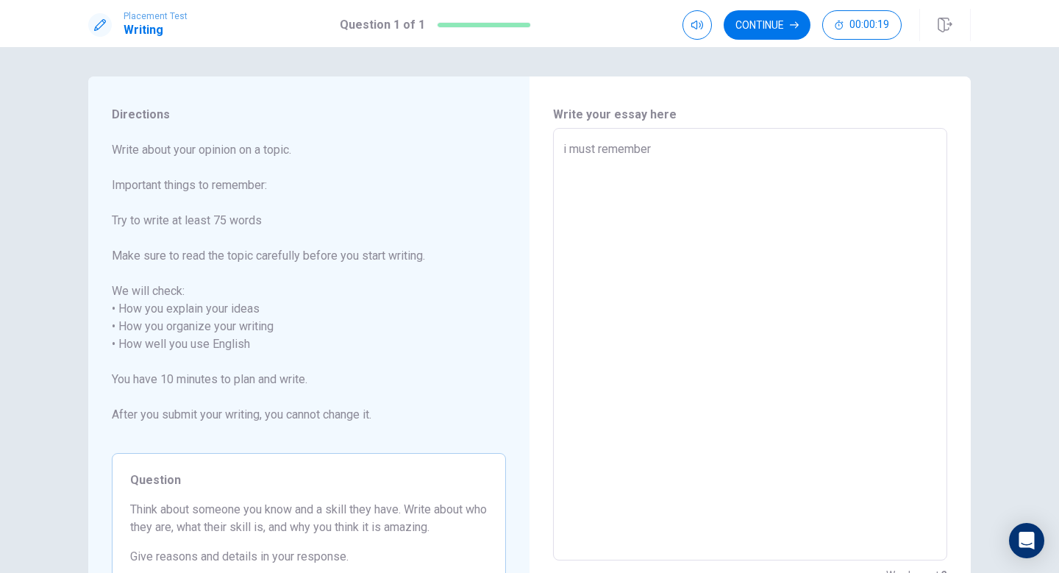
type textarea "x"
type textarea "i must remember"
type textarea "x"
type textarea "i must remember"
type textarea "x"
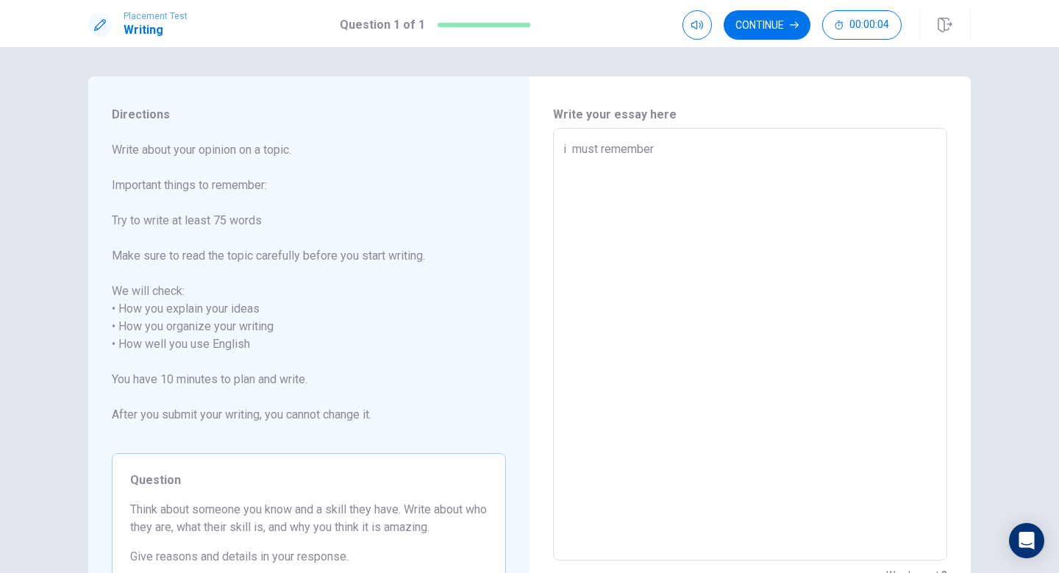
type textarea "i must remembe"
type textarea "x"
type textarea "i must rememb"
type textarea "x"
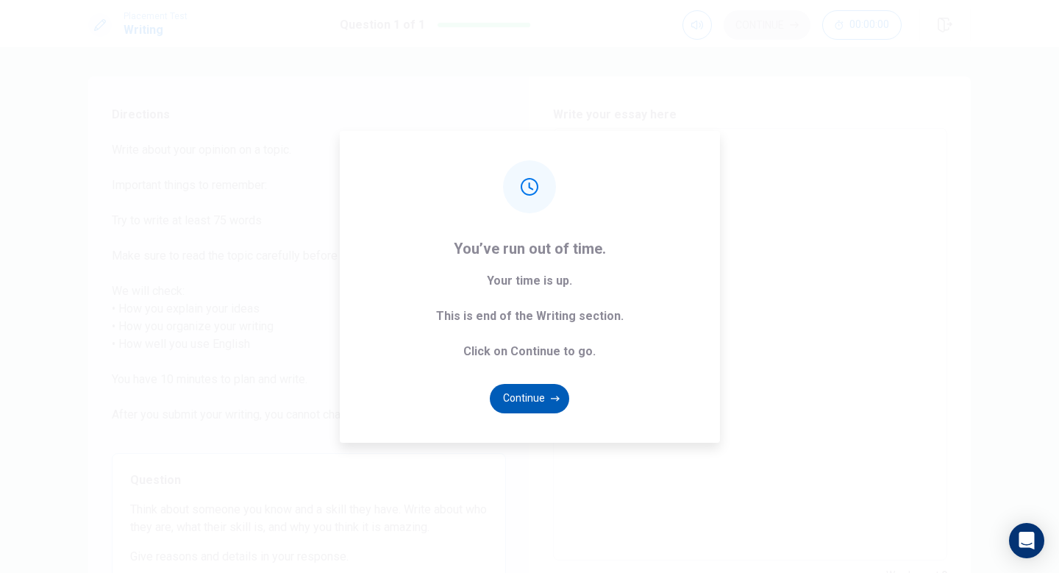
click at [533, 390] on button "Continue" at bounding box center [529, 398] width 79 height 29
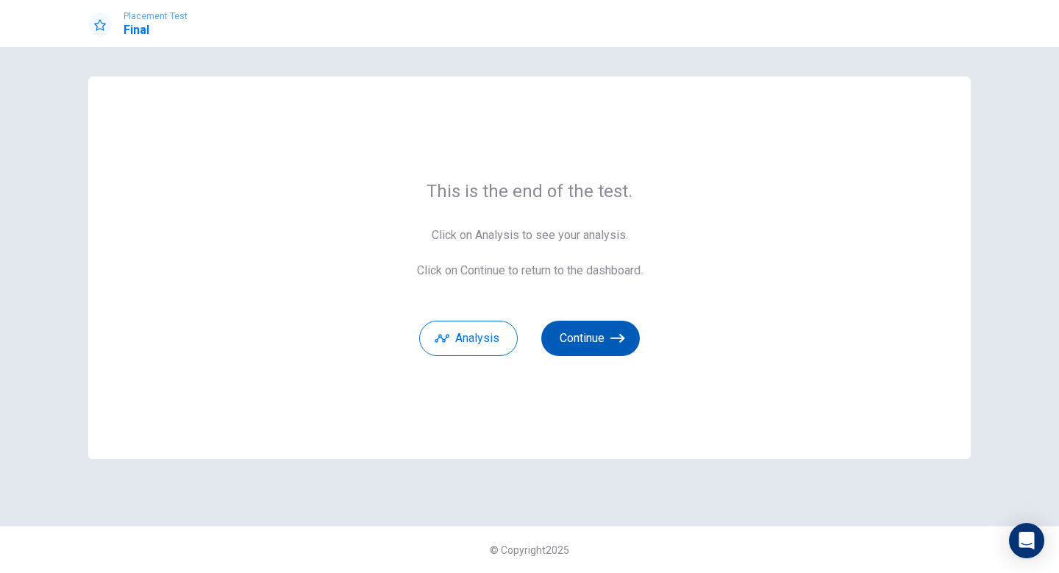
click at [569, 332] on button "Continue" at bounding box center [590, 338] width 99 height 35
